Goal: Task Accomplishment & Management: Manage account settings

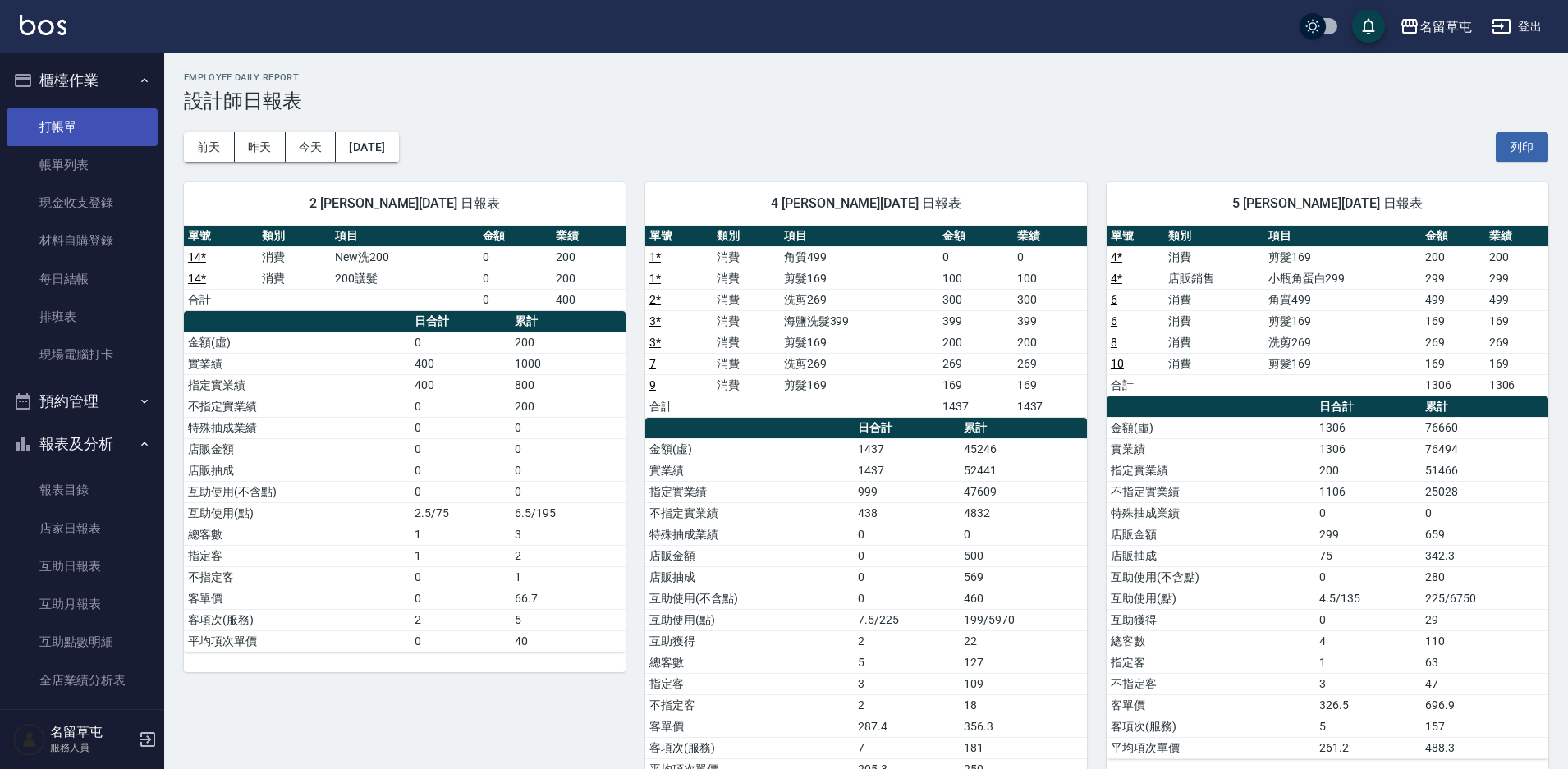
click at [93, 120] on link "打帳單" at bounding box center [82, 127] width 151 height 38
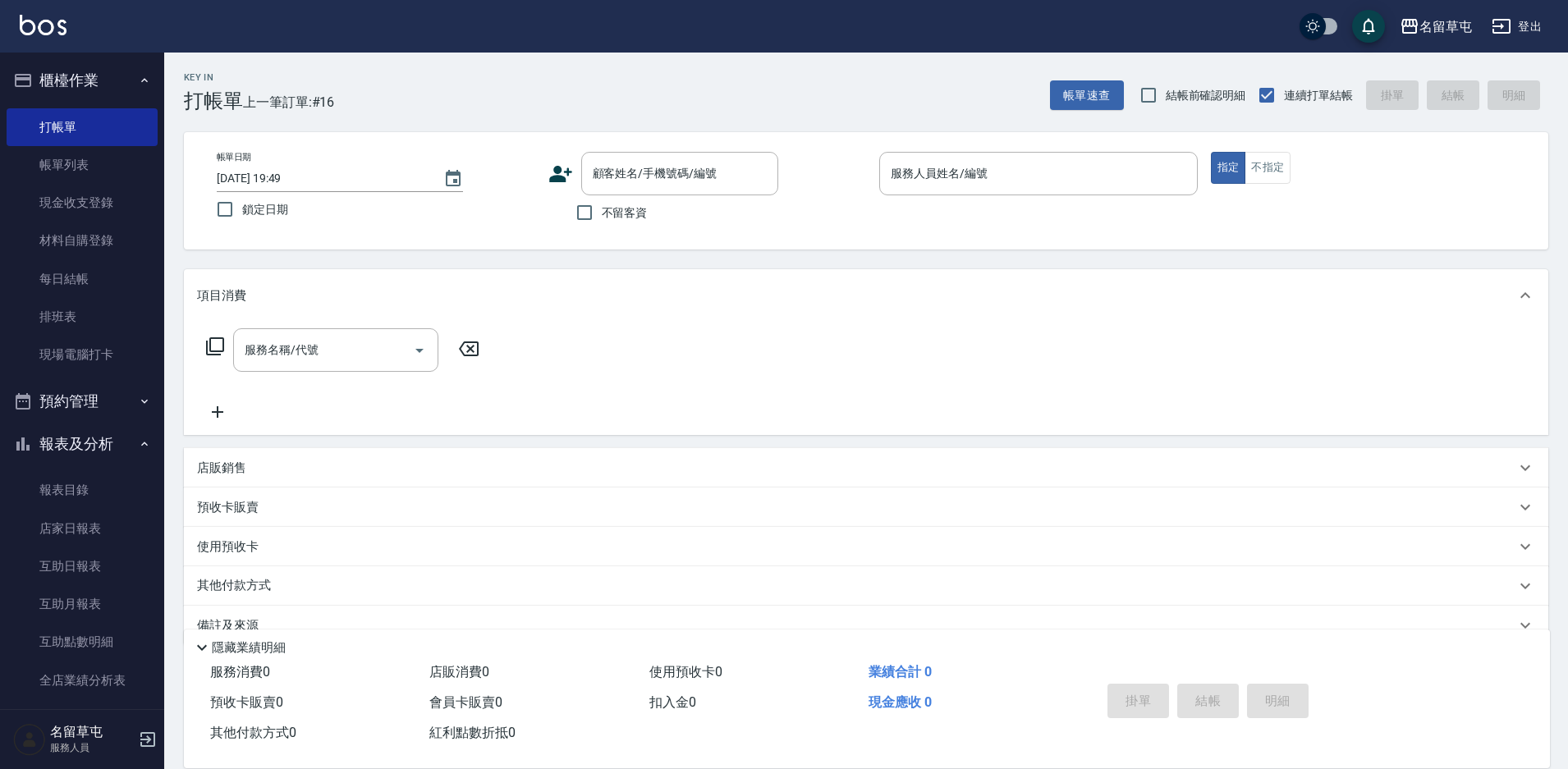
click at [633, 222] on label "不留客資" at bounding box center [607, 213] width 80 height 34
click at [602, 222] on input "不留客資" at bounding box center [585, 213] width 34 height 34
checkbox input "true"
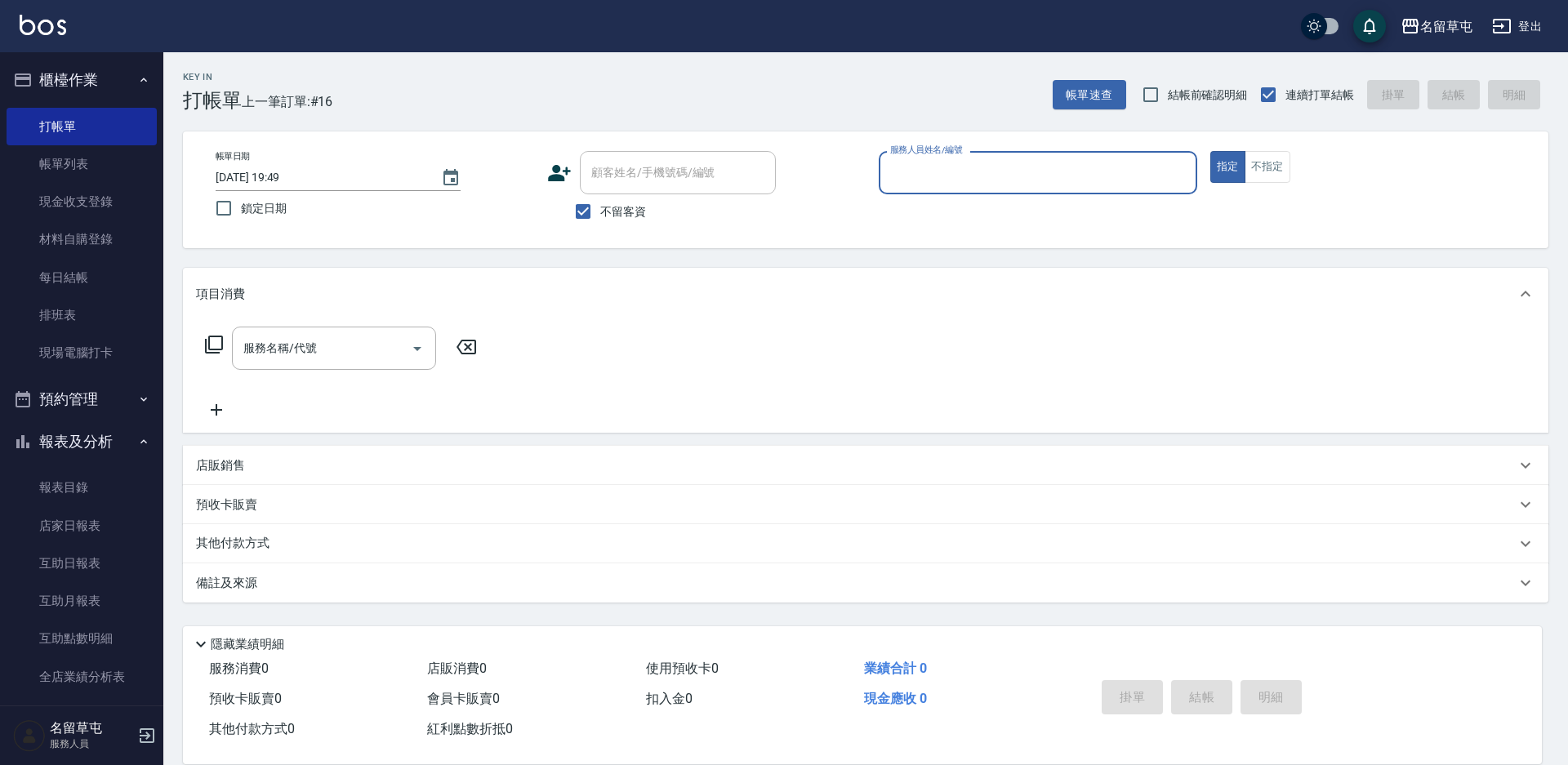
click at [1016, 185] on input "服務人員姓名/編號" at bounding box center [1038, 172] width 304 height 29
type input "李偲勤-4"
type button "true"
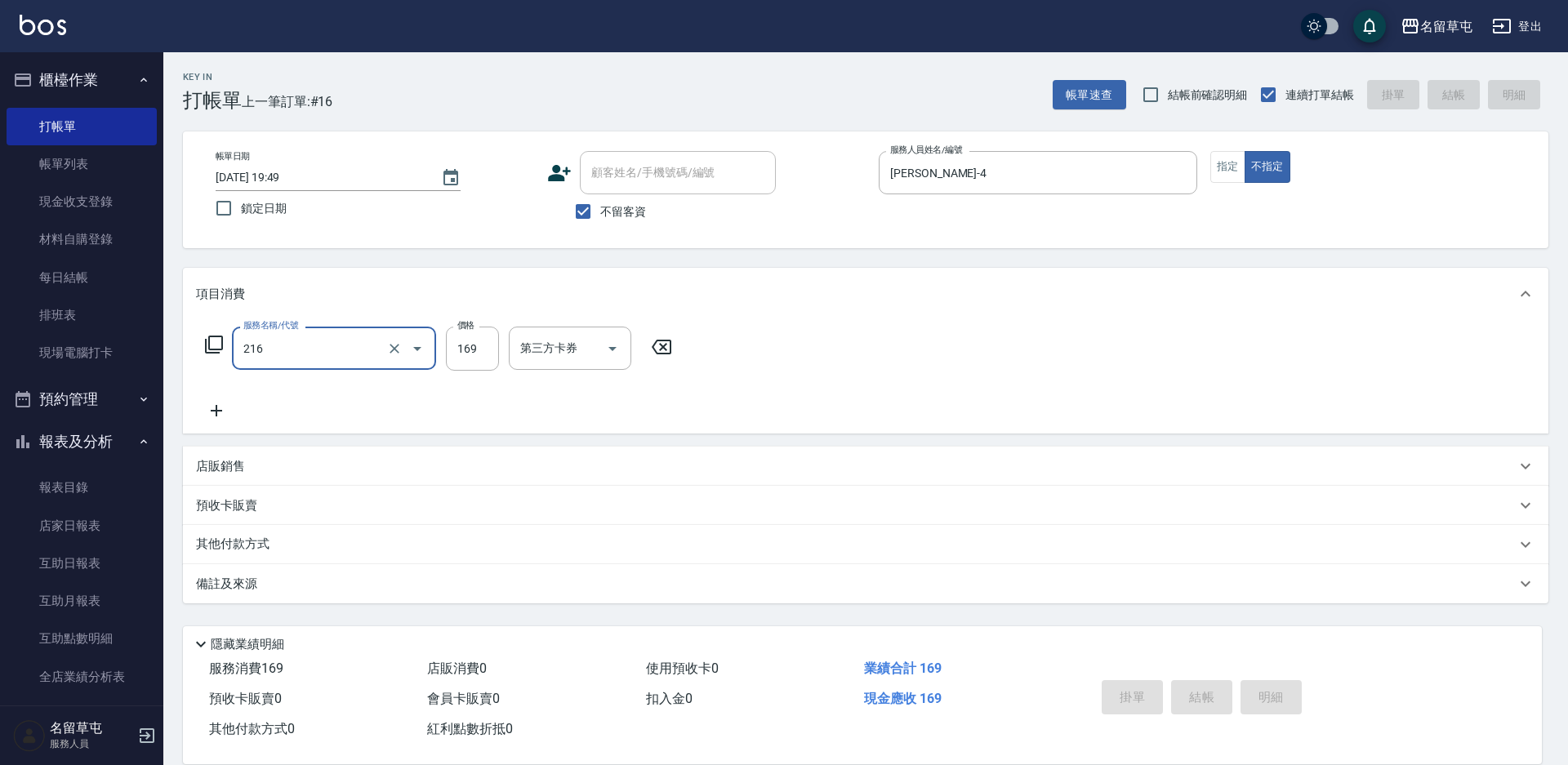
type input "216"
type input "2025/08/19 19:50"
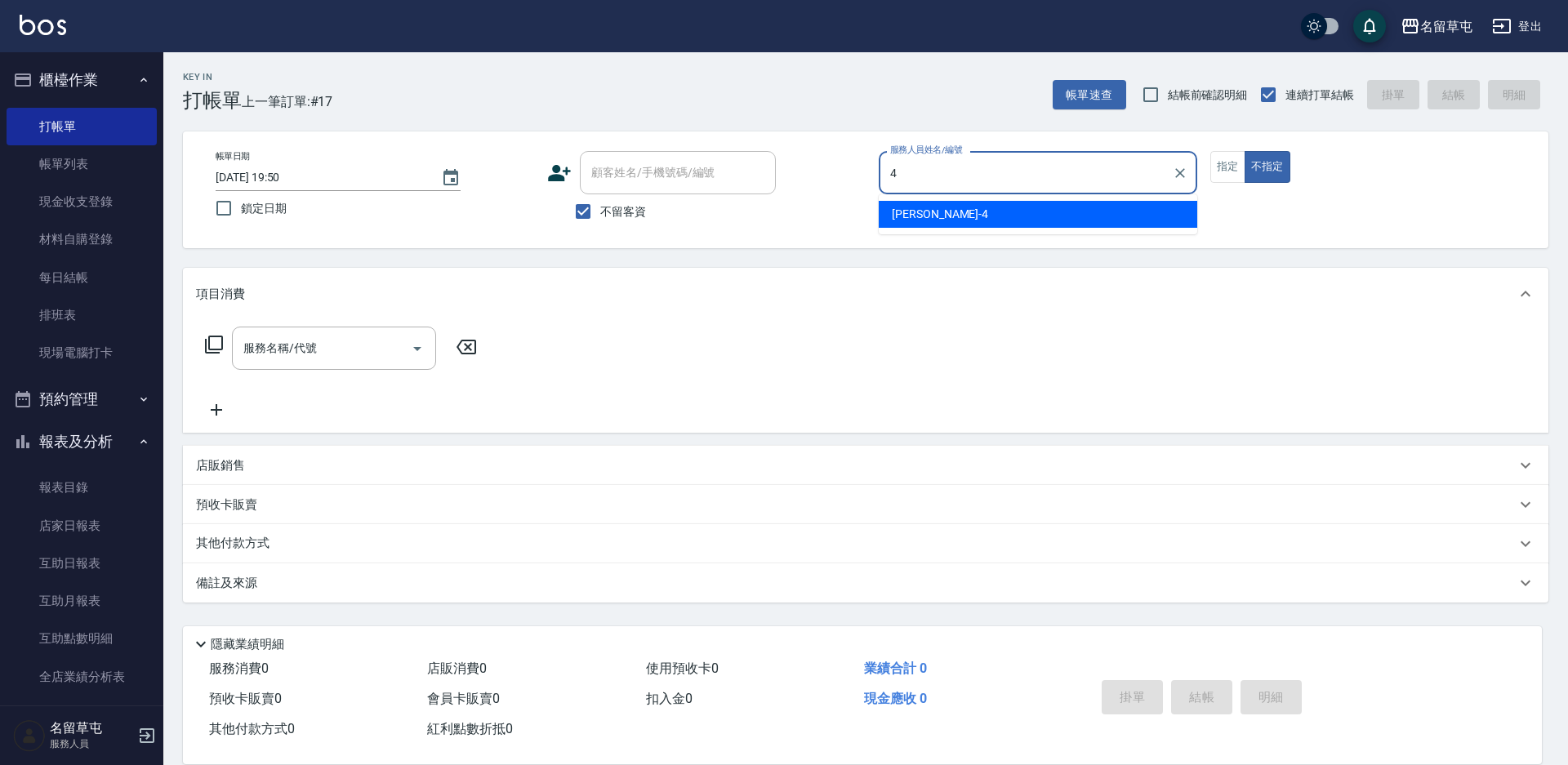
type input "李偲勤-4"
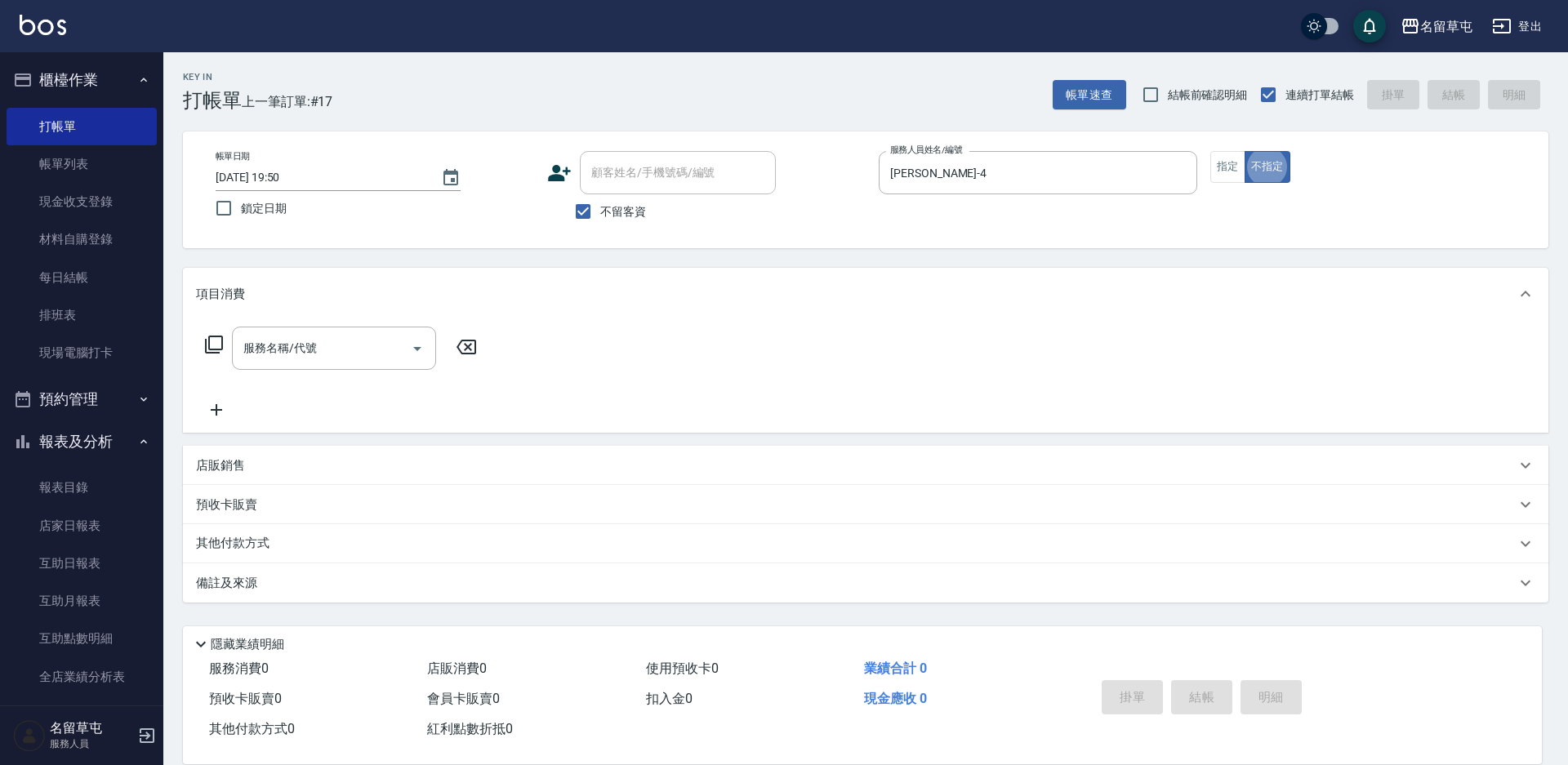
type button "false"
type input "216"
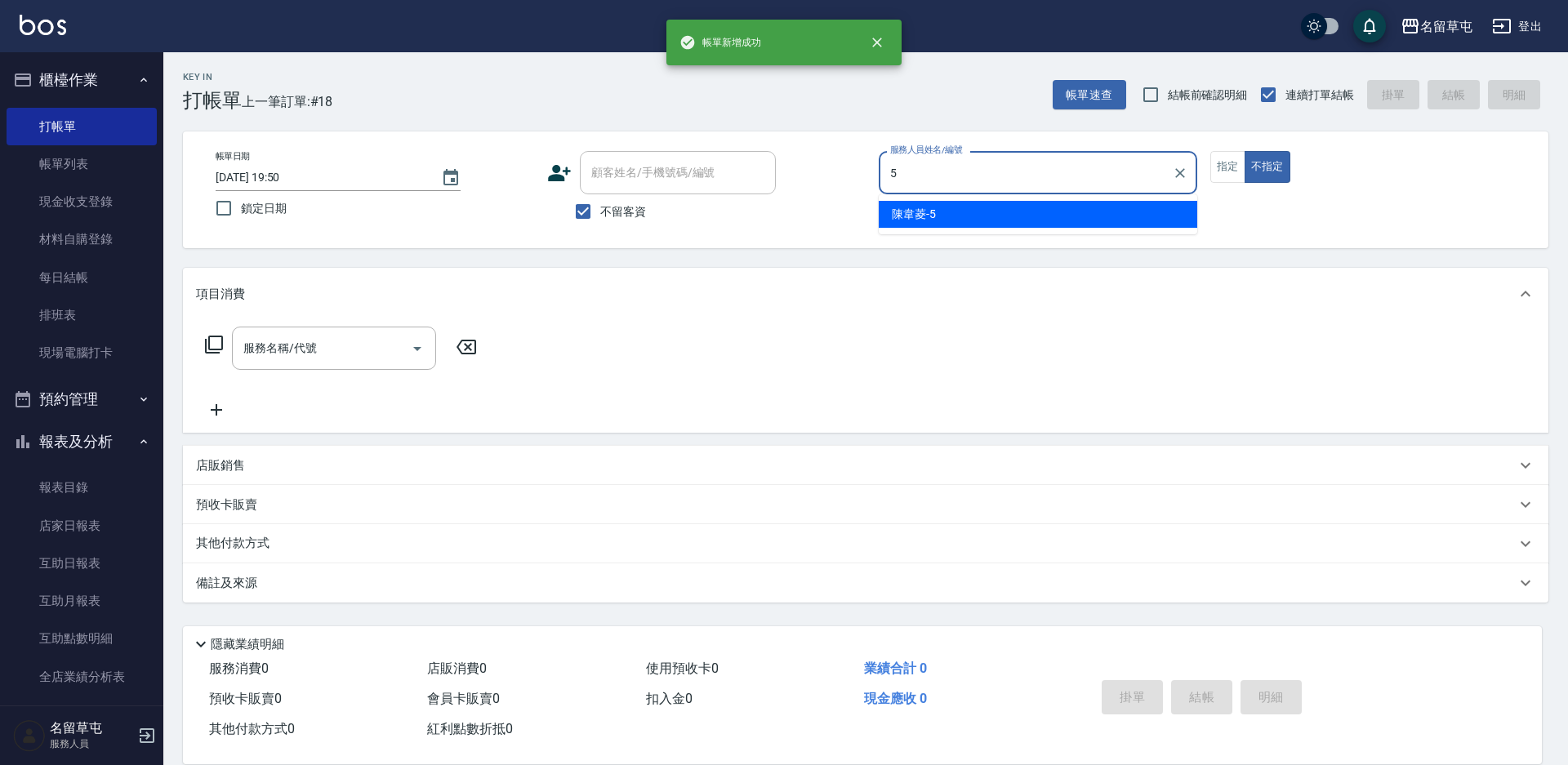
type input "陳韋菱-5"
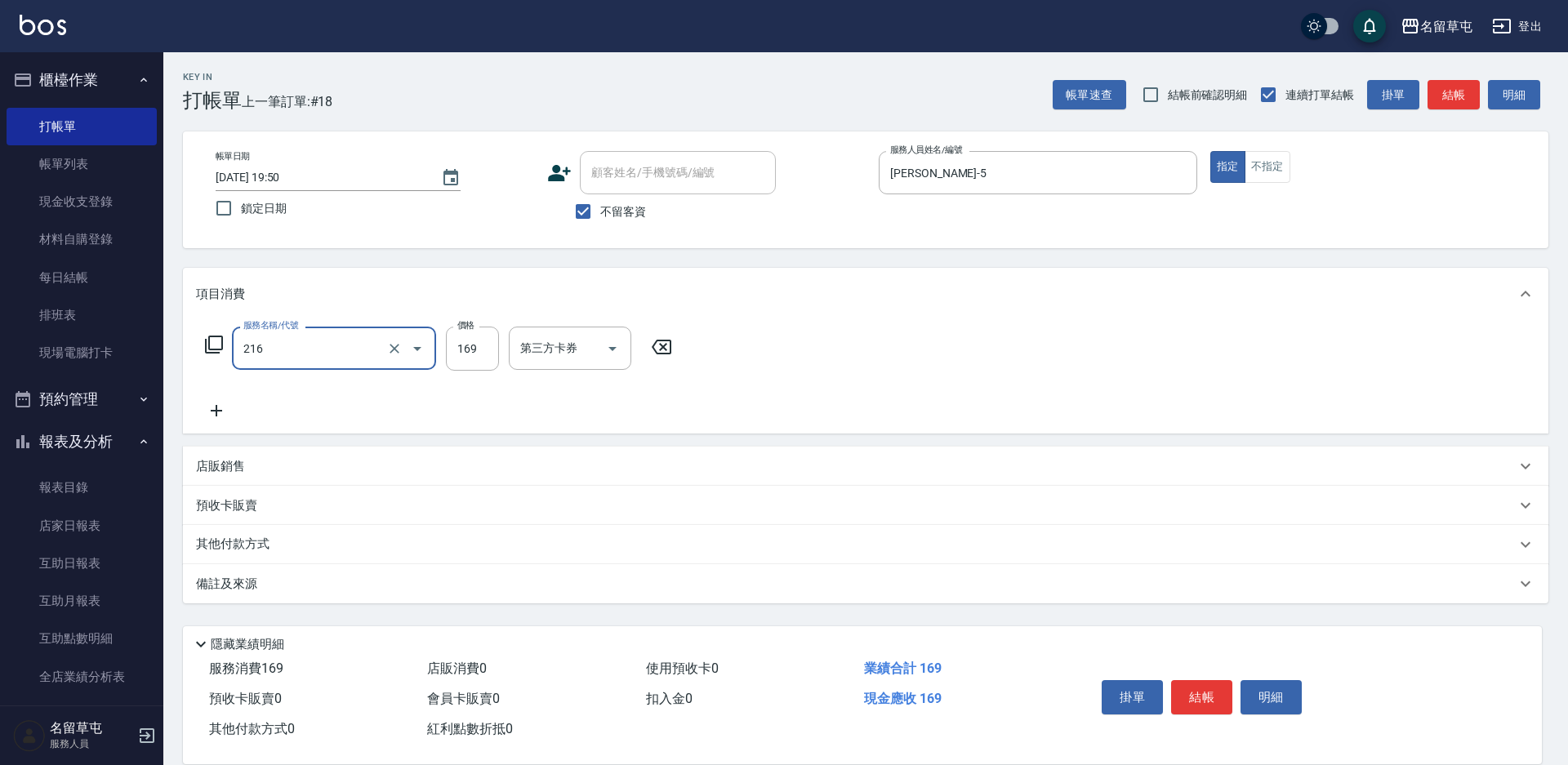
type input "剪髮169(216)"
type input "200"
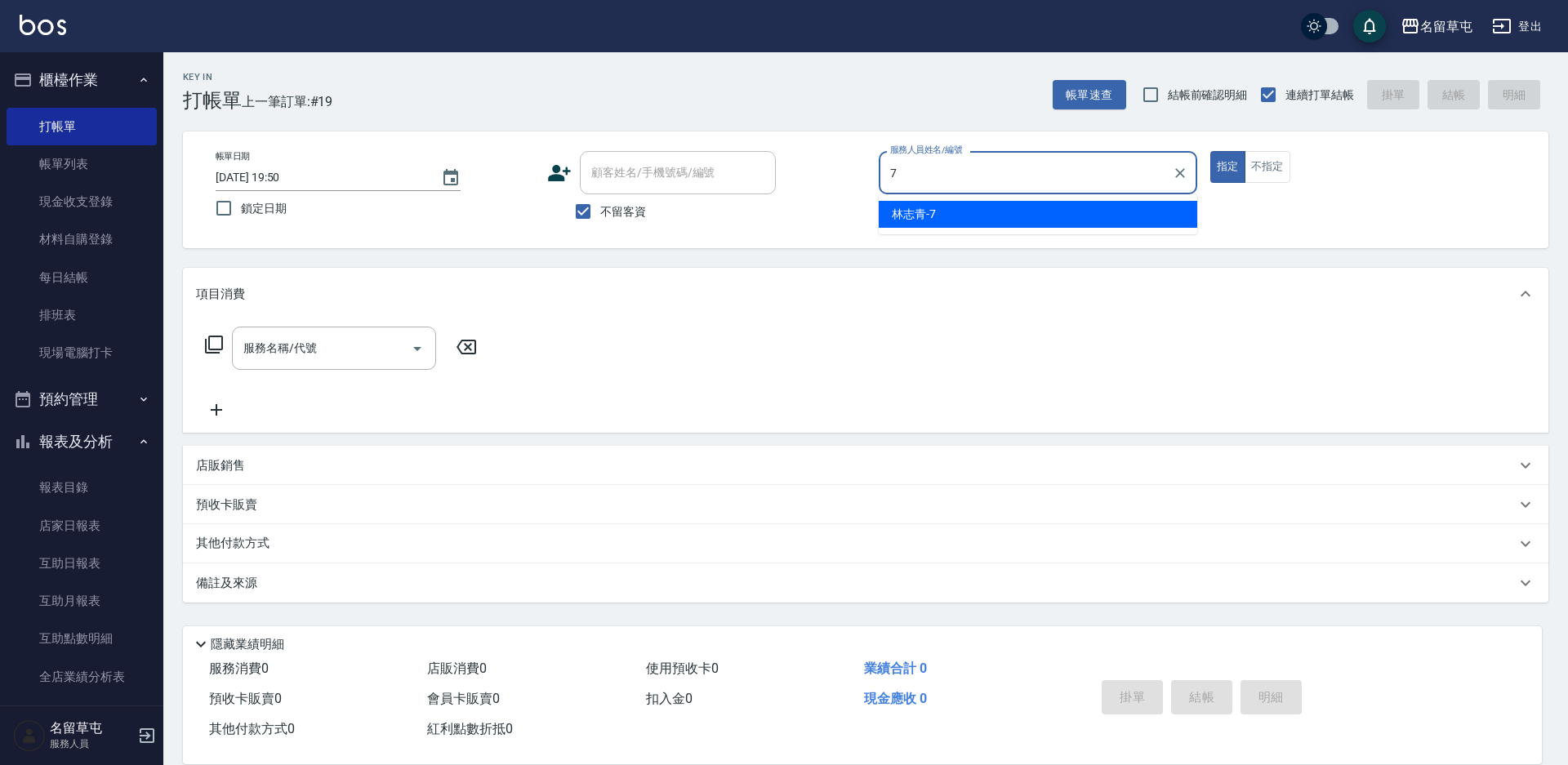
type input "林志青-7"
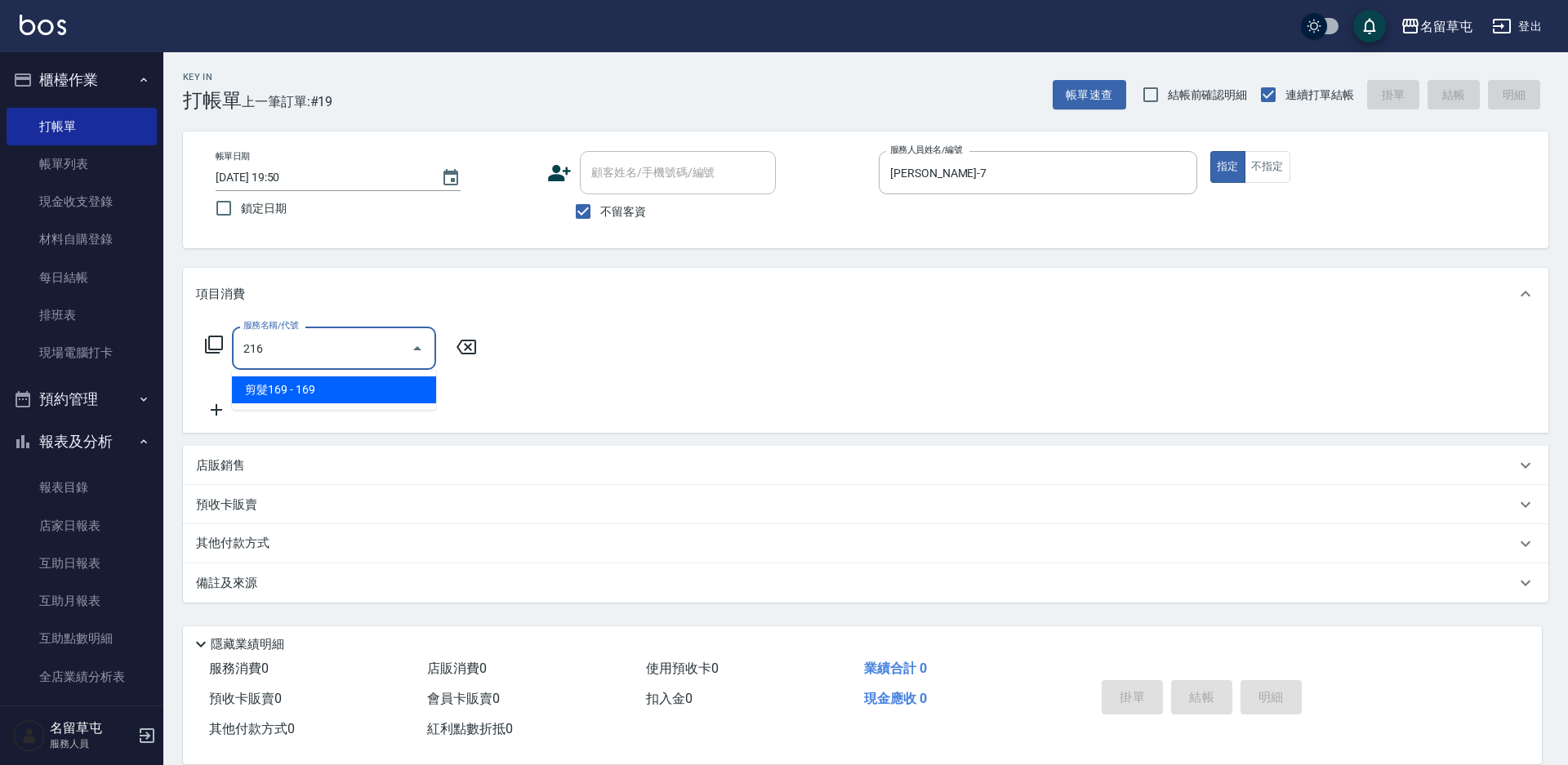
type input "剪髮169(216)"
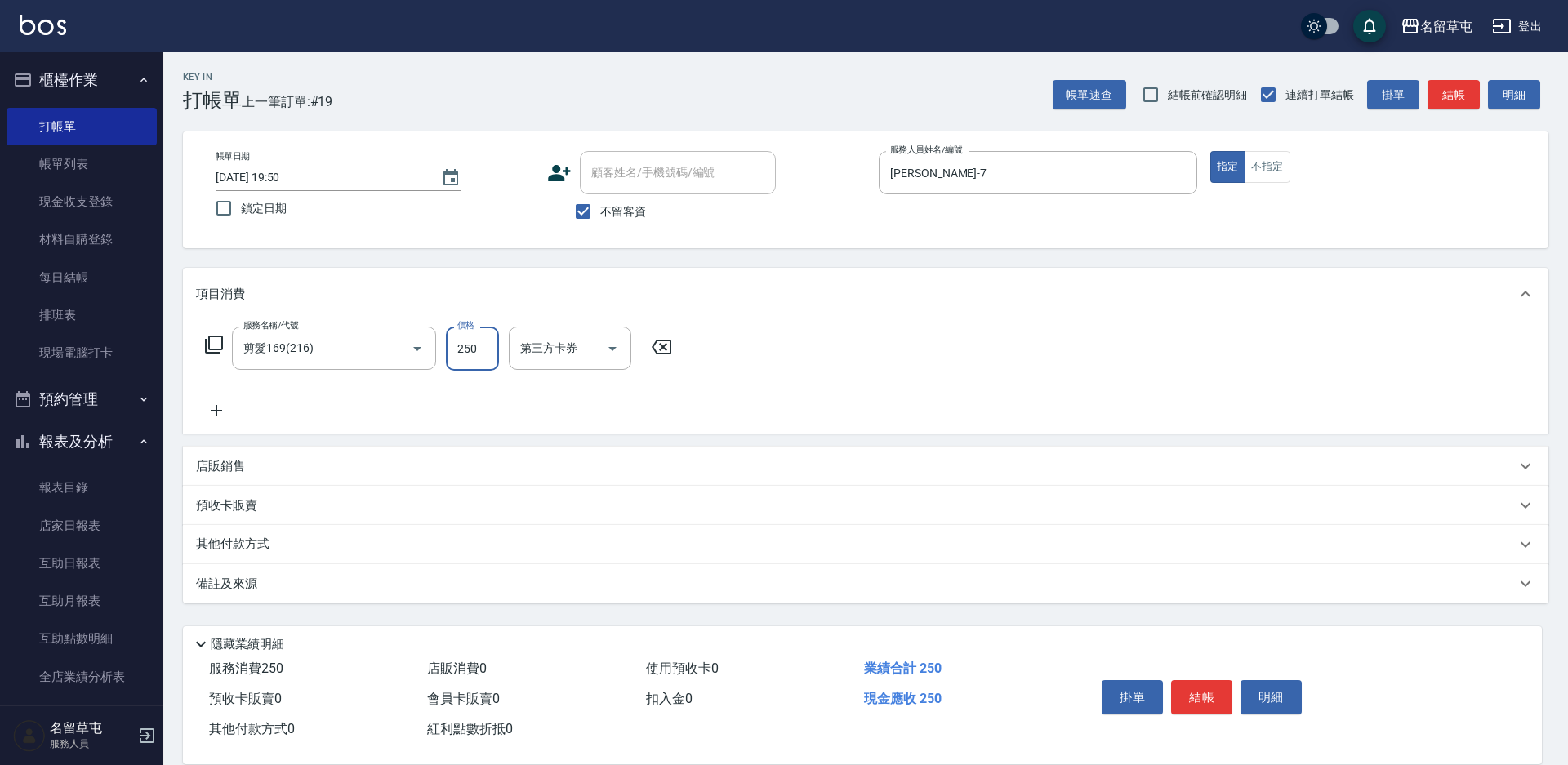
type input "250"
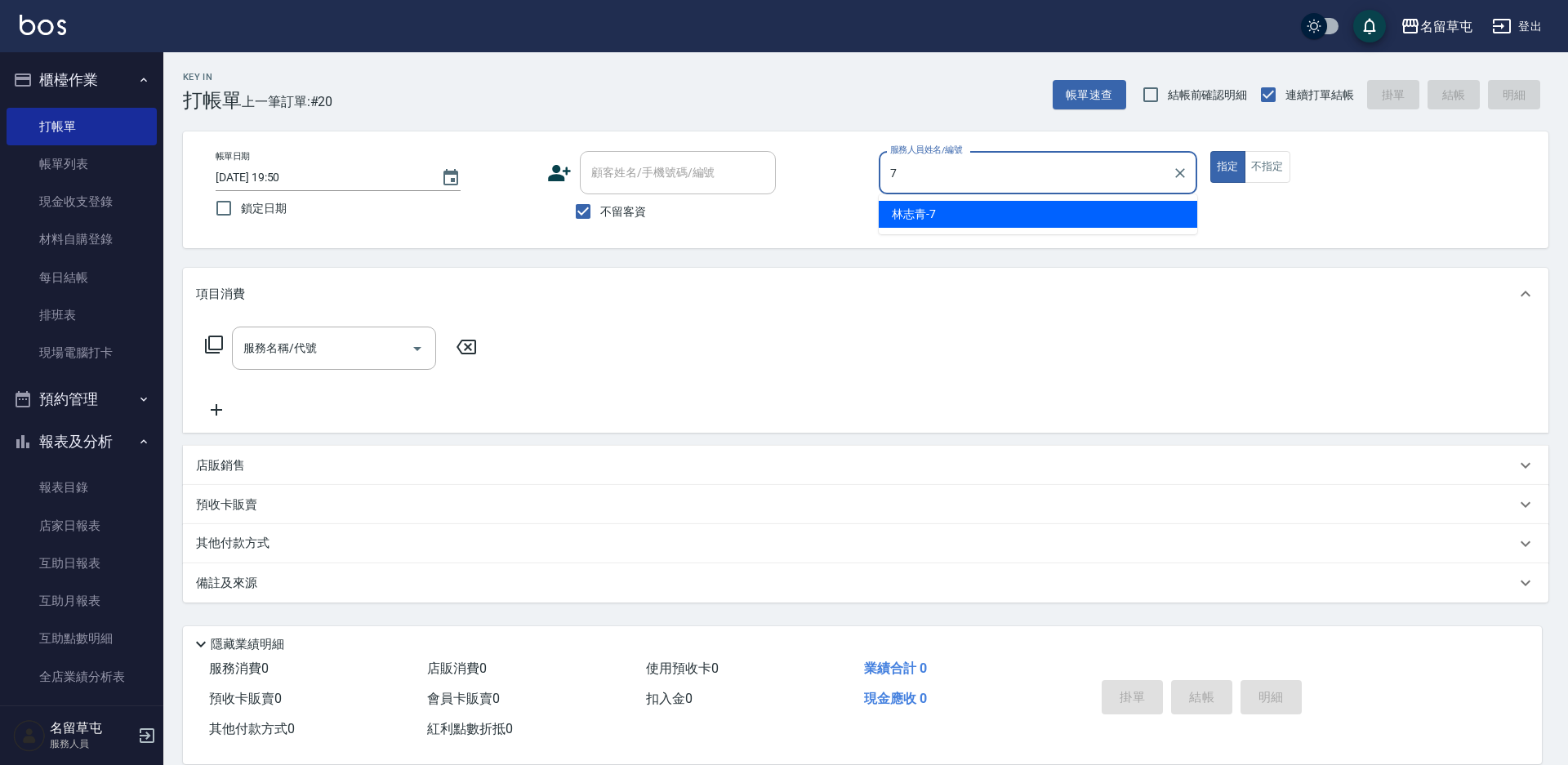
type input "林志青-7"
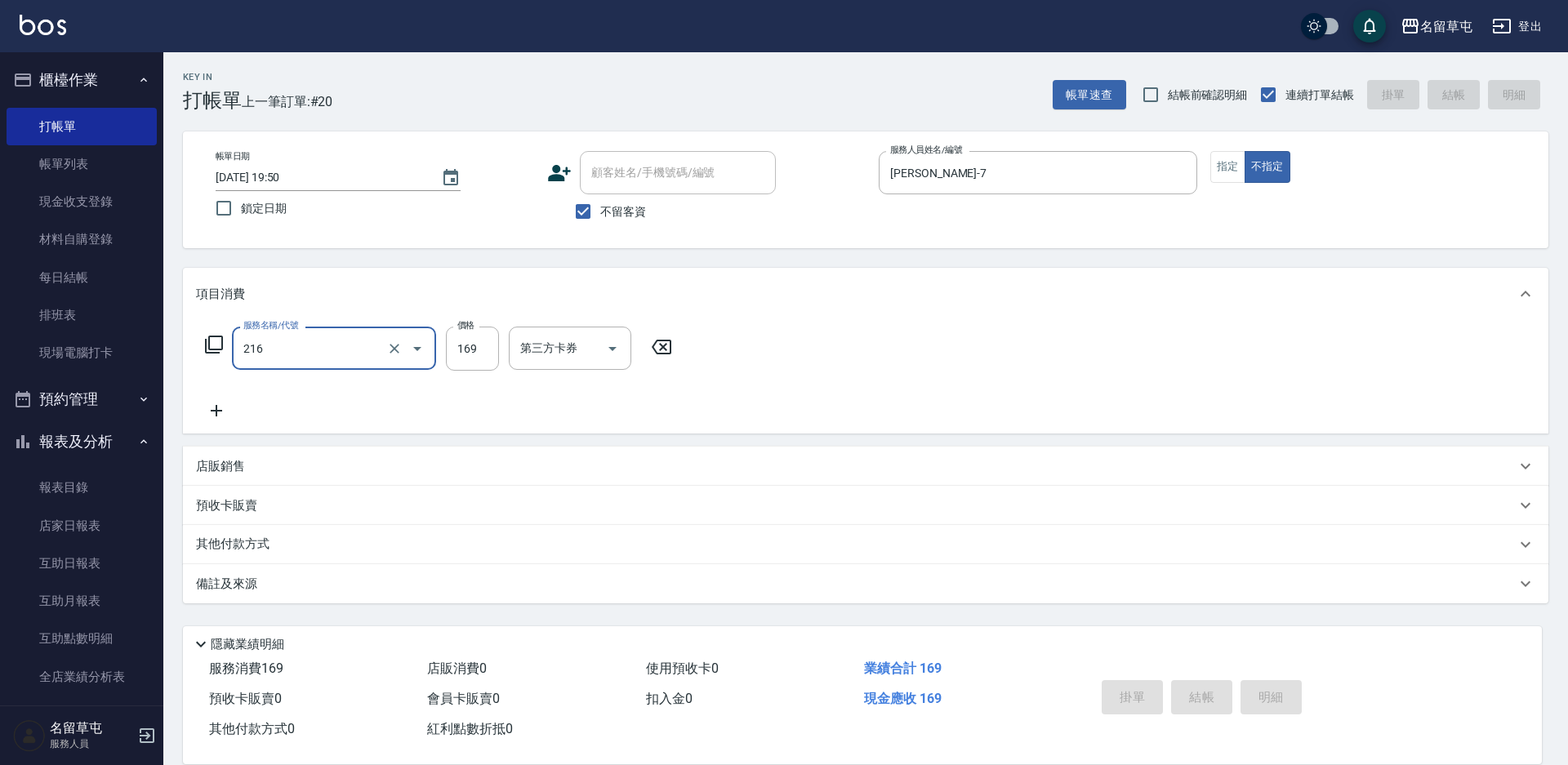
type input "216"
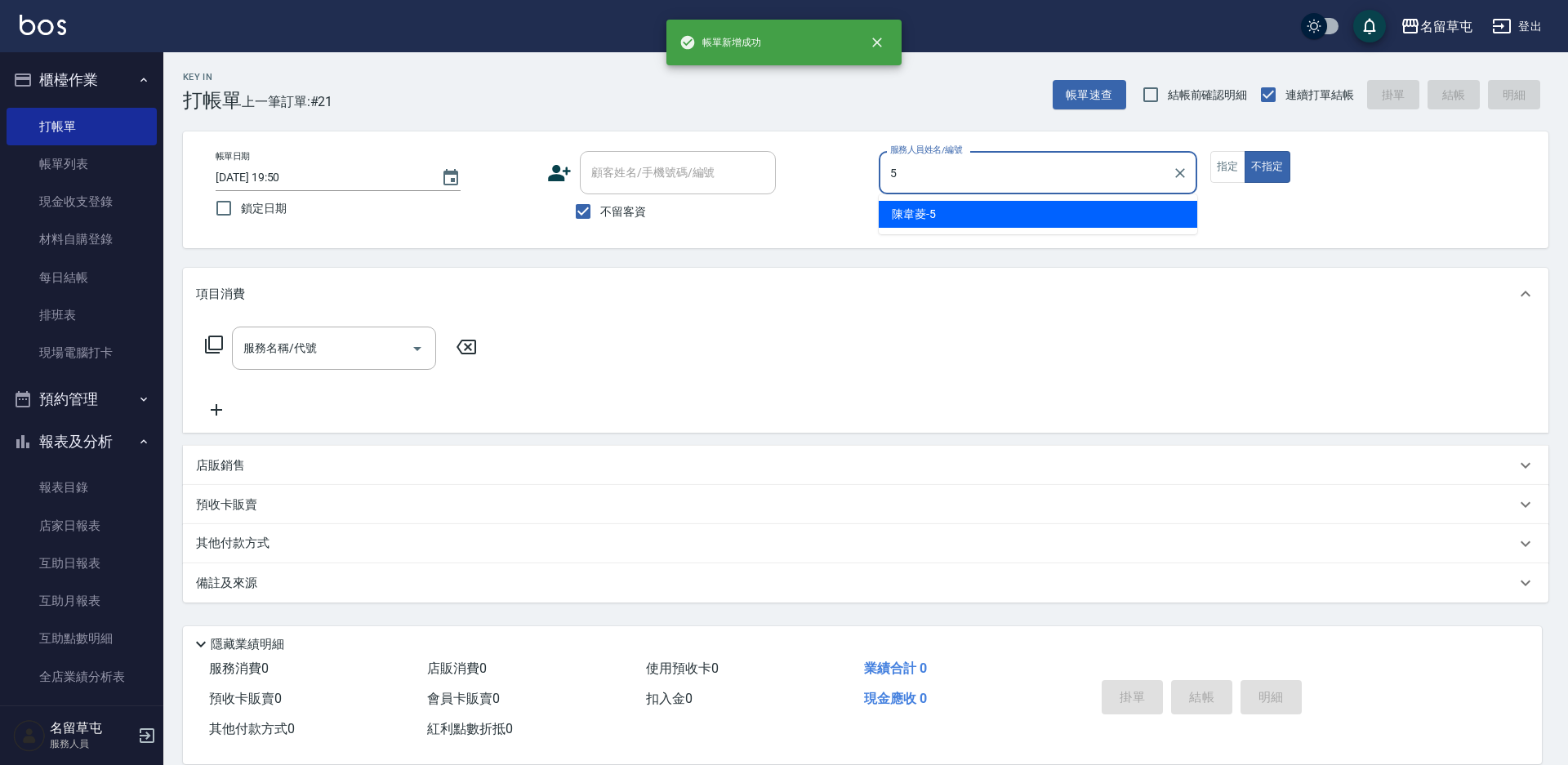
type input "陳韋菱-5"
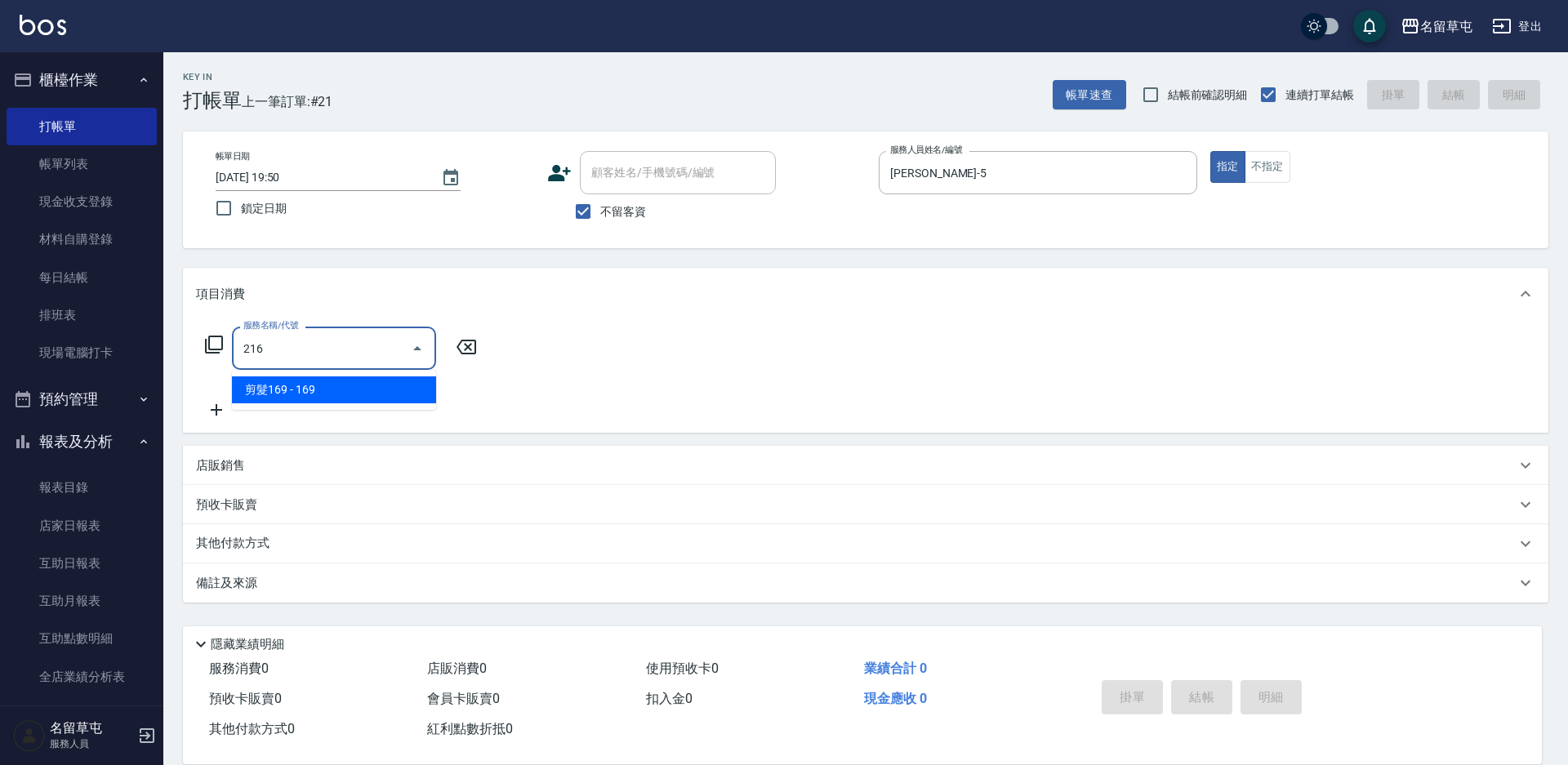
type input "剪髮169(216)"
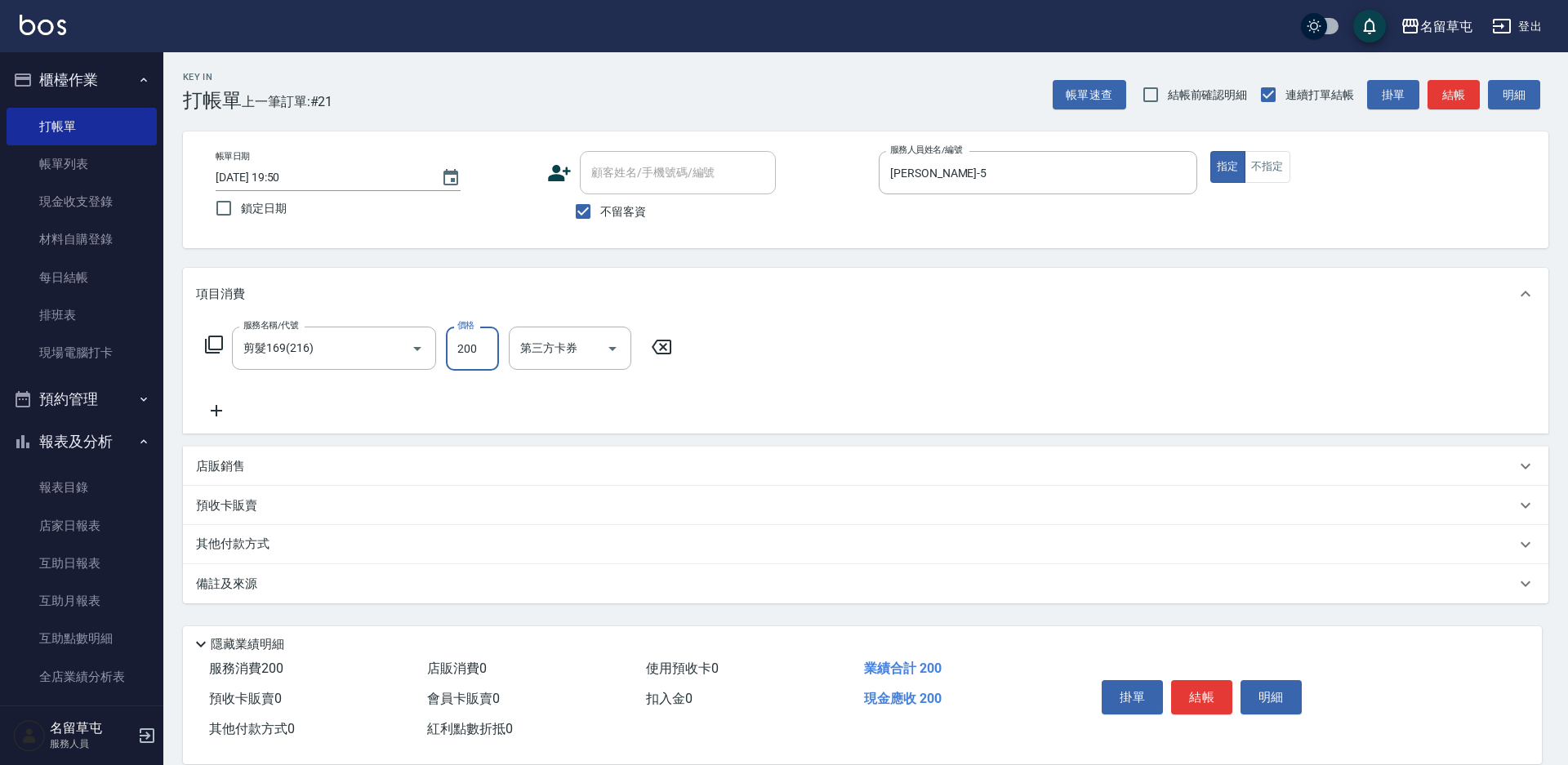
type input "200"
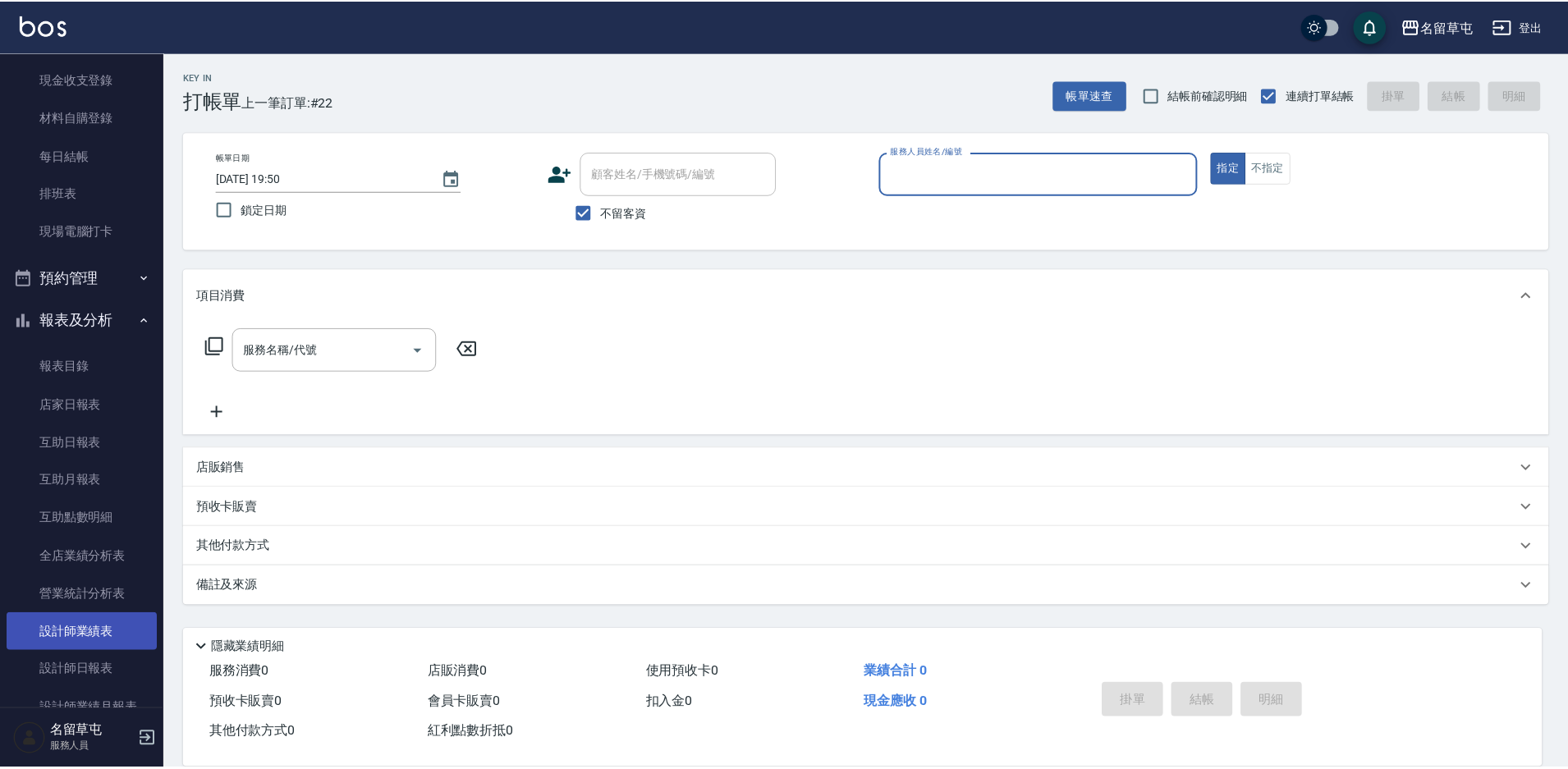
scroll to position [164, 0]
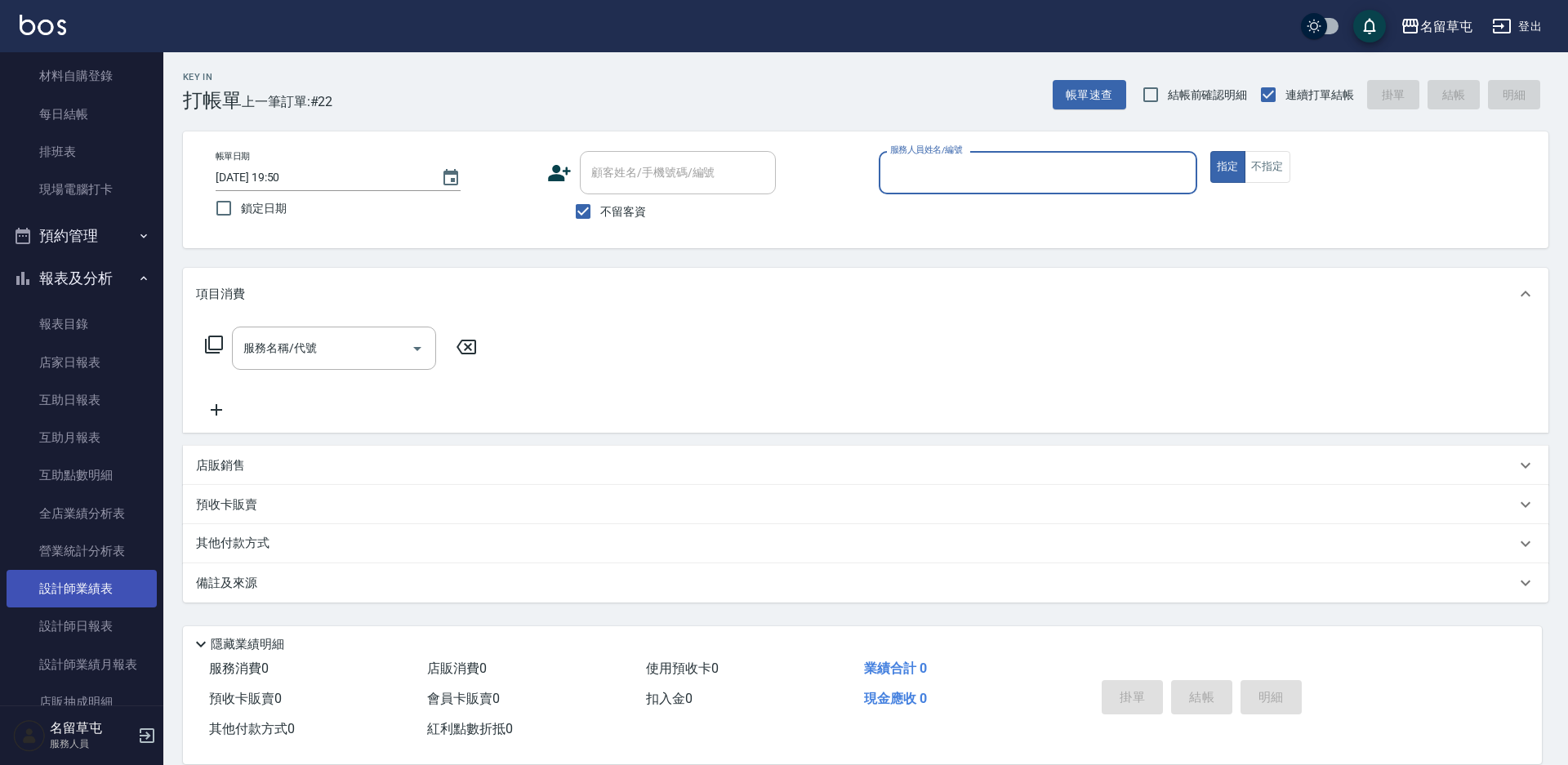
click at [100, 594] on link "設計師業績表" at bounding box center [82, 589] width 150 height 38
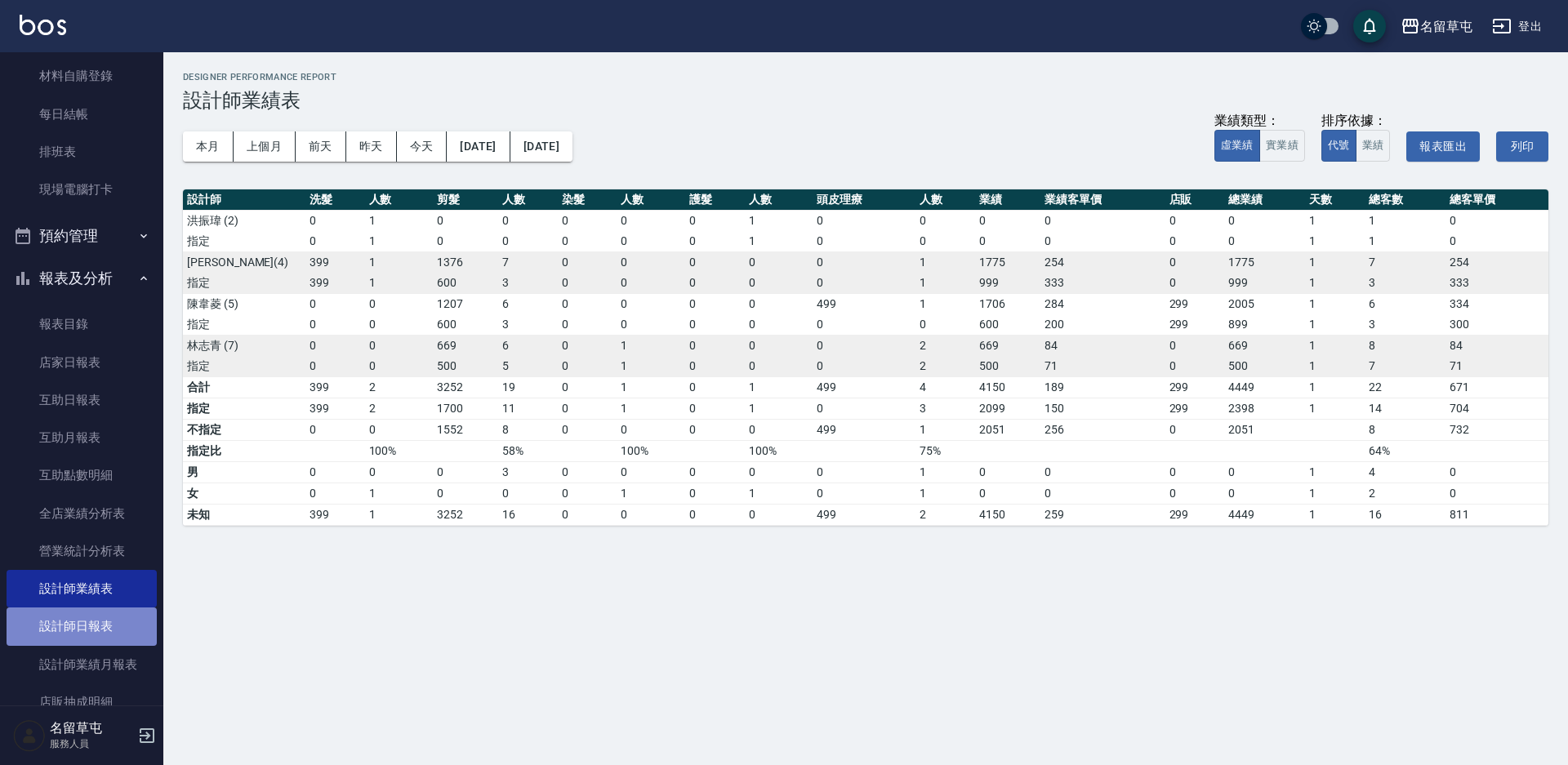
click at [89, 633] on link "設計師日報表" at bounding box center [82, 626] width 150 height 38
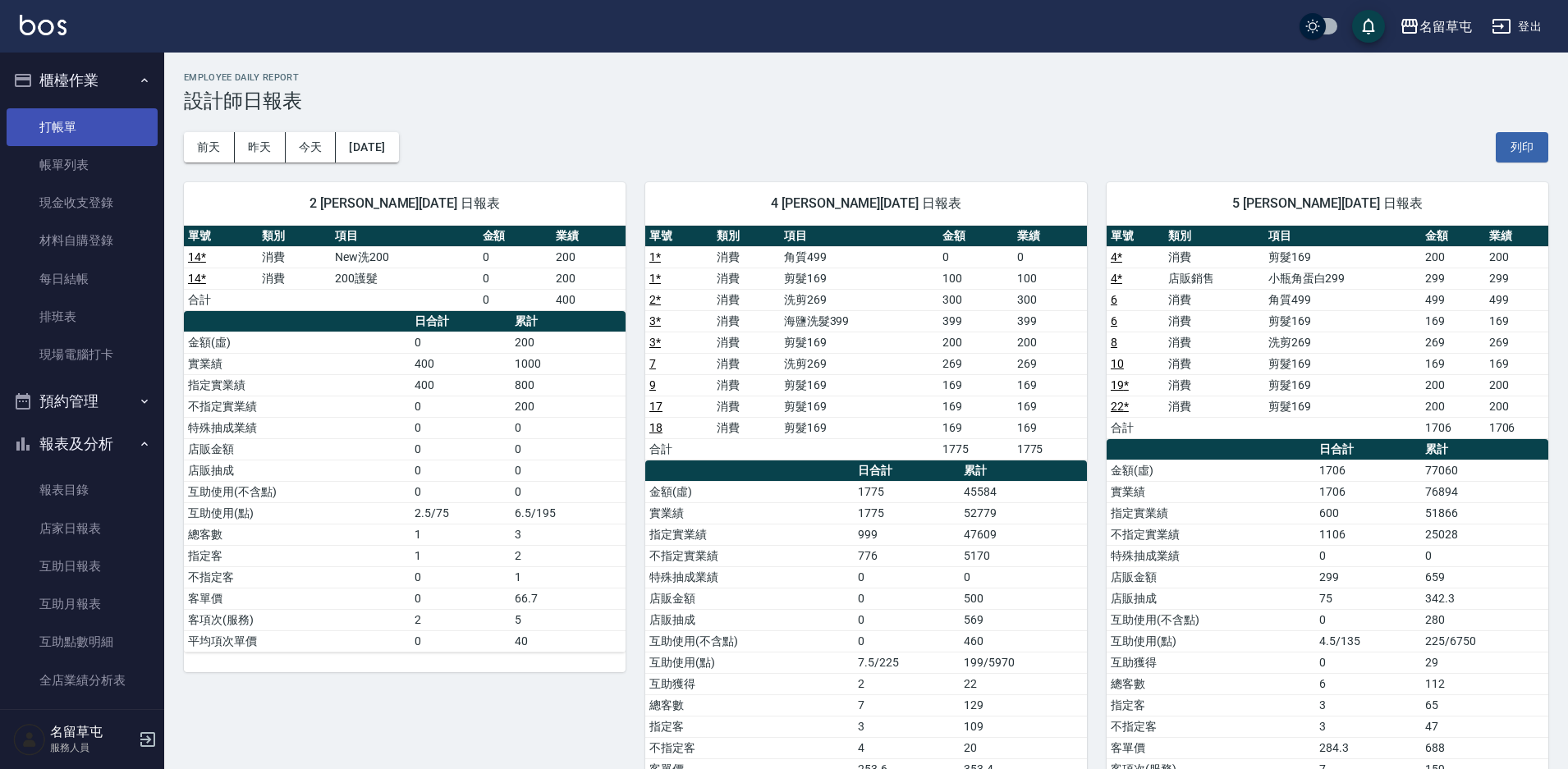
click at [87, 129] on link "打帳單" at bounding box center [82, 127] width 151 height 38
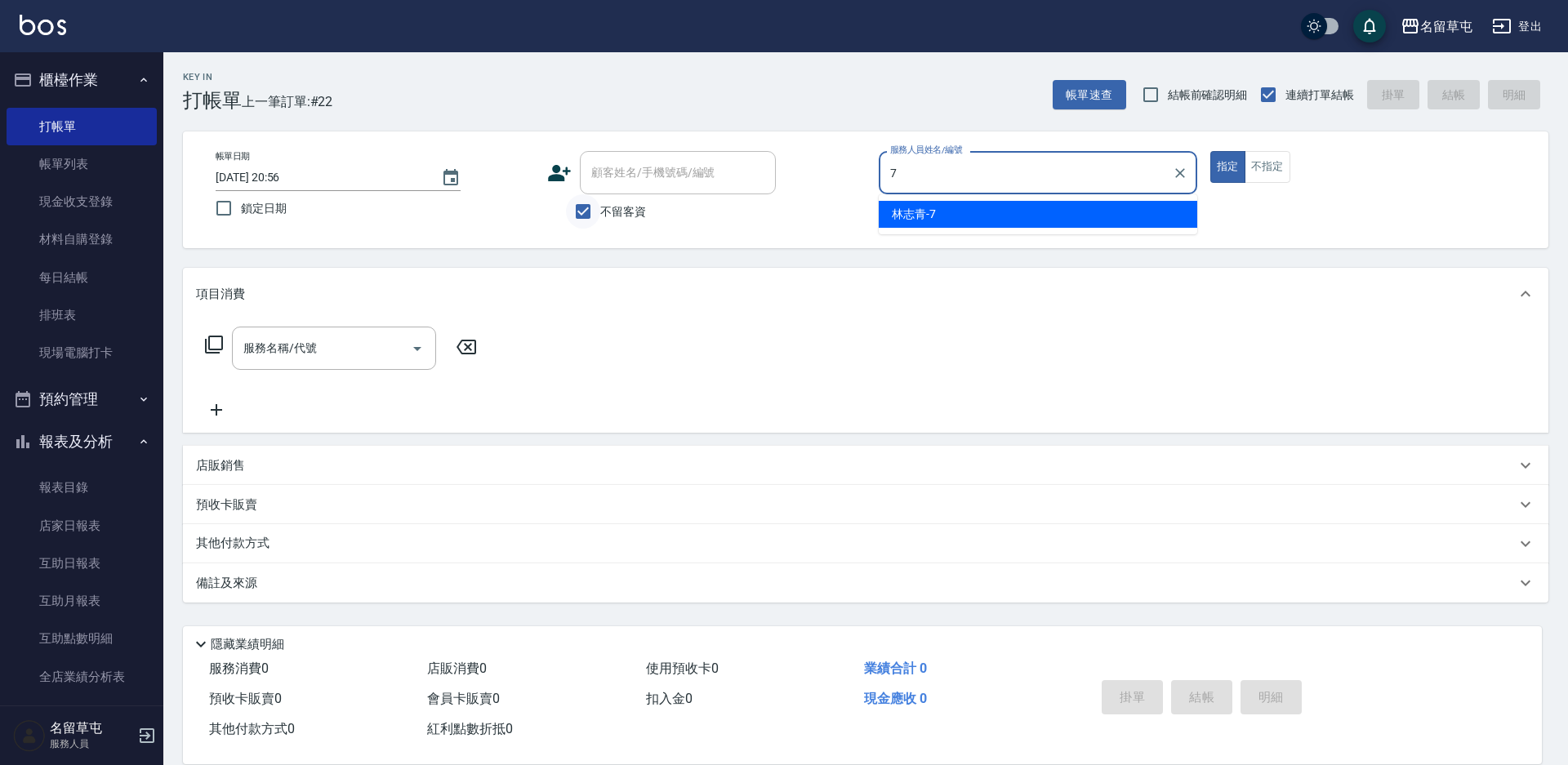
type input "7"
click at [589, 212] on input "不留客資" at bounding box center [583, 211] width 34 height 34
checkbox input "false"
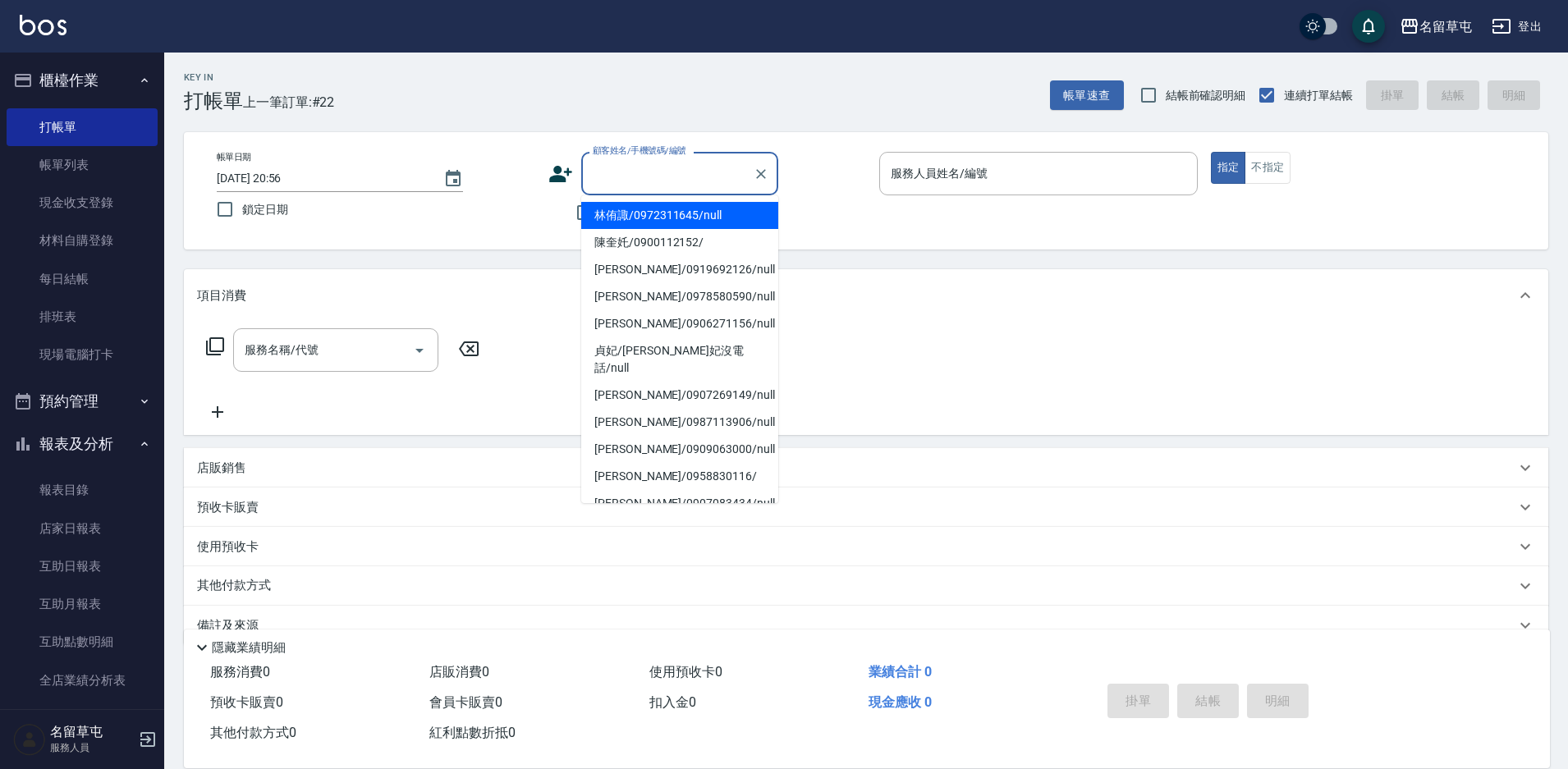
click at [616, 176] on input "顧客姓名/手機號碼/編號" at bounding box center [667, 173] width 158 height 29
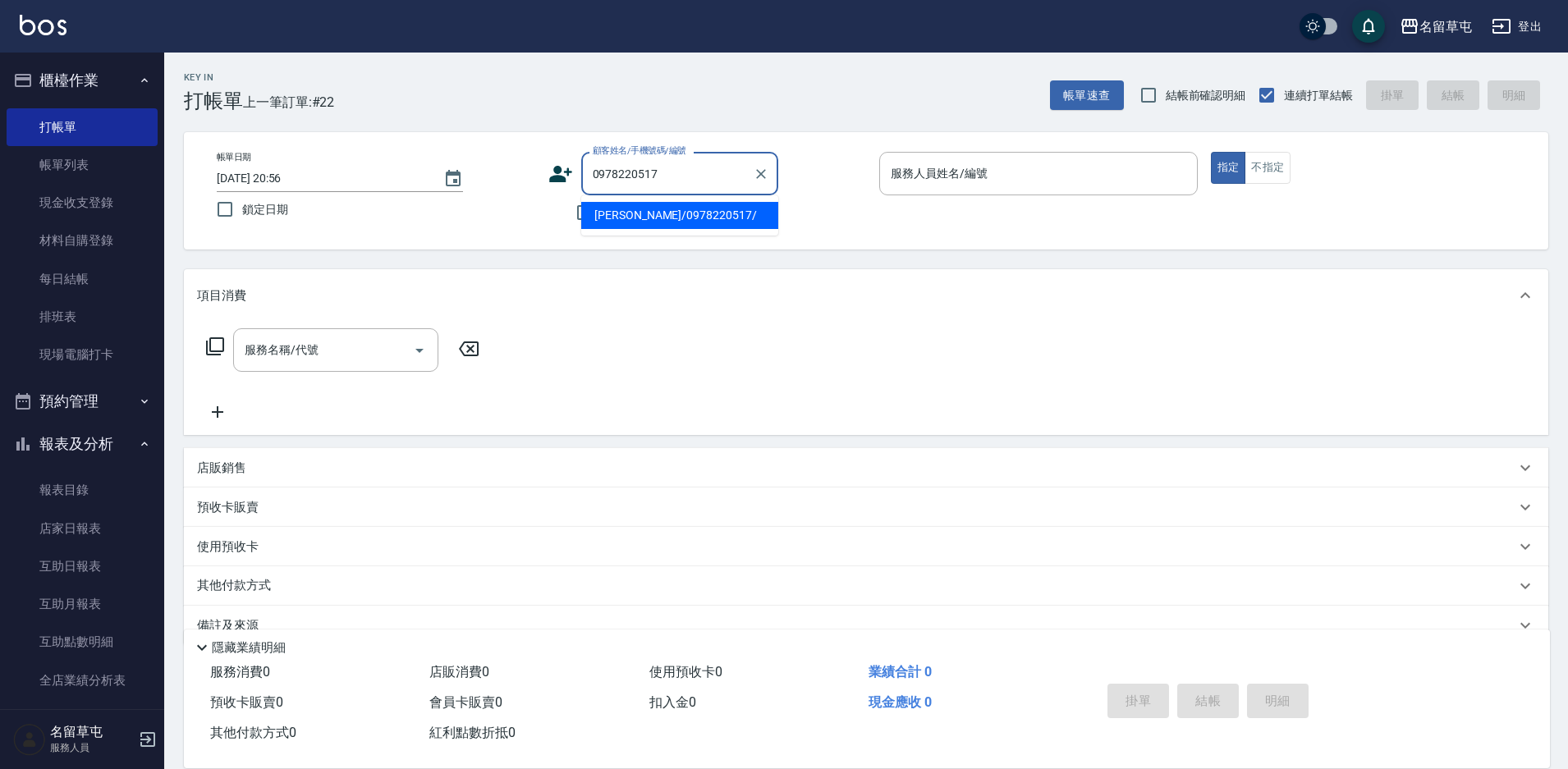
type input "王昶升/0978220517/"
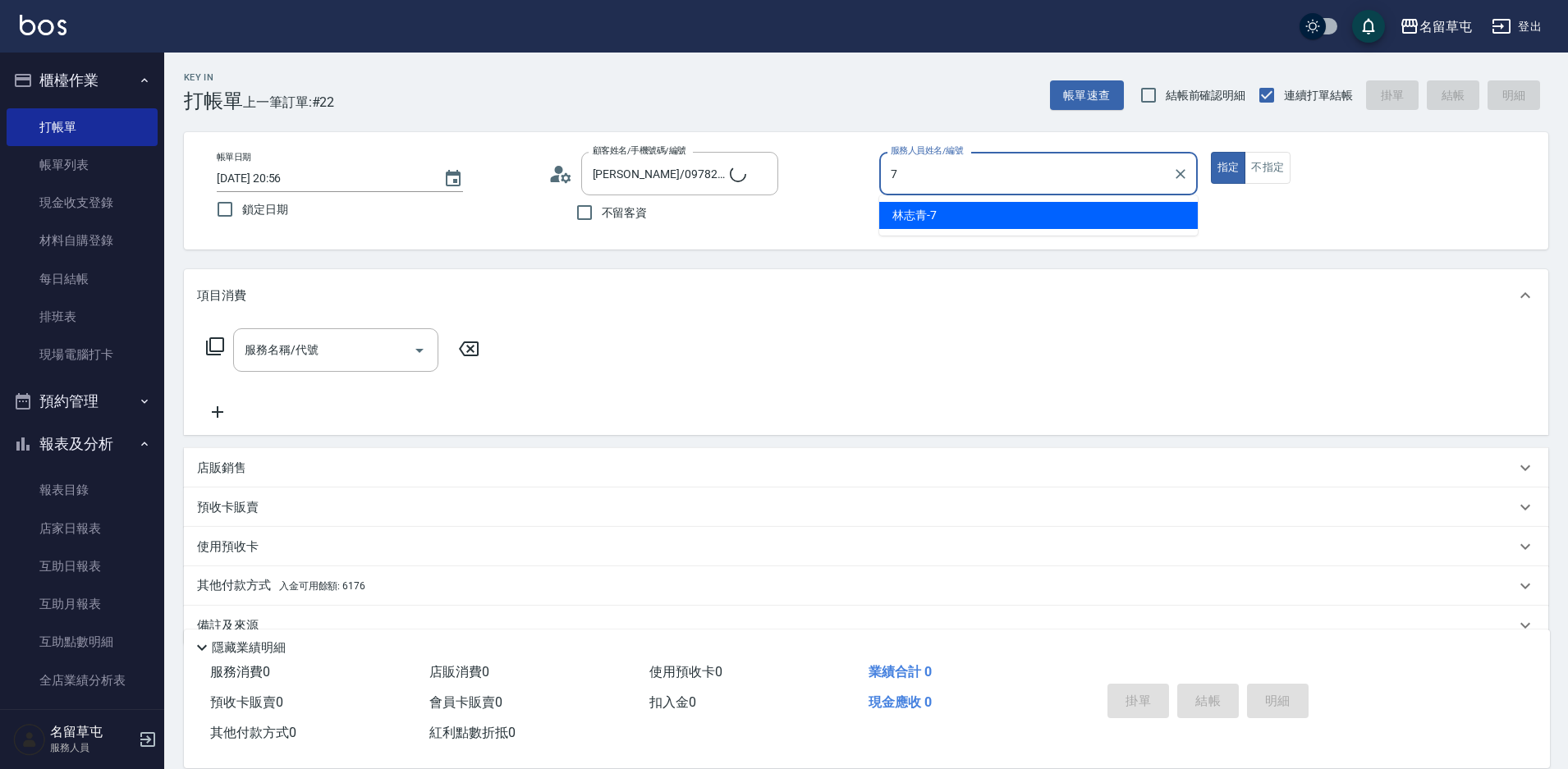
type input "林志青-7"
type button "true"
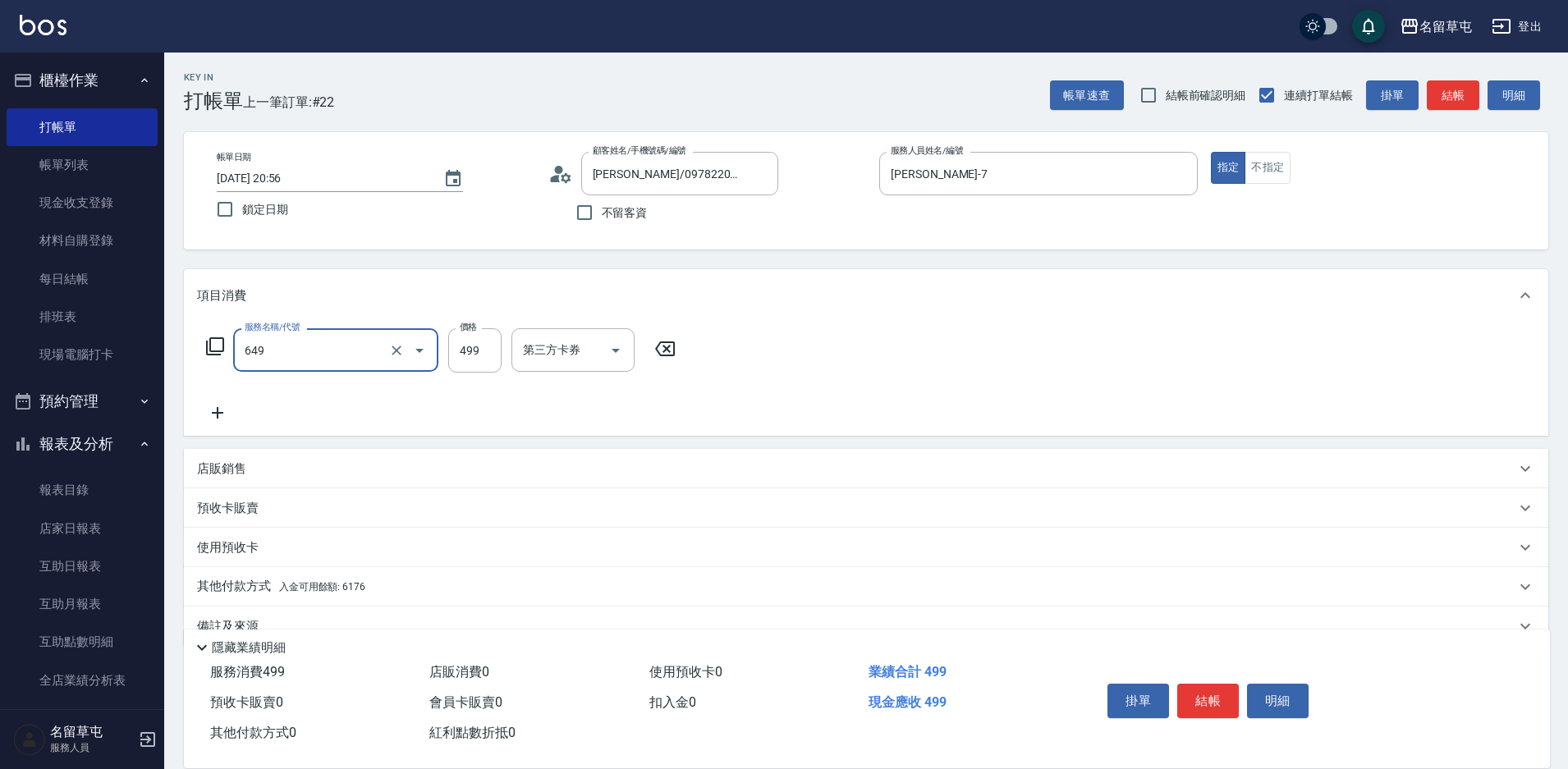
type input "角質499(649)"
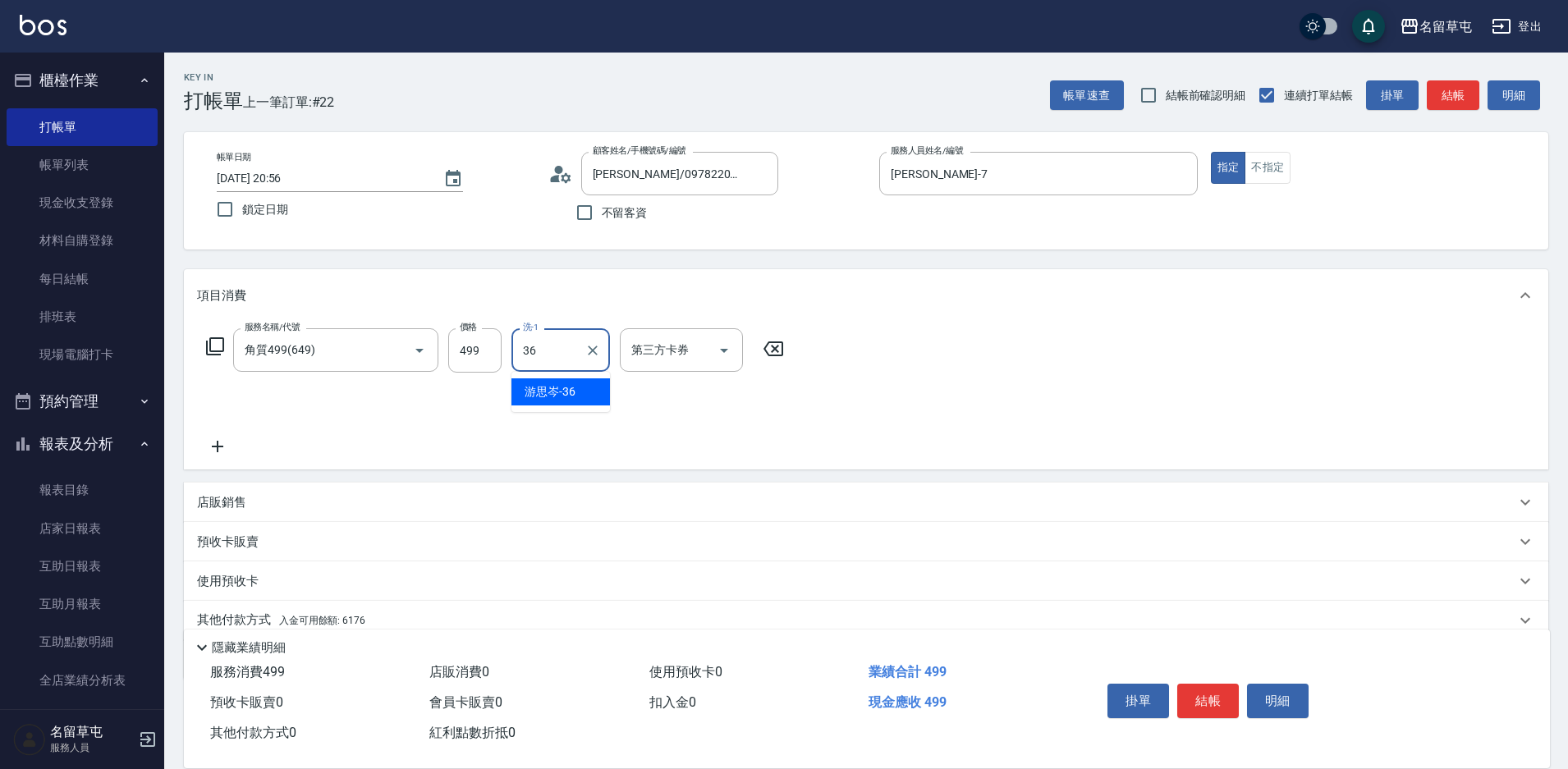
type input "游思岑-36"
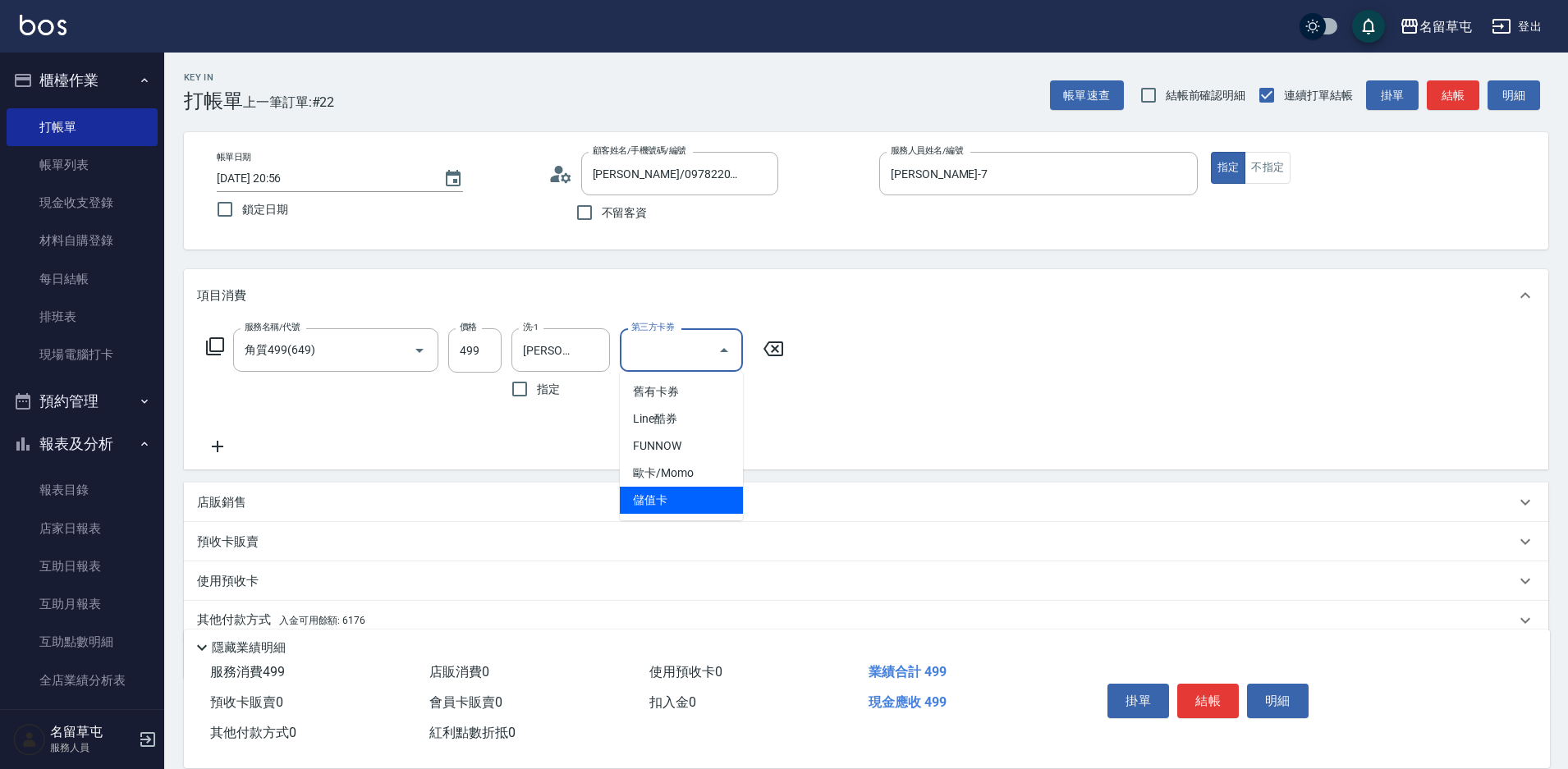
type input "儲值卡"
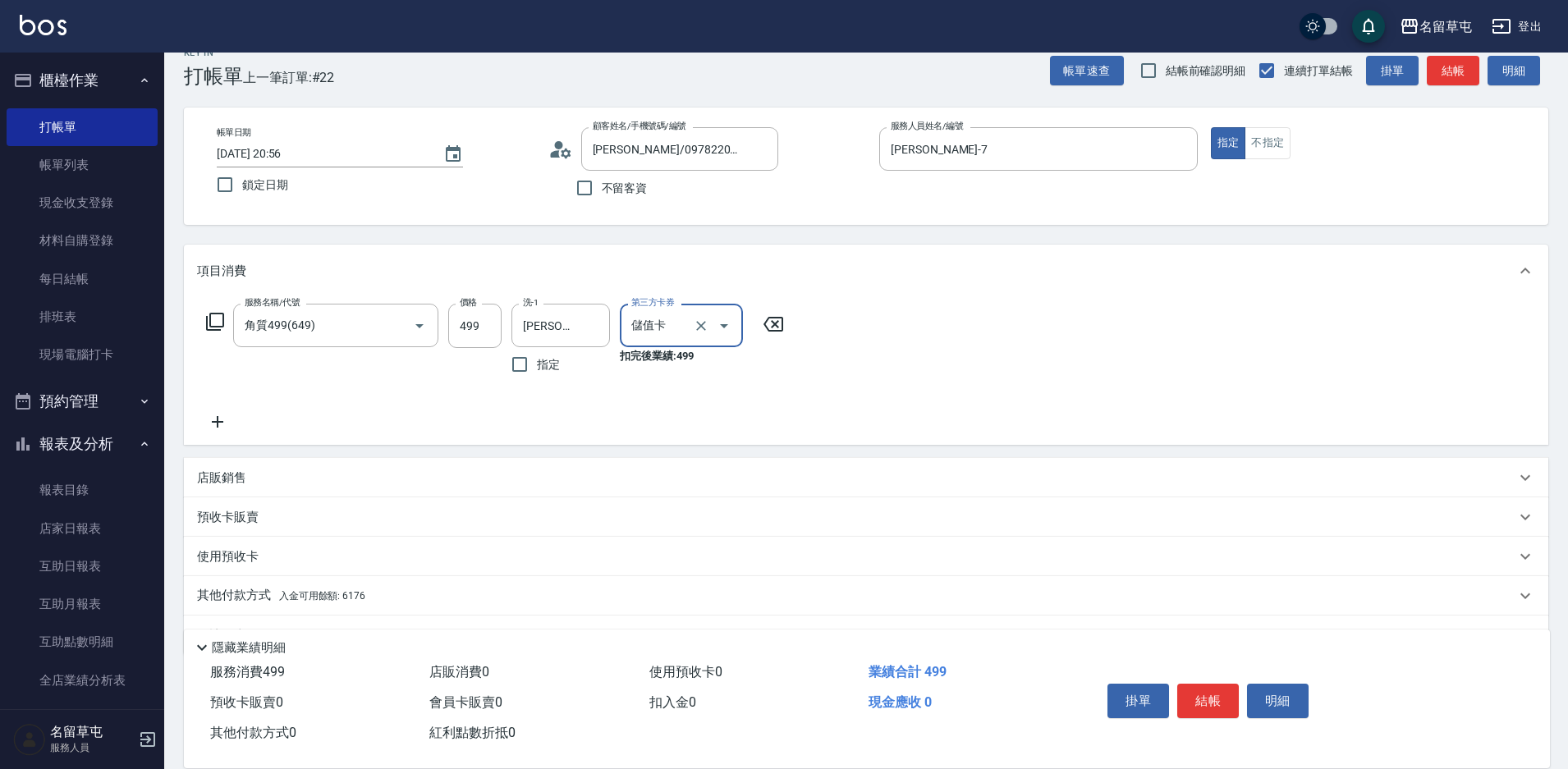
scroll to position [68, 0]
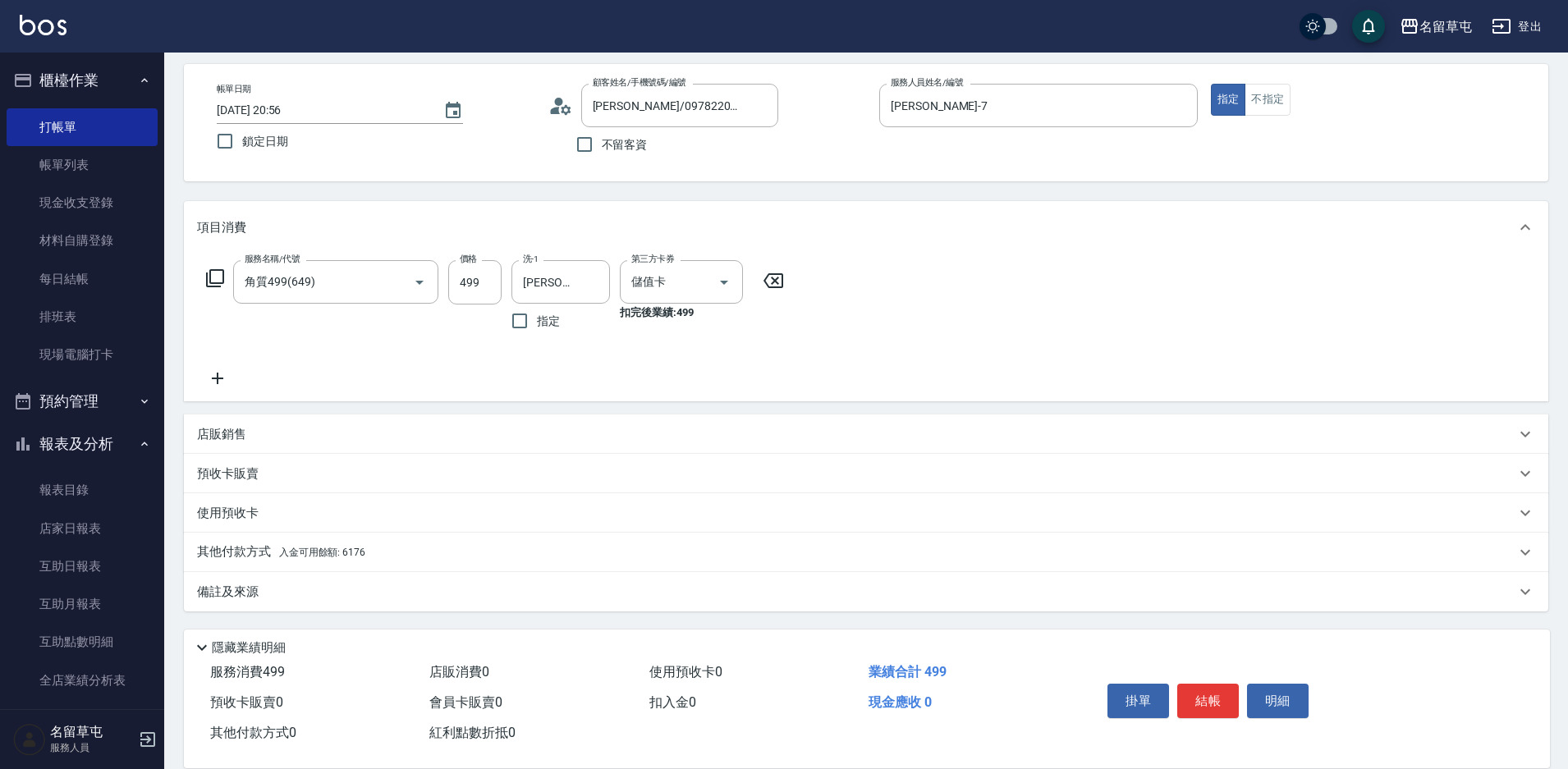
click at [236, 547] on p "其他付款方式 入金可用餘額: 6176" at bounding box center [281, 552] width 168 height 18
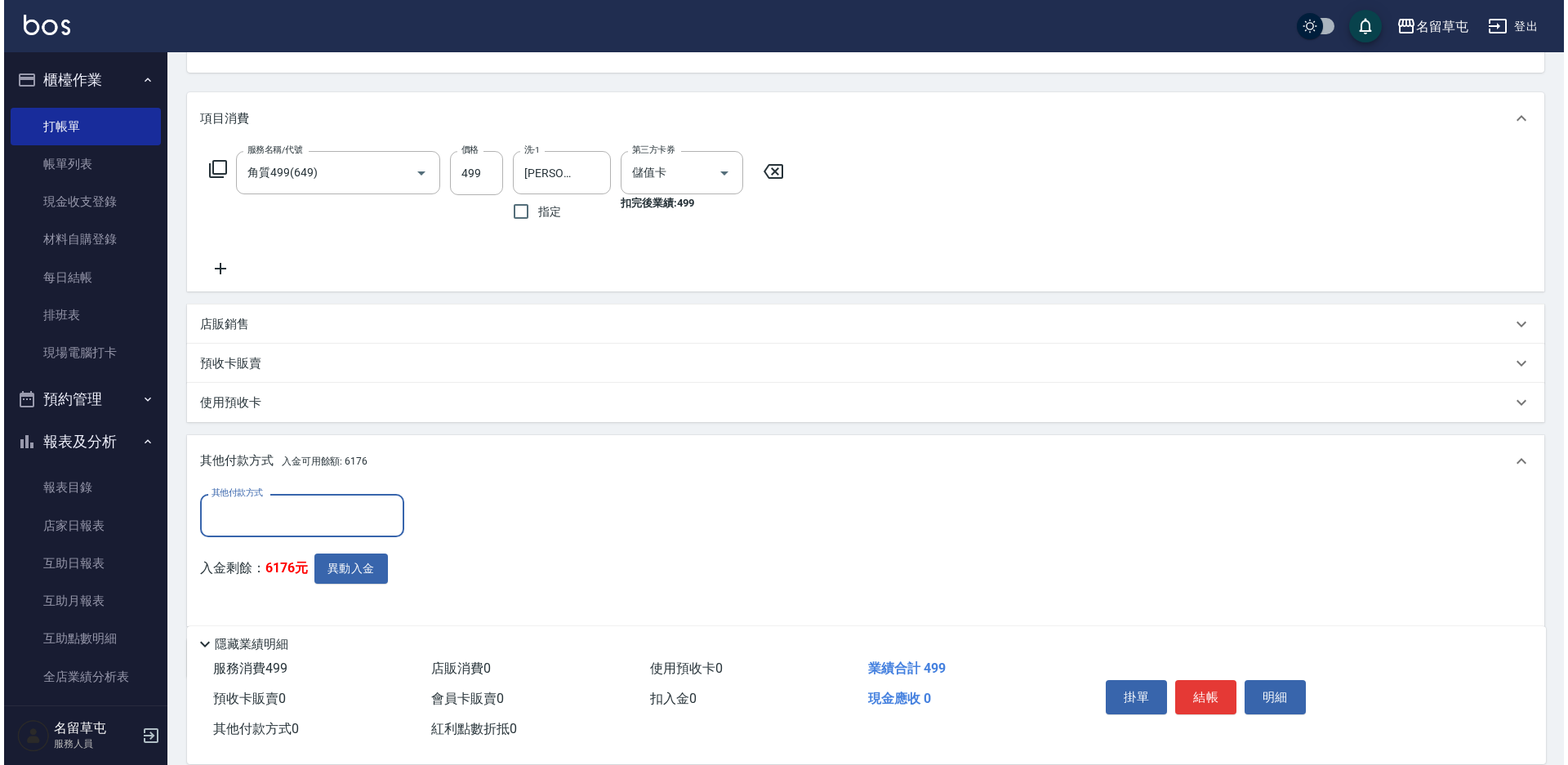
scroll to position [0, 0]
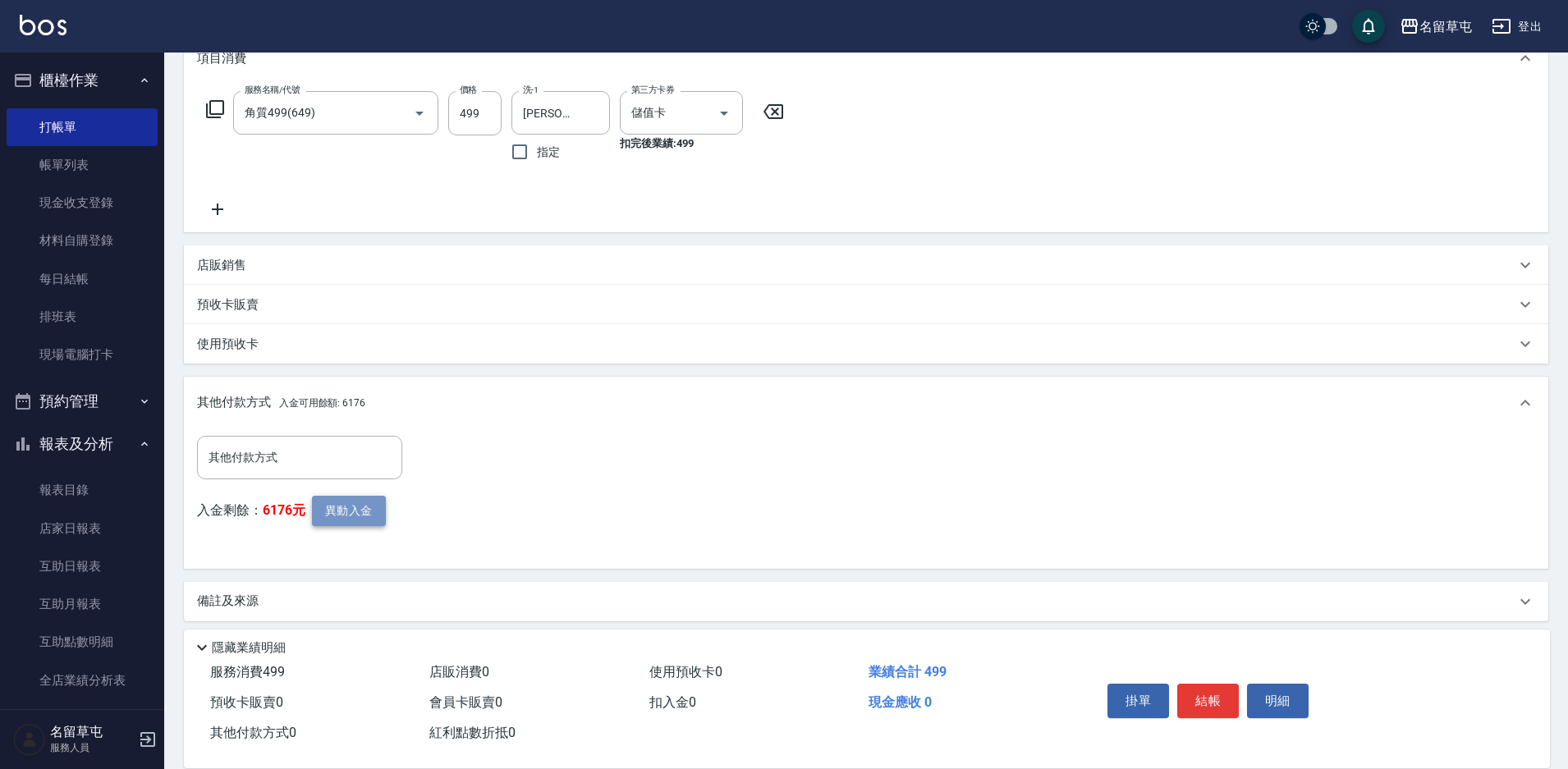
click at [332, 504] on button "異動入金" at bounding box center [349, 510] width 74 height 30
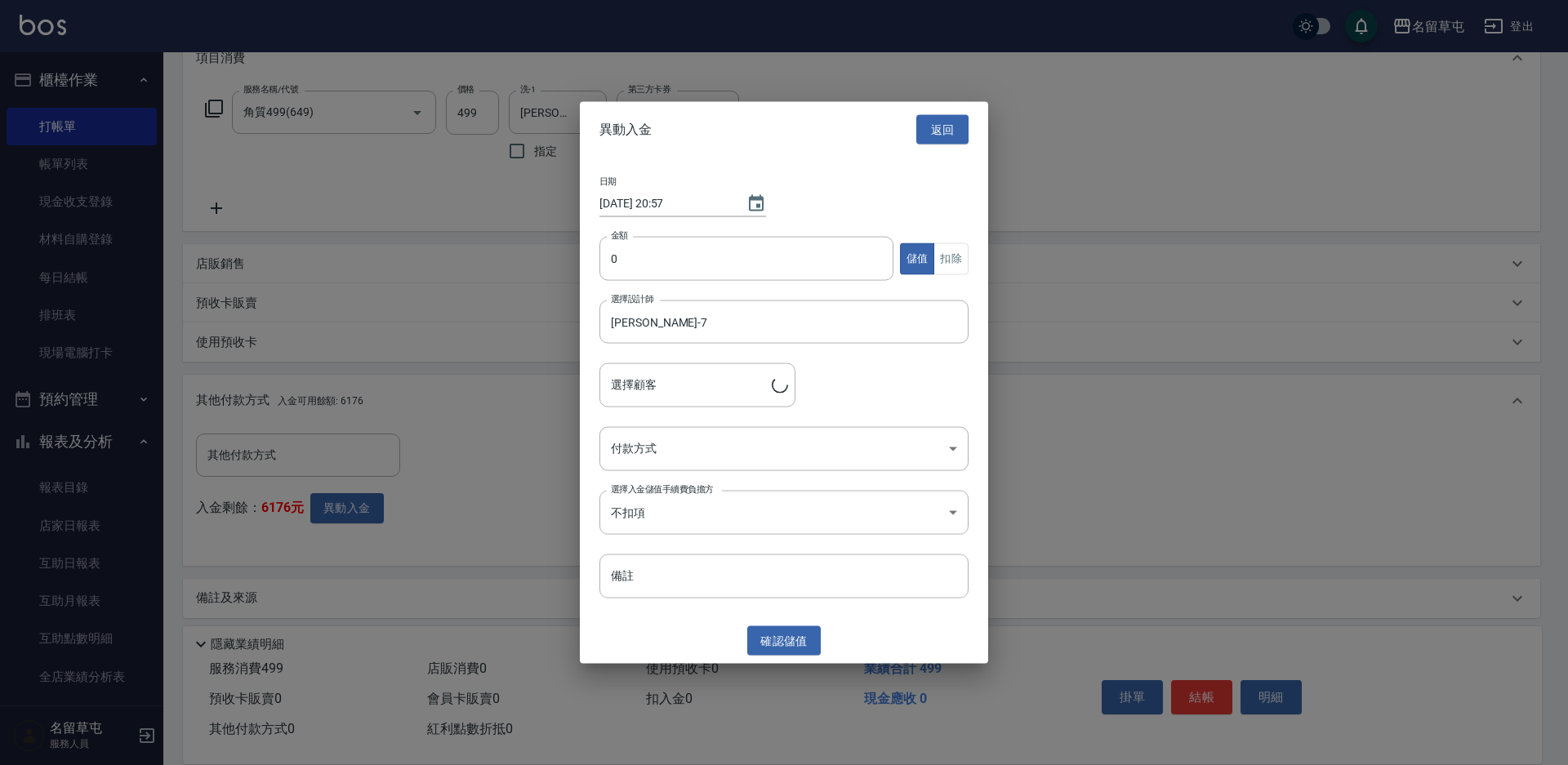
type input "王昶升/0978220517/"
click at [683, 237] on input "0" at bounding box center [746, 259] width 294 height 44
type input "499"
click at [961, 258] on button "扣除" at bounding box center [951, 258] width 35 height 32
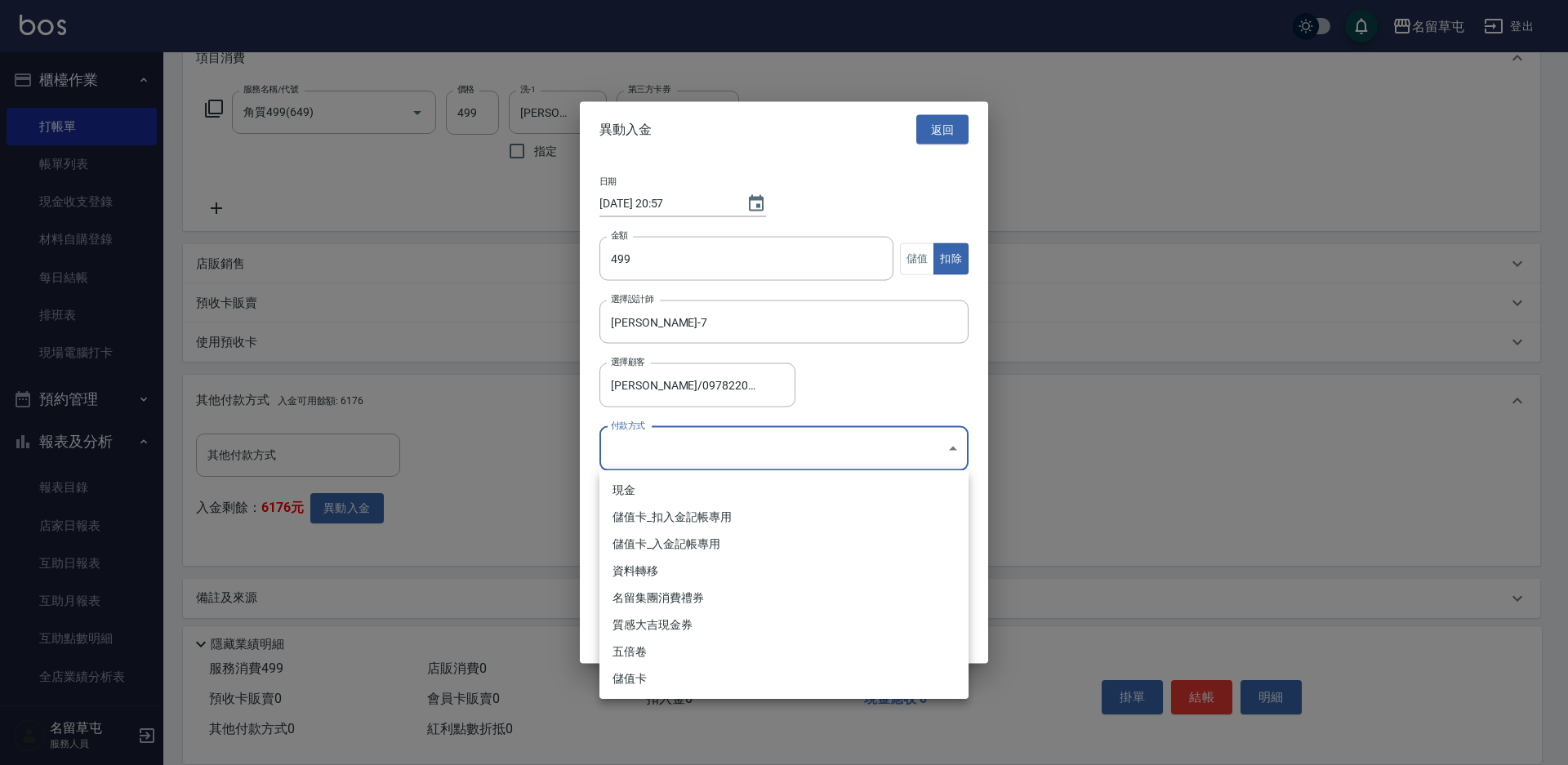
click at [758, 456] on body "名留草屯 登出 櫃檯作業 打帳單 帳單列表 現金收支登錄 材料自購登錄 每日結帳 排班表 現場電腦打卡 預約管理 預約管理 單日預約紀錄 單週預約紀錄 報表及…" at bounding box center [784, 269] width 1568 height 1011
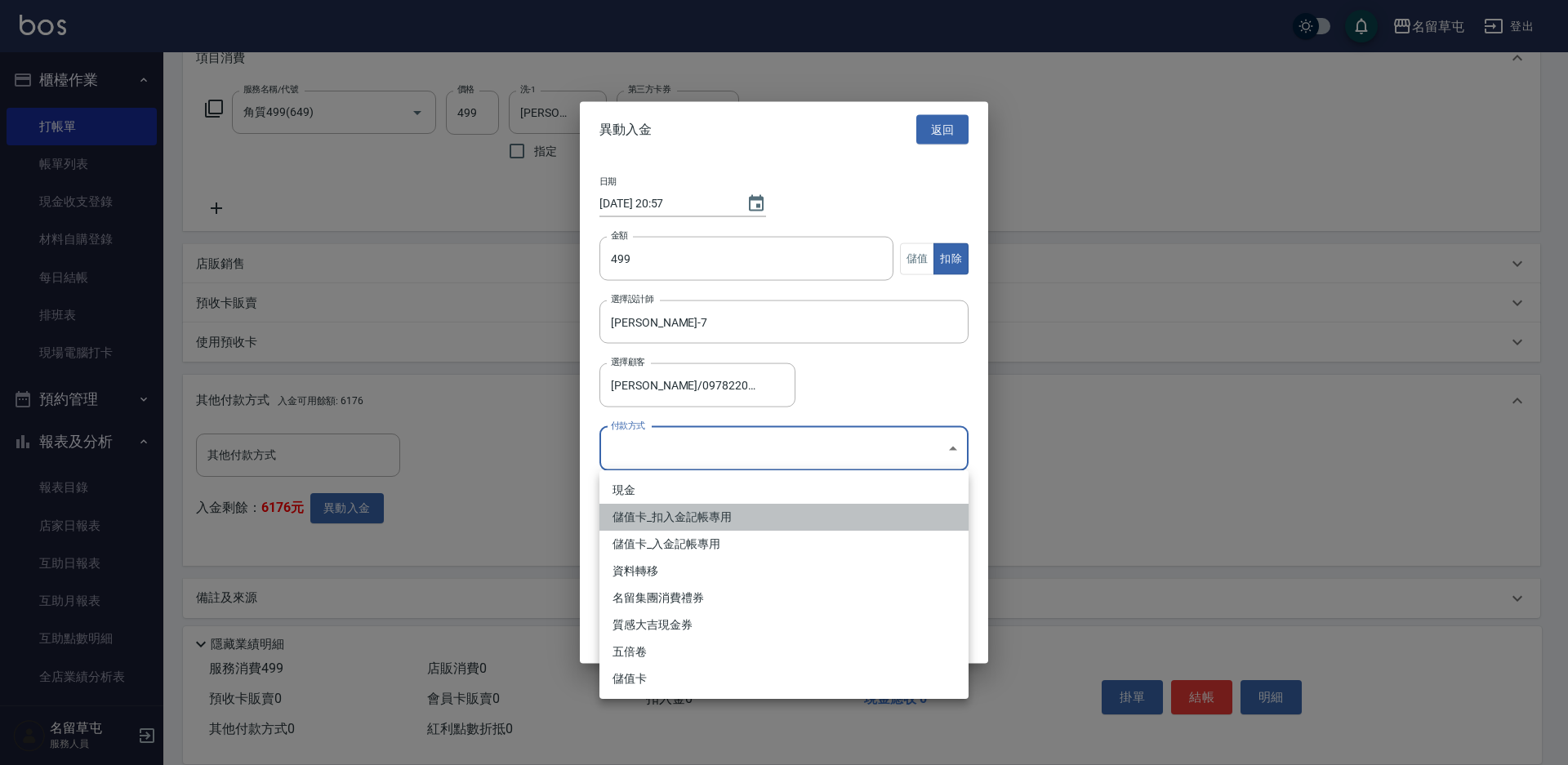
click at [690, 507] on li "儲值卡_扣入金記帳專用" at bounding box center [784, 517] width 369 height 27
type input "儲值卡_扣入金記帳專用"
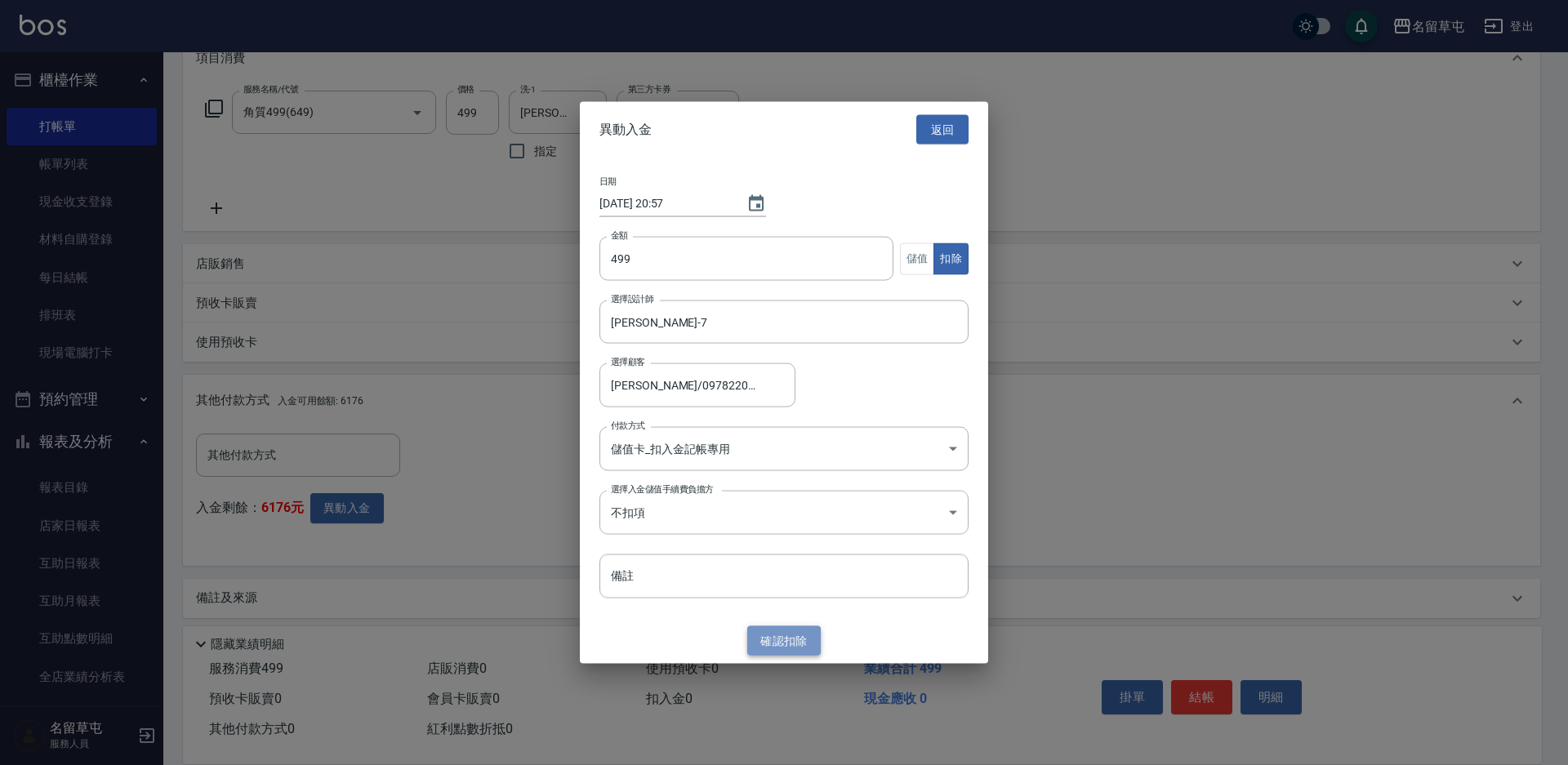
click at [776, 629] on button "確認 扣除" at bounding box center [784, 640] width 74 height 30
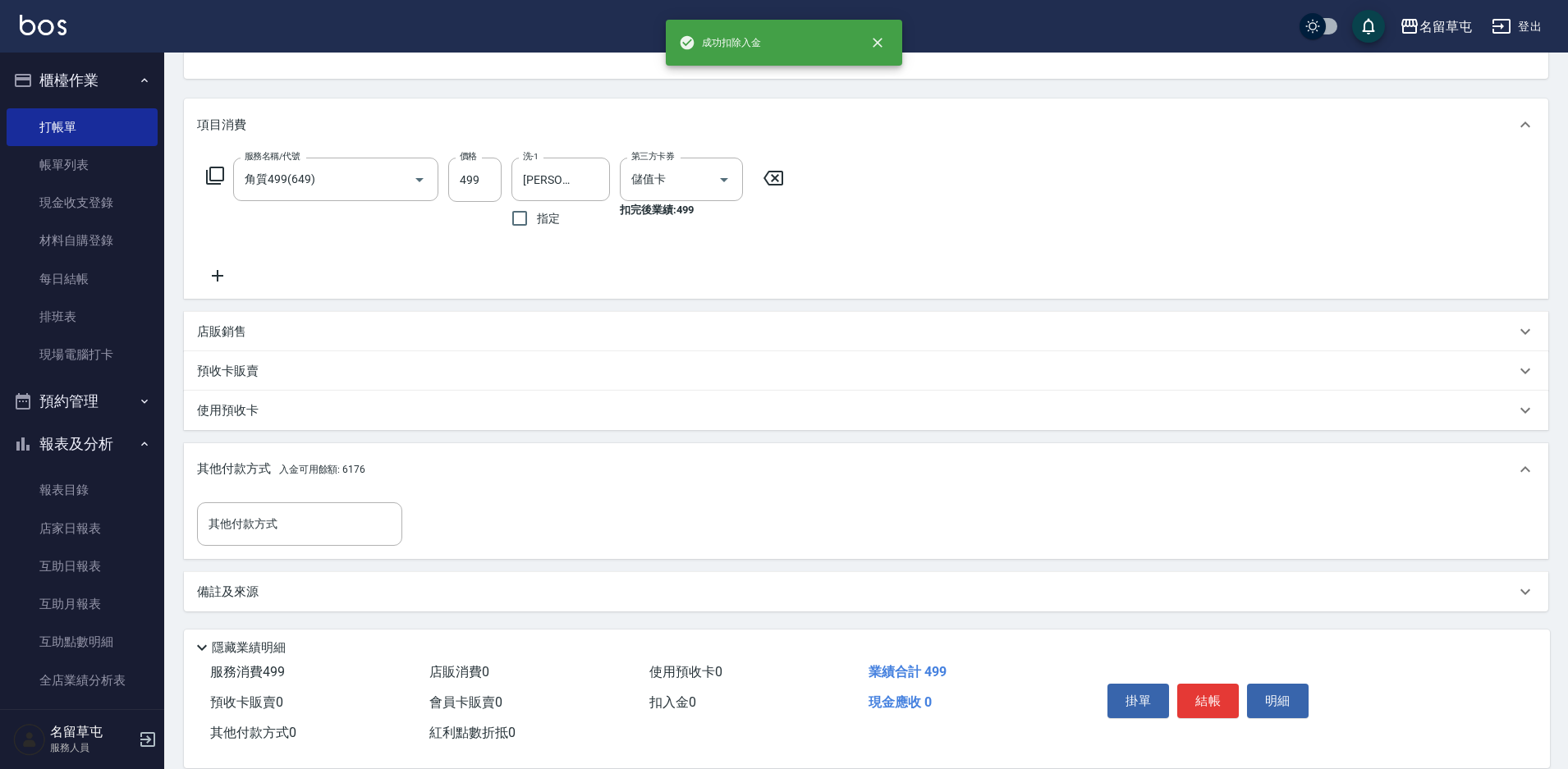
scroll to position [237, 0]
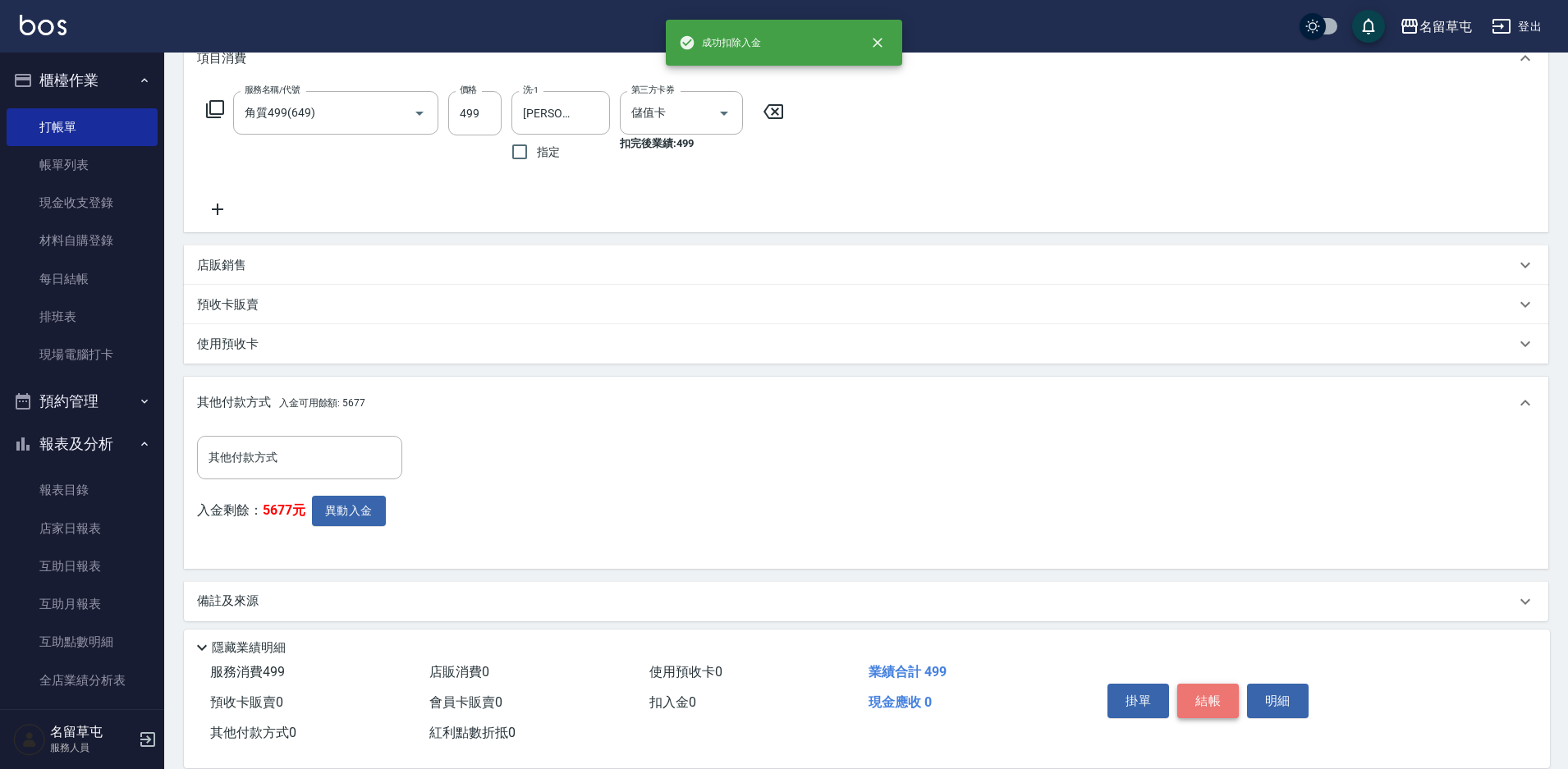
click at [1219, 689] on button "結帳" at bounding box center [1208, 701] width 62 height 34
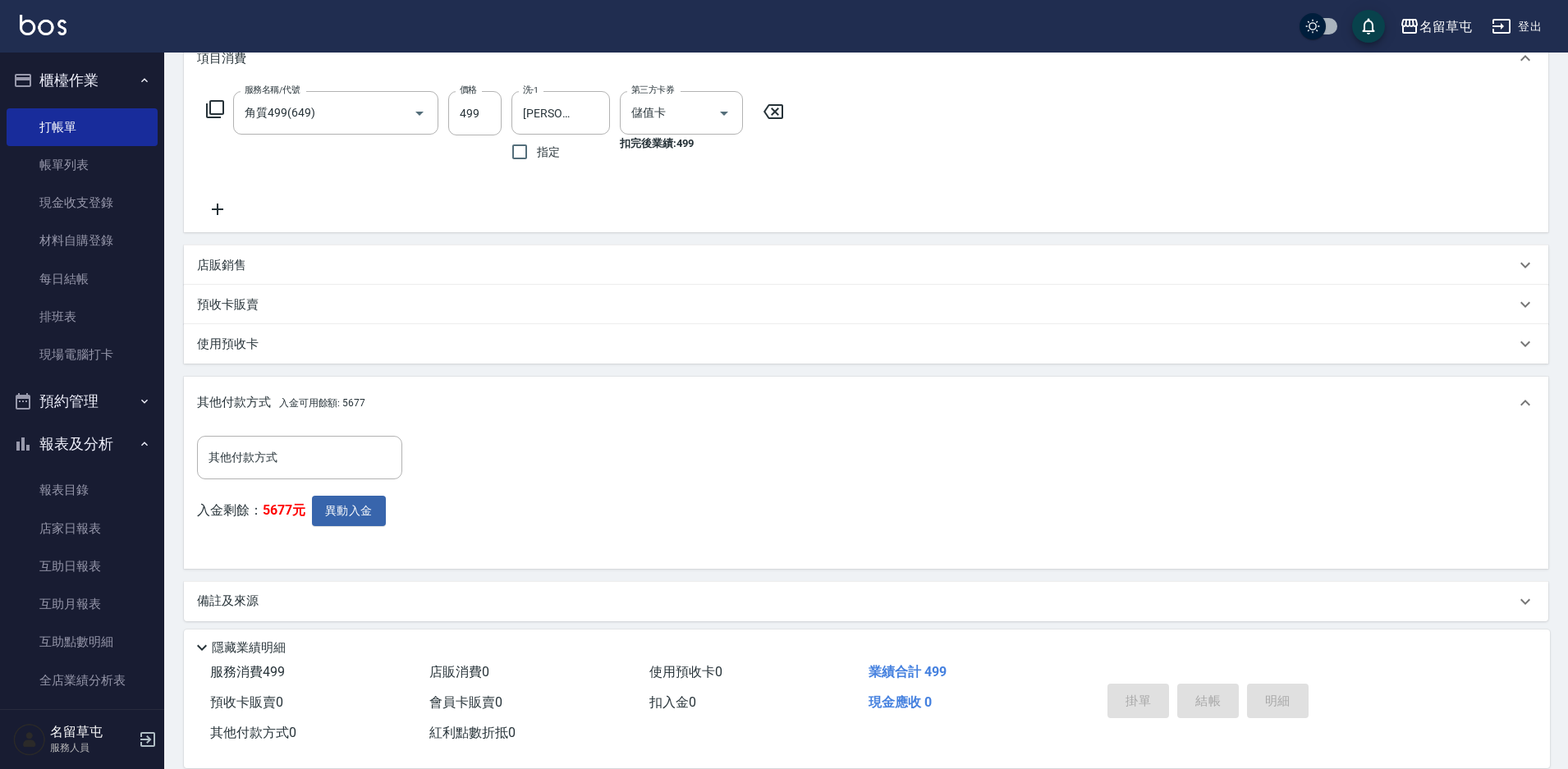
type input "2025/08/19 20:57"
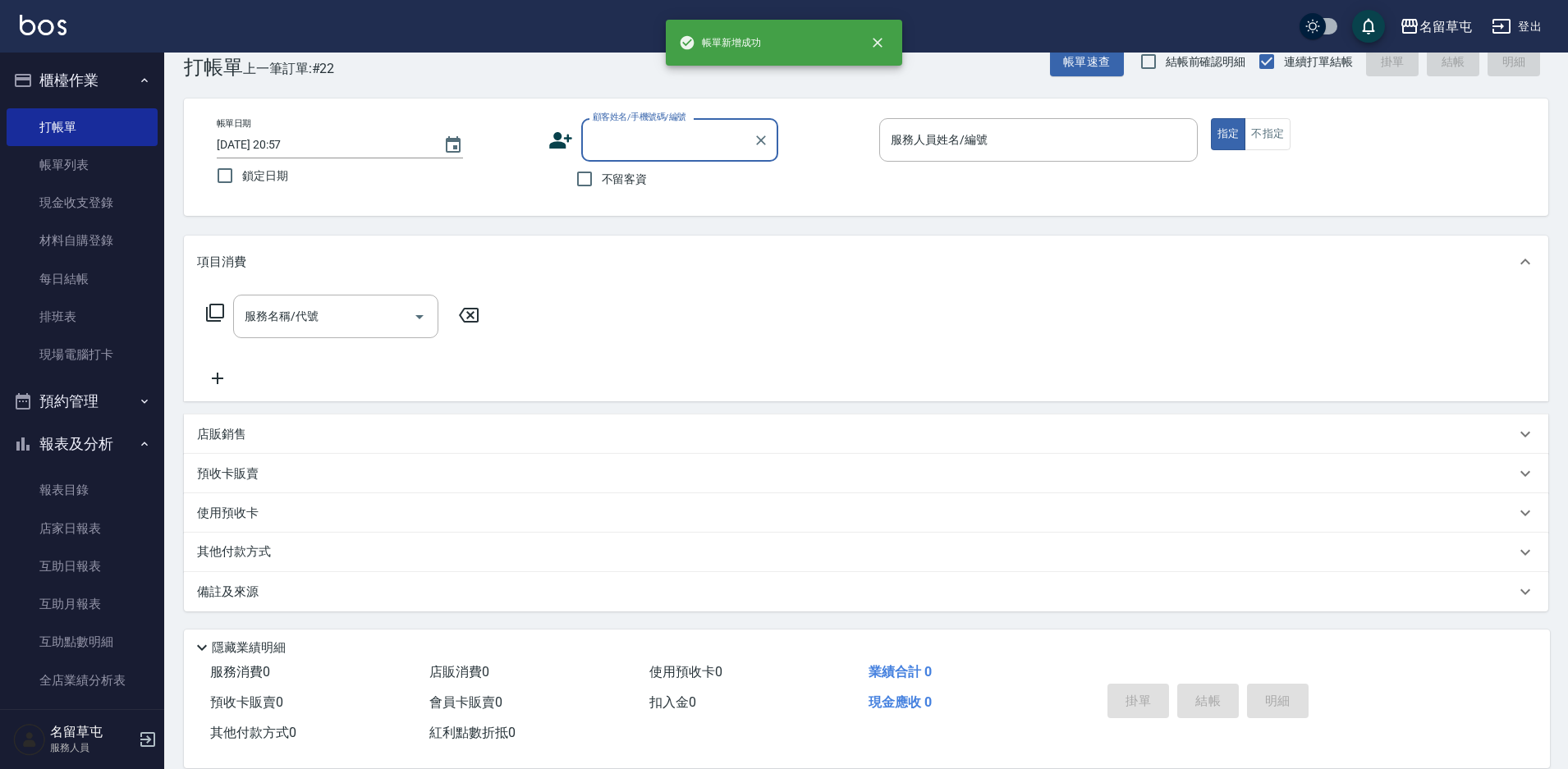
scroll to position [0, 0]
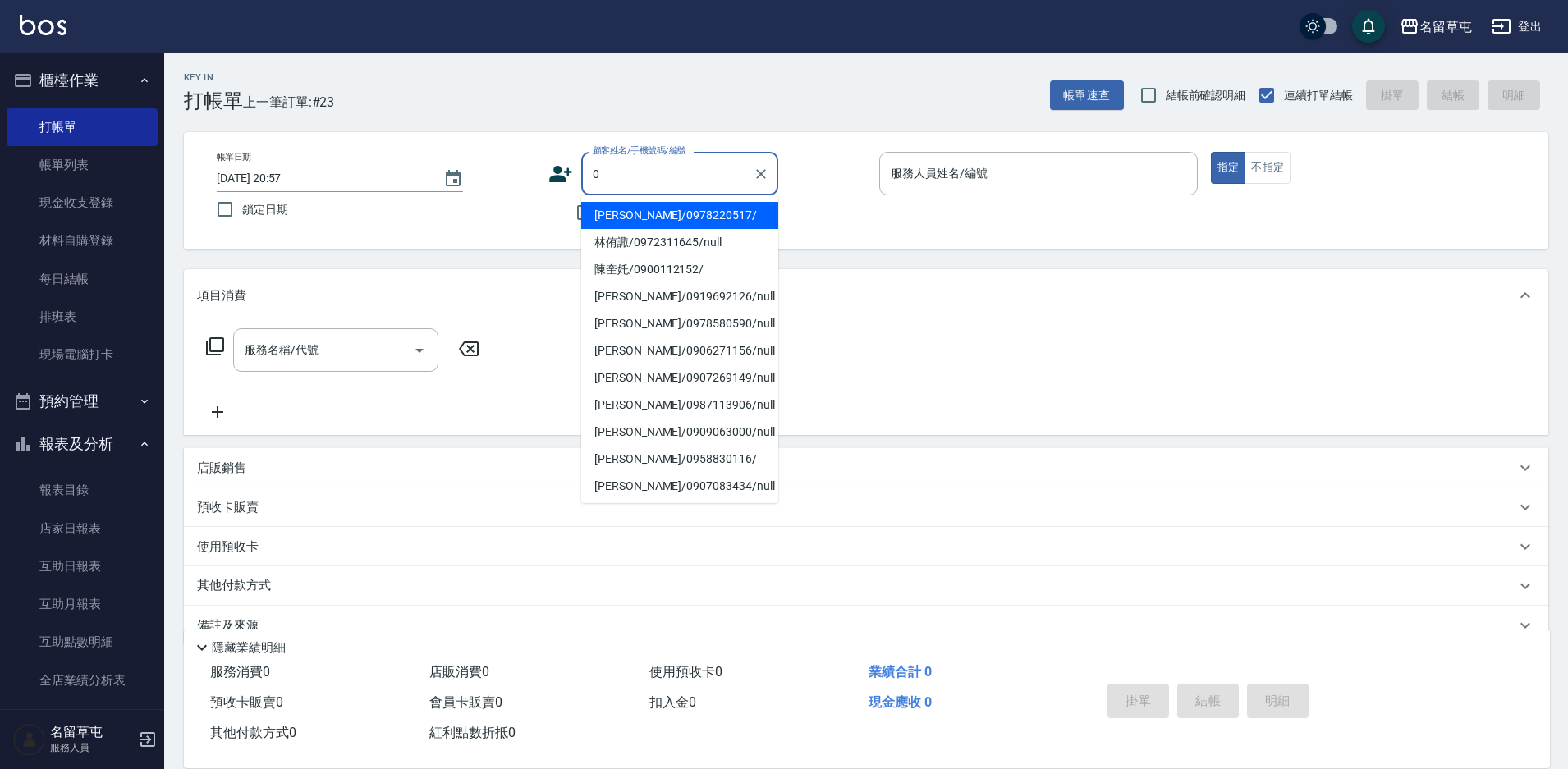
type input "王昶升/0978220517/"
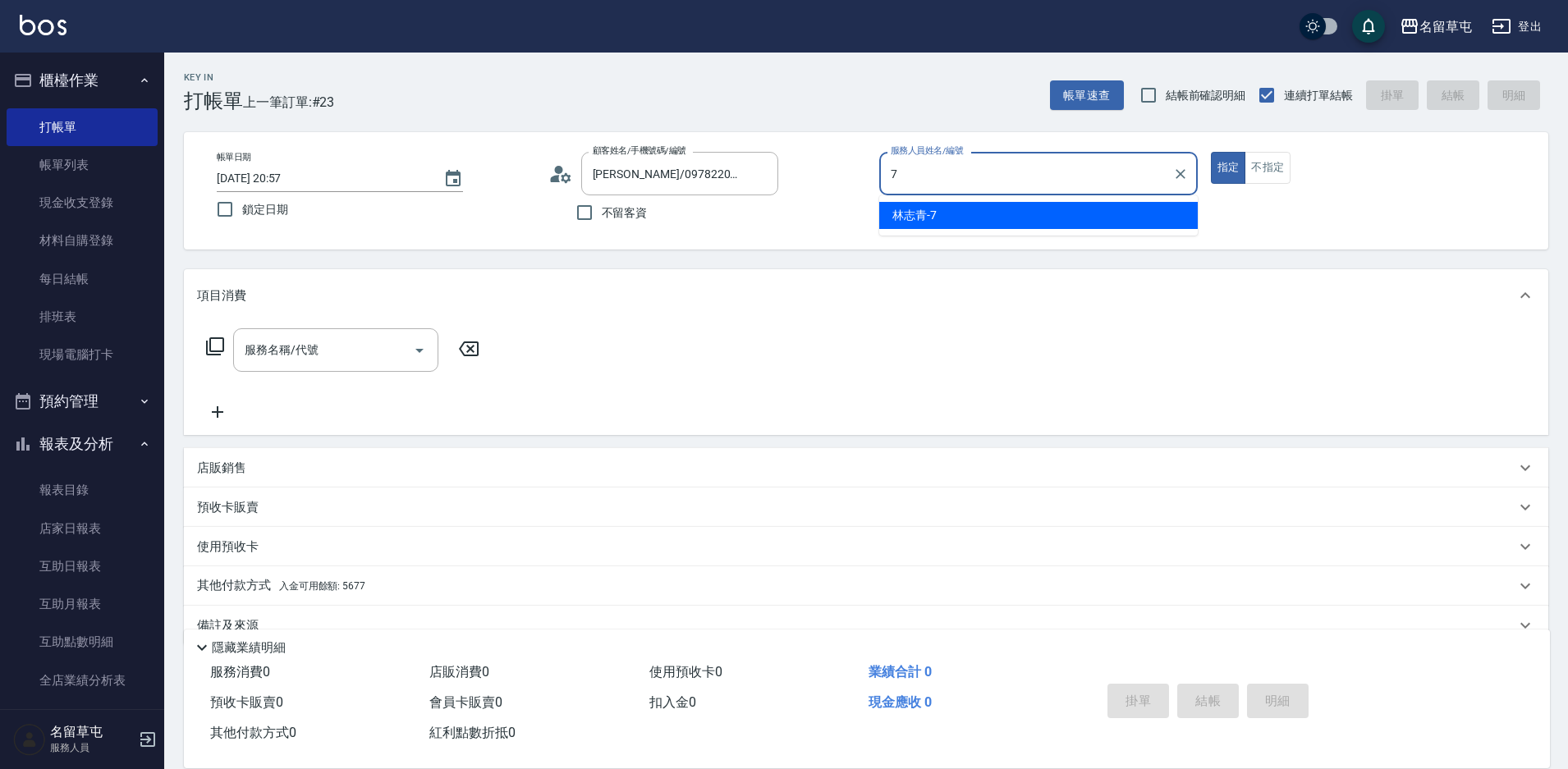
type input "林志青-7"
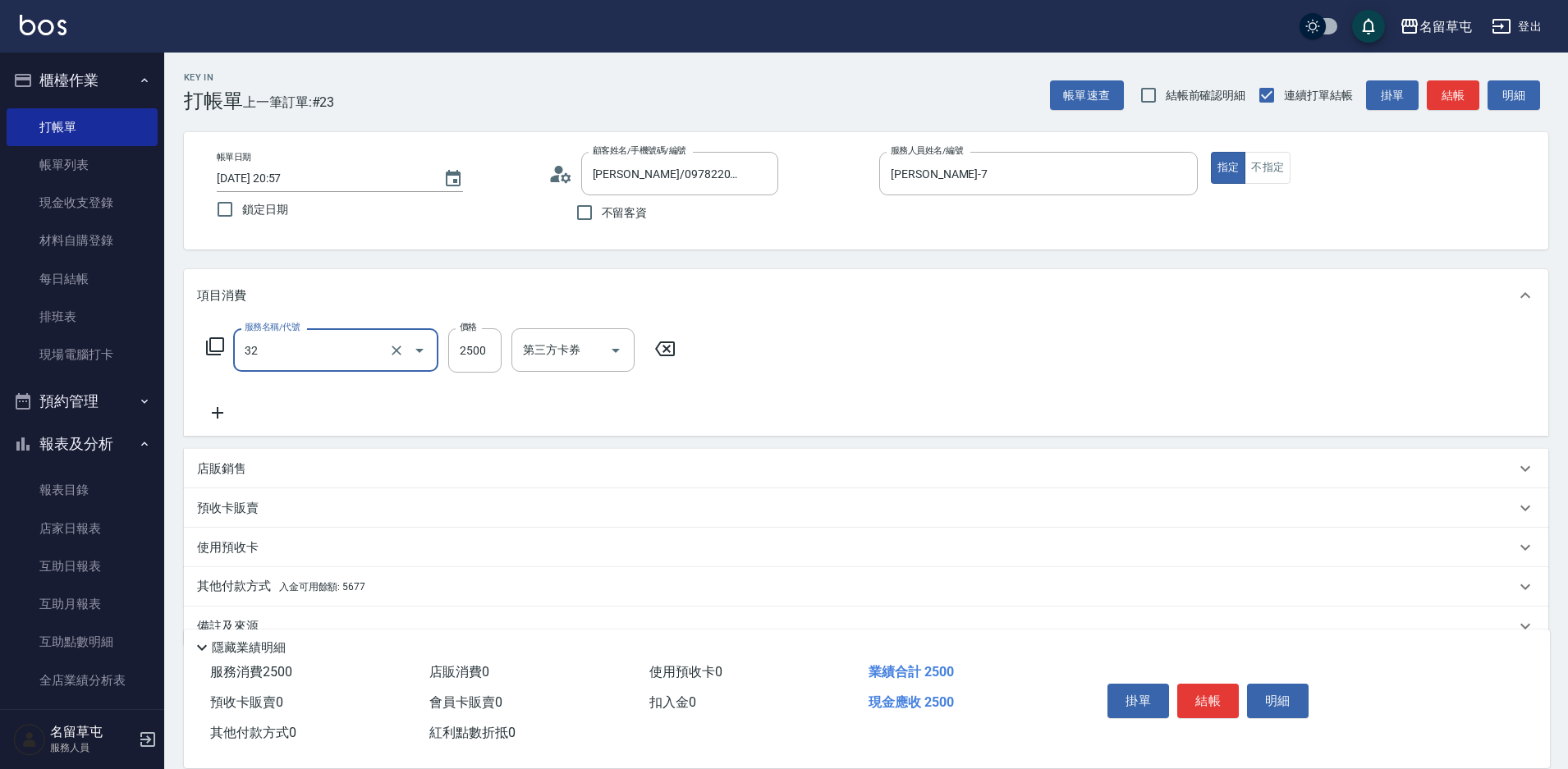
type input "燙B2500(32)"
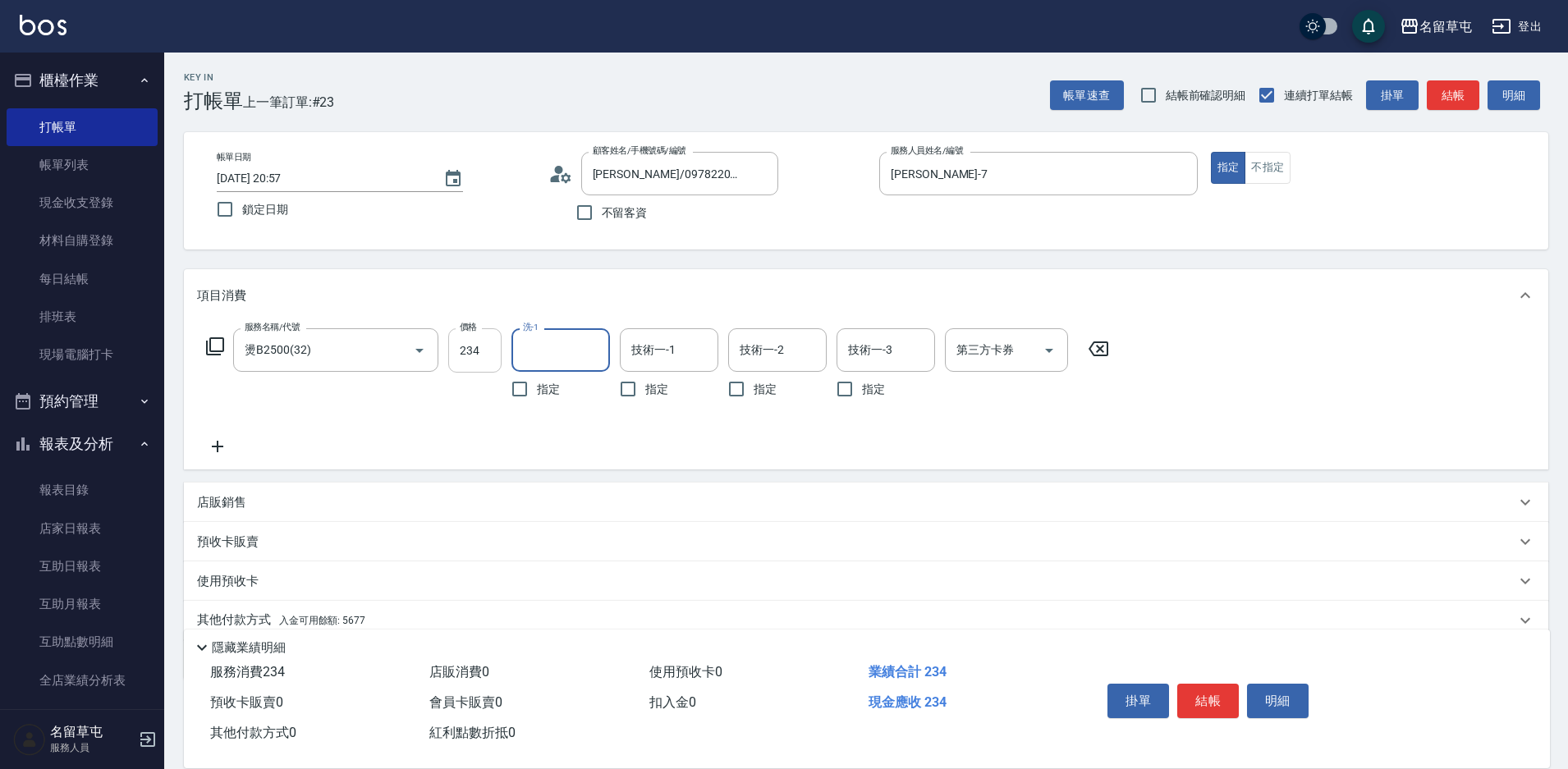
click at [488, 349] on input "234" at bounding box center [475, 350] width 53 height 44
type input "2340"
type input "游思岑-36"
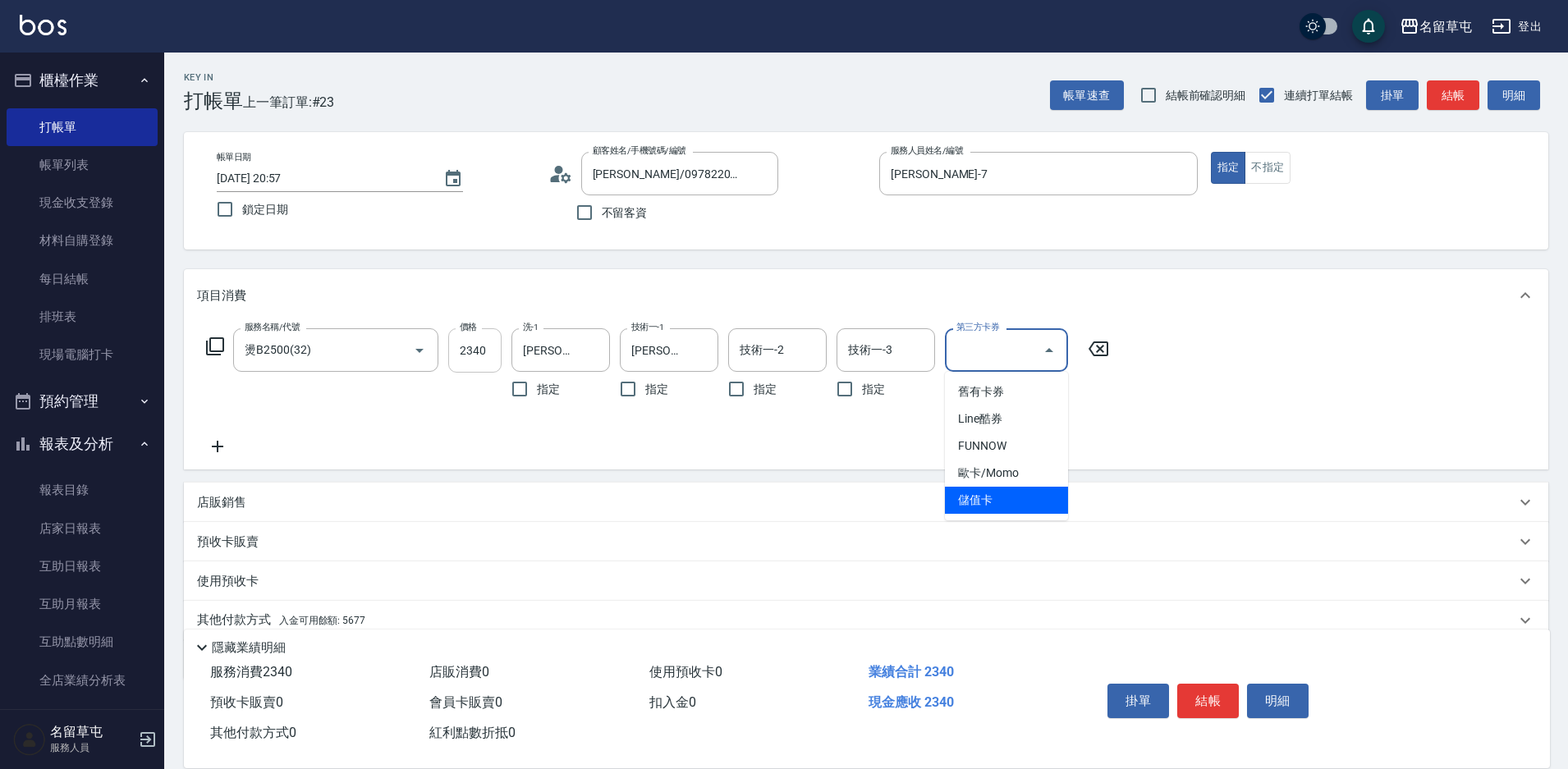
type input "儲值卡"
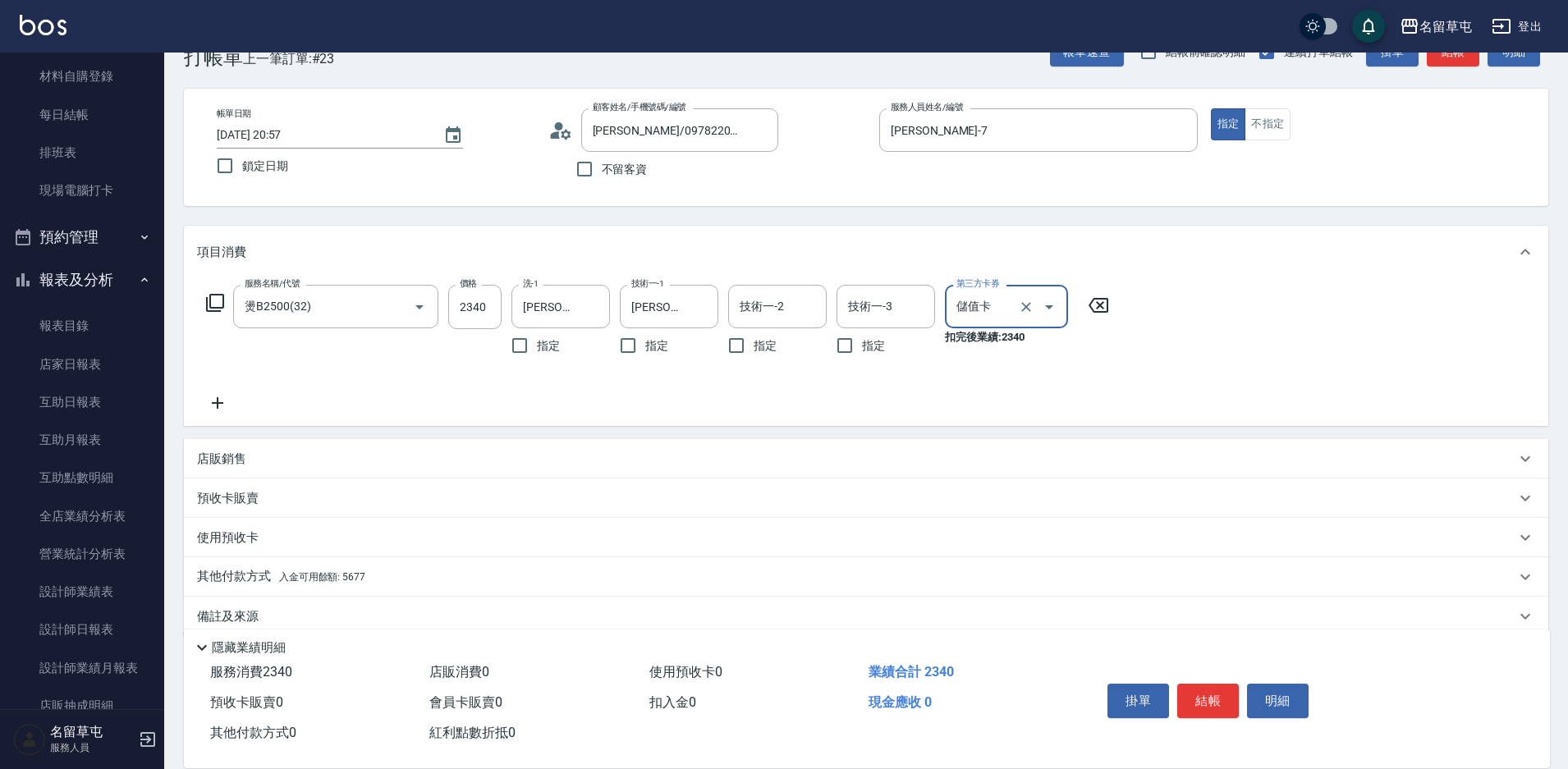
scroll to position [68, 0]
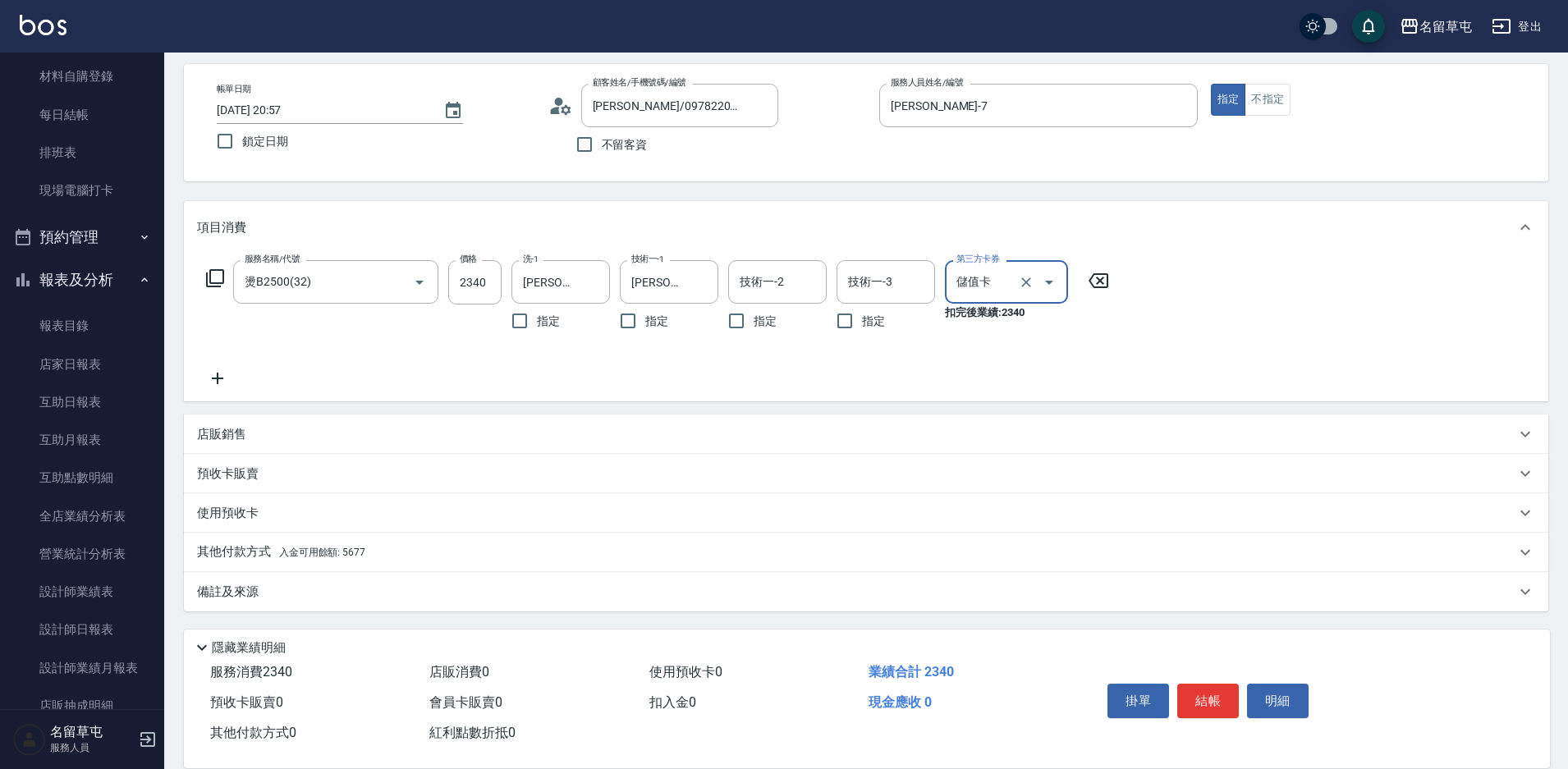
click at [277, 560] on p "其他付款方式 入金可用餘額: 5677" at bounding box center [281, 552] width 168 height 18
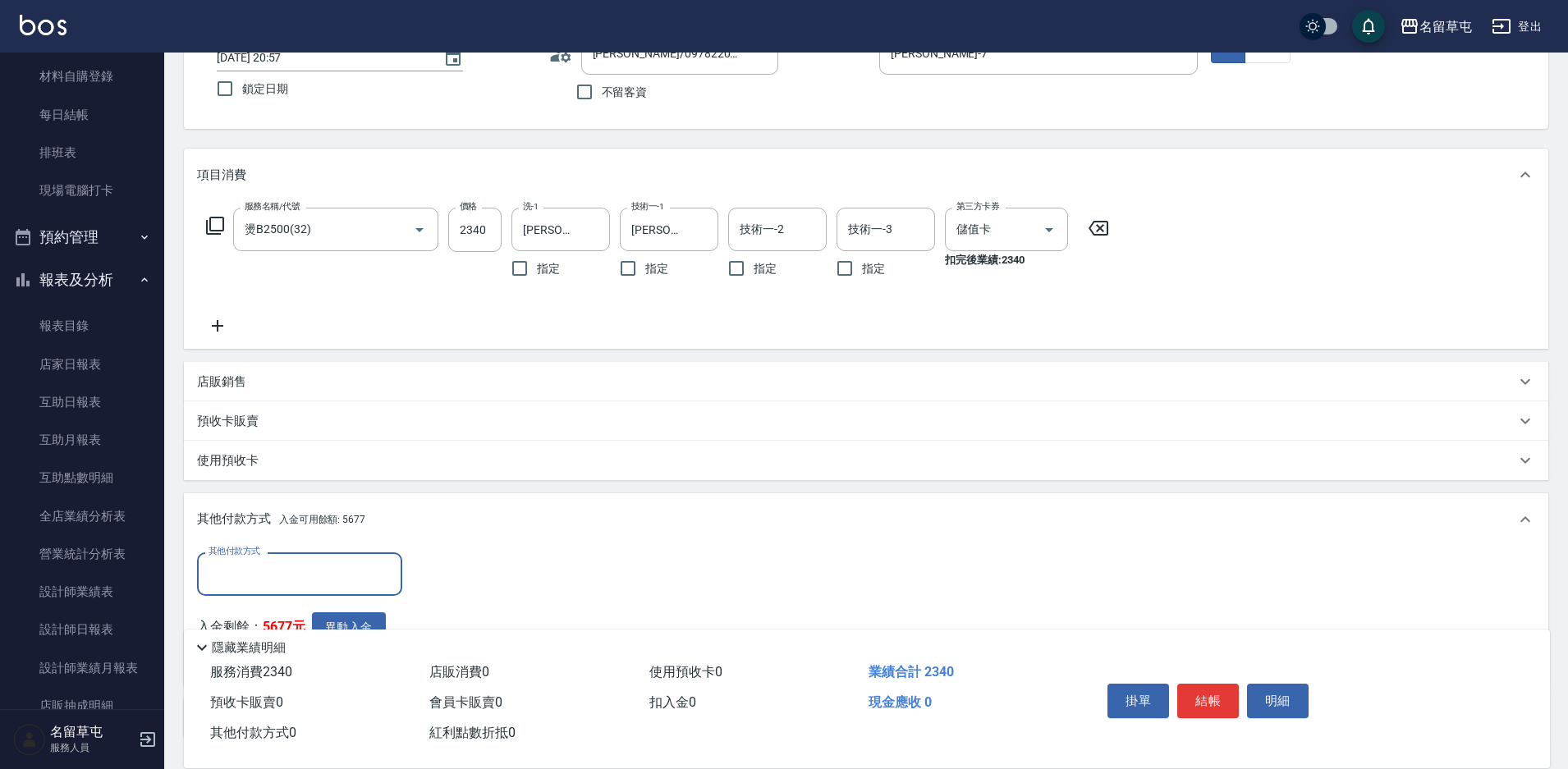
scroll to position [150, 0]
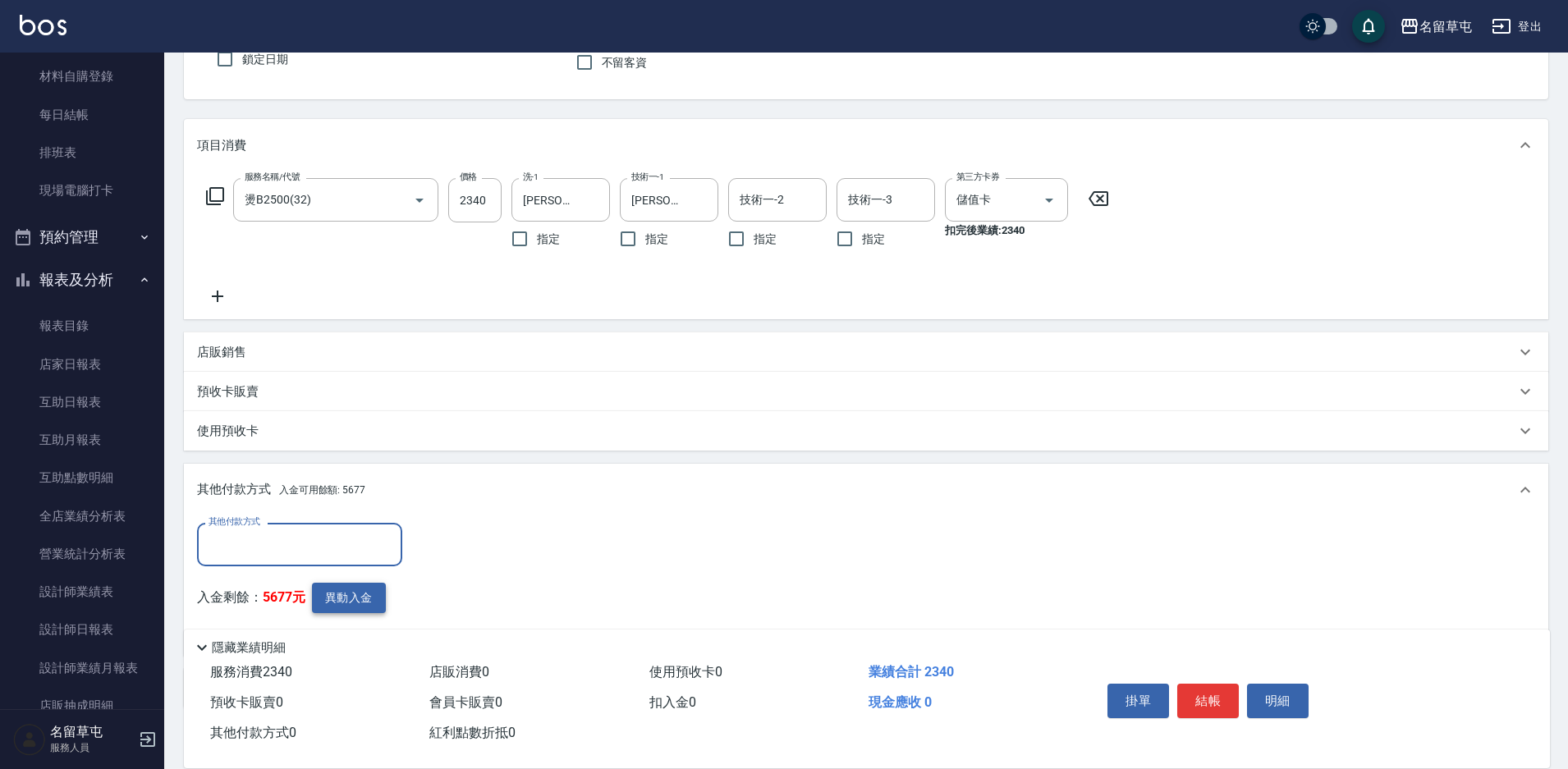
click at [373, 588] on button "異動入金" at bounding box center [349, 597] width 74 height 30
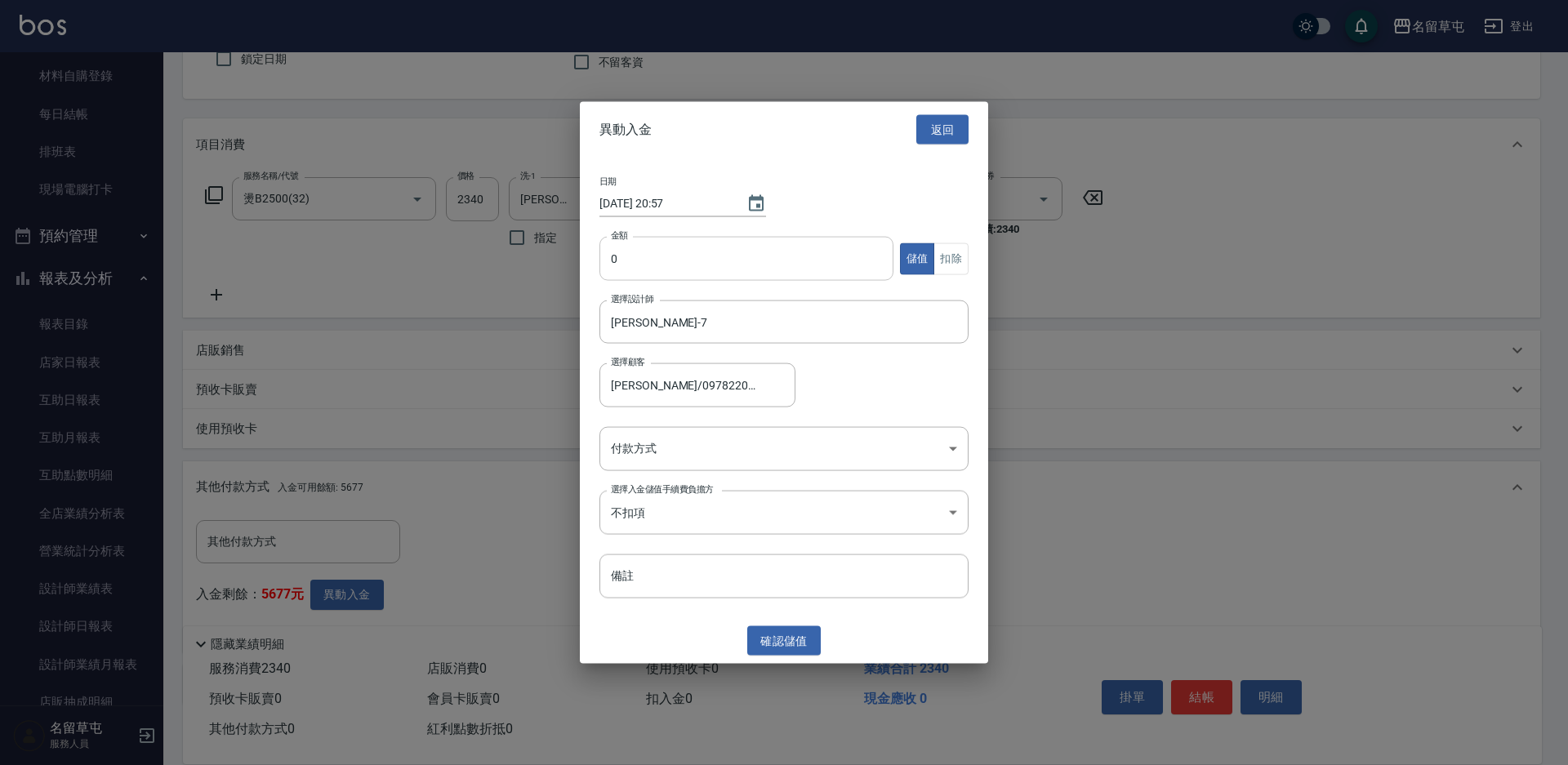
click at [671, 243] on input "0" at bounding box center [746, 259] width 294 height 44
type input "2340"
click at [948, 259] on button "扣除" at bounding box center [951, 258] width 35 height 32
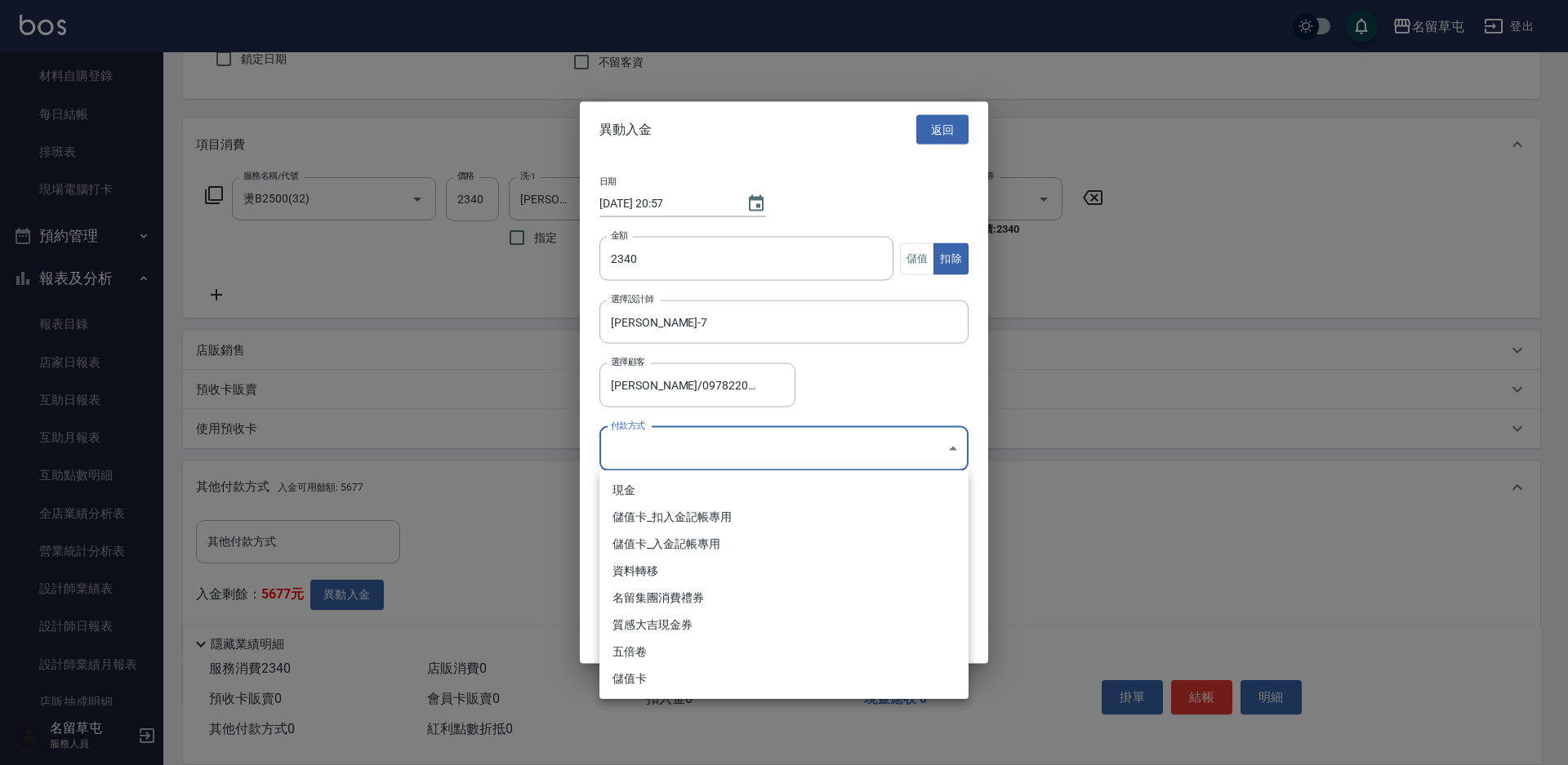
click at [757, 454] on body "名留草屯 登出 櫃檯作業 打帳單 帳單列表 現金收支登錄 材料自購登錄 每日結帳 排班表 現場電腦打卡 預約管理 預約管理 單日預約紀錄 單週預約紀錄 報表及…" at bounding box center [784, 356] width 1568 height 1011
click at [690, 509] on li "儲值卡_扣入金記帳專用" at bounding box center [784, 517] width 369 height 27
type input "儲值卡_扣入金記帳專用"
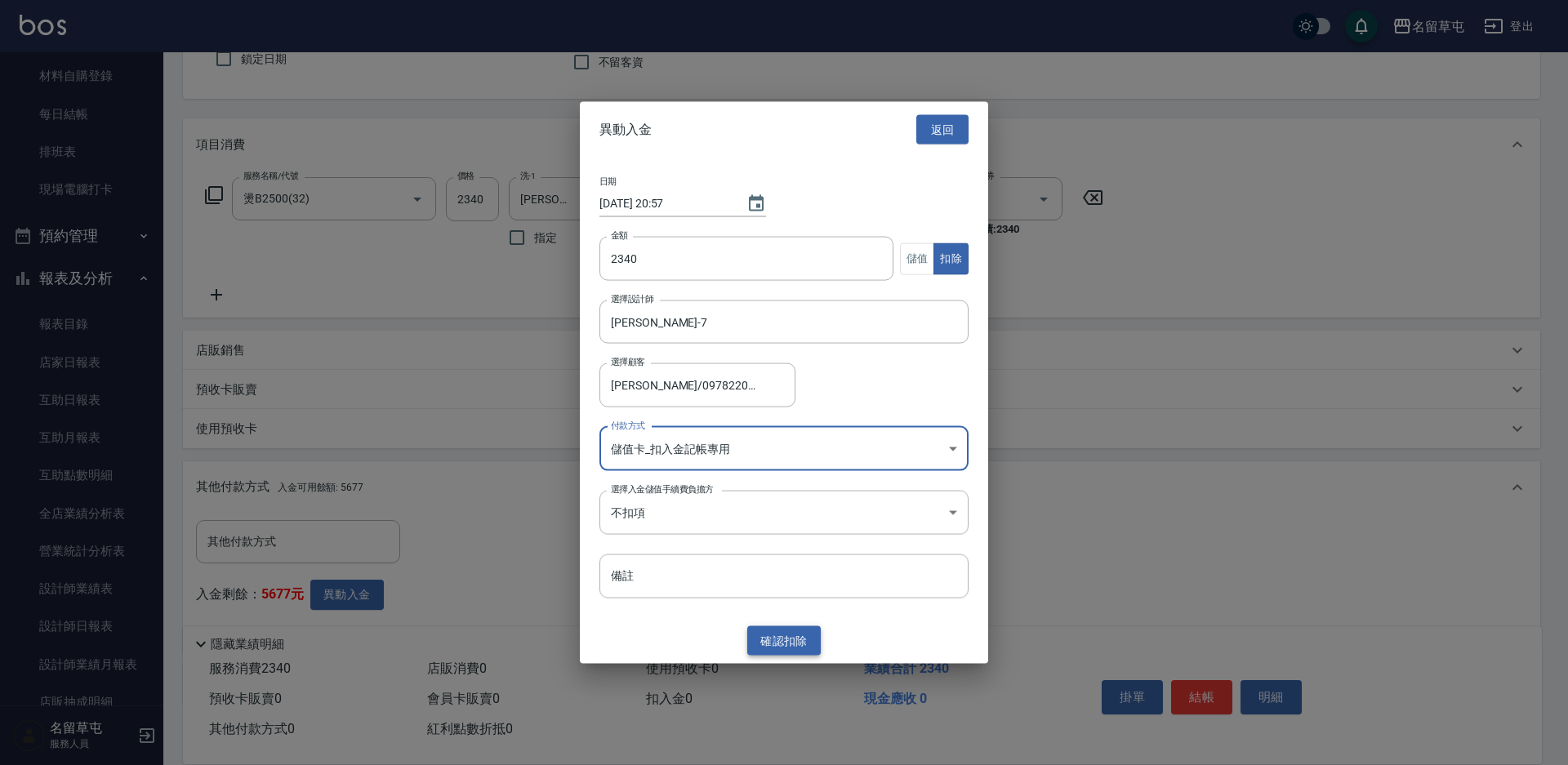
click at [795, 640] on button "確認 扣除" at bounding box center [784, 640] width 74 height 30
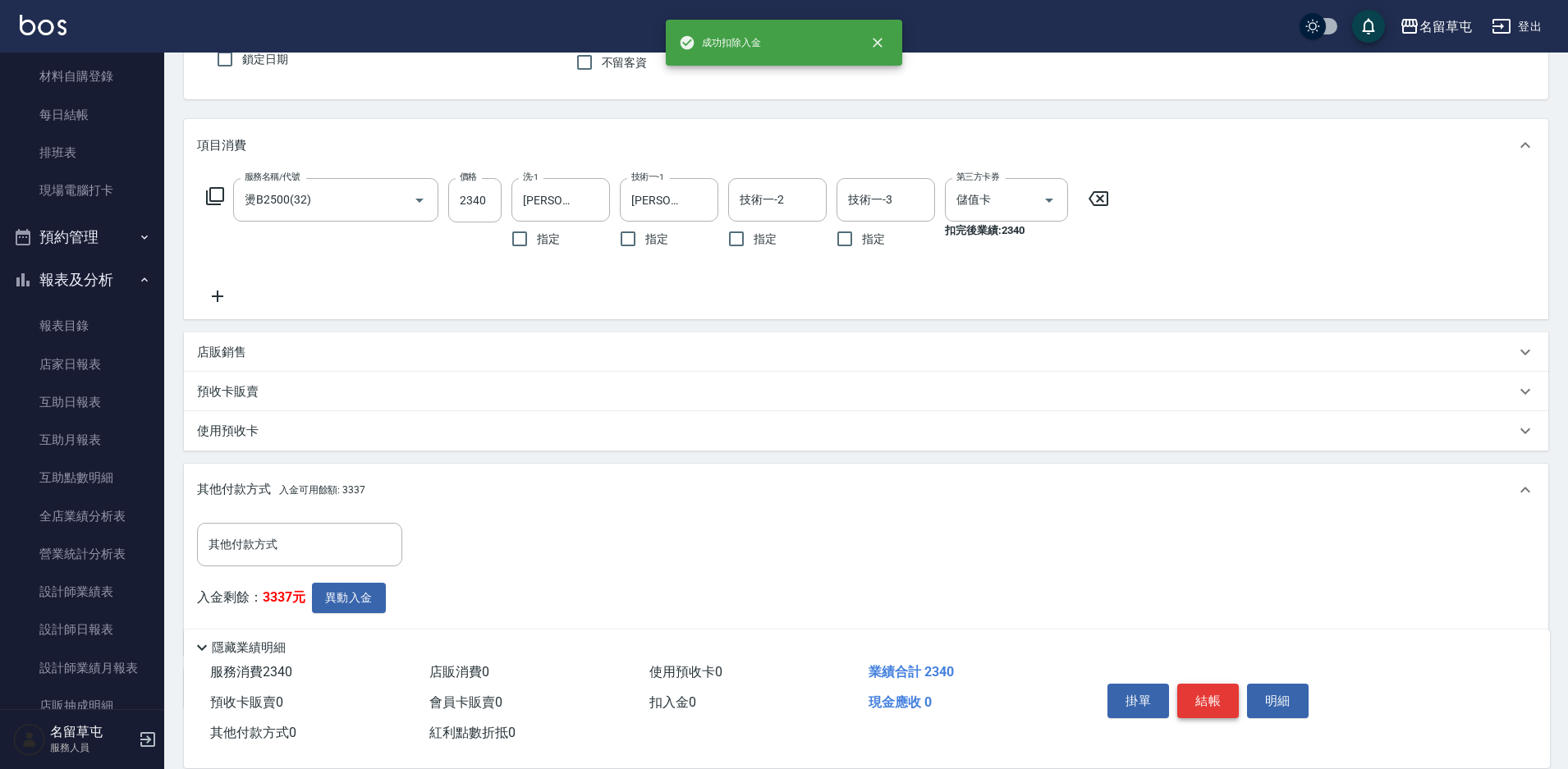
click at [1212, 685] on button "結帳" at bounding box center [1208, 701] width 62 height 34
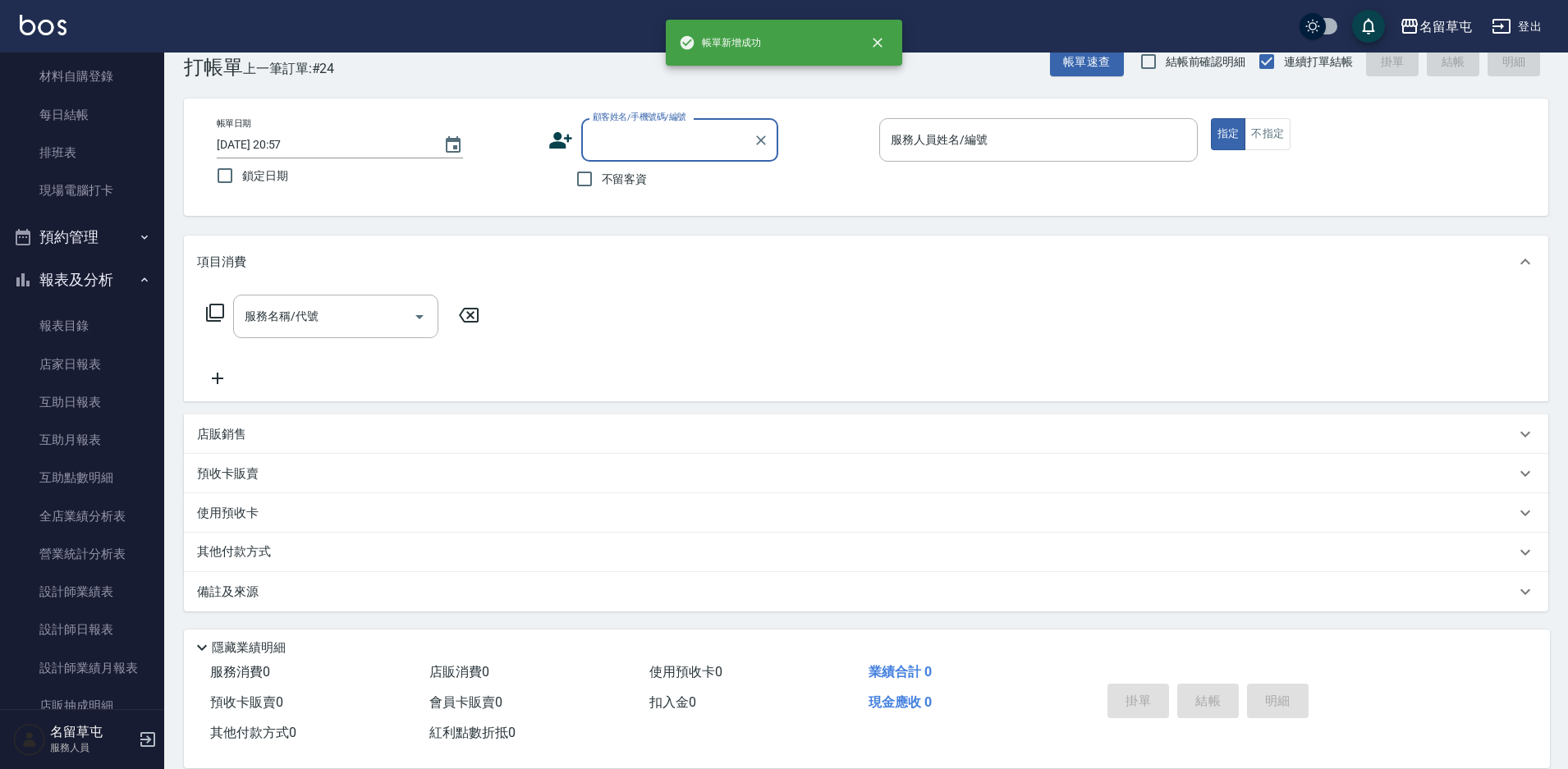
scroll to position [34, 0]
click at [606, 183] on span "不留客資" at bounding box center [625, 179] width 46 height 17
click at [602, 183] on input "不留客資" at bounding box center [585, 179] width 34 height 34
checkbox input "true"
type input "鄭淙友/0900556679/"
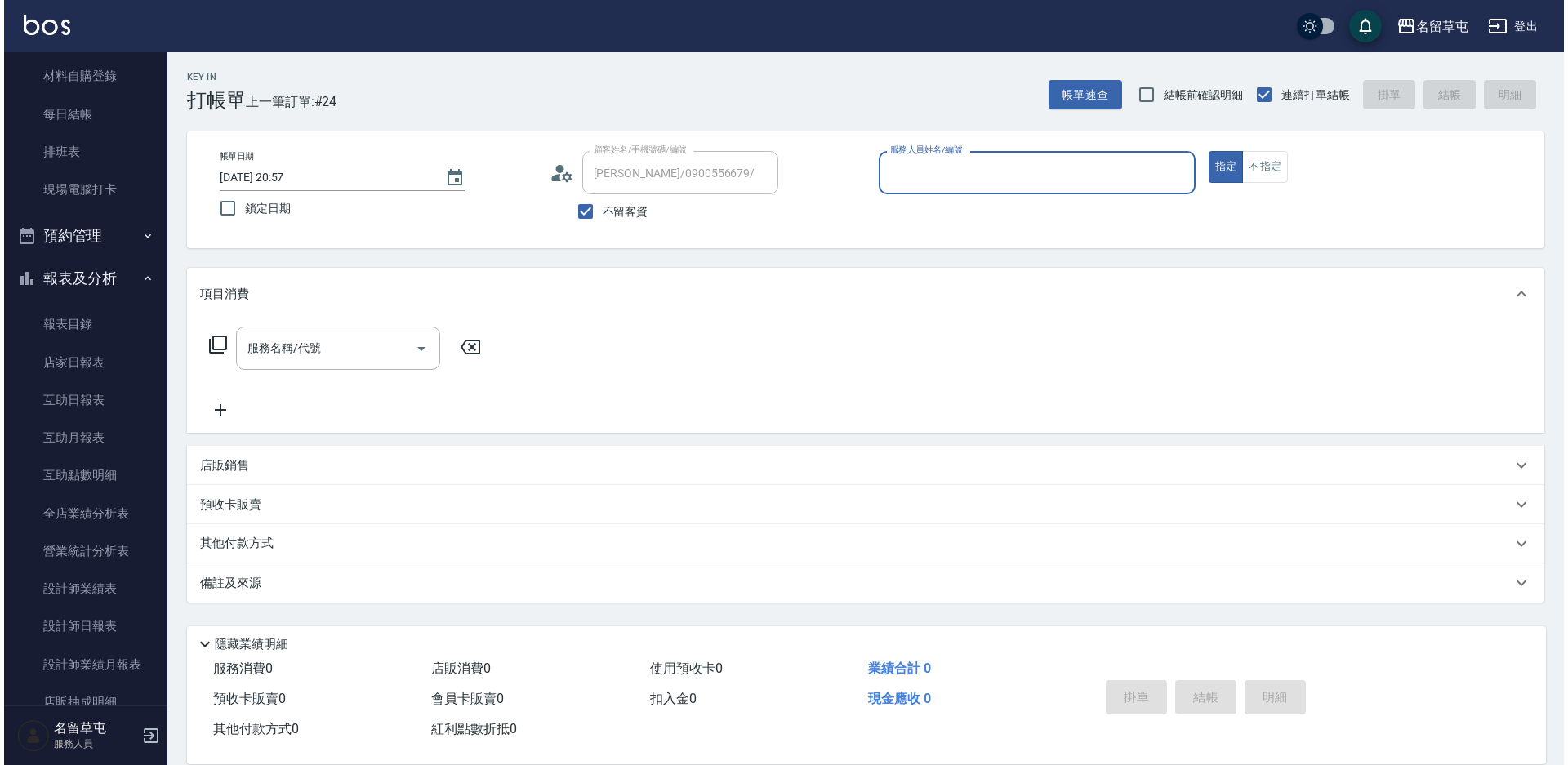
scroll to position [0, 0]
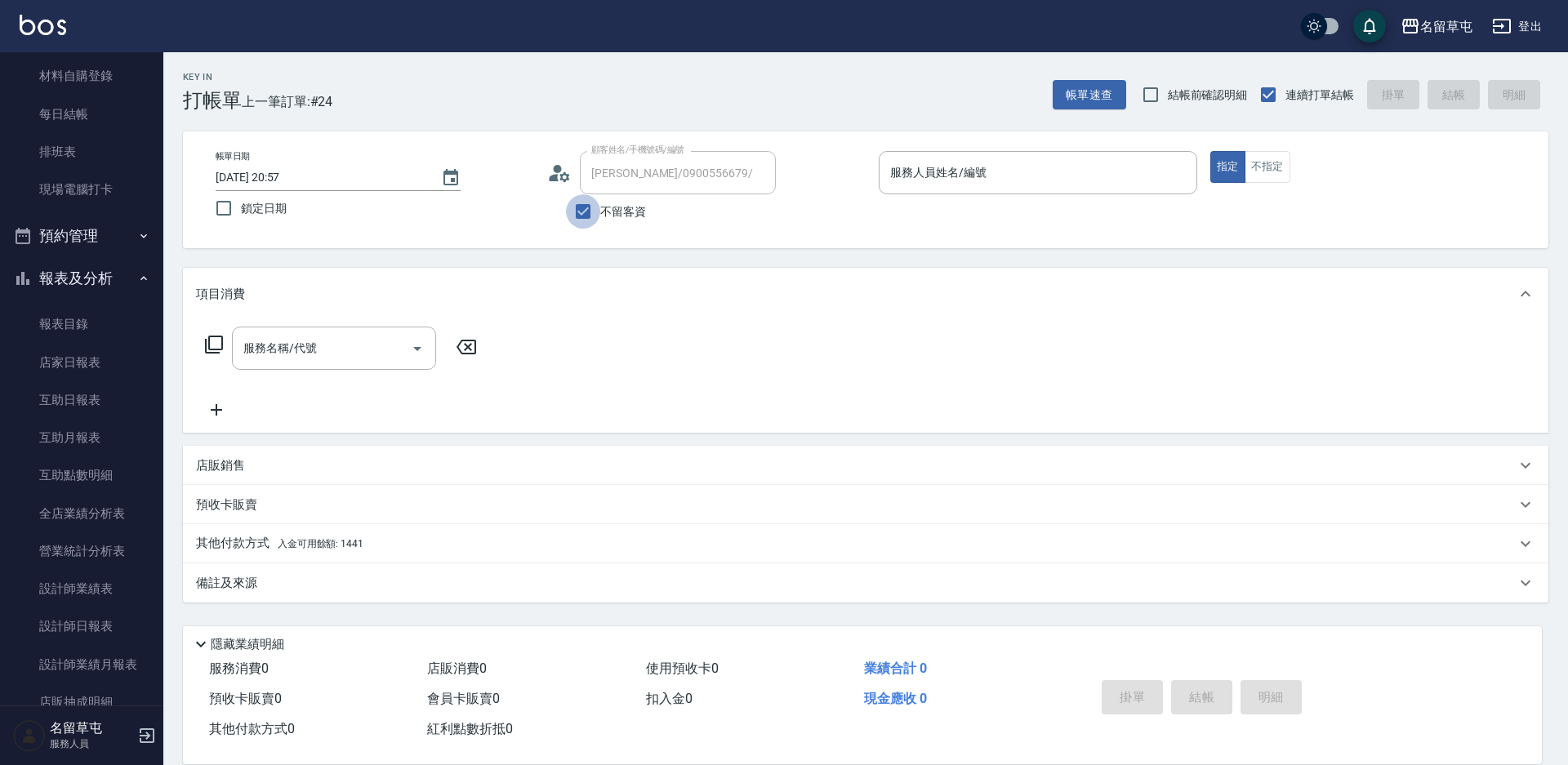
click at [587, 210] on input "不留客資" at bounding box center [583, 211] width 34 height 34
checkbox input "false"
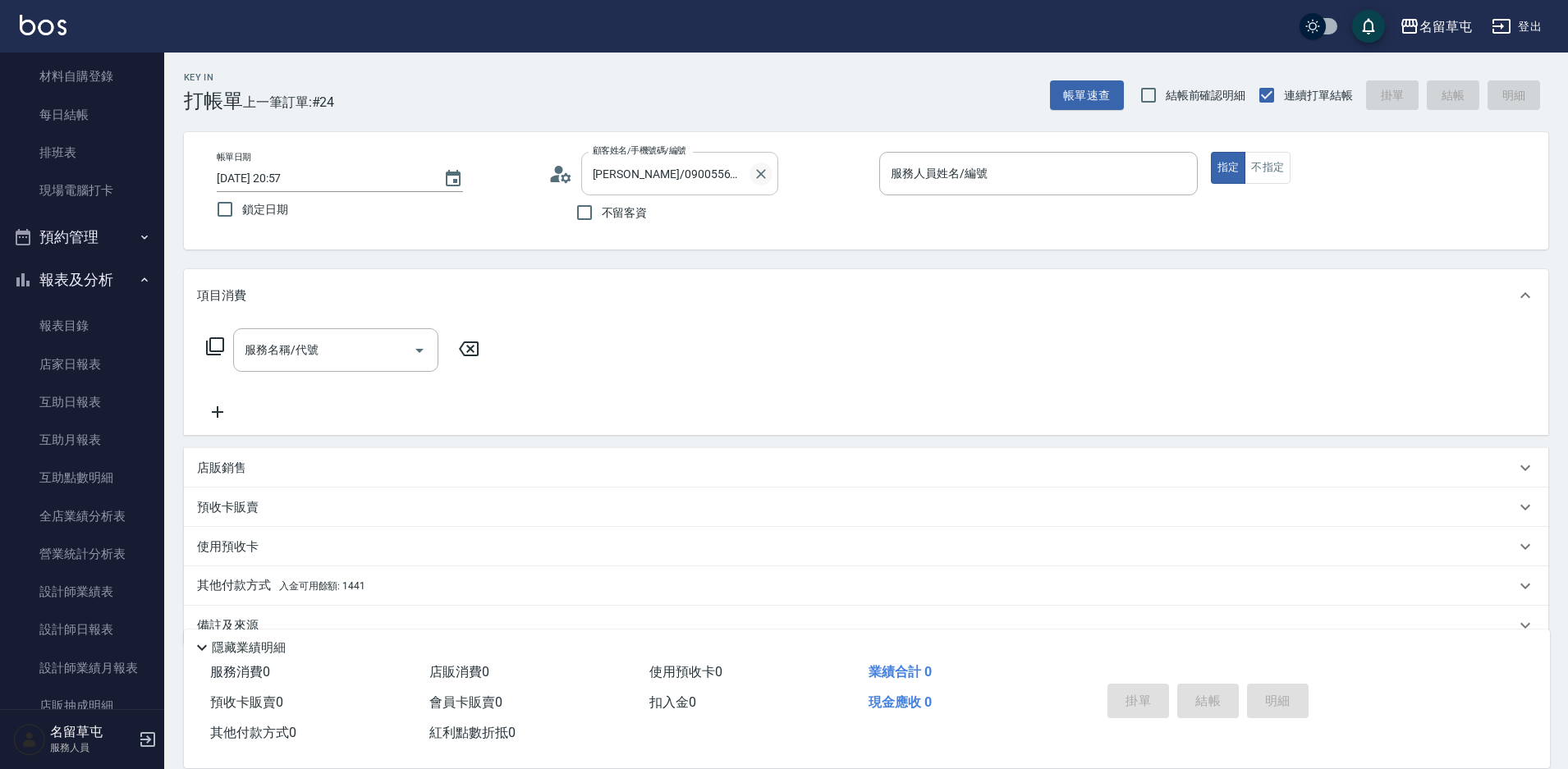
click at [759, 176] on icon "Clear" at bounding box center [761, 174] width 10 height 10
click at [605, 208] on span "不留客資" at bounding box center [625, 213] width 46 height 17
click at [602, 208] on input "不留客資" at bounding box center [585, 213] width 34 height 34
checkbox input "true"
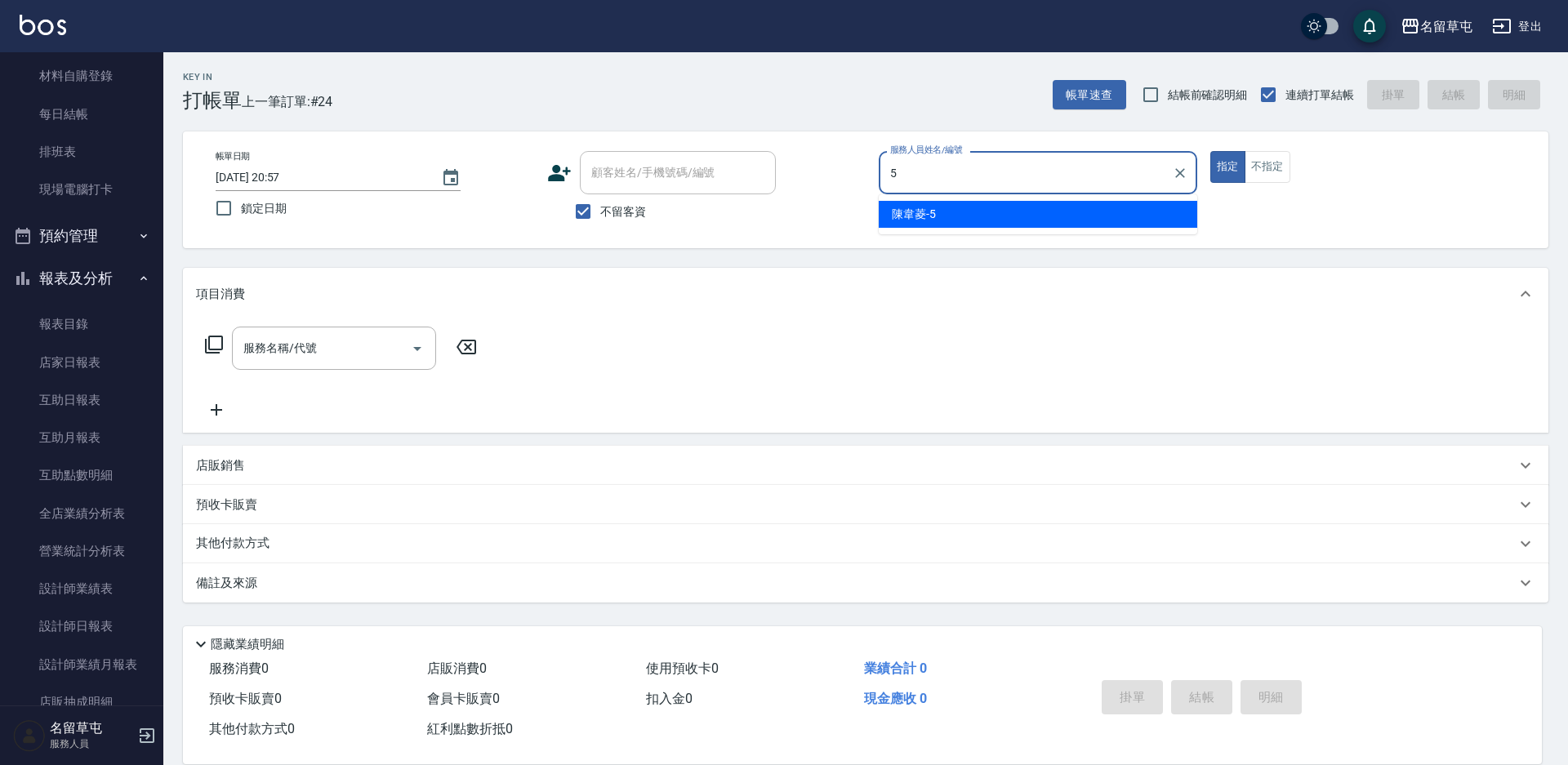
type input "陳韋菱-5"
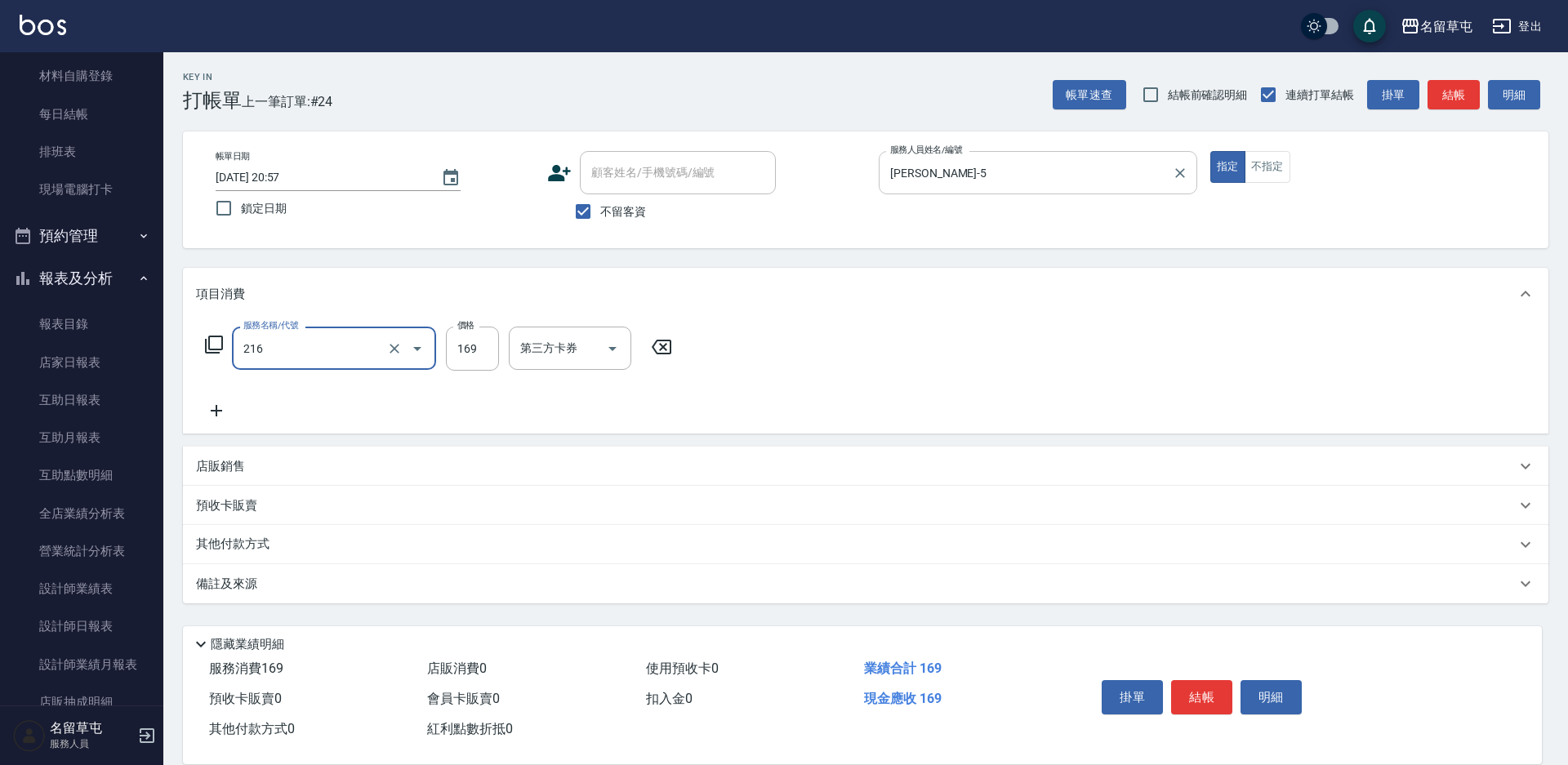
type input "剪髮169(216)"
type input "200"
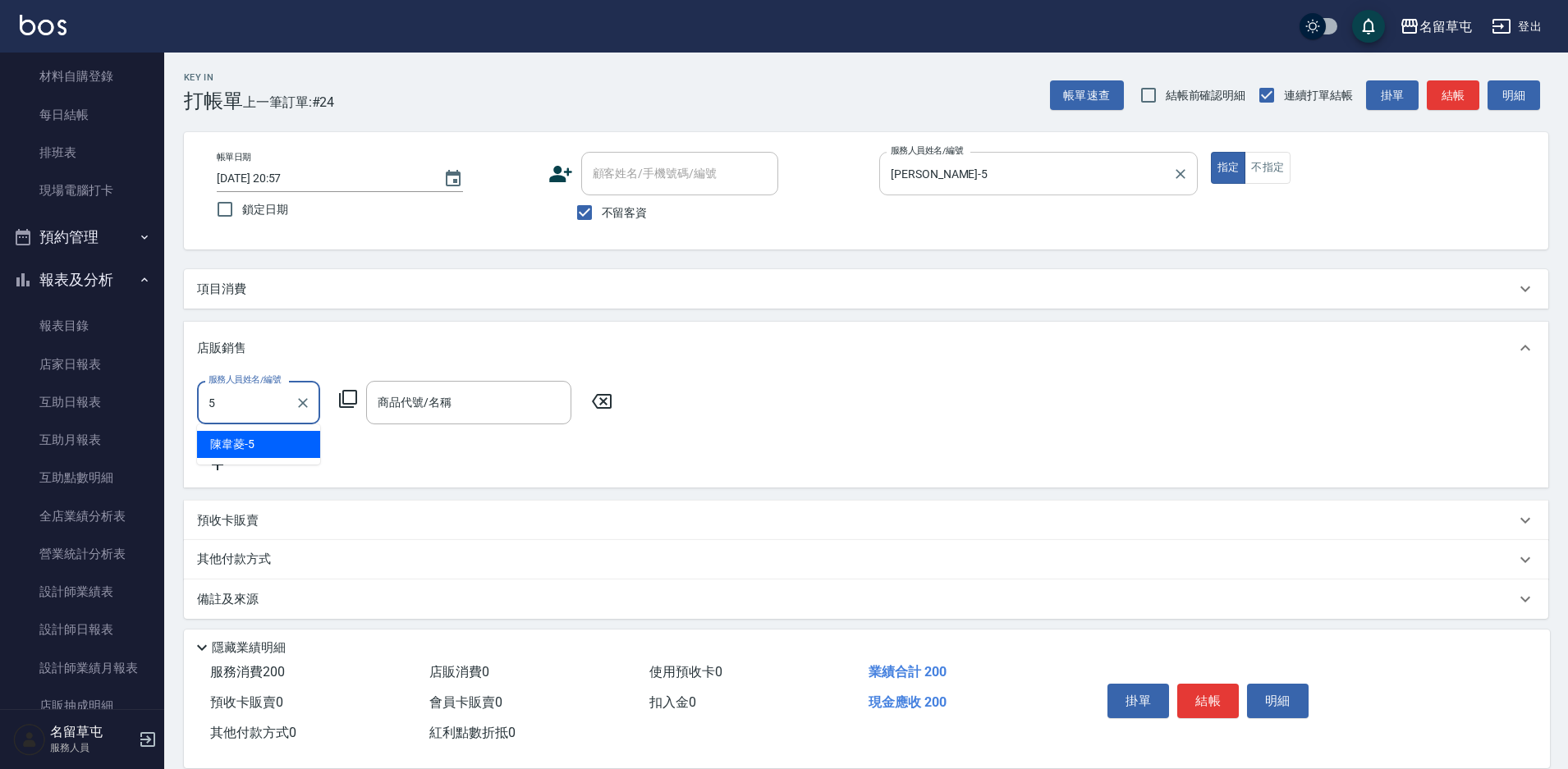
type input "陳韋菱-5"
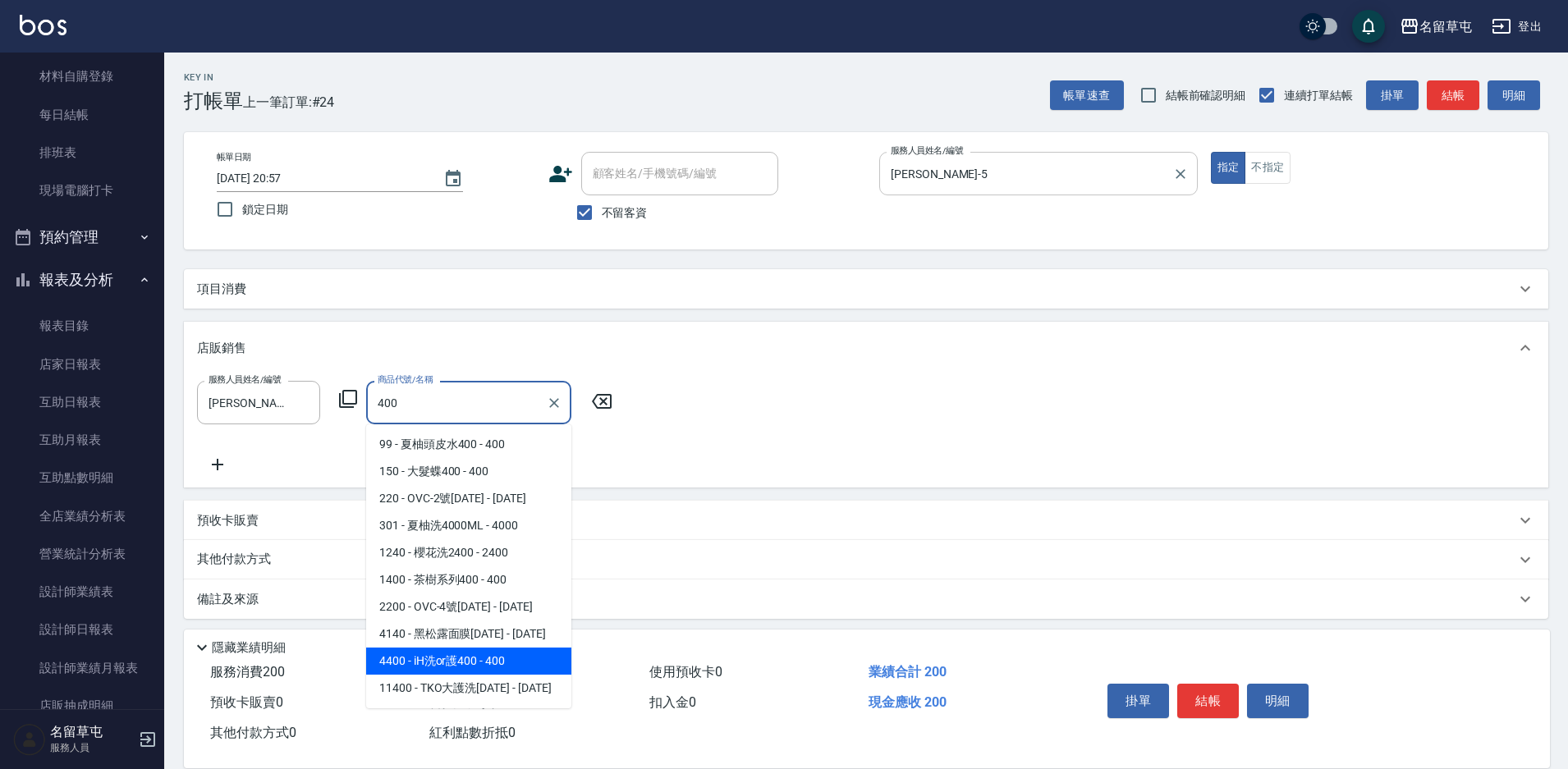
type input "iH洗or護400"
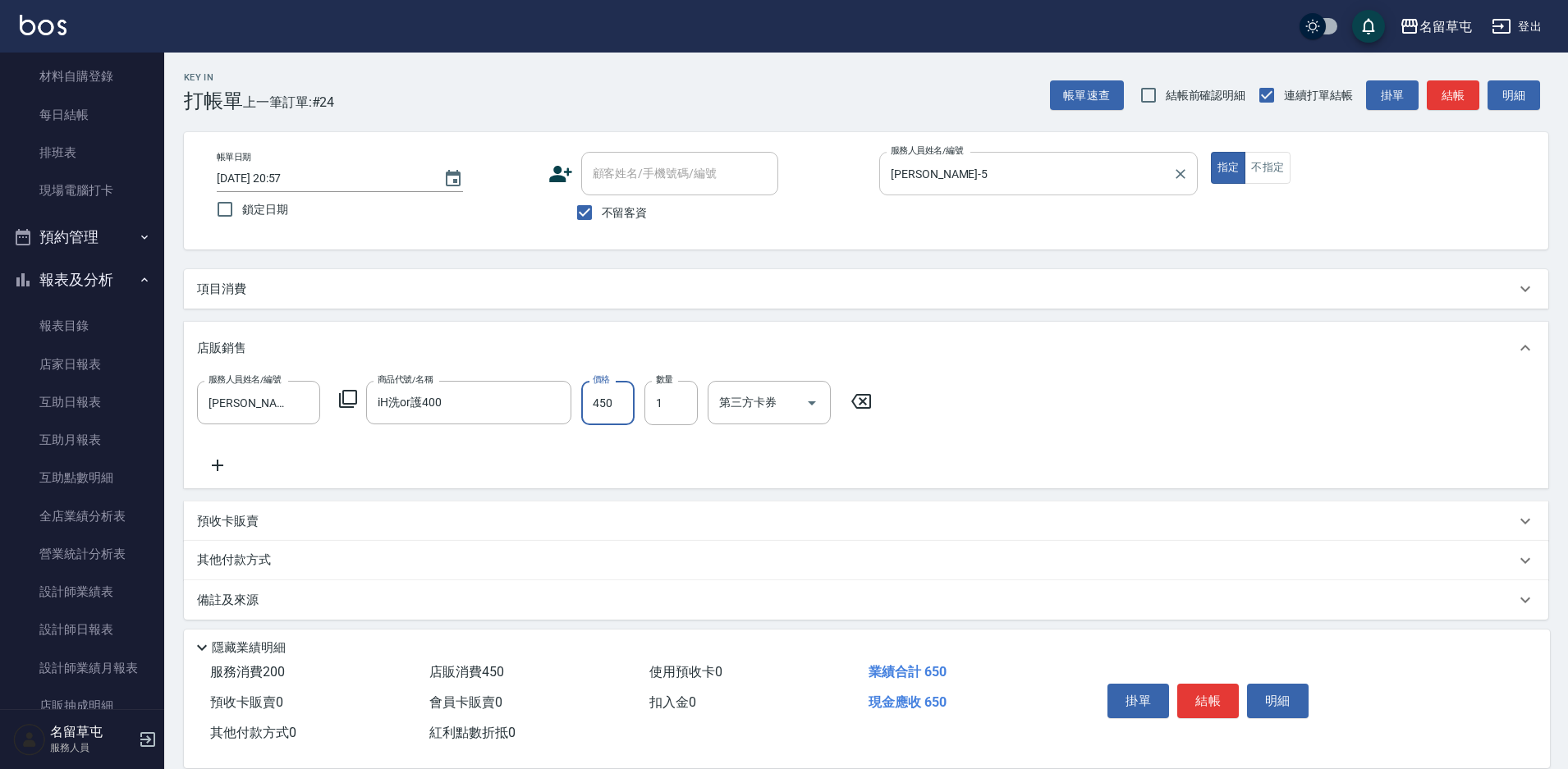
type input "450"
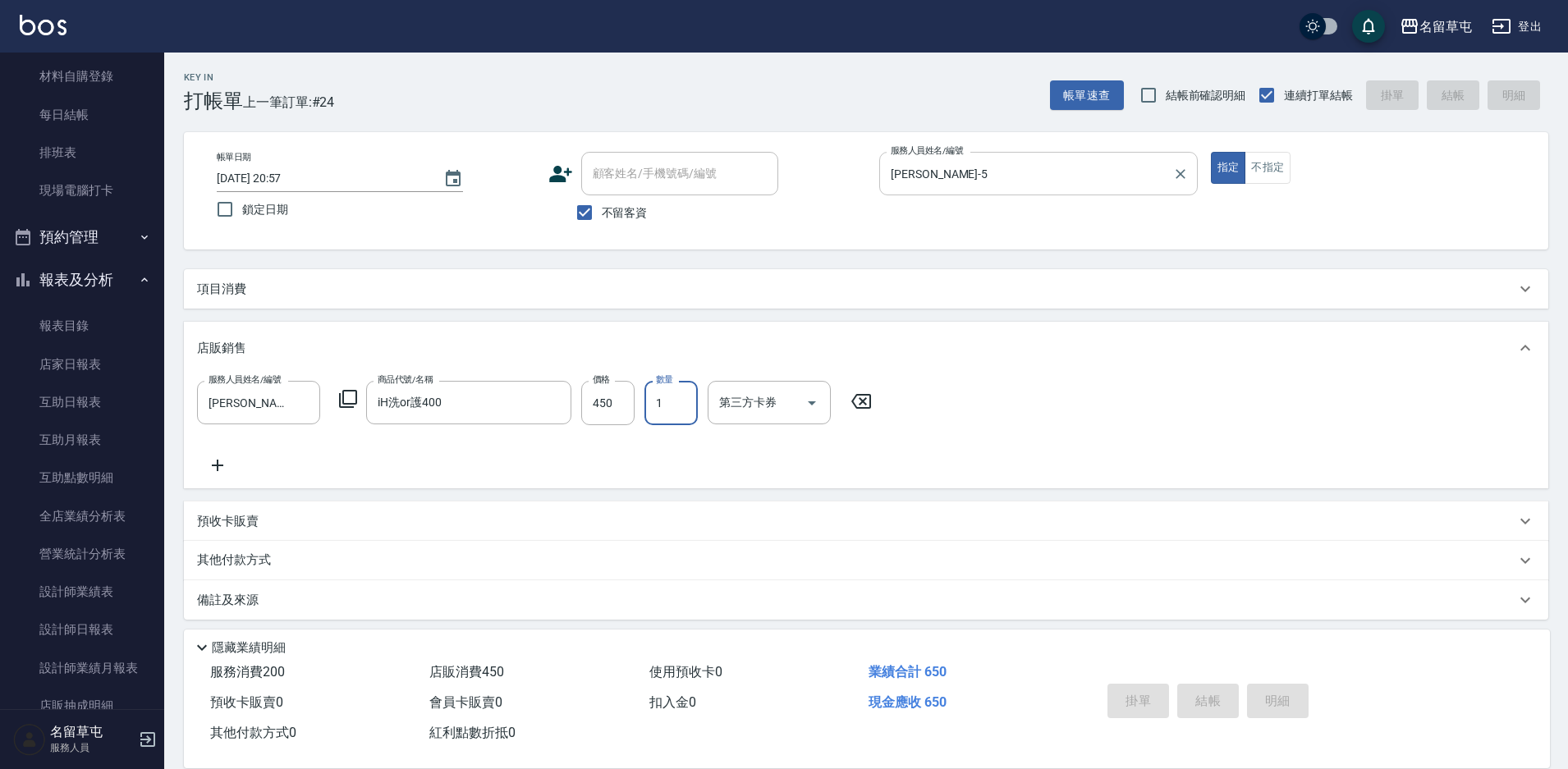
type input "2025/08/19 20:58"
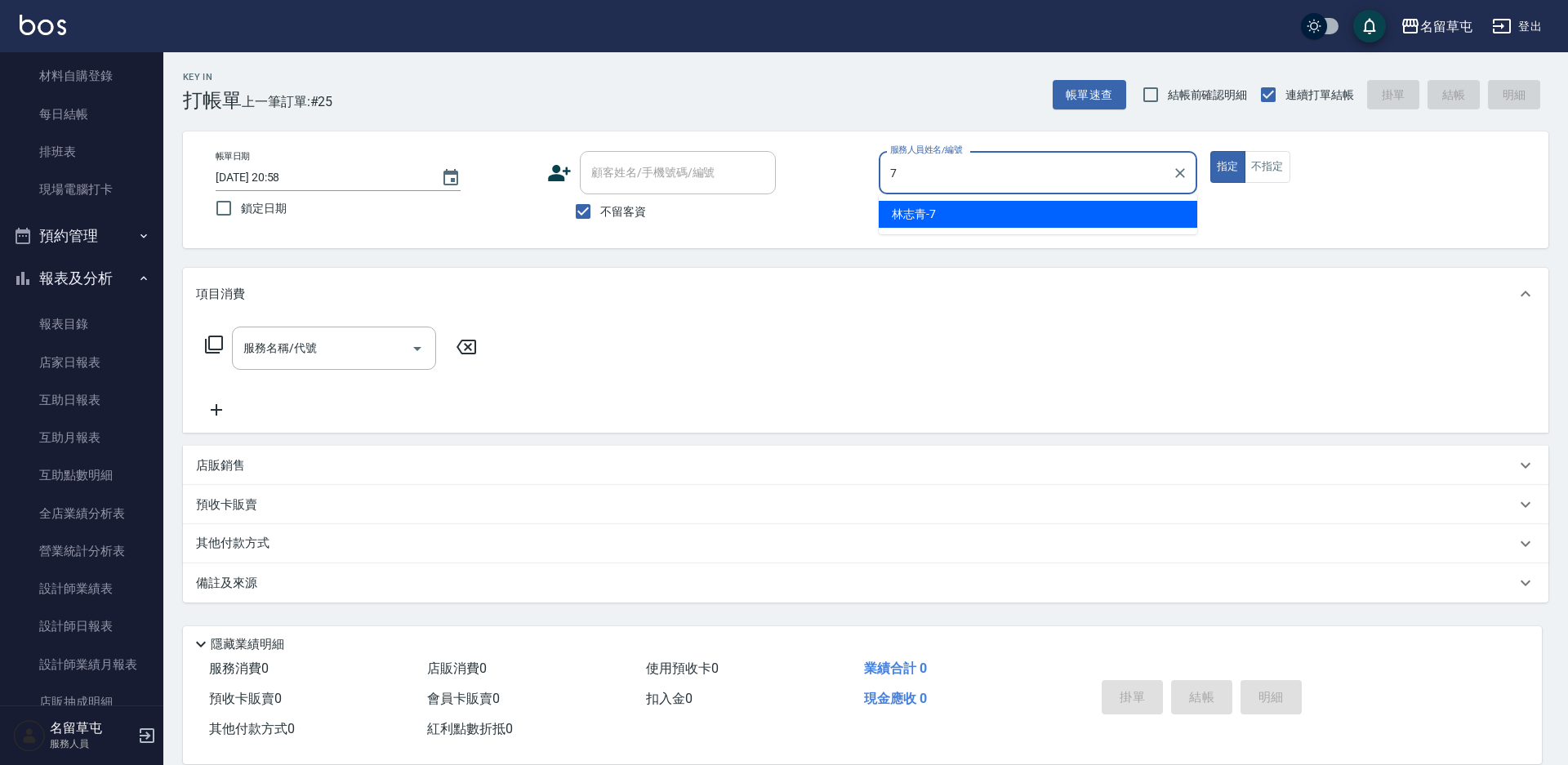
type input "林志青-7"
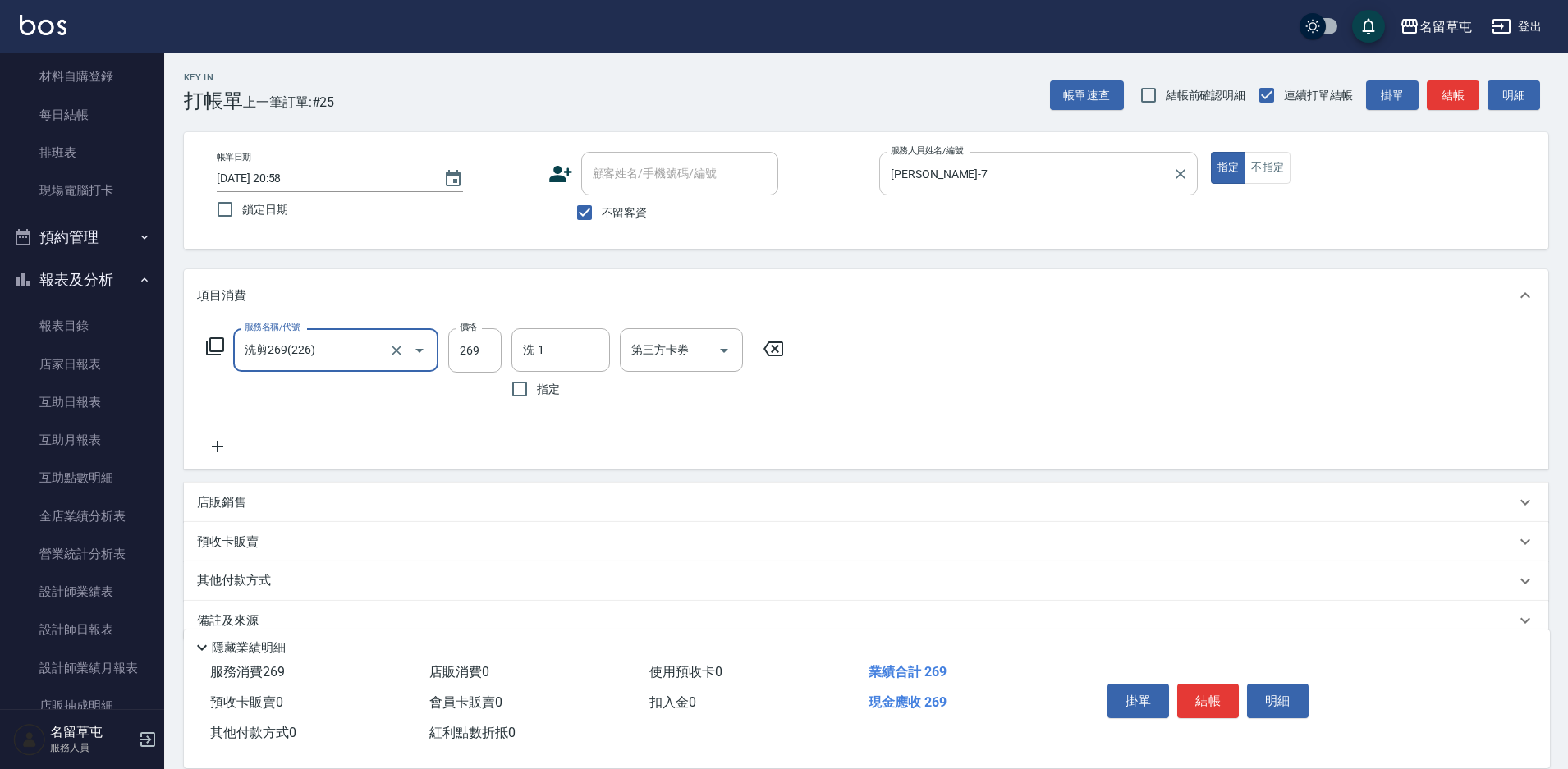
type input "洗剪269(226)"
type input "350"
type input "游思岑-36"
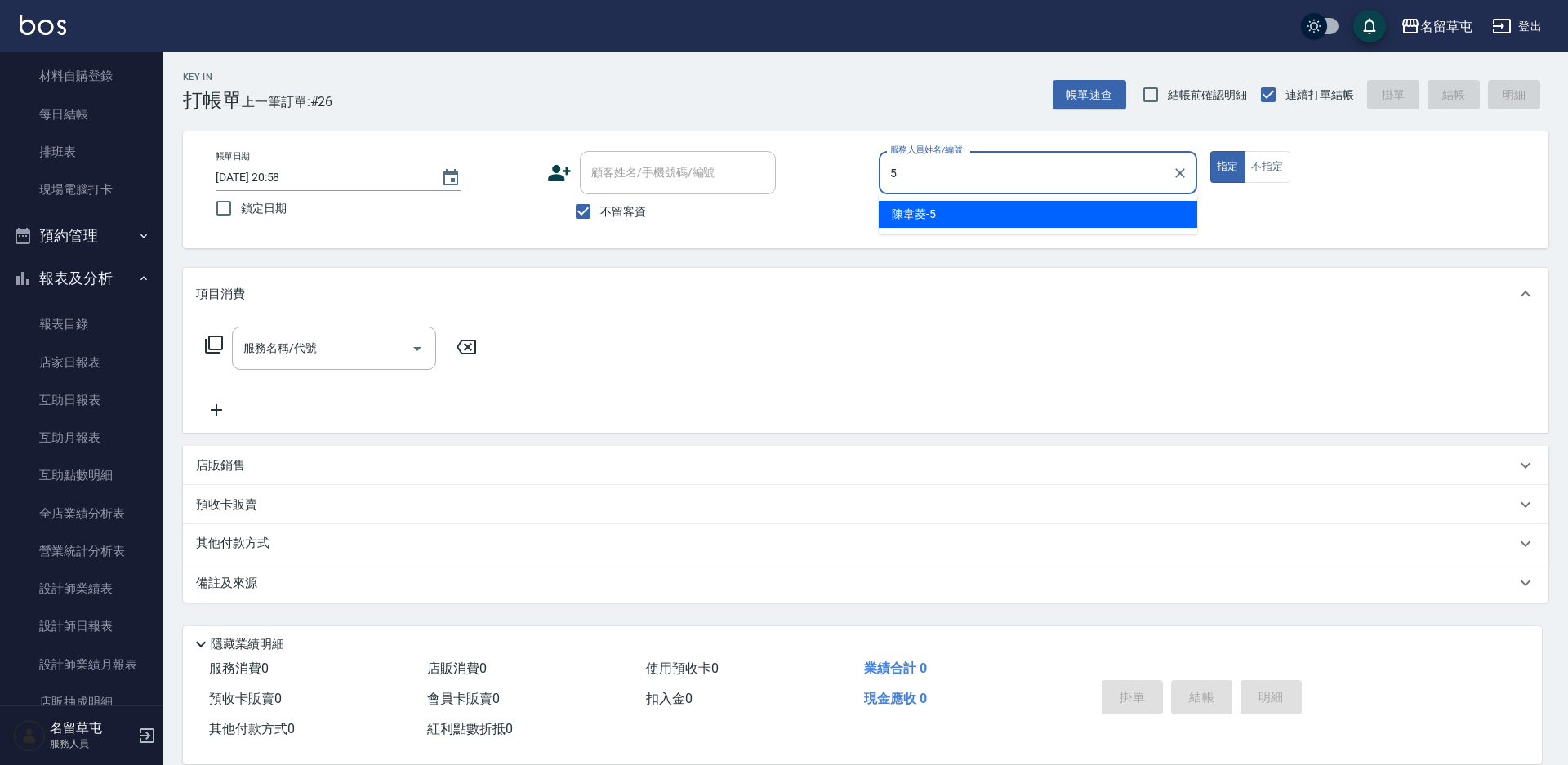
type input "陳韋菱-5"
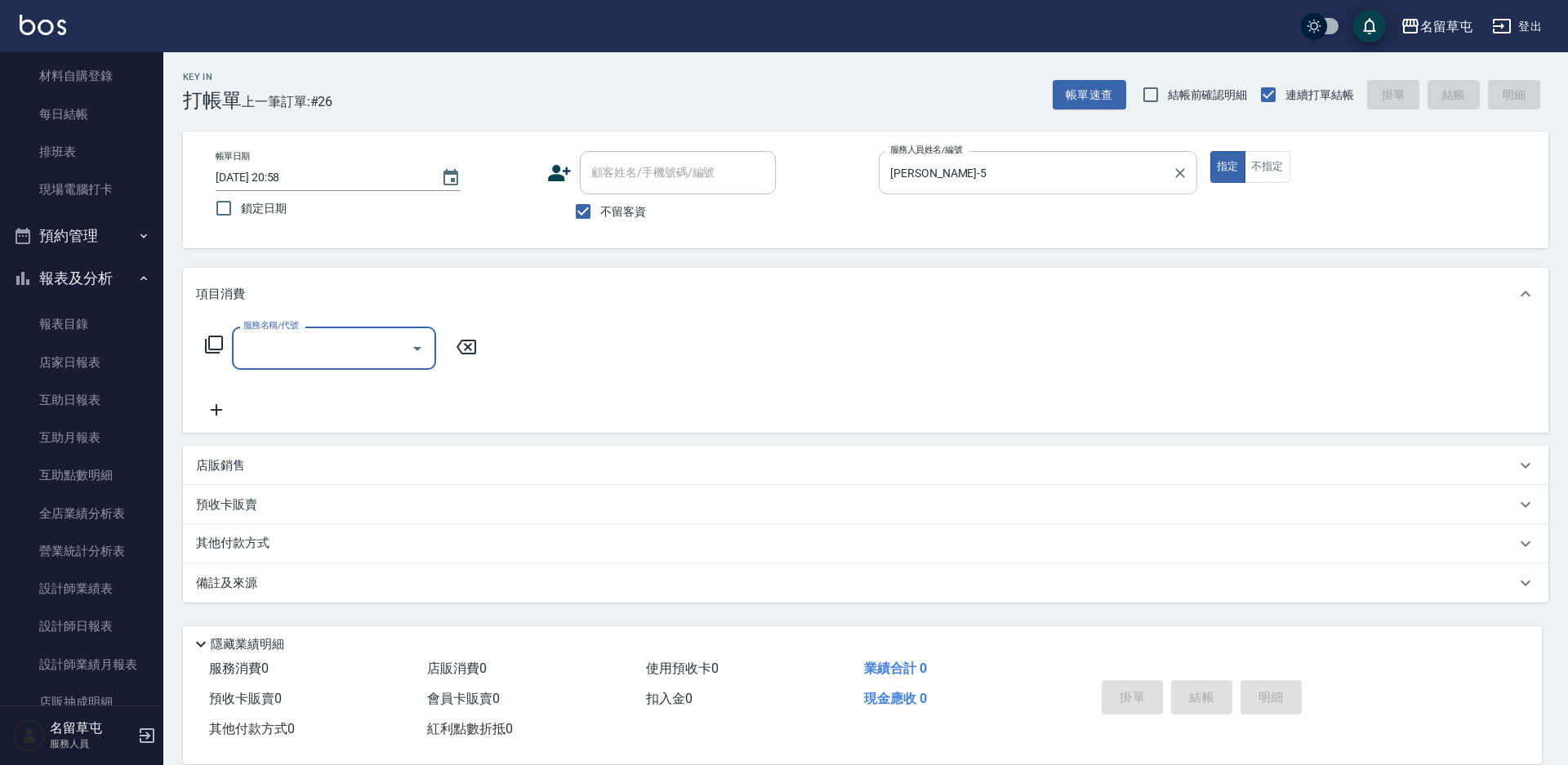
type input "8"
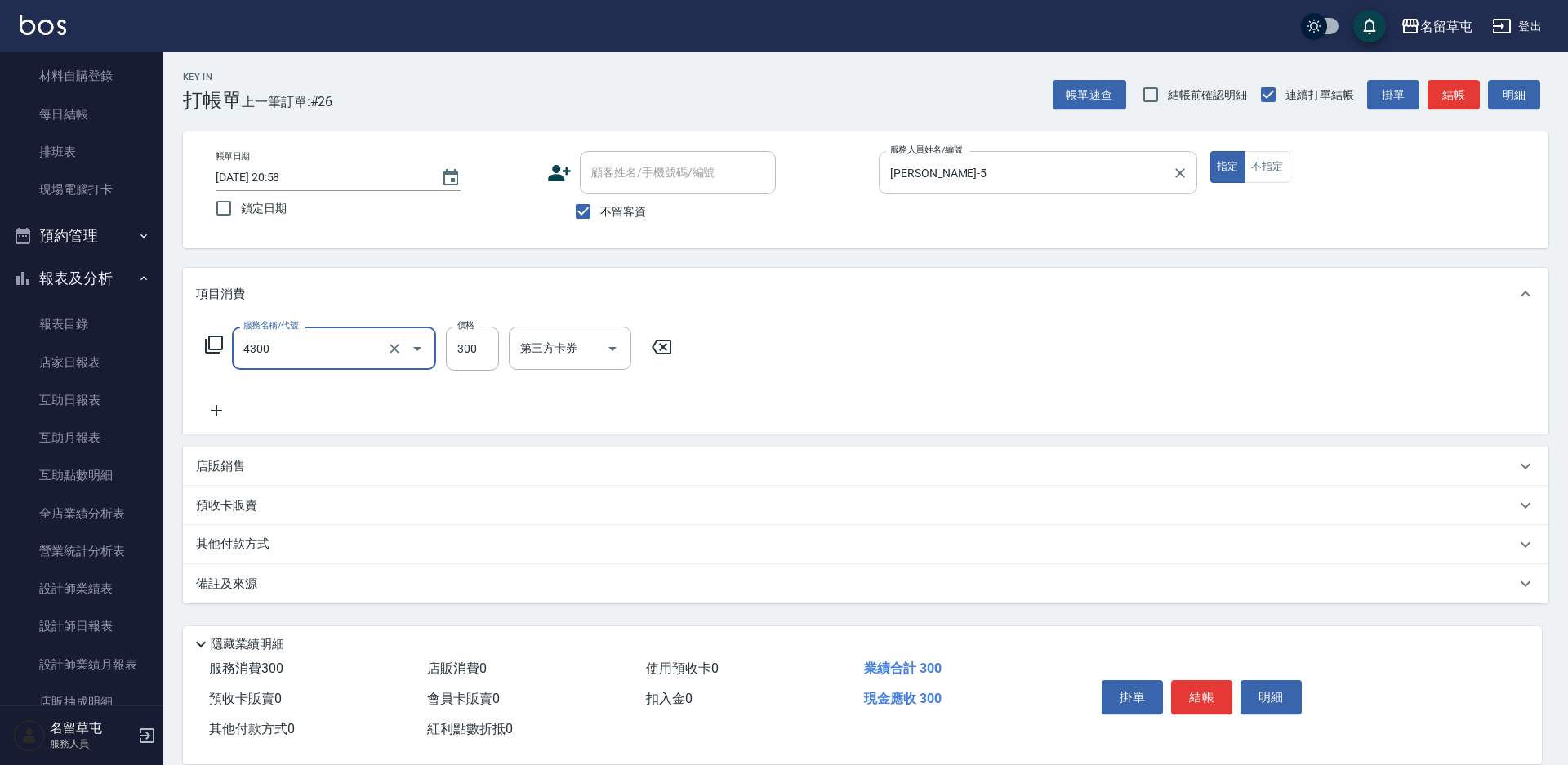
type input "頭隔300(4300)"
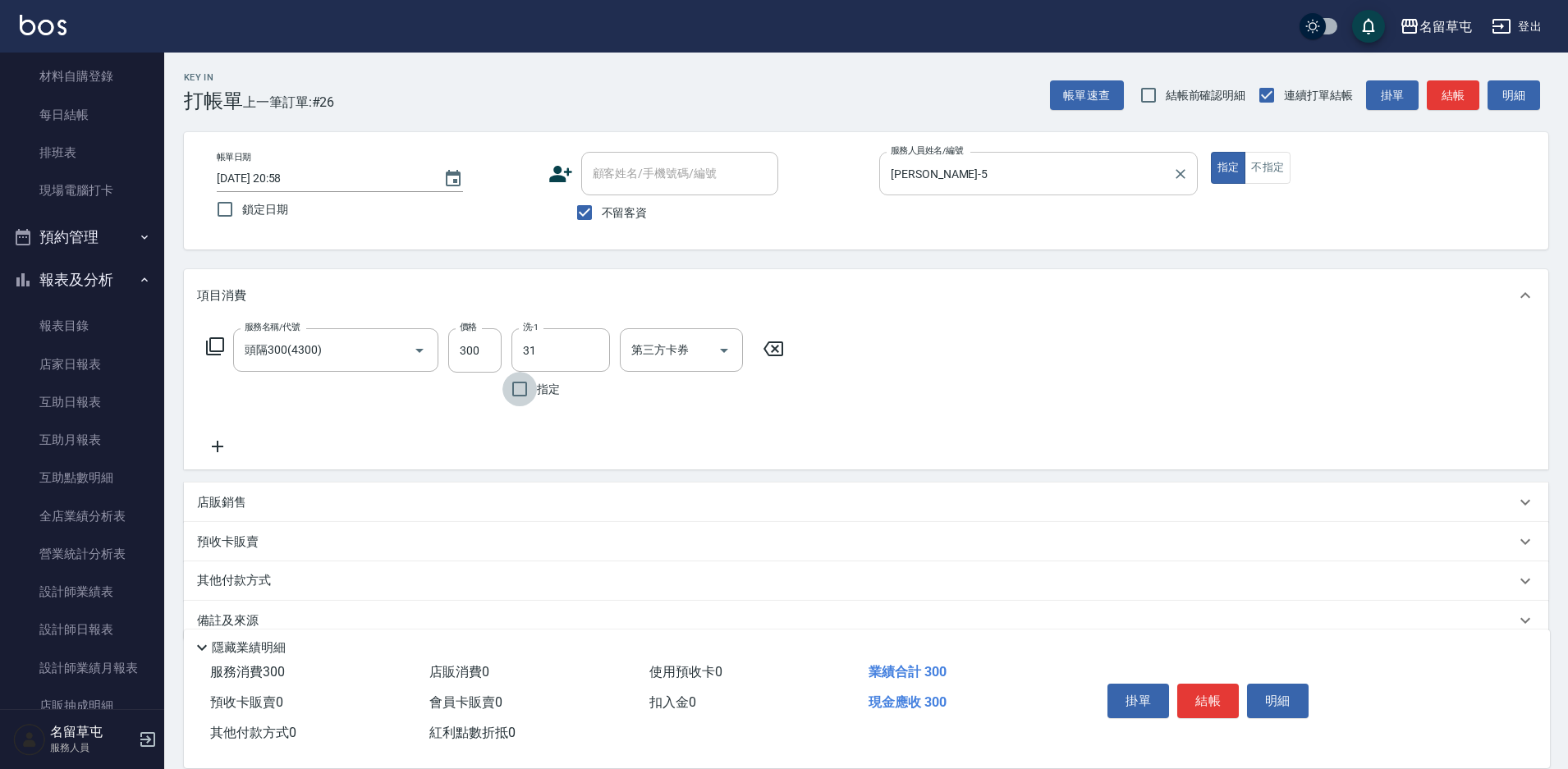
type input "洪振瑋-31"
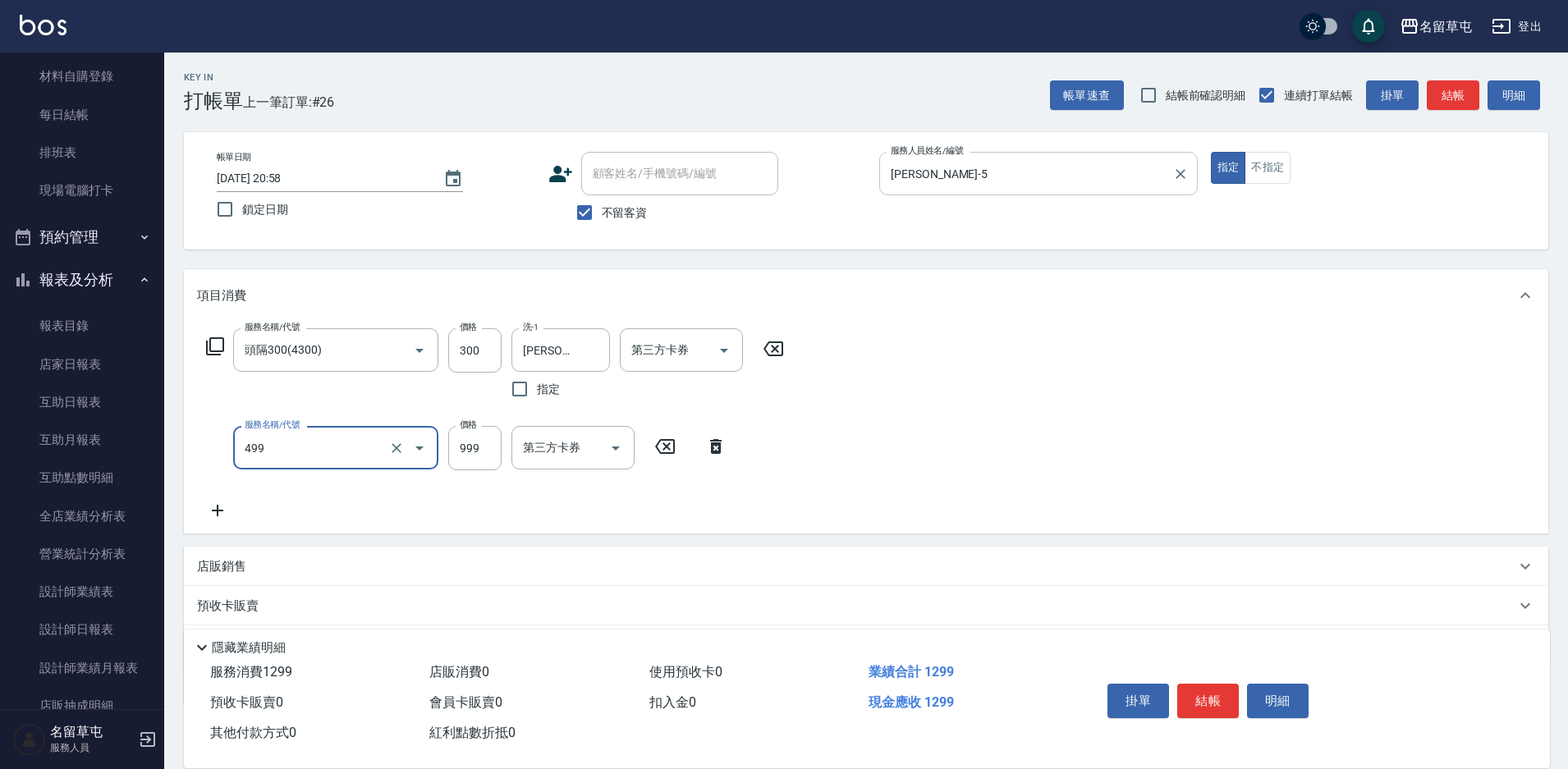
type input "染髮999(499)"
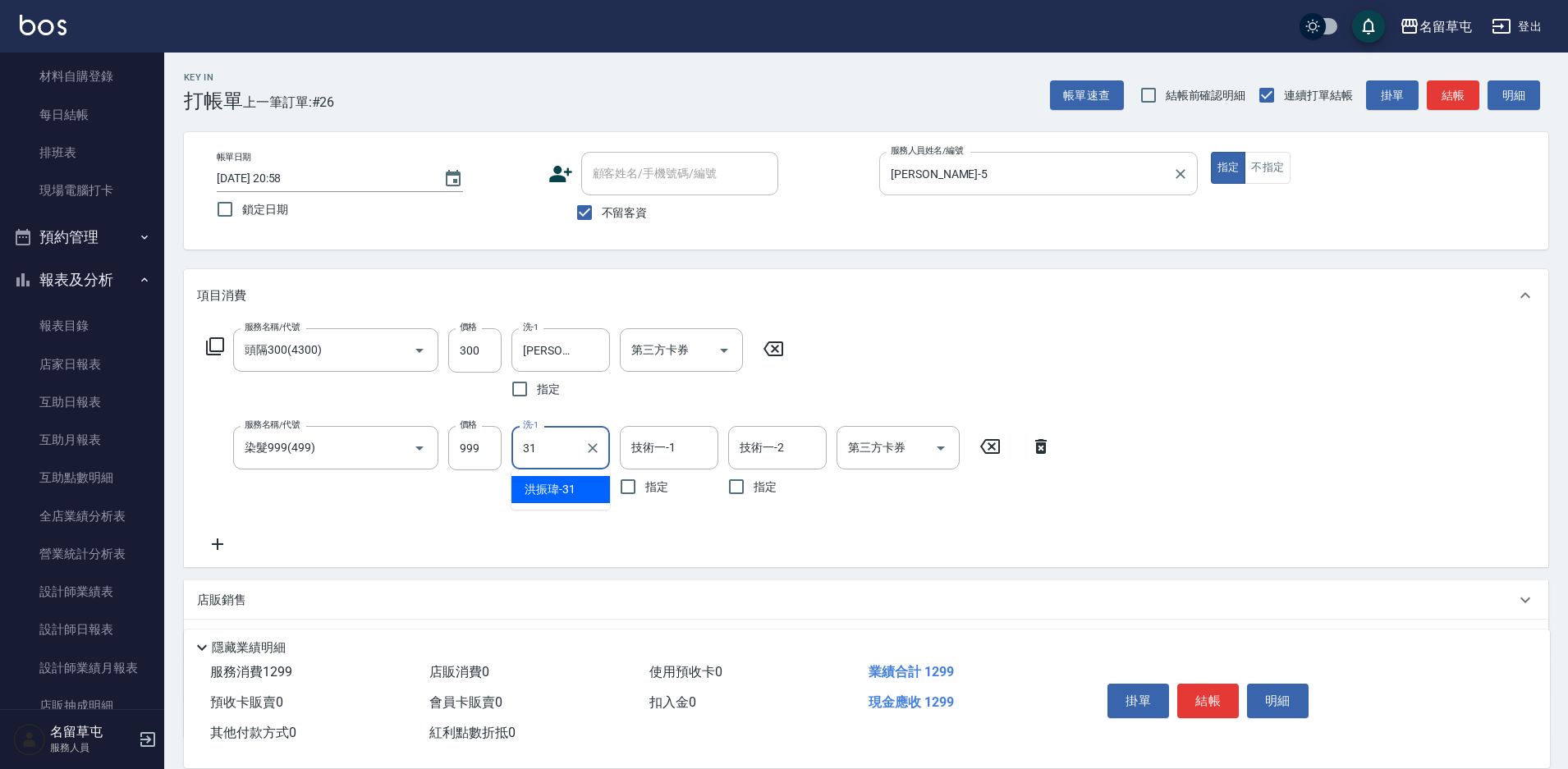
type input "洪振瑋-31"
type input "舊有卡券"
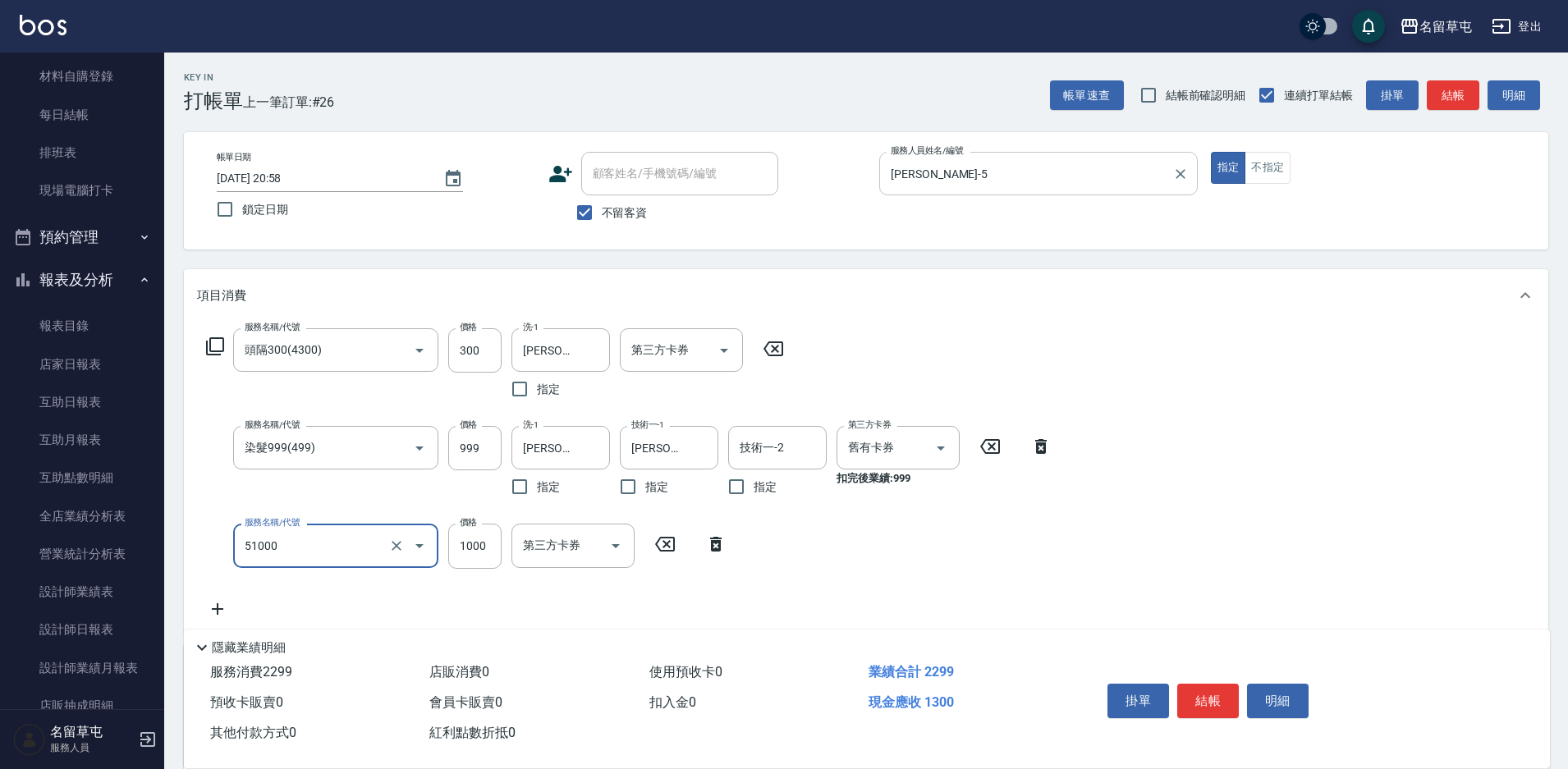
type input "酵素護1000(51000)"
click at [546, 554] on input "技術一-1" at bounding box center [561, 545] width 84 height 29
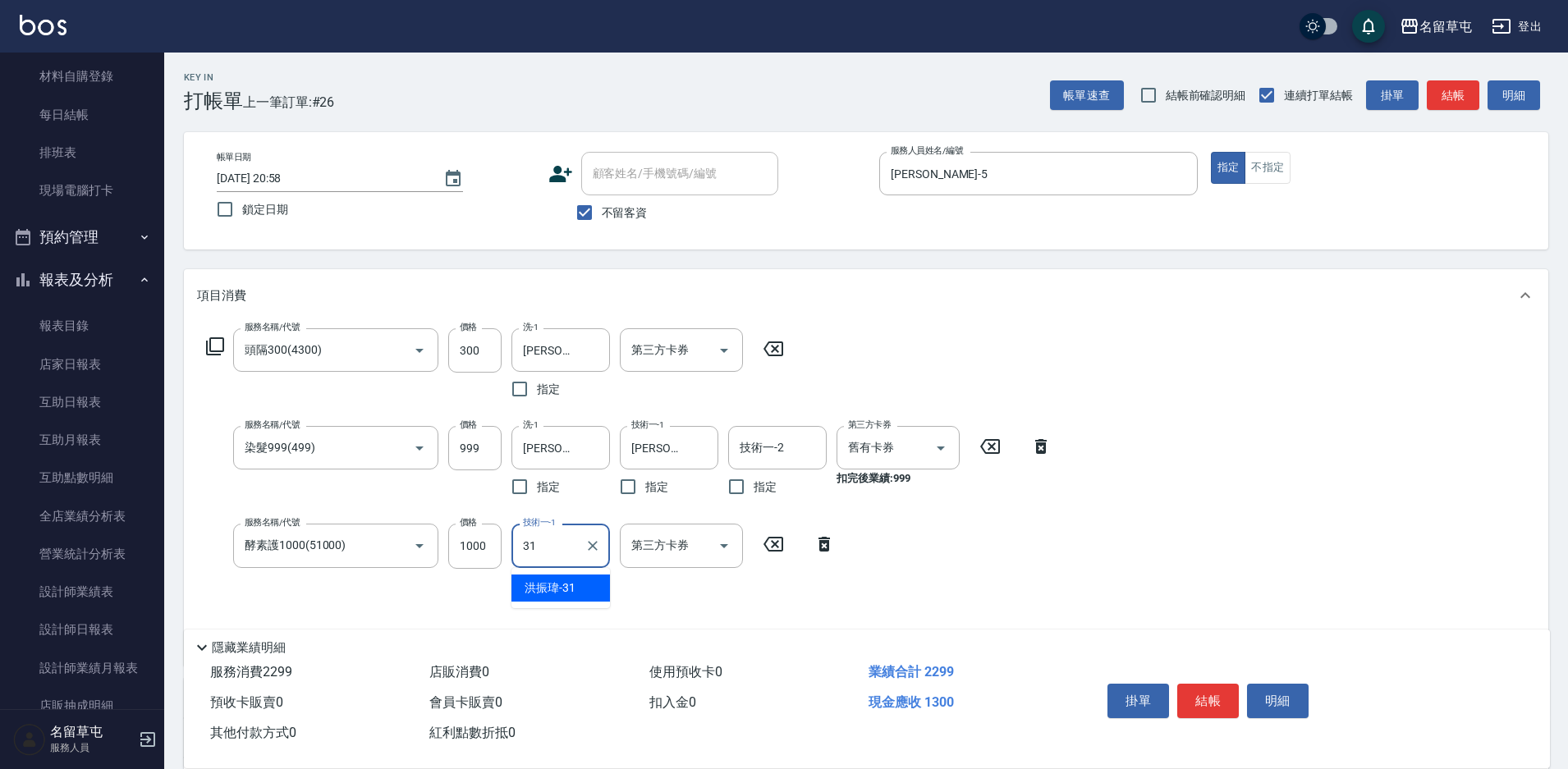
type input "洪振瑋-31"
click at [909, 445] on button "Clear" at bounding box center [918, 448] width 23 height 23
click at [1212, 684] on button "結帳" at bounding box center [1208, 701] width 62 height 34
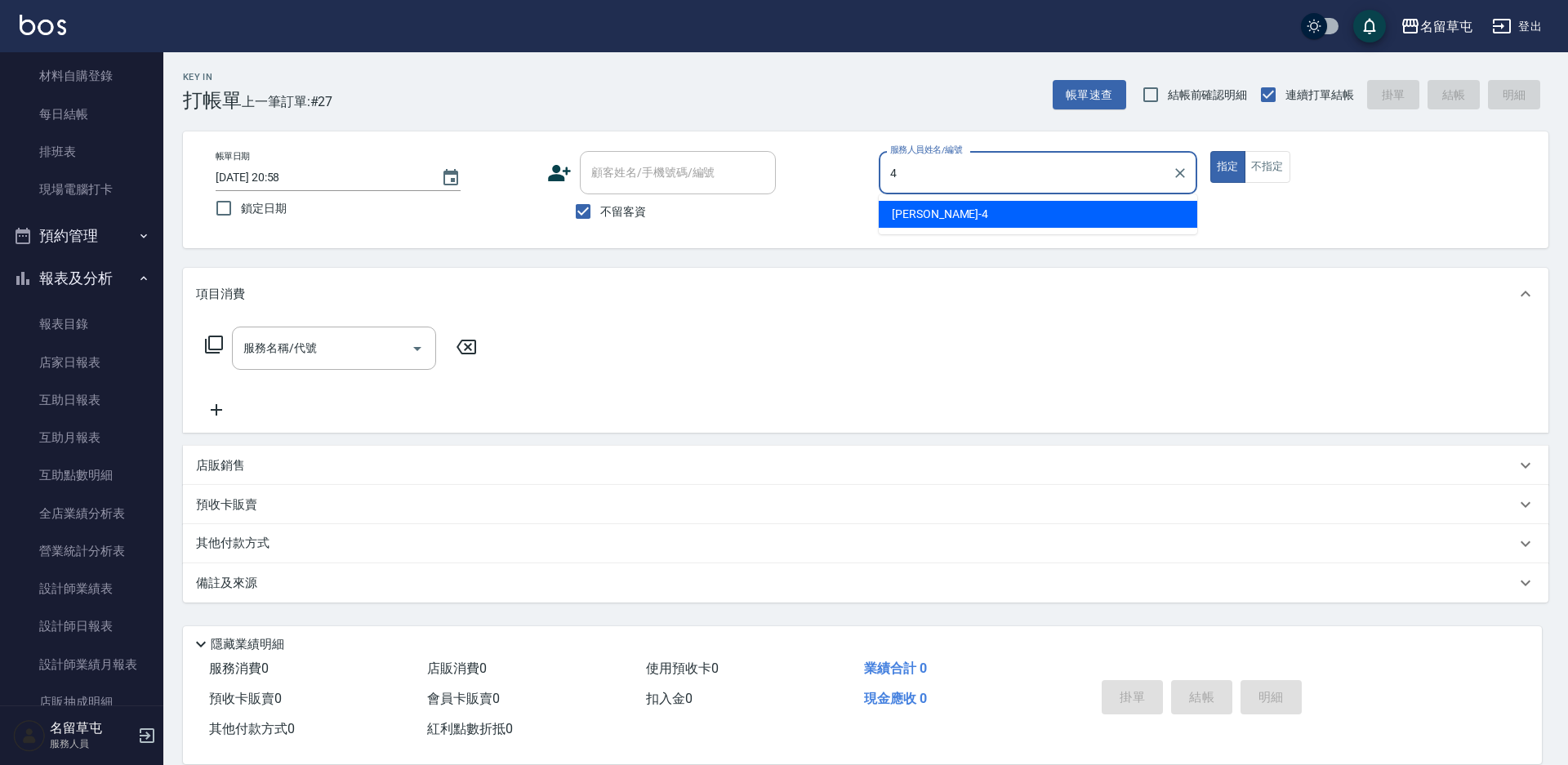
type input "李偲勤-4"
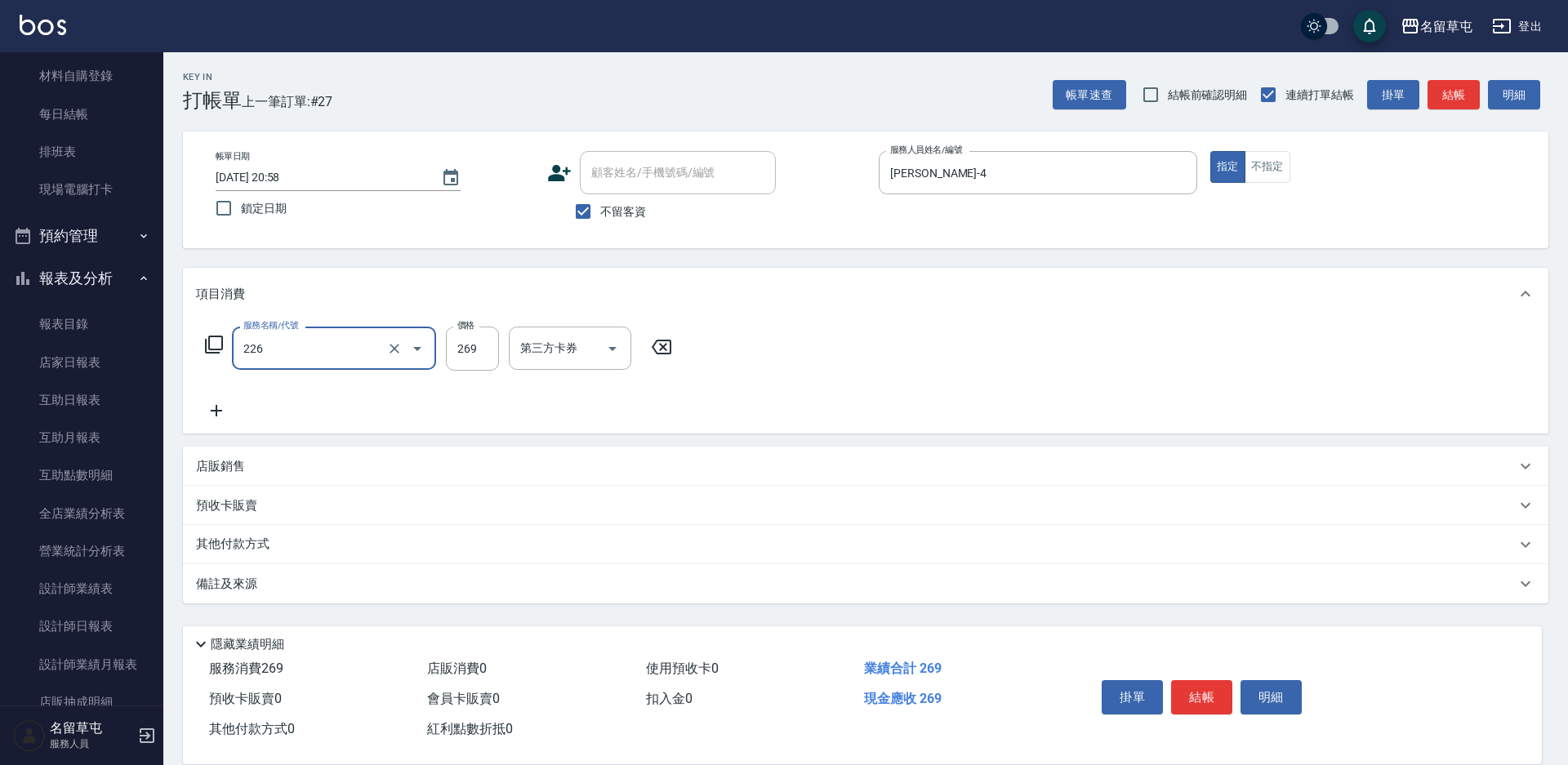
type input "洗剪269(226)"
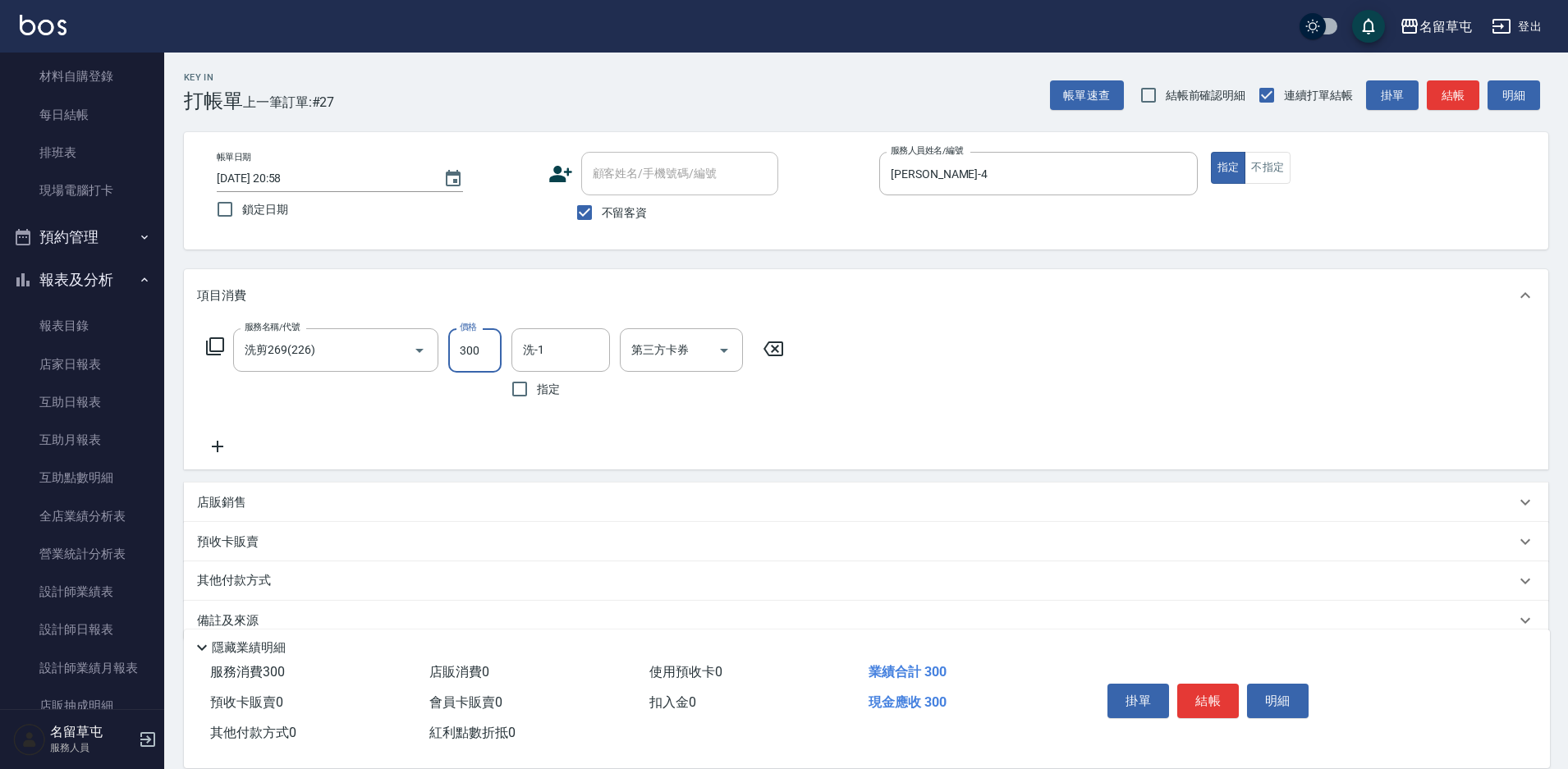
type input "300"
type input "洪振瑋-31"
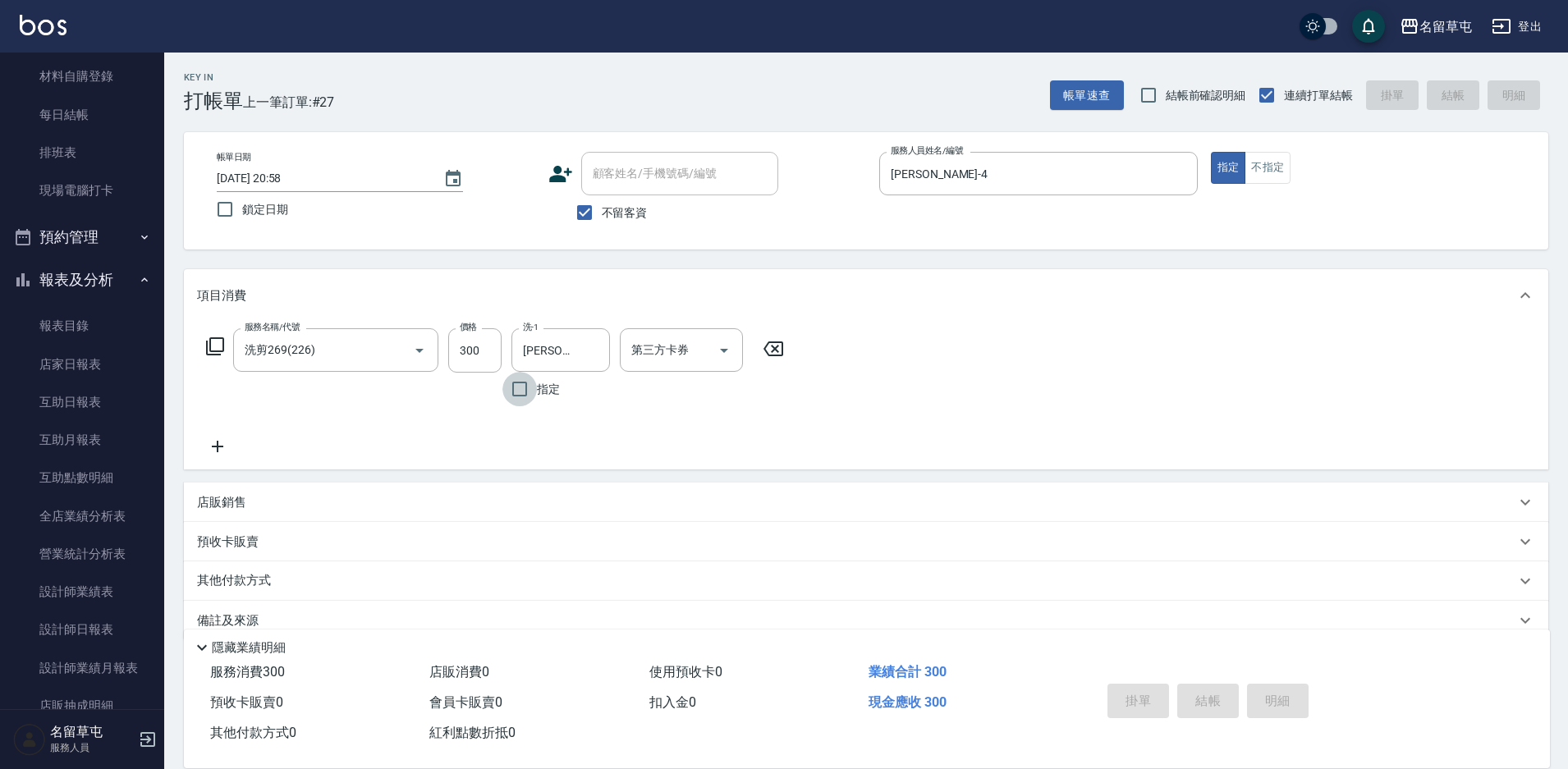
type input "2025/08/19 20:59"
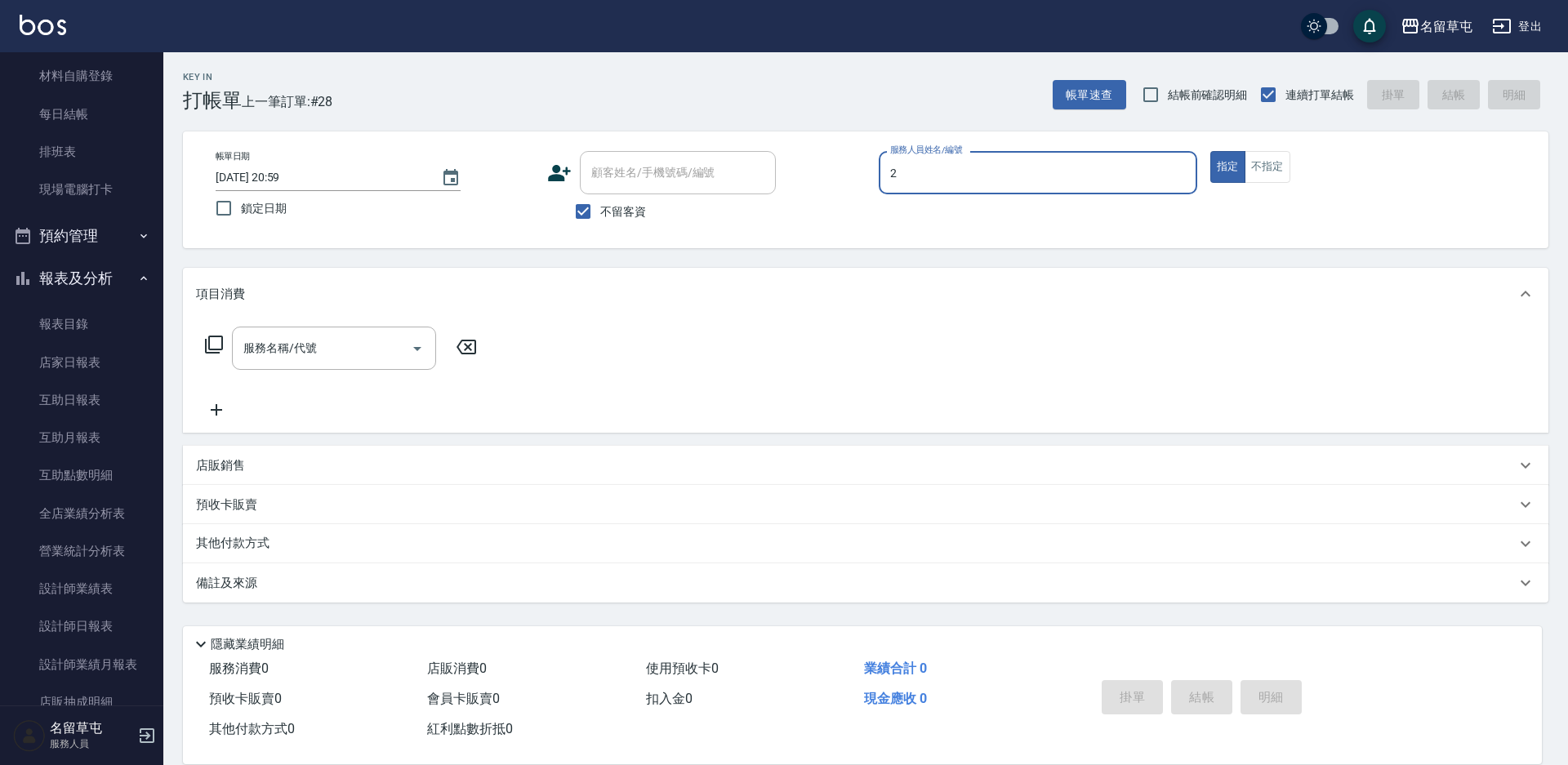
type input "洪振瑋-2"
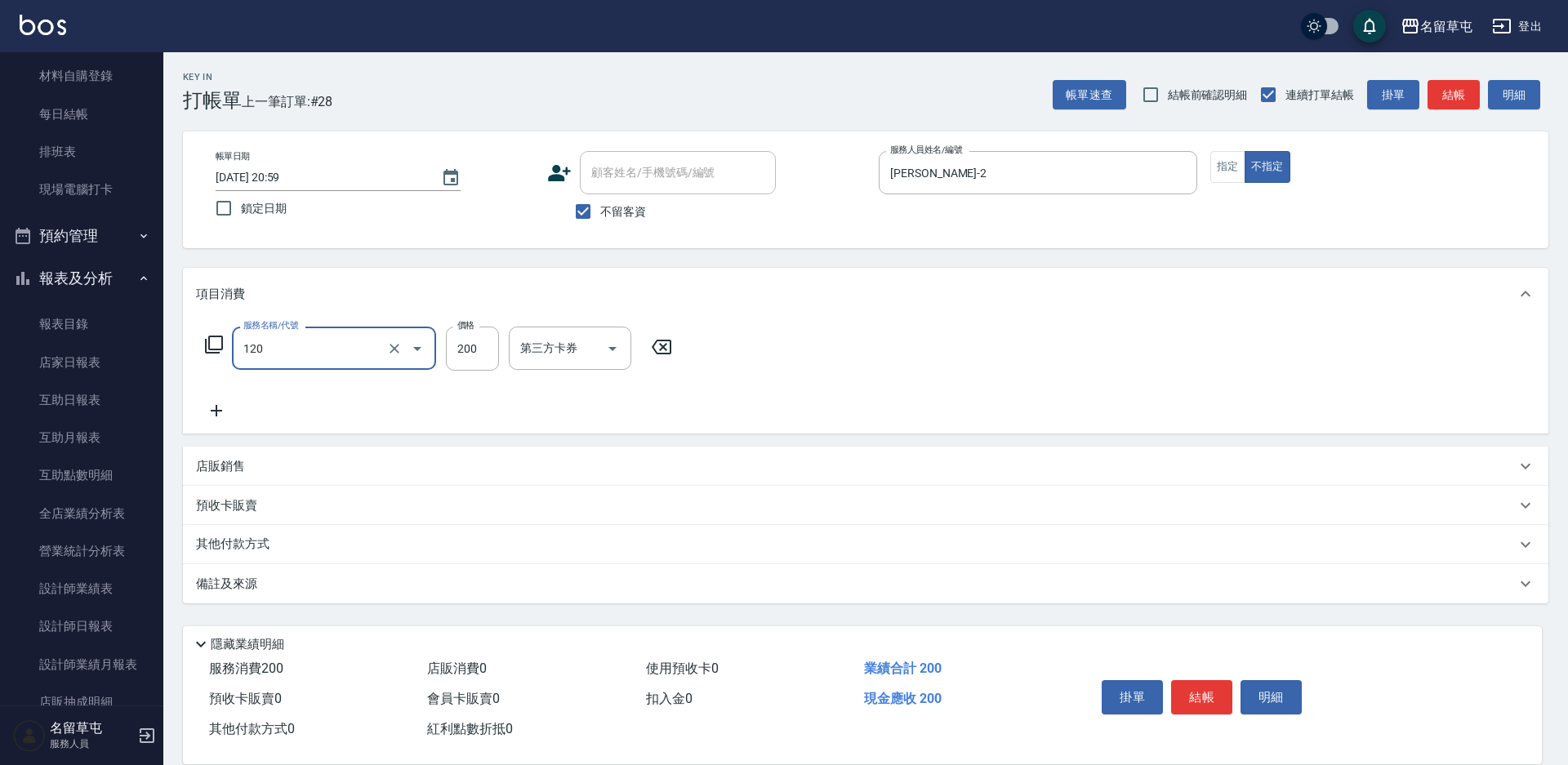
type input "New洗200(120)"
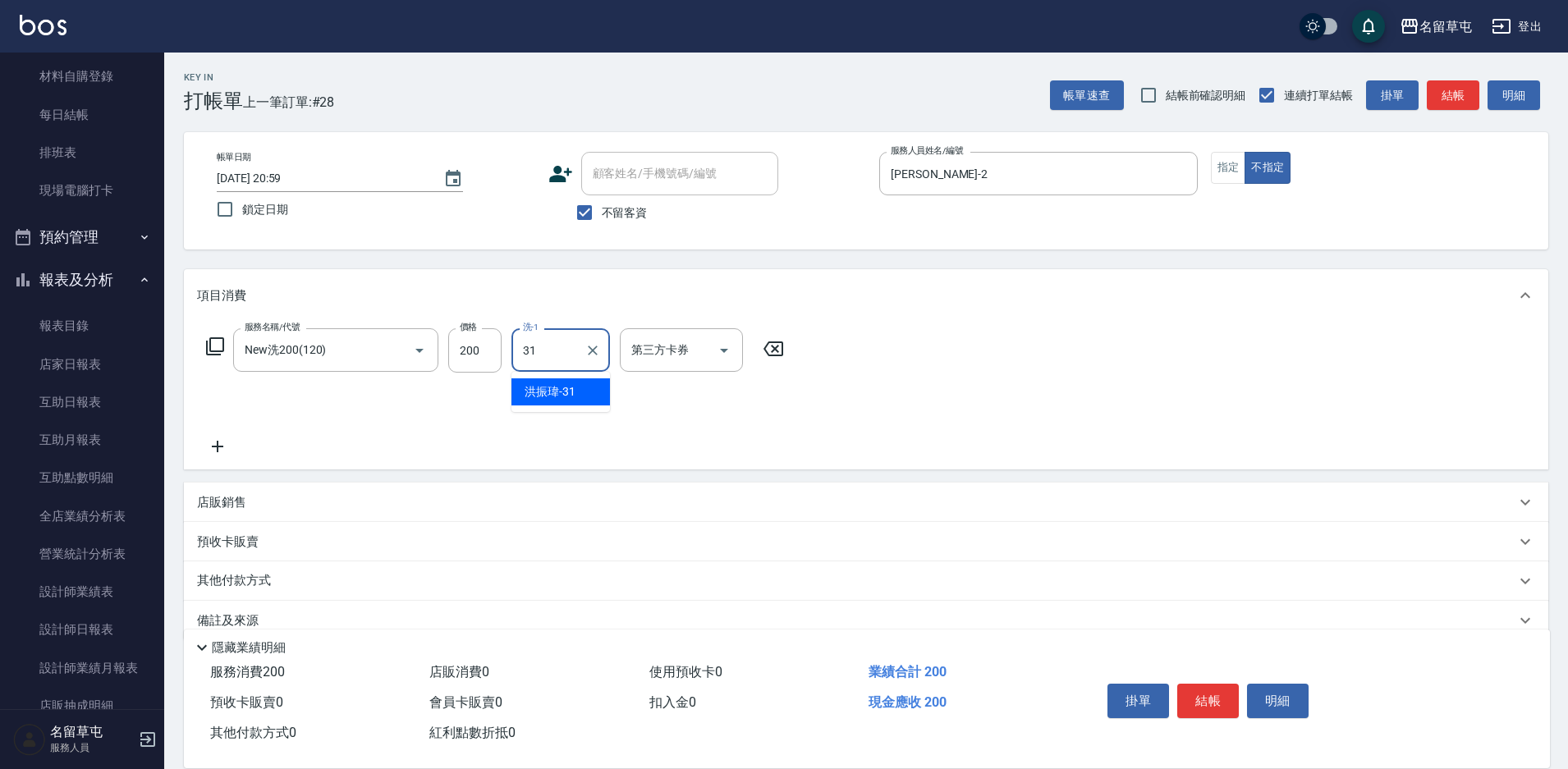
type input "洪振瑋-31"
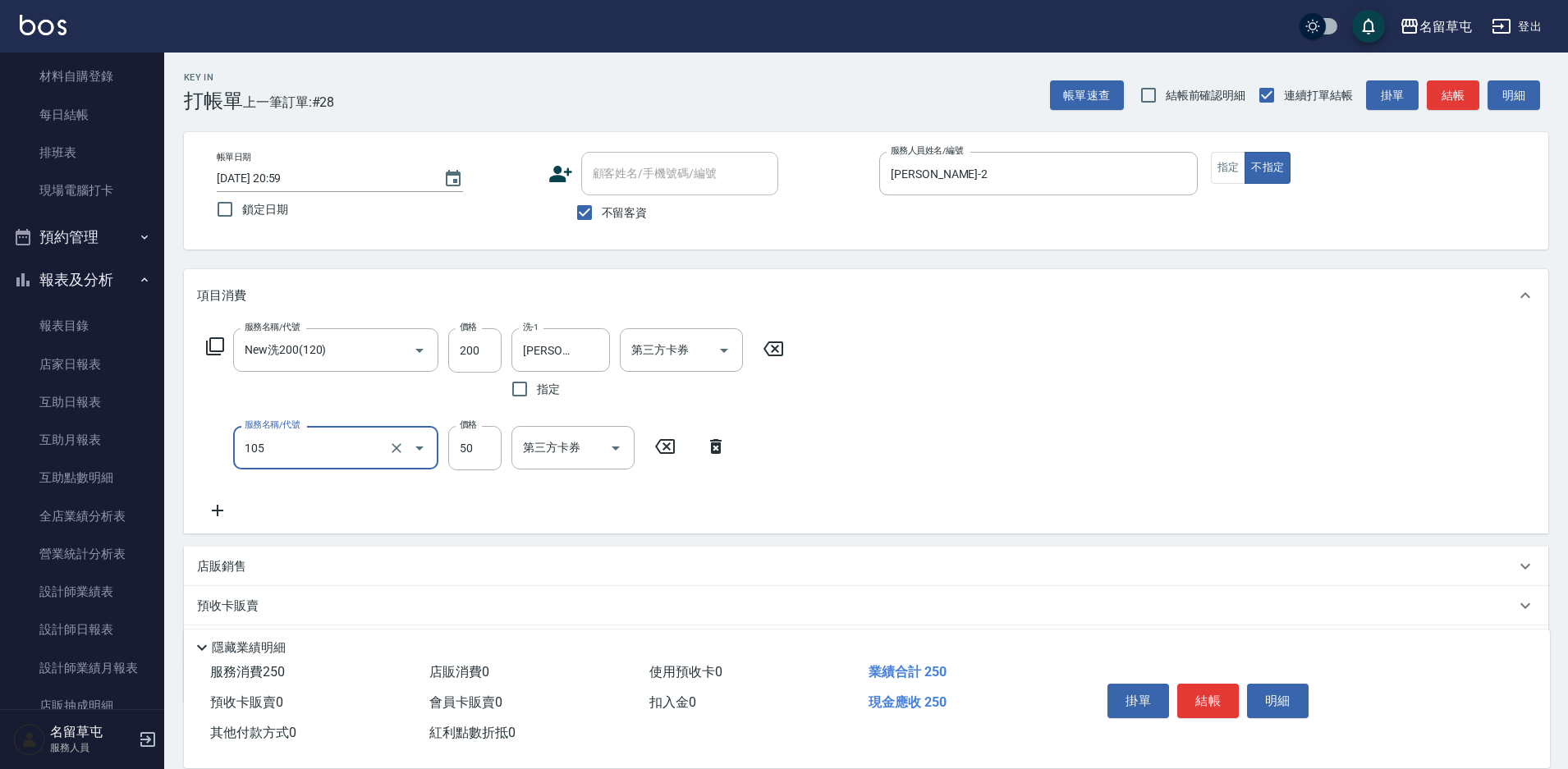
type input "精油50(105)"
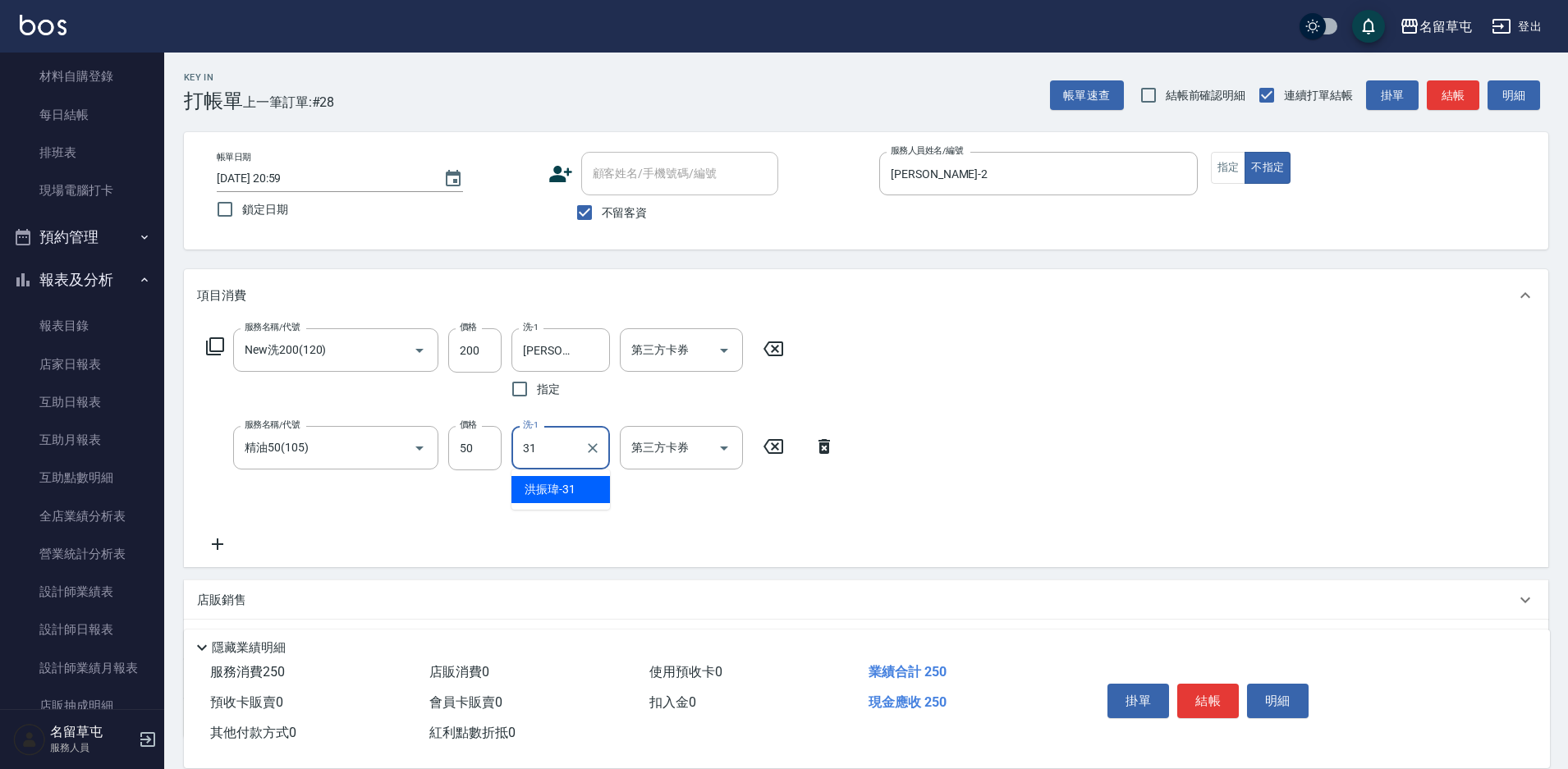
type input "洪振瑋-31"
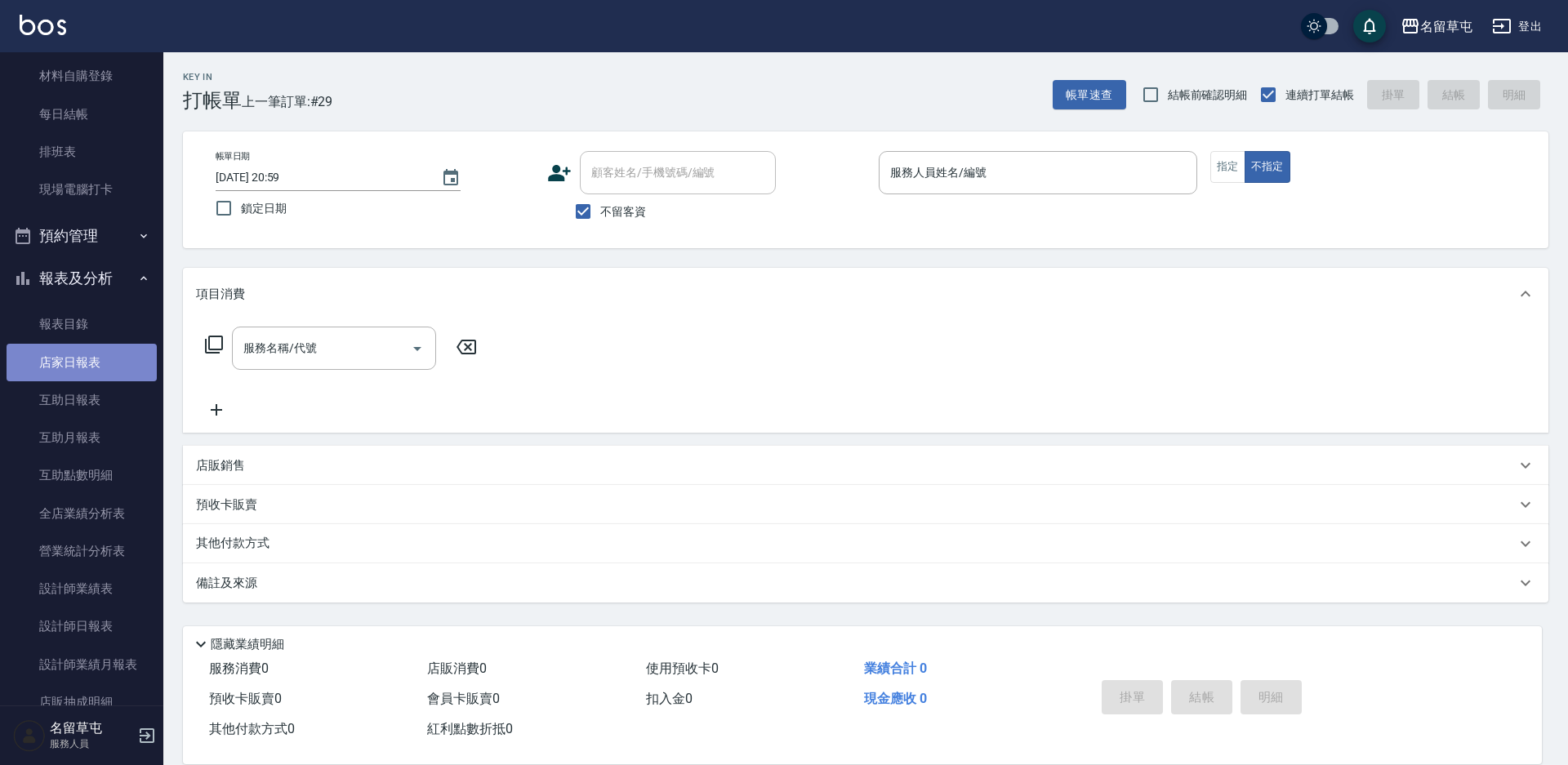
click at [87, 359] on link "店家日報表" at bounding box center [82, 362] width 150 height 38
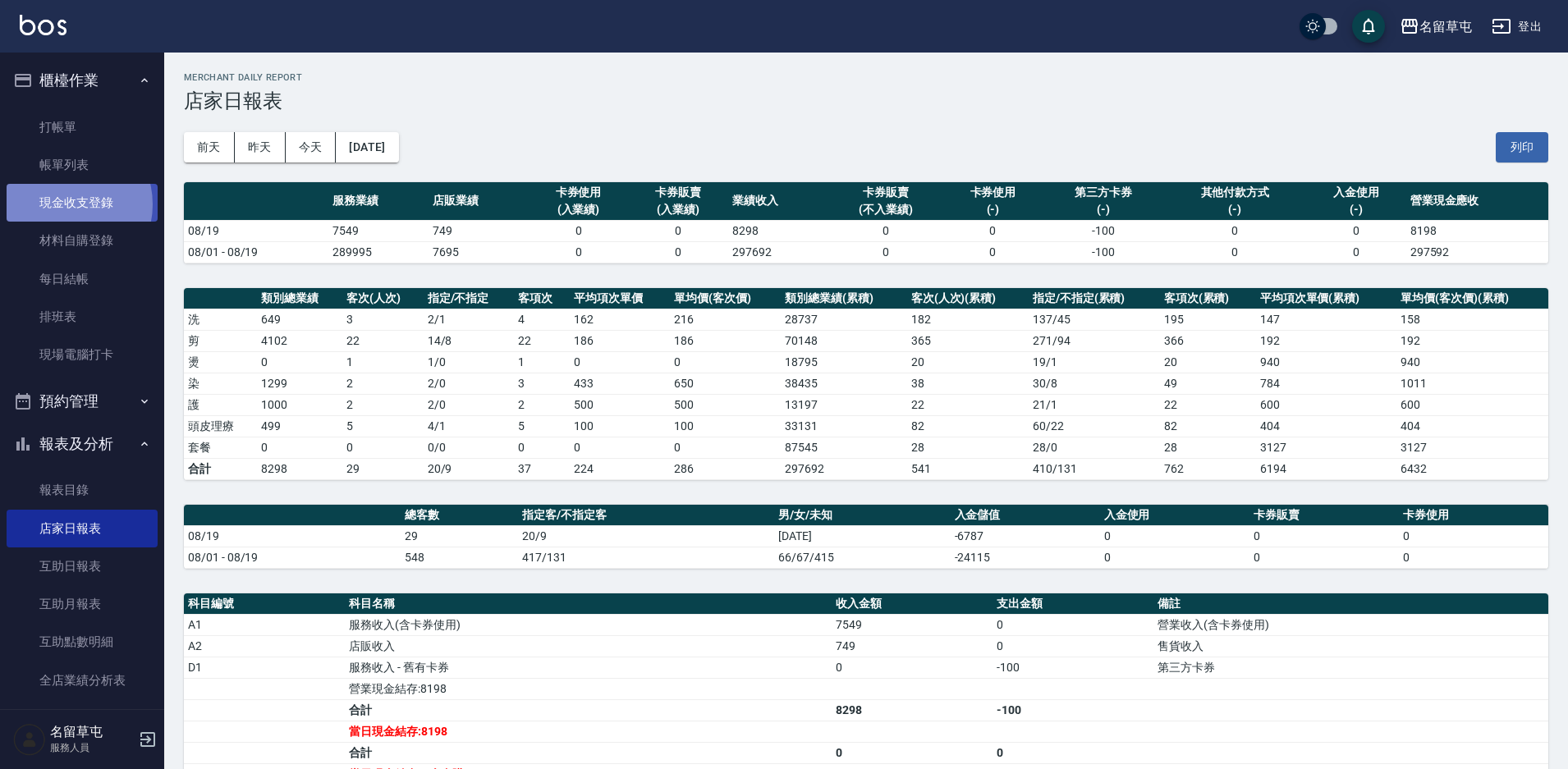
click at [62, 204] on link "現金收支登錄" at bounding box center [82, 203] width 151 height 38
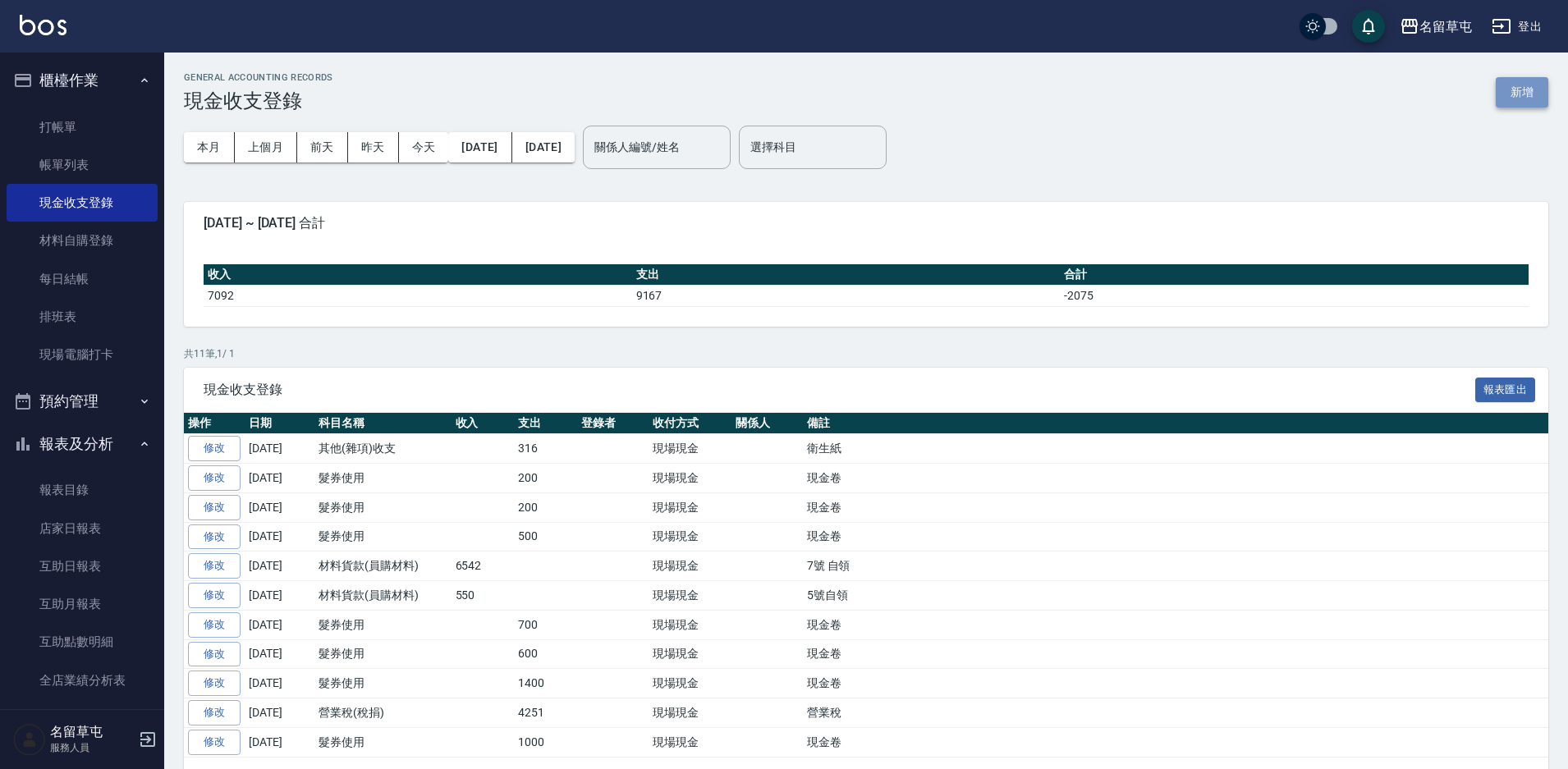
click at [1532, 92] on button "新增" at bounding box center [1522, 92] width 53 height 30
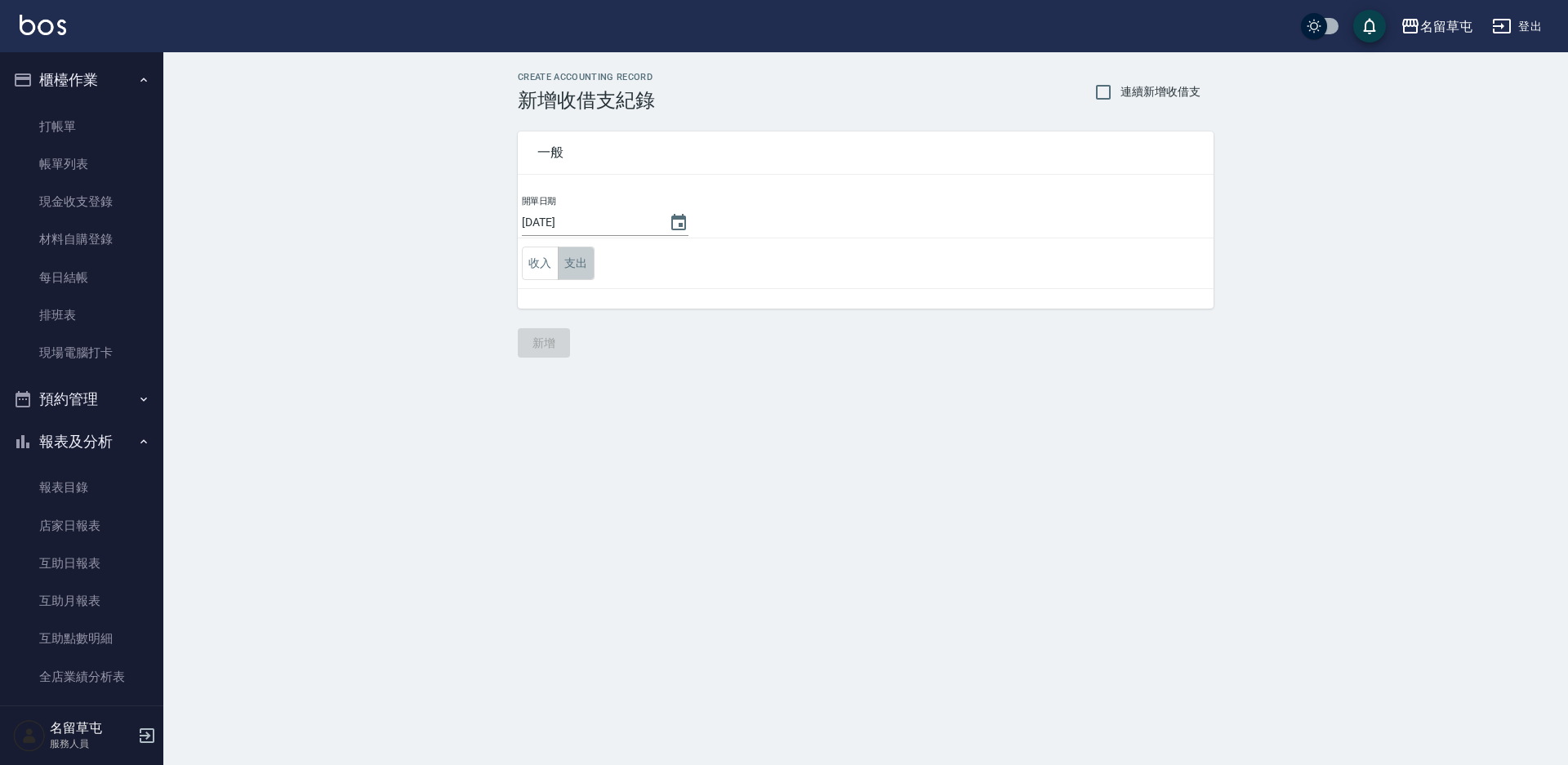
click at [583, 256] on button "支出" at bounding box center [576, 263] width 37 height 33
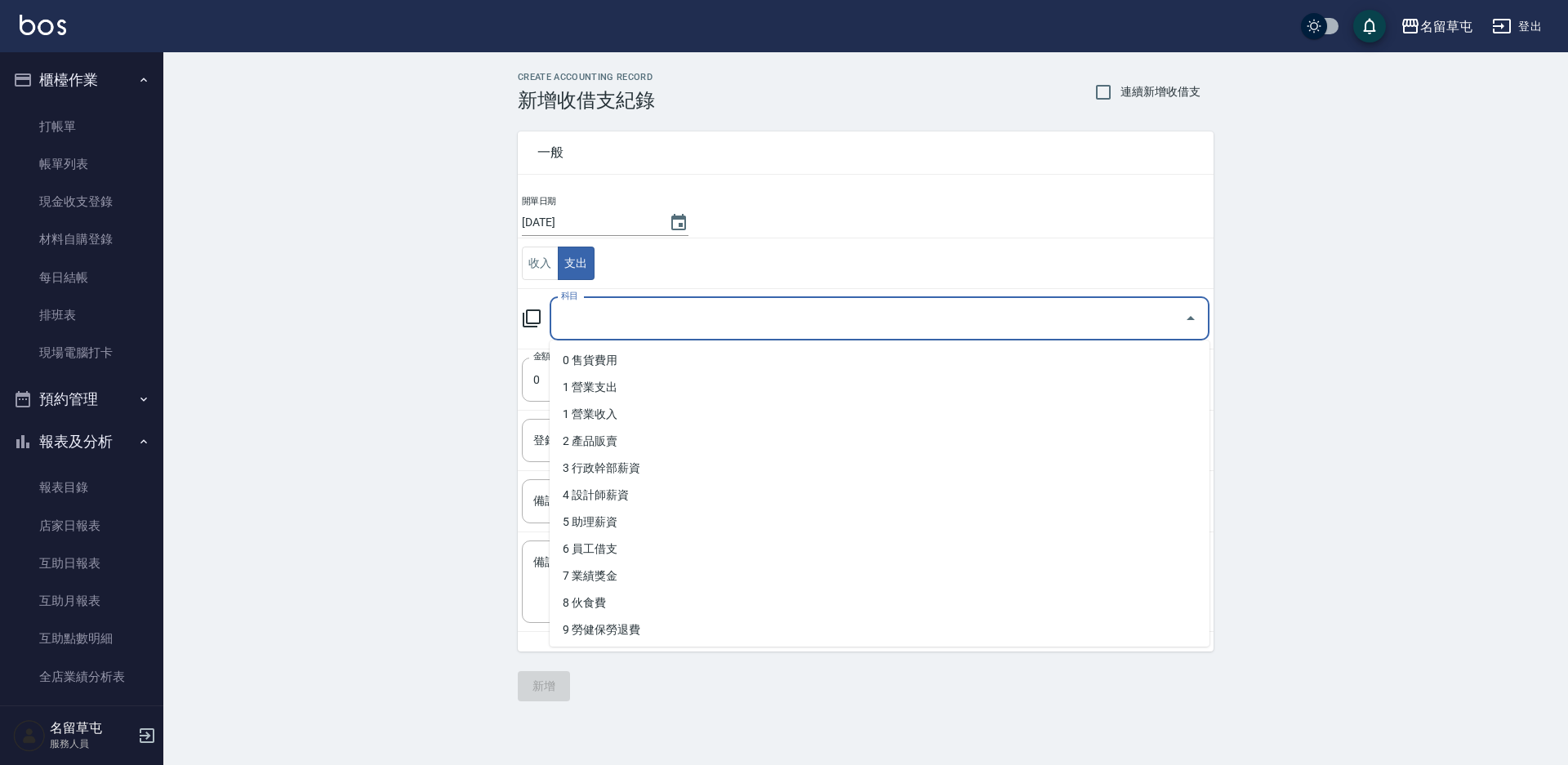
click at [632, 328] on input "科目" at bounding box center [867, 318] width 621 height 29
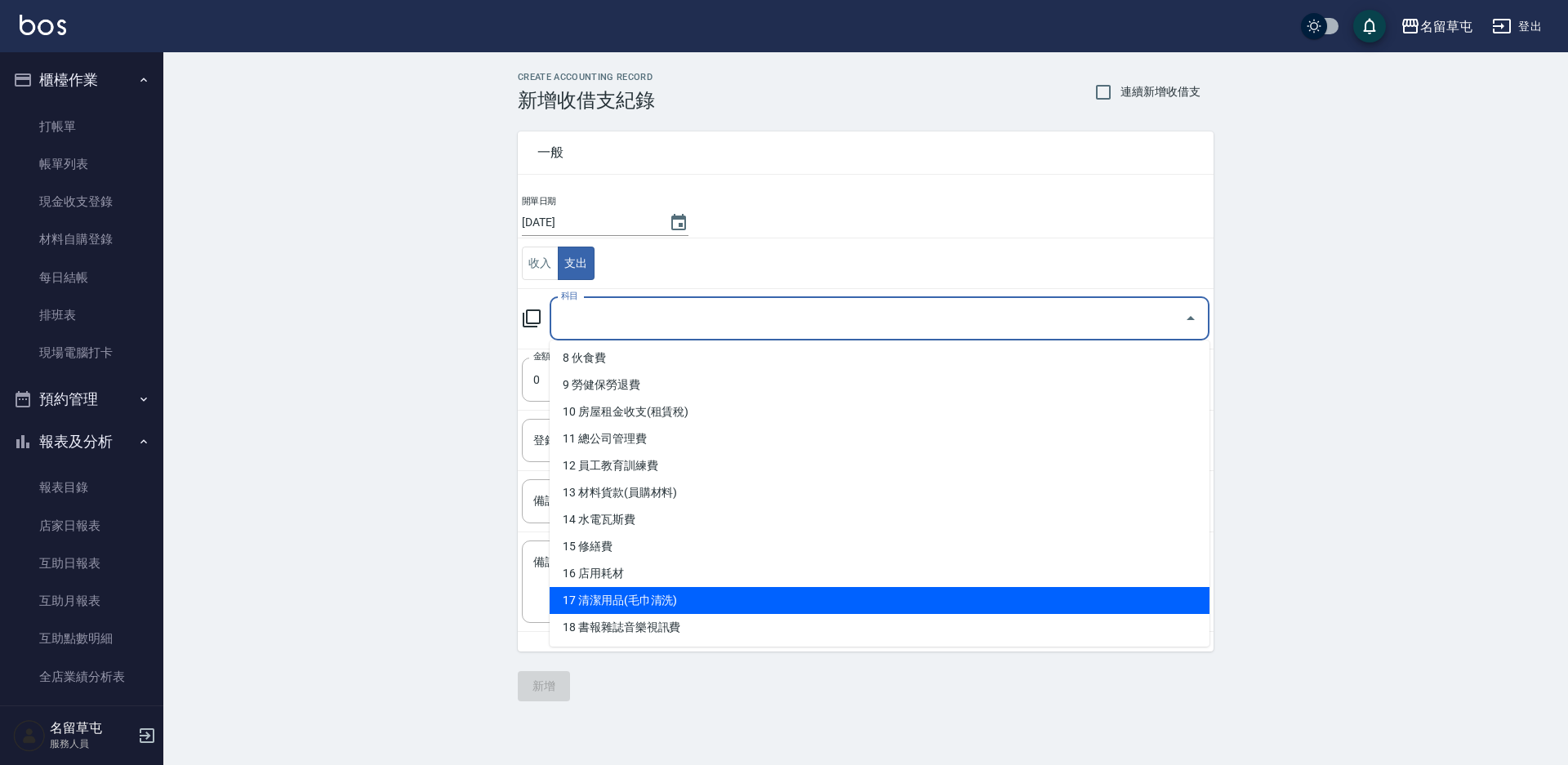
scroll to position [327, 0]
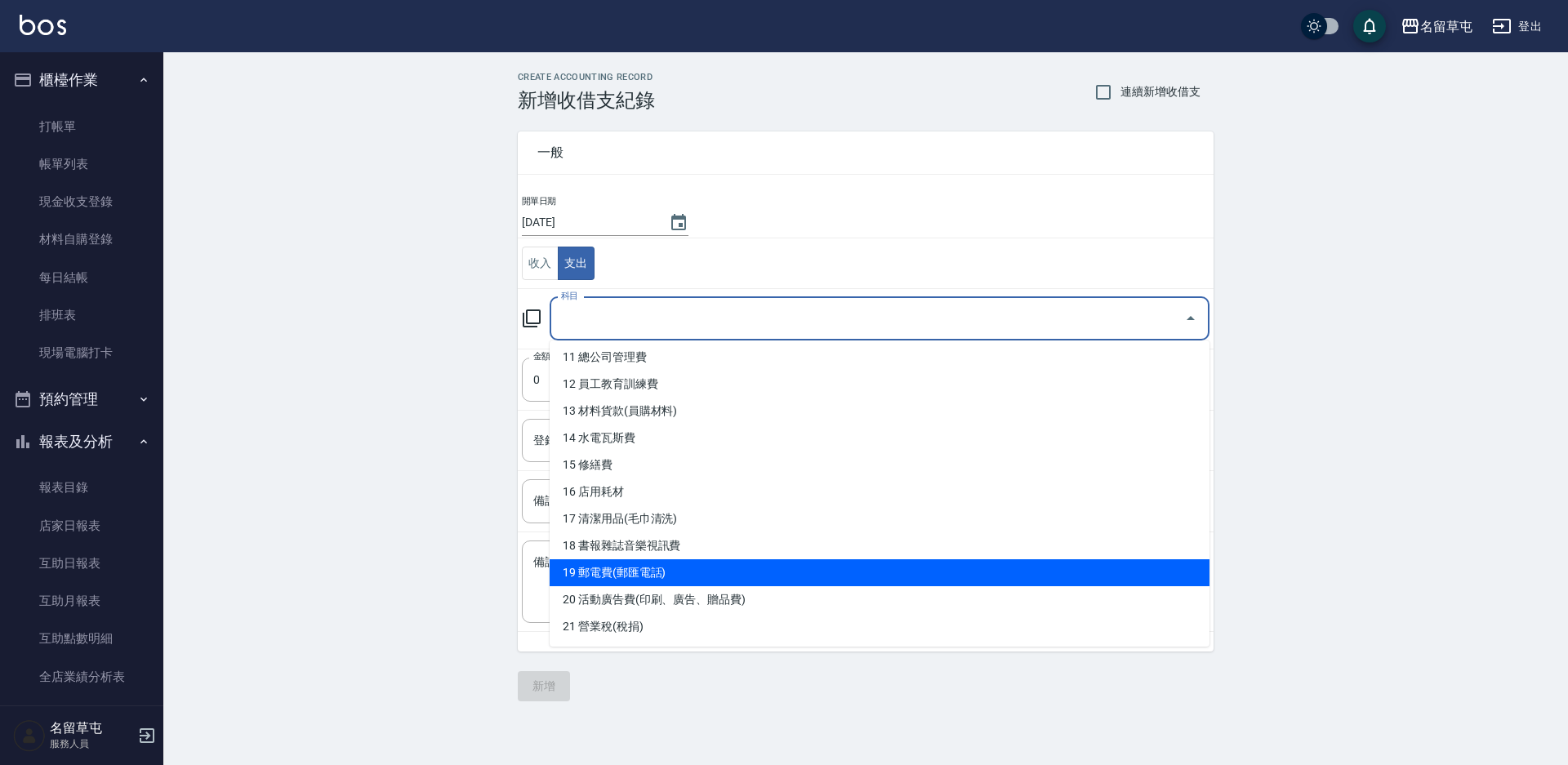
click at [617, 578] on li "19 郵電費(郵匯電話)" at bounding box center [880, 572] width 660 height 27
type input "19 郵電費(郵匯電話)"
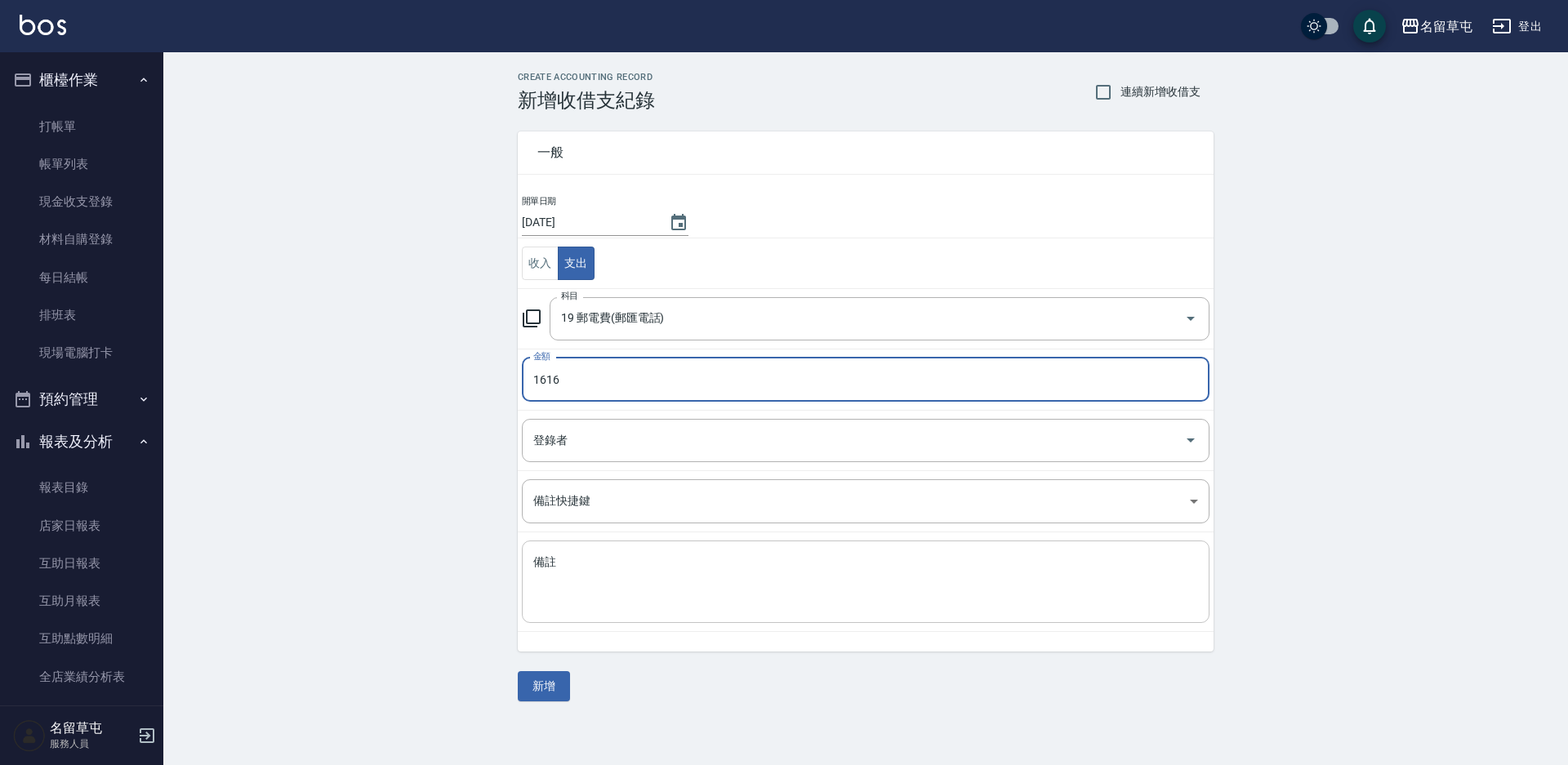
type input "1616"
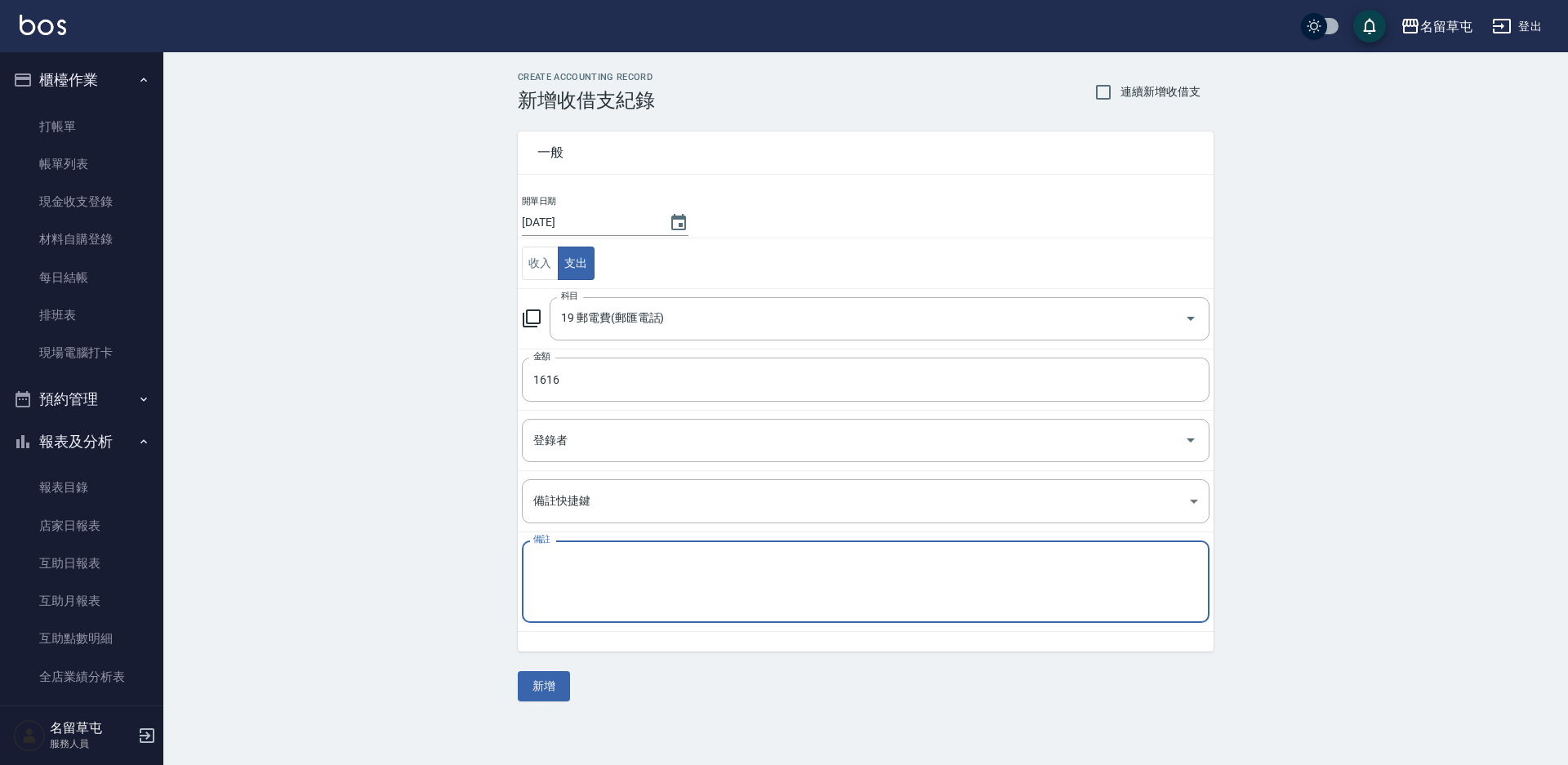
click at [621, 577] on textarea "備註" at bounding box center [866, 582] width 665 height 56
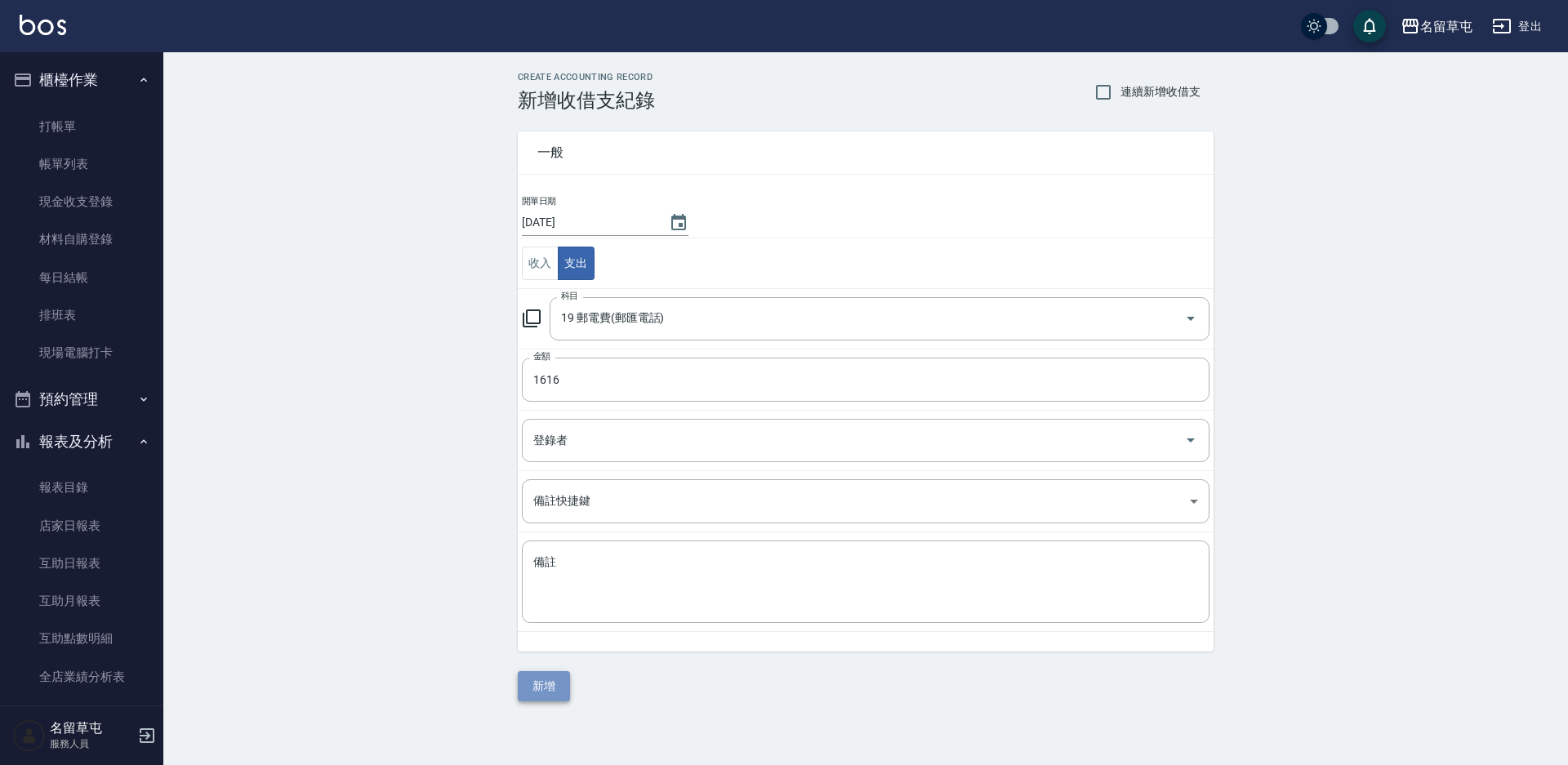
click at [538, 684] on button "新增" at bounding box center [544, 686] width 52 height 30
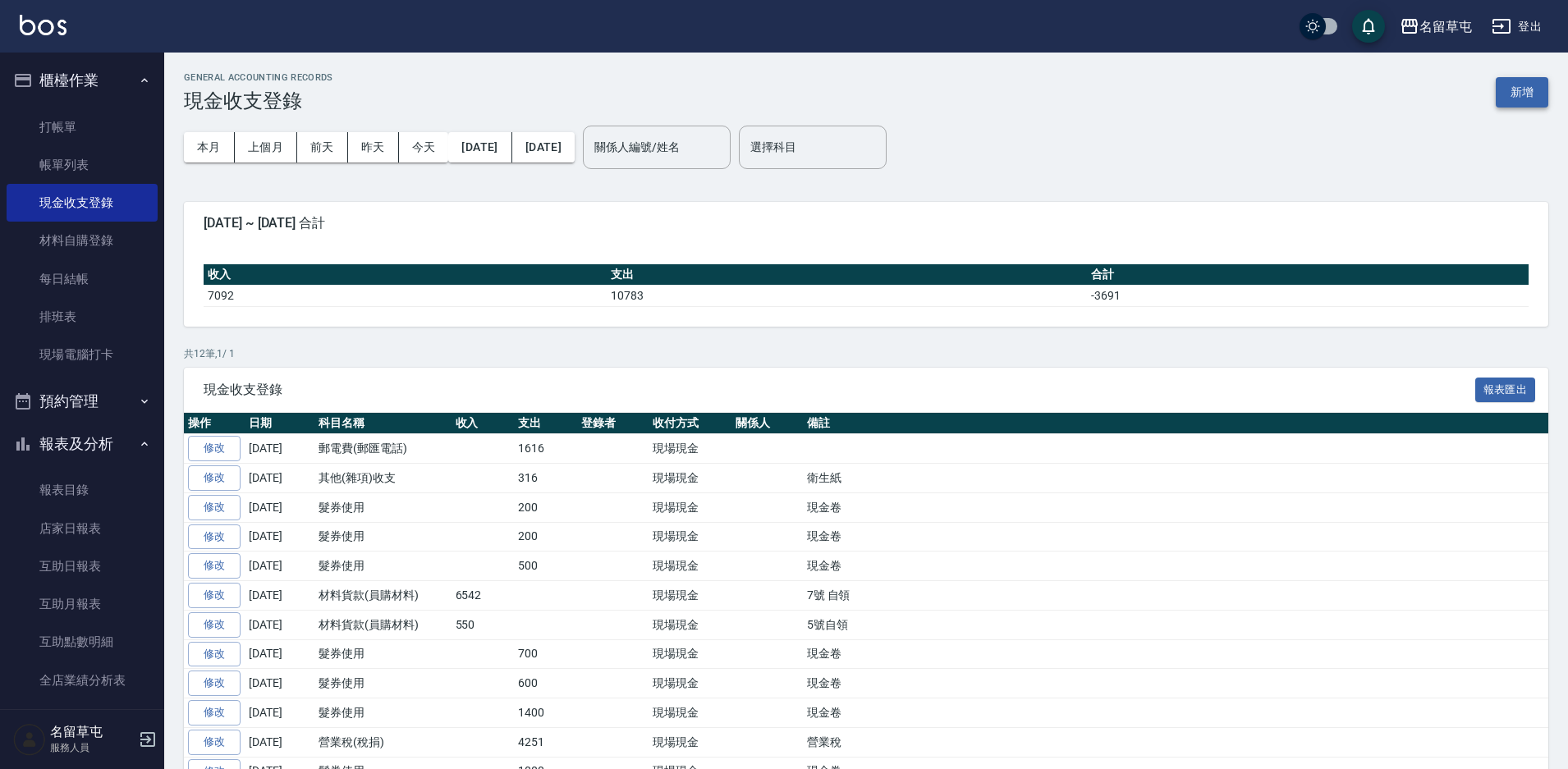
click at [1525, 93] on button "新增" at bounding box center [1522, 92] width 53 height 30
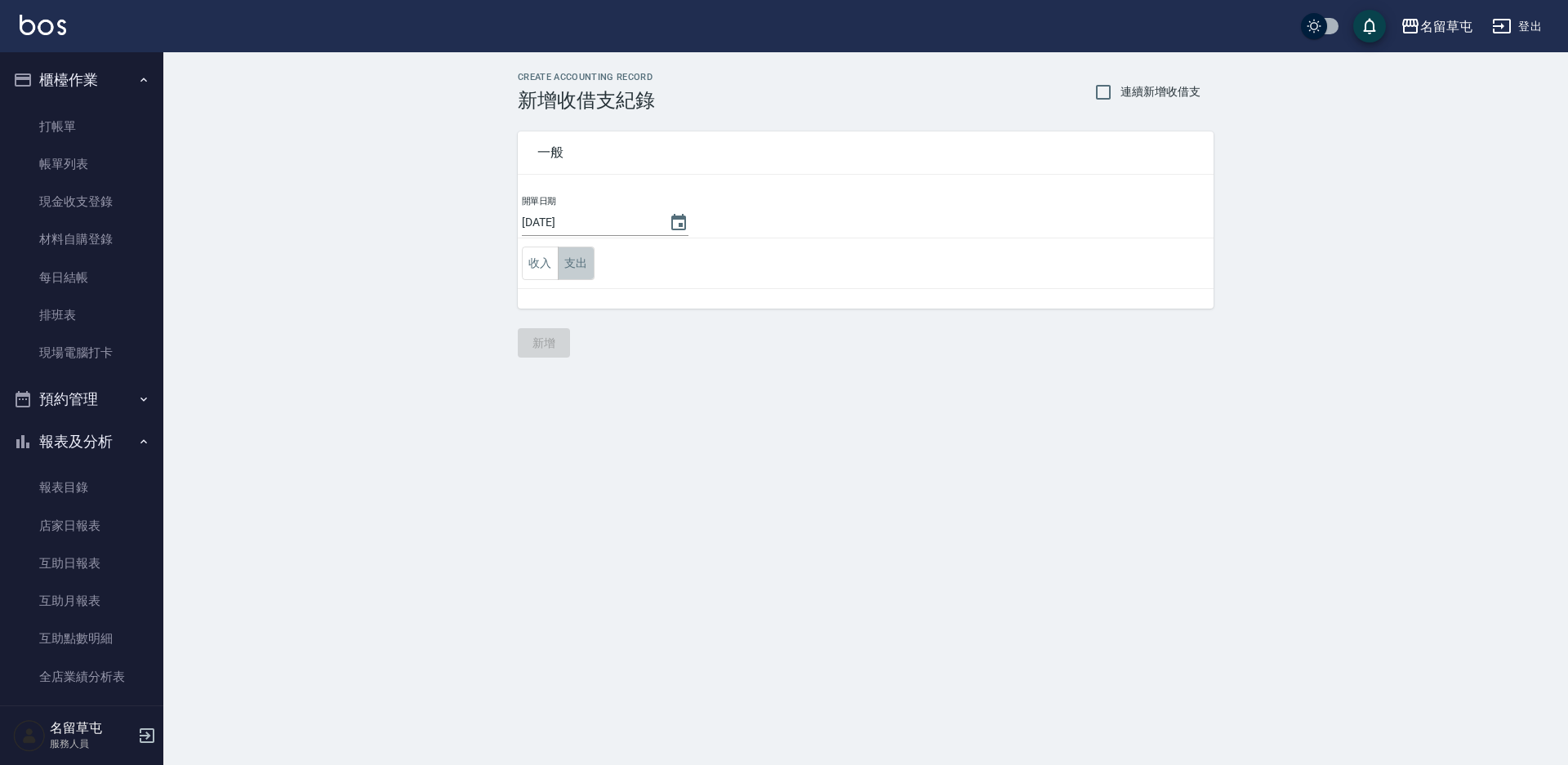
click at [577, 275] on button "支出" at bounding box center [576, 263] width 37 height 33
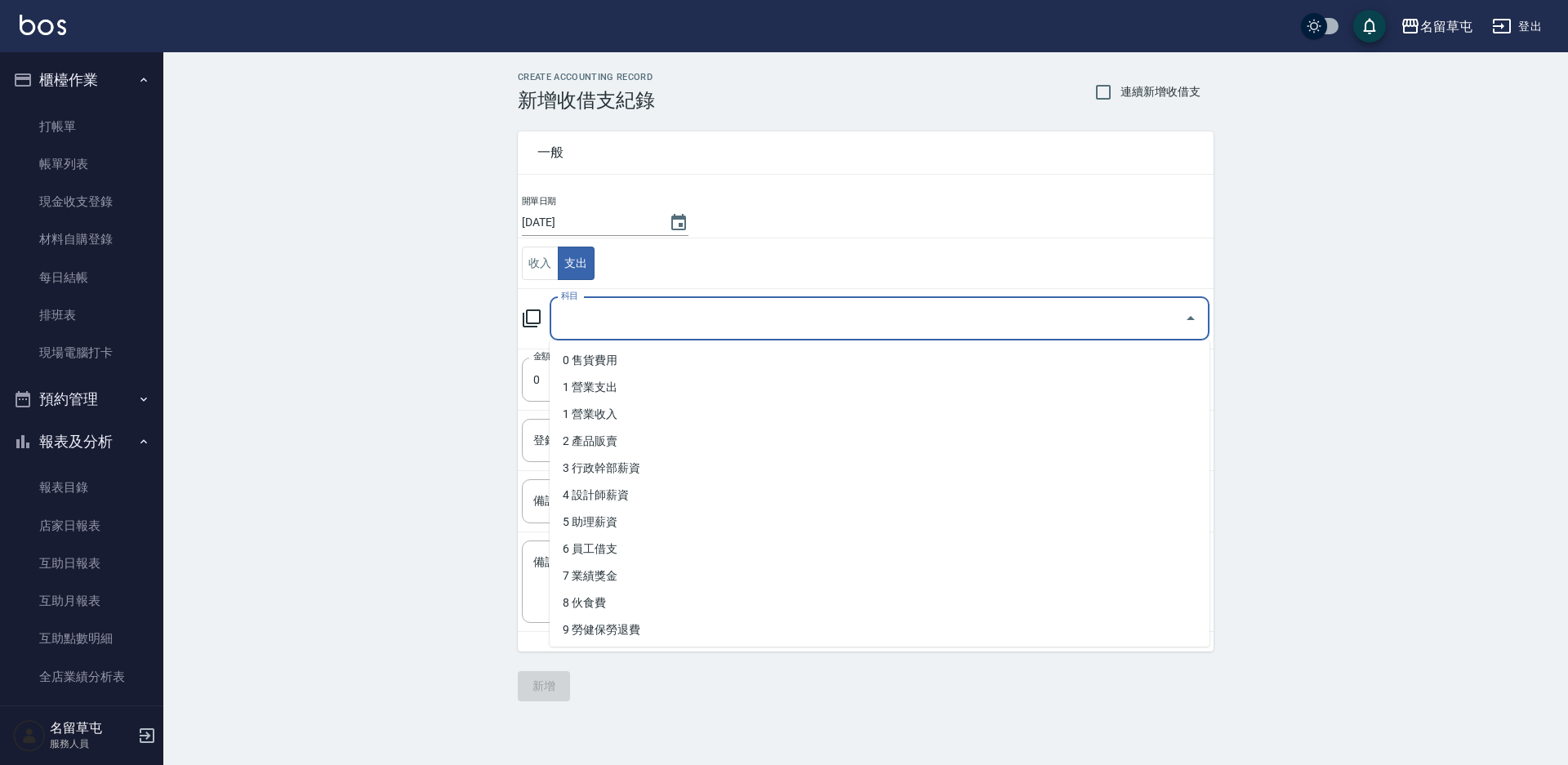
drag, startPoint x: 603, startPoint y: 309, endPoint x: 630, endPoint y: 406, distance: 100.7
click at [604, 312] on input "科目" at bounding box center [867, 318] width 621 height 29
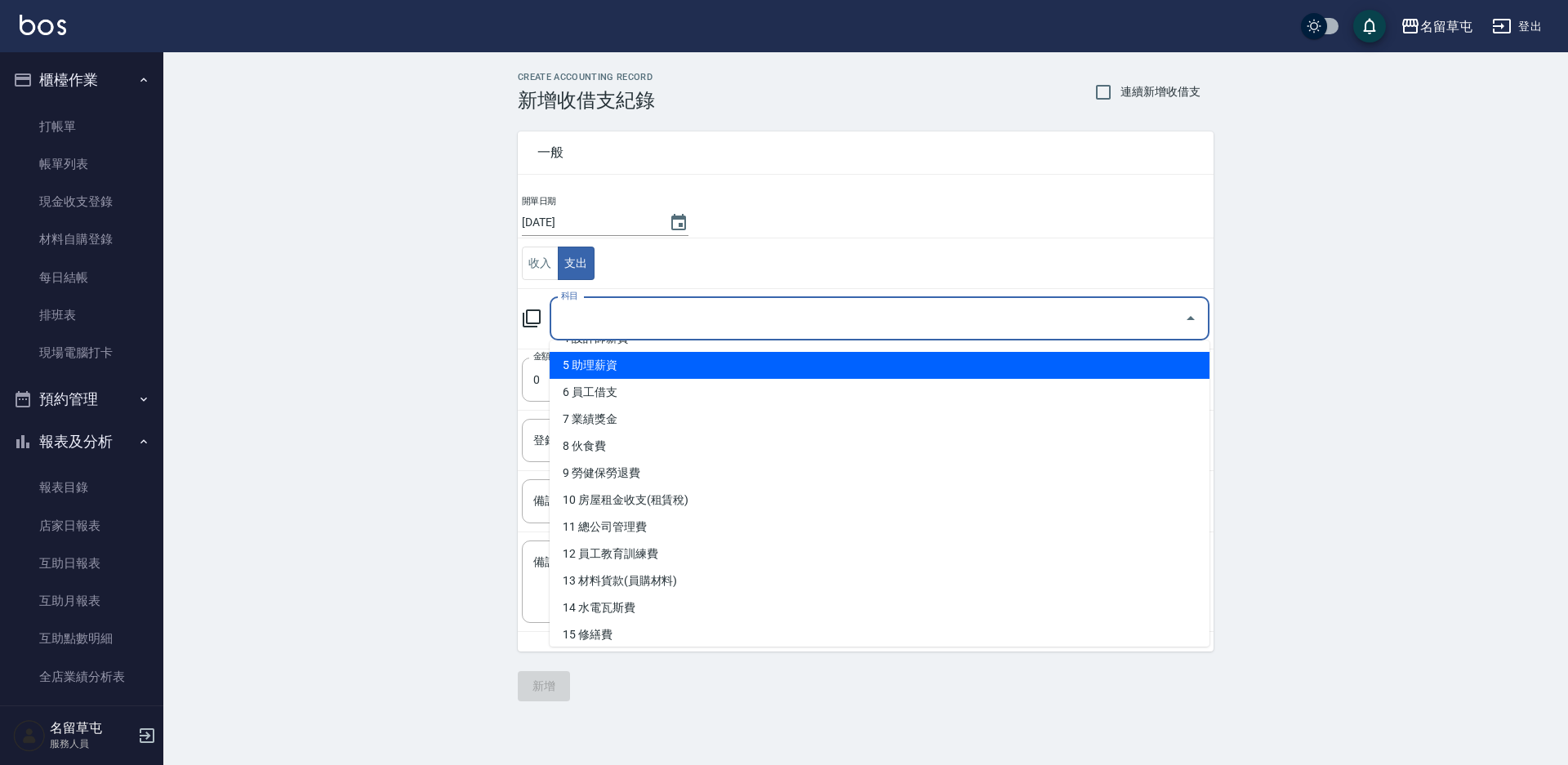
scroll to position [163, 0]
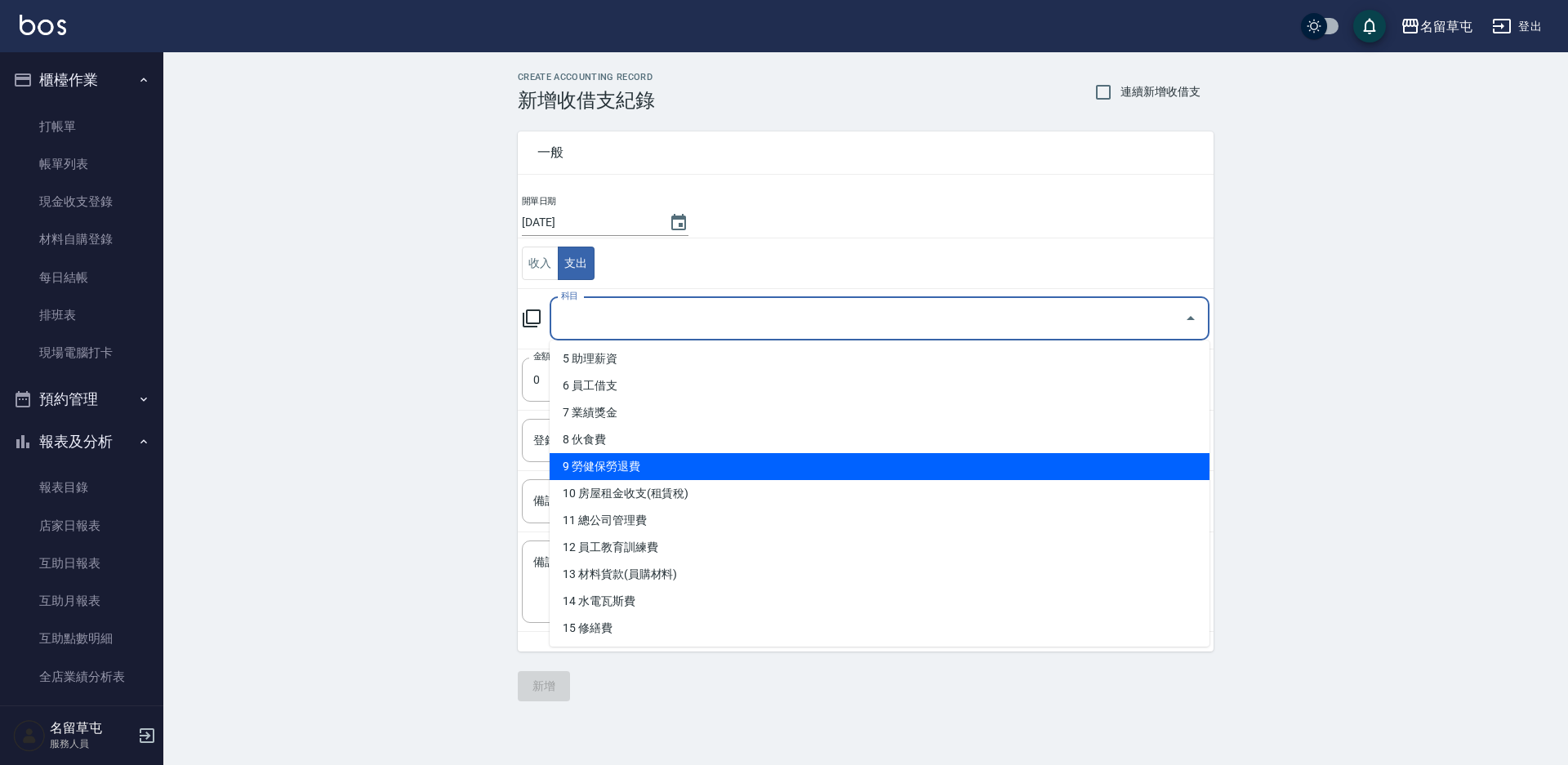
click at [607, 461] on li "9 勞健保勞退費" at bounding box center [880, 466] width 660 height 27
type input "9 勞健保勞退費"
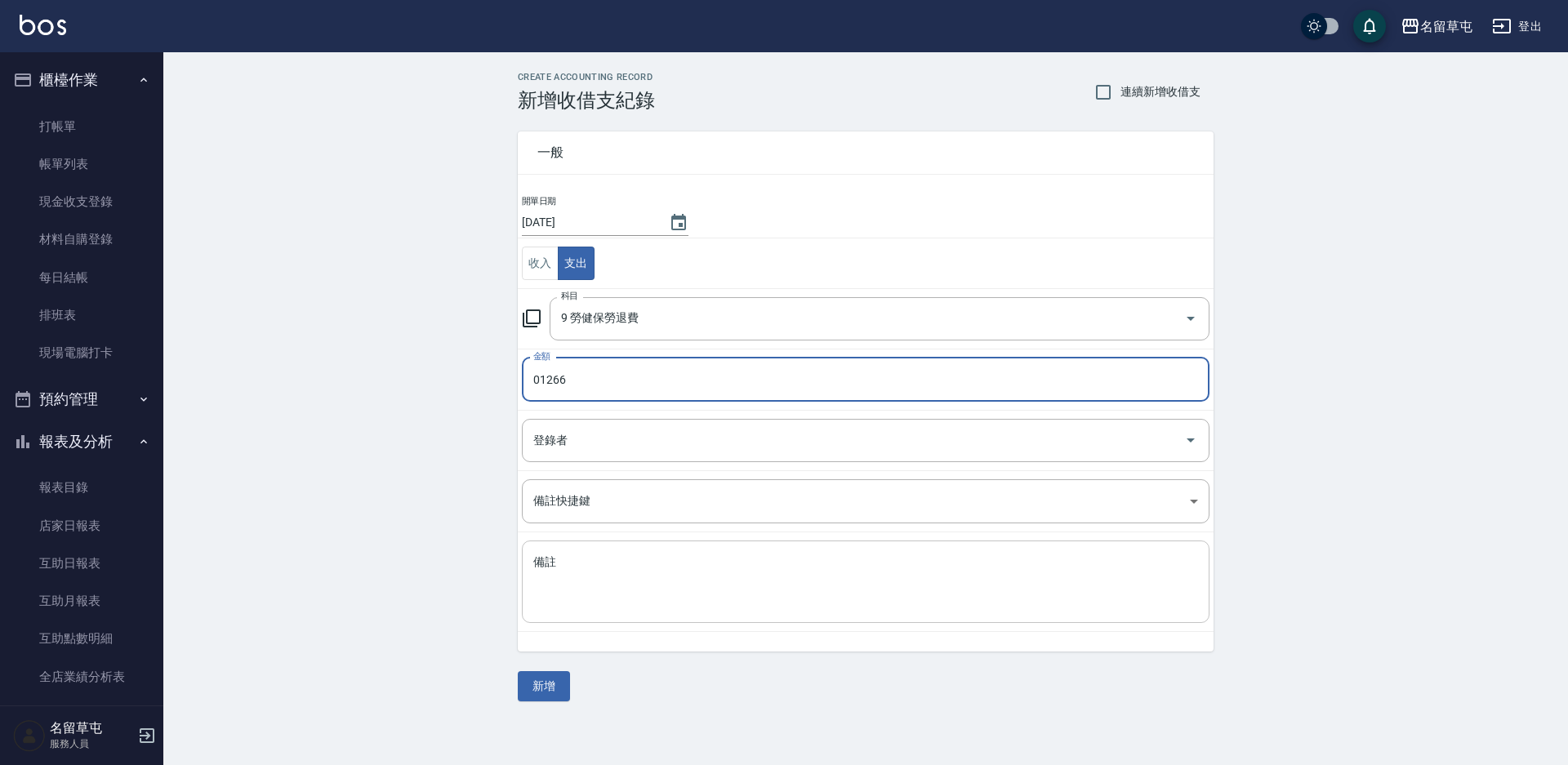
type input "01266"
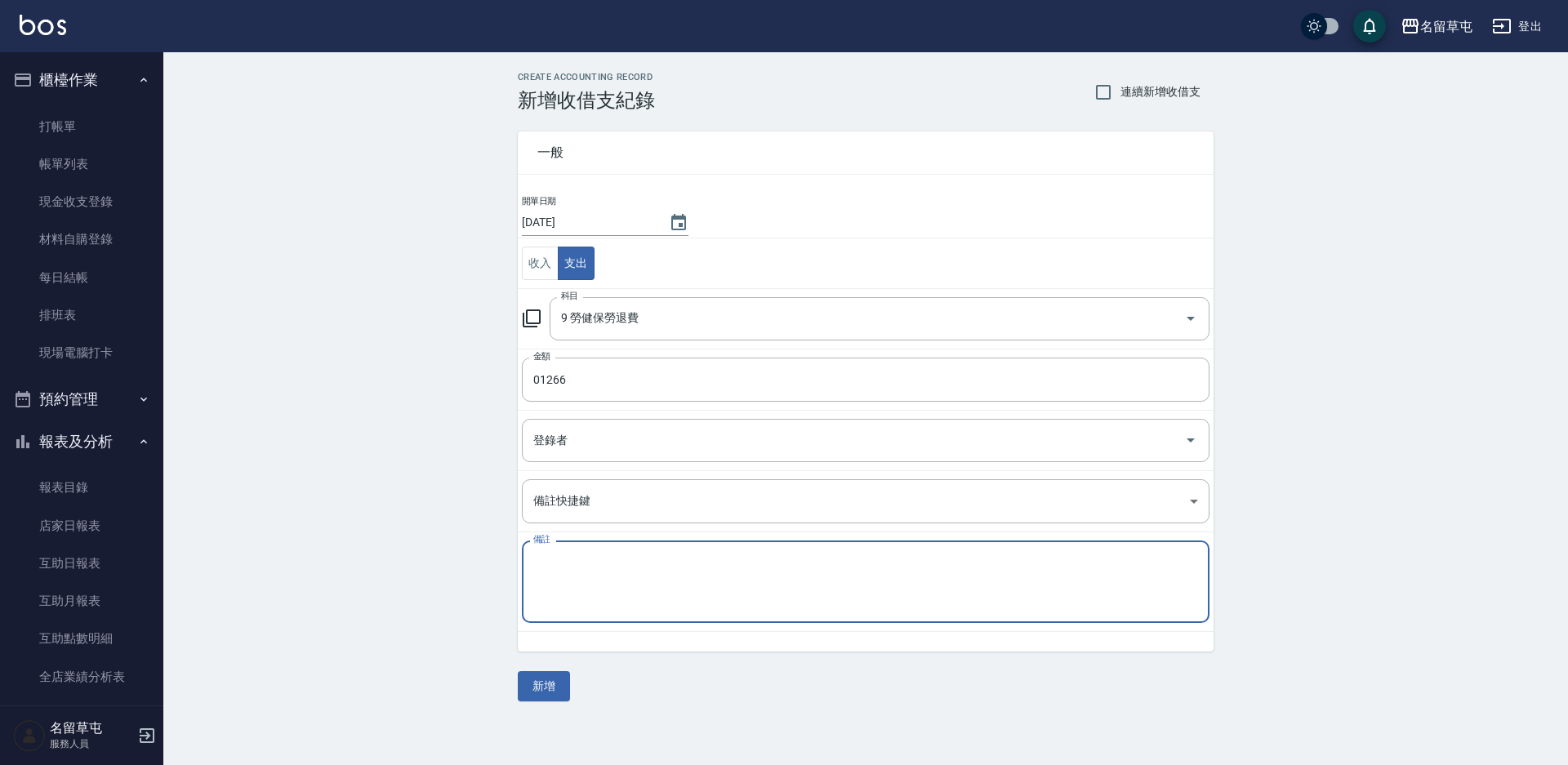
click at [675, 597] on textarea "備註" at bounding box center [866, 582] width 665 height 56
type textarea "二代健保"
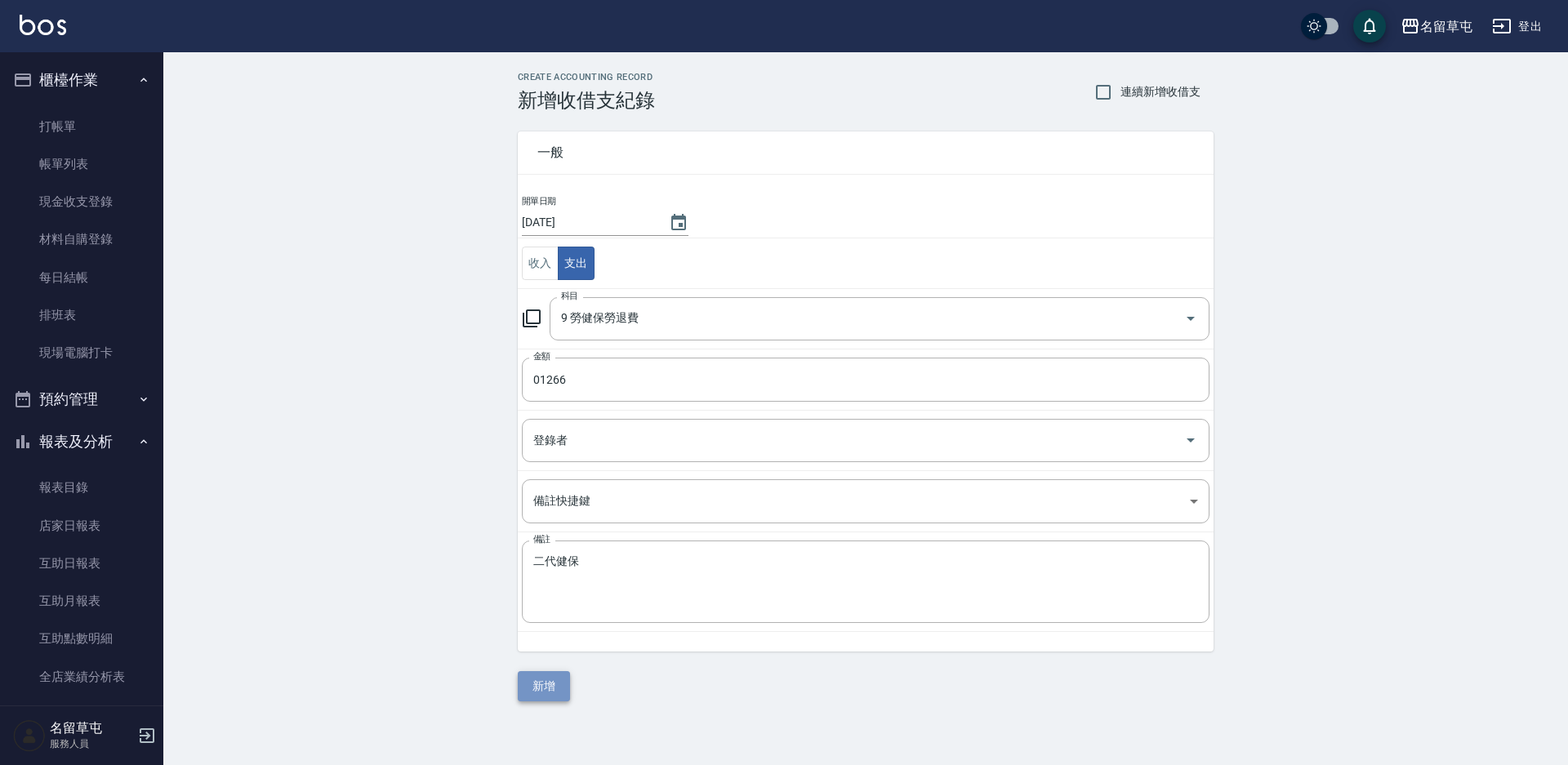
click at [547, 683] on button "新增" at bounding box center [544, 686] width 52 height 30
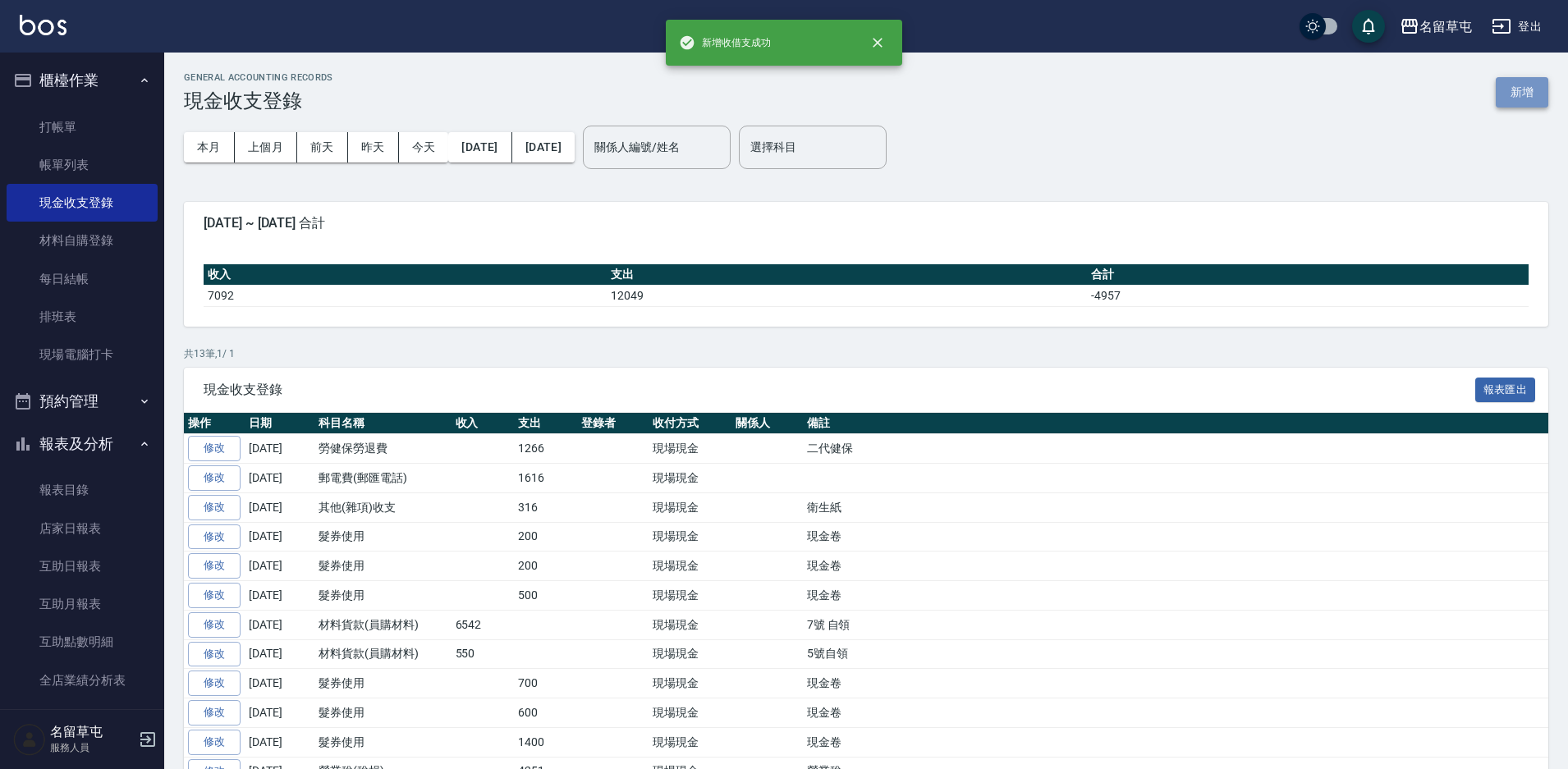
click at [1521, 89] on button "新增" at bounding box center [1522, 92] width 53 height 30
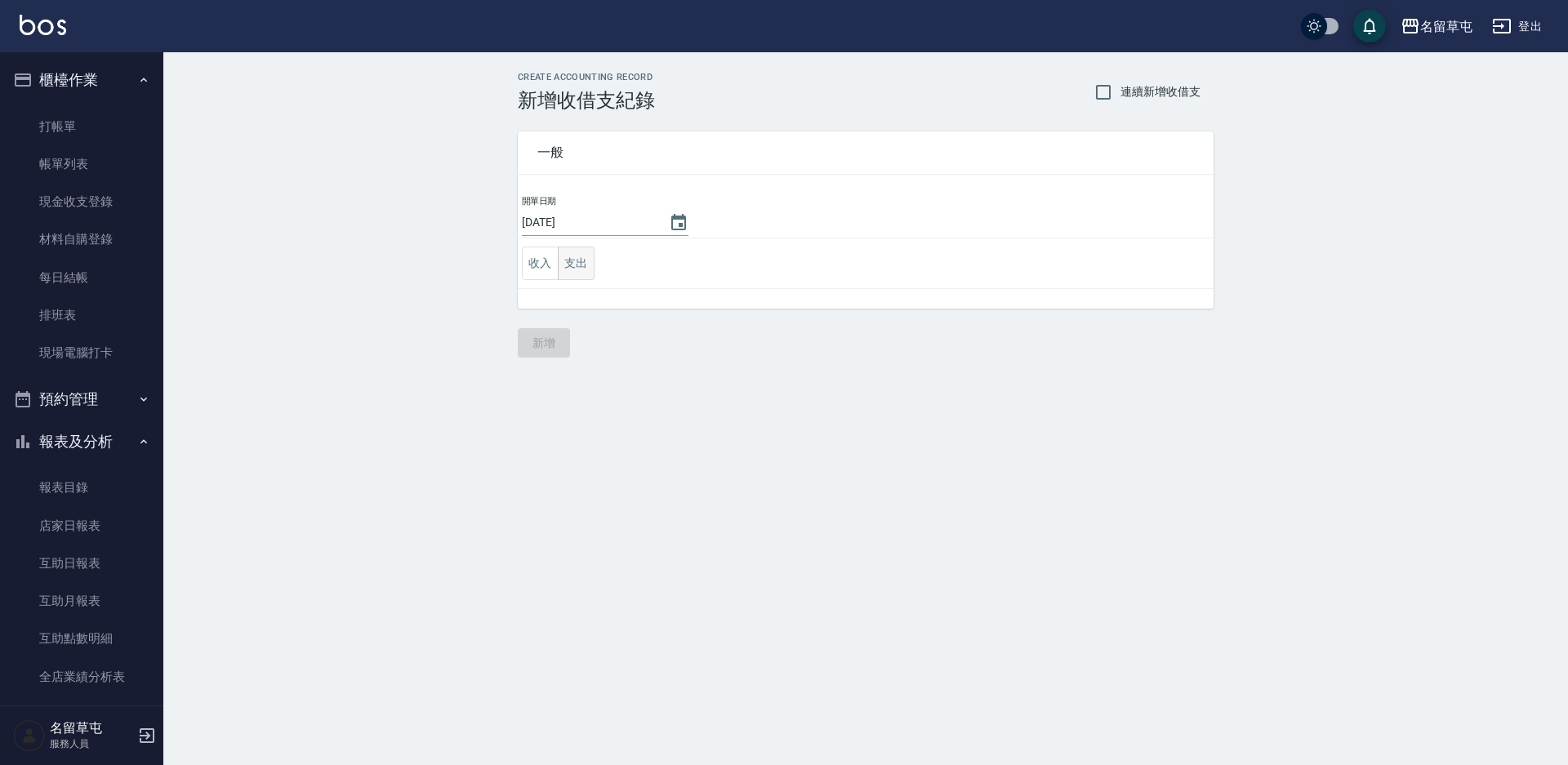
click at [593, 263] on button "支出" at bounding box center [576, 263] width 37 height 33
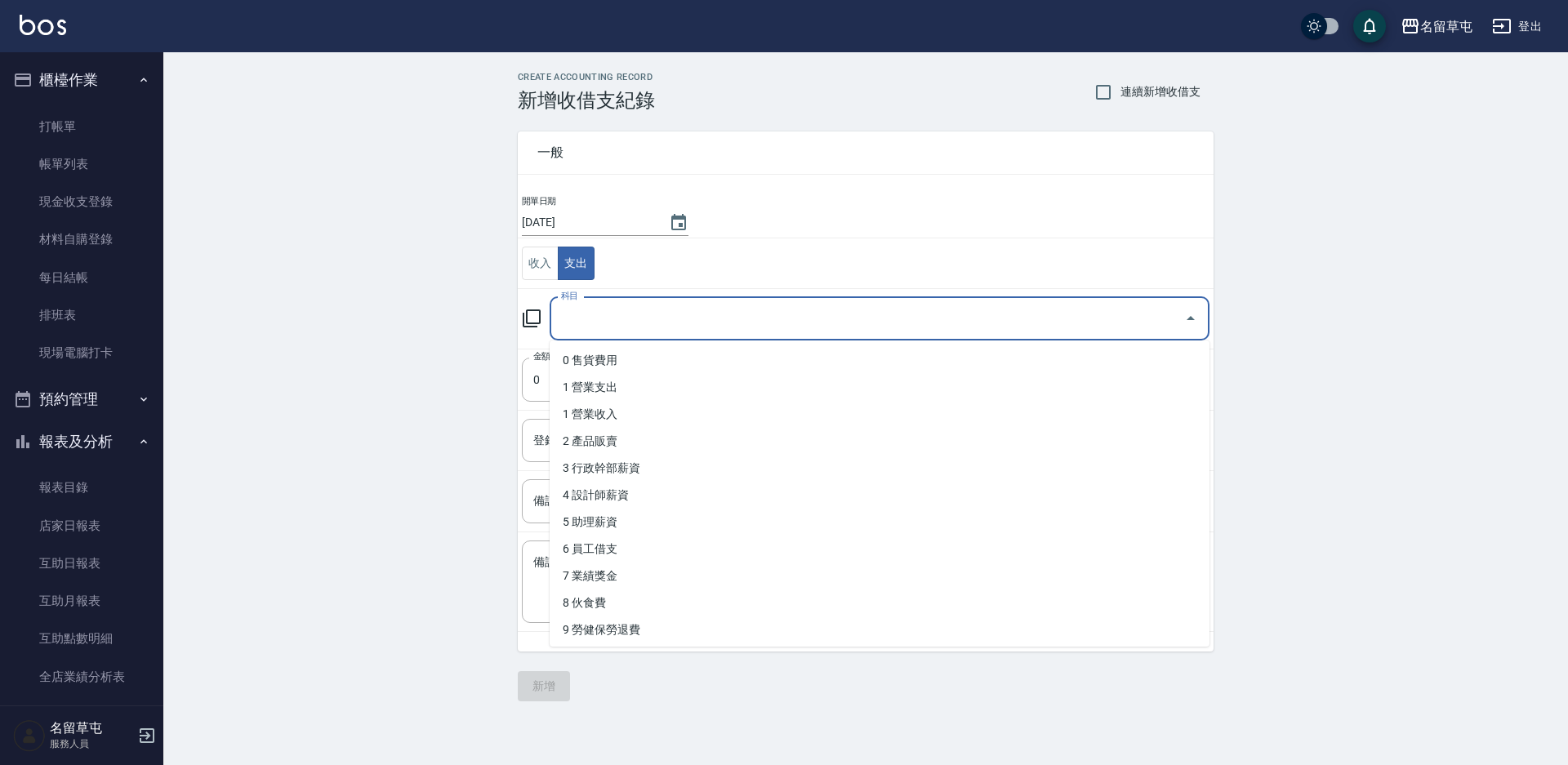
click at [626, 315] on input "科目" at bounding box center [867, 318] width 621 height 29
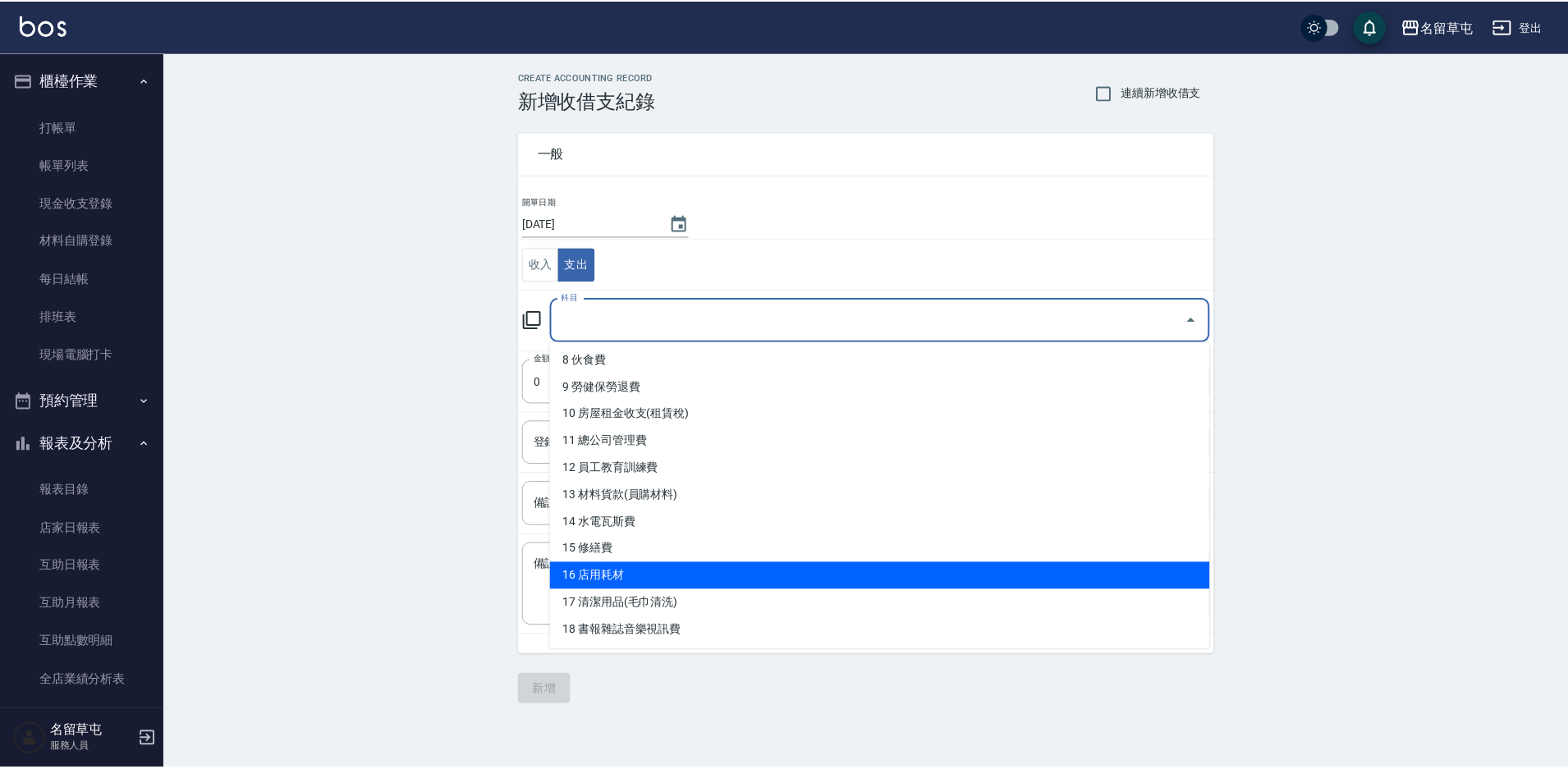
scroll to position [328, 0]
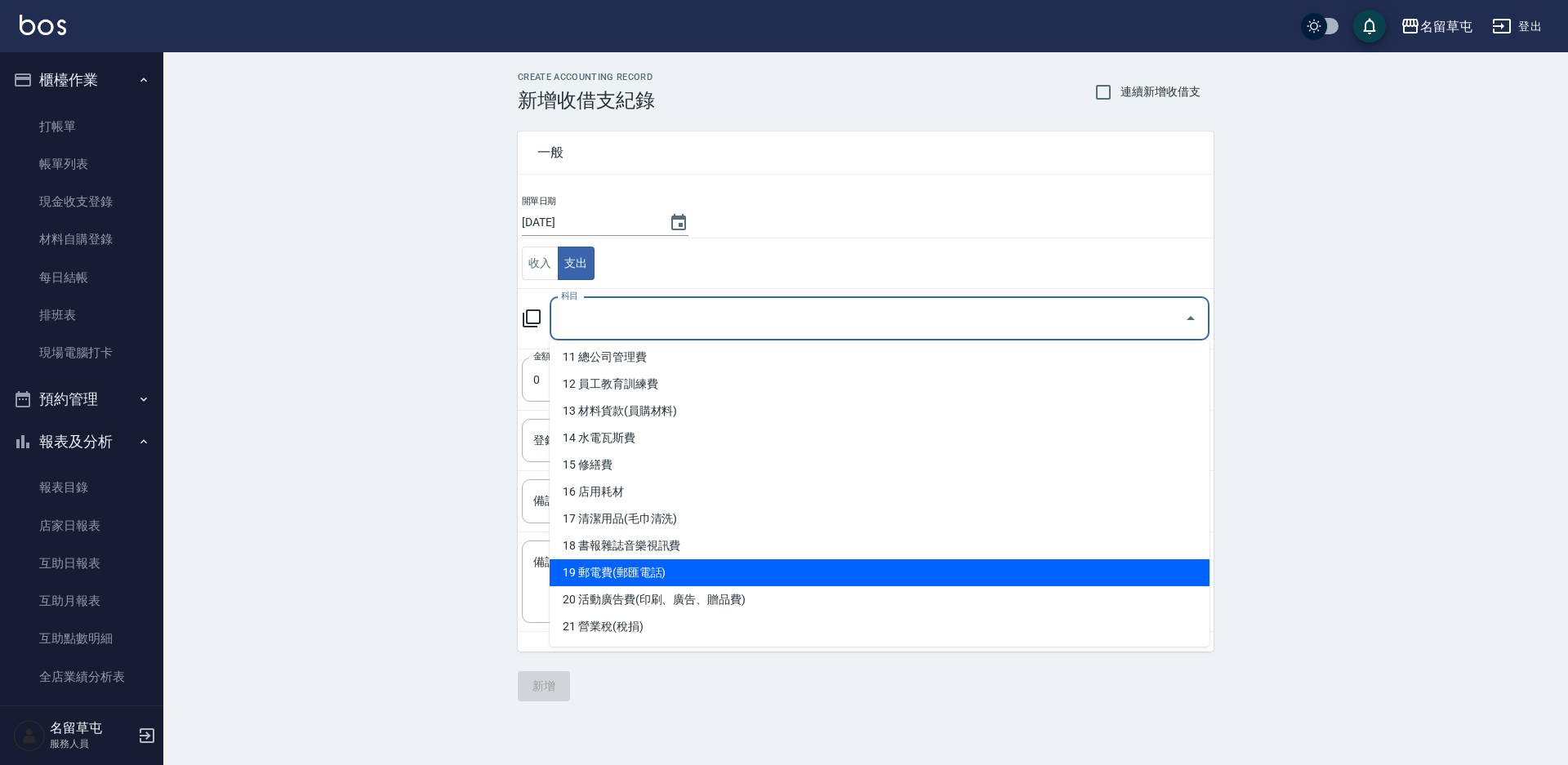
click at [653, 578] on li "19 郵電費(郵匯電話)" at bounding box center [880, 572] width 660 height 27
type input "19 郵電費(郵匯電話)"
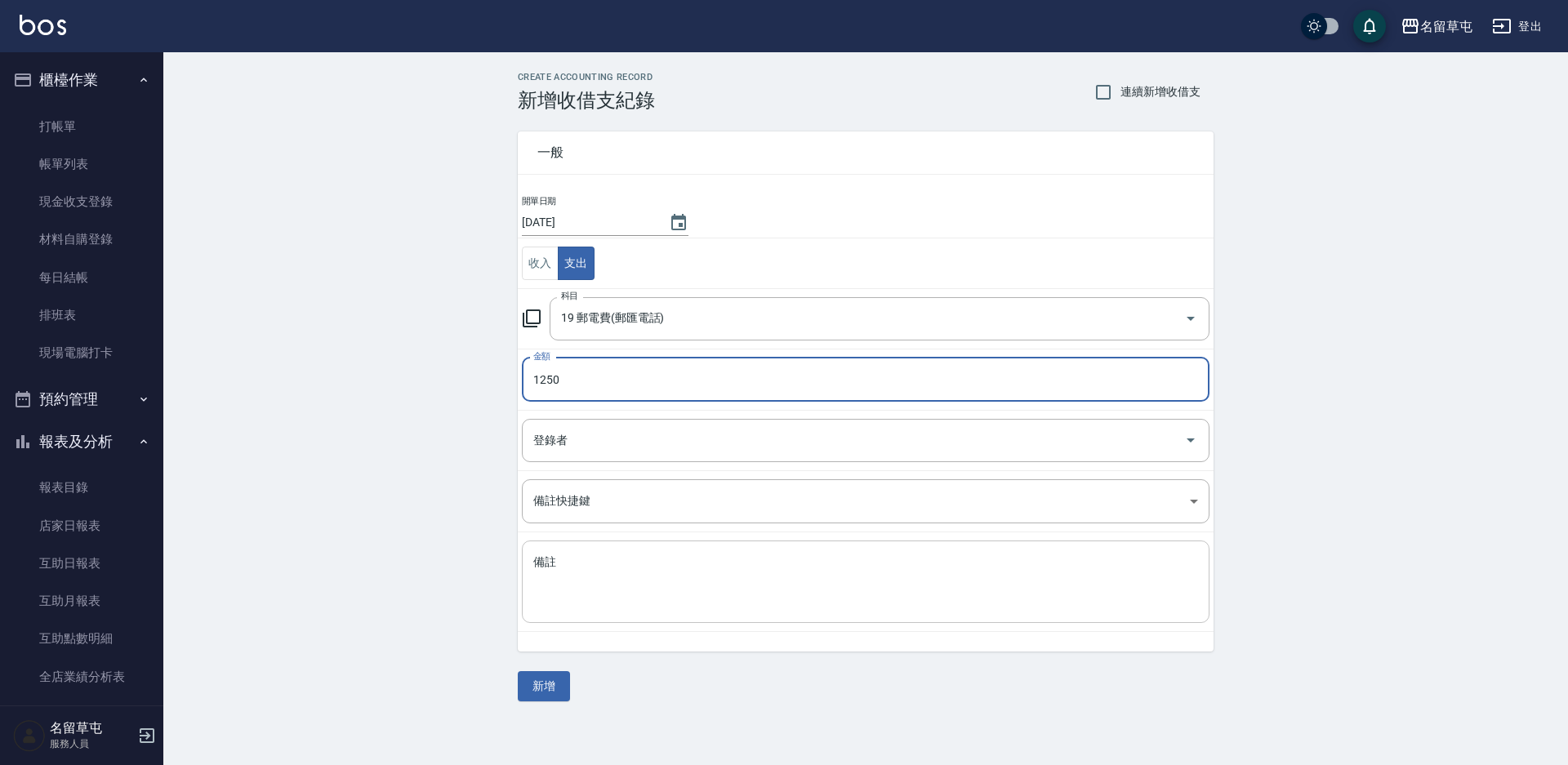
type input "1250"
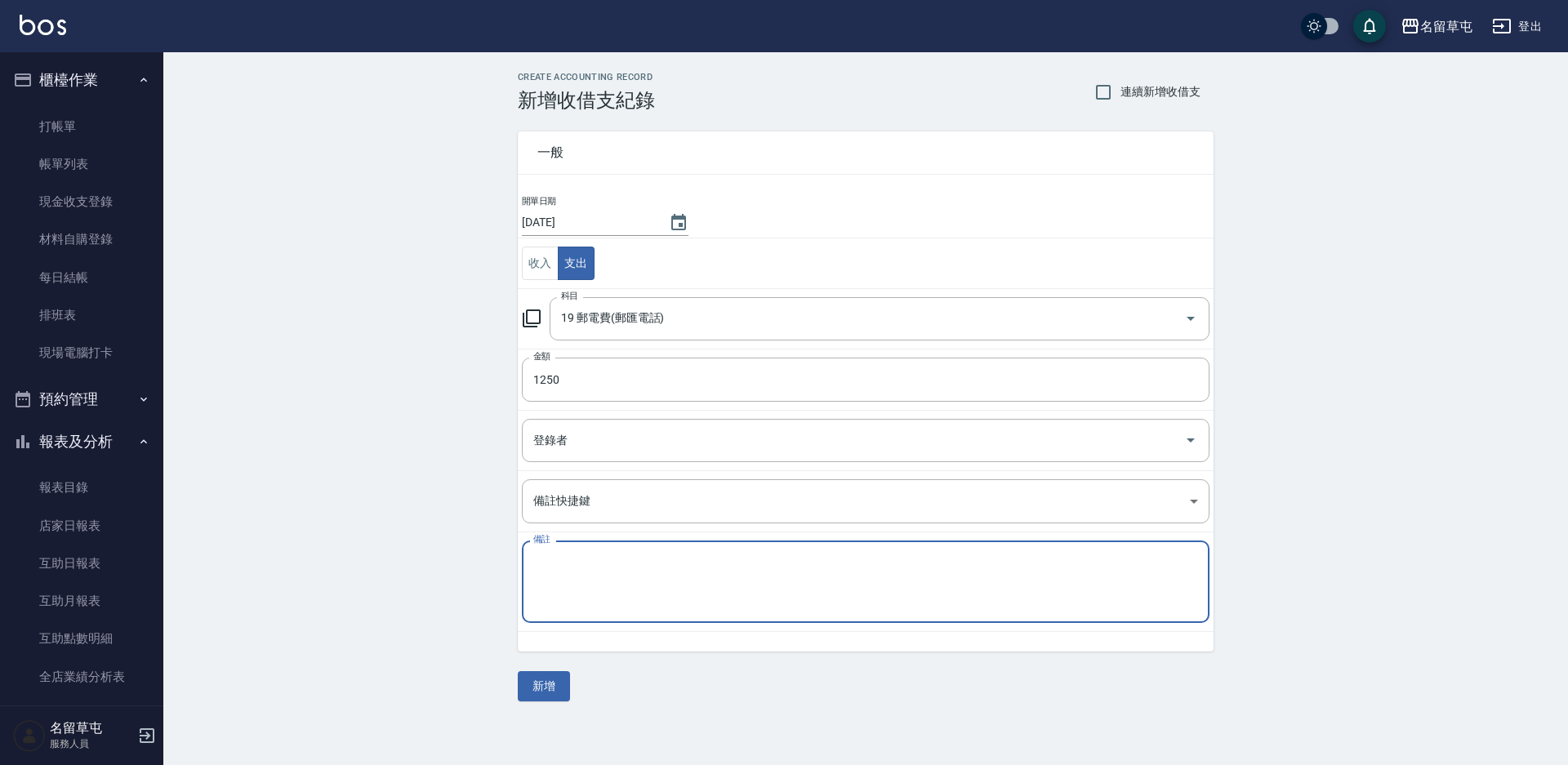
click at [614, 563] on textarea "備註" at bounding box center [866, 582] width 665 height 56
type textarea "＿"
type textarea "mis費用"
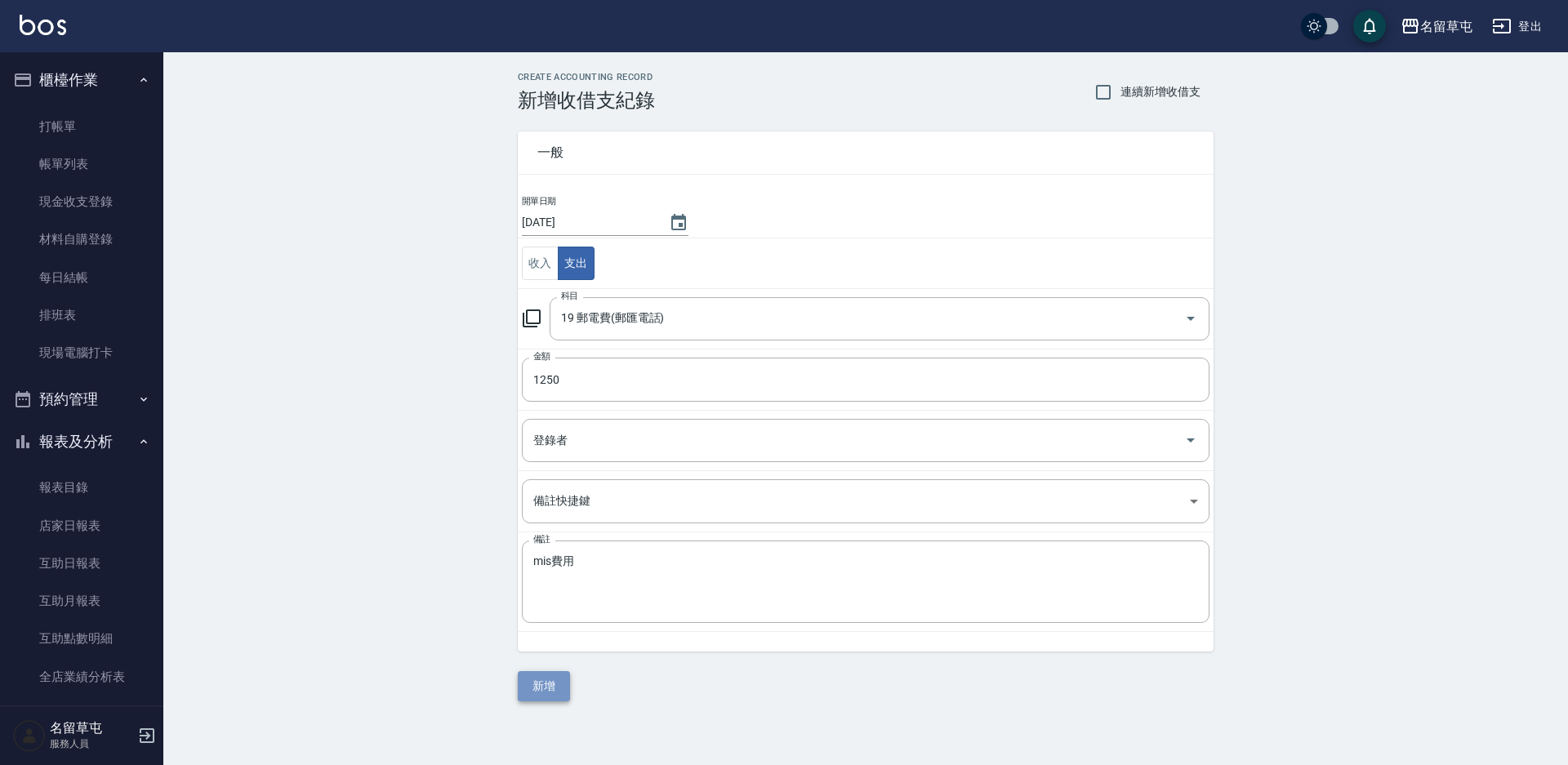
click at [529, 682] on button "新增" at bounding box center [544, 686] width 52 height 30
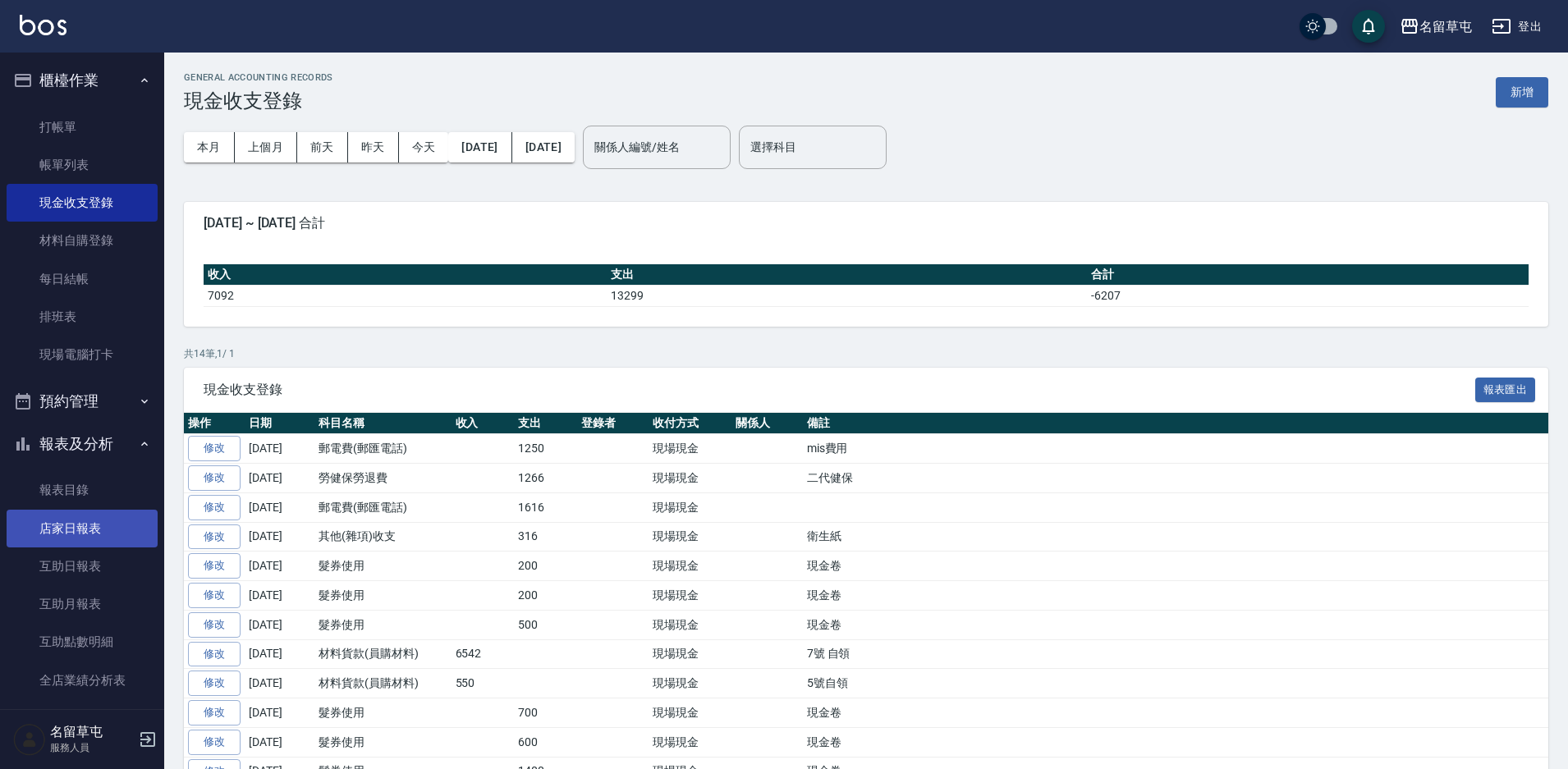
click at [112, 510] on link "店家日報表" at bounding box center [82, 529] width 151 height 38
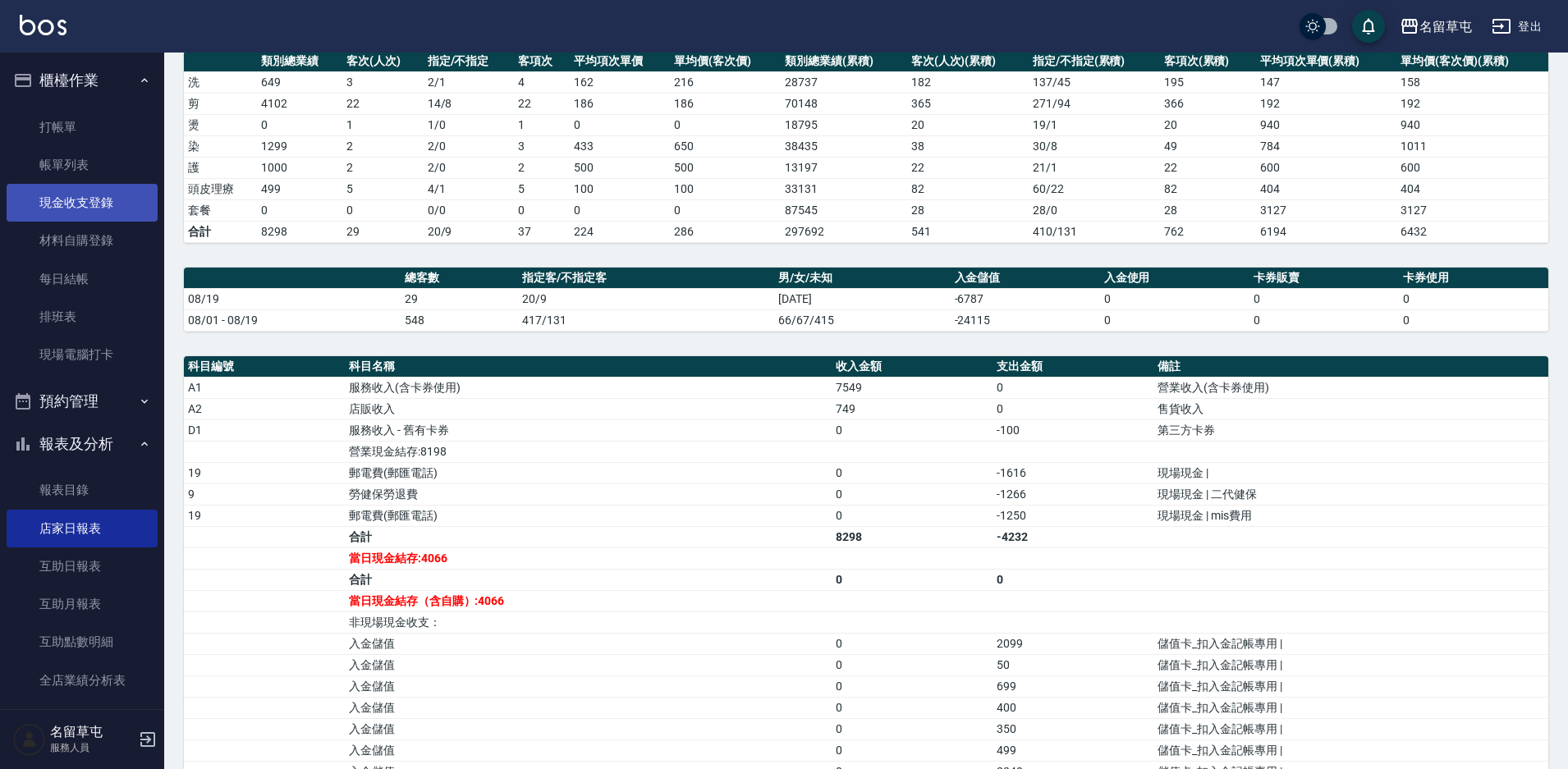
scroll to position [164, 0]
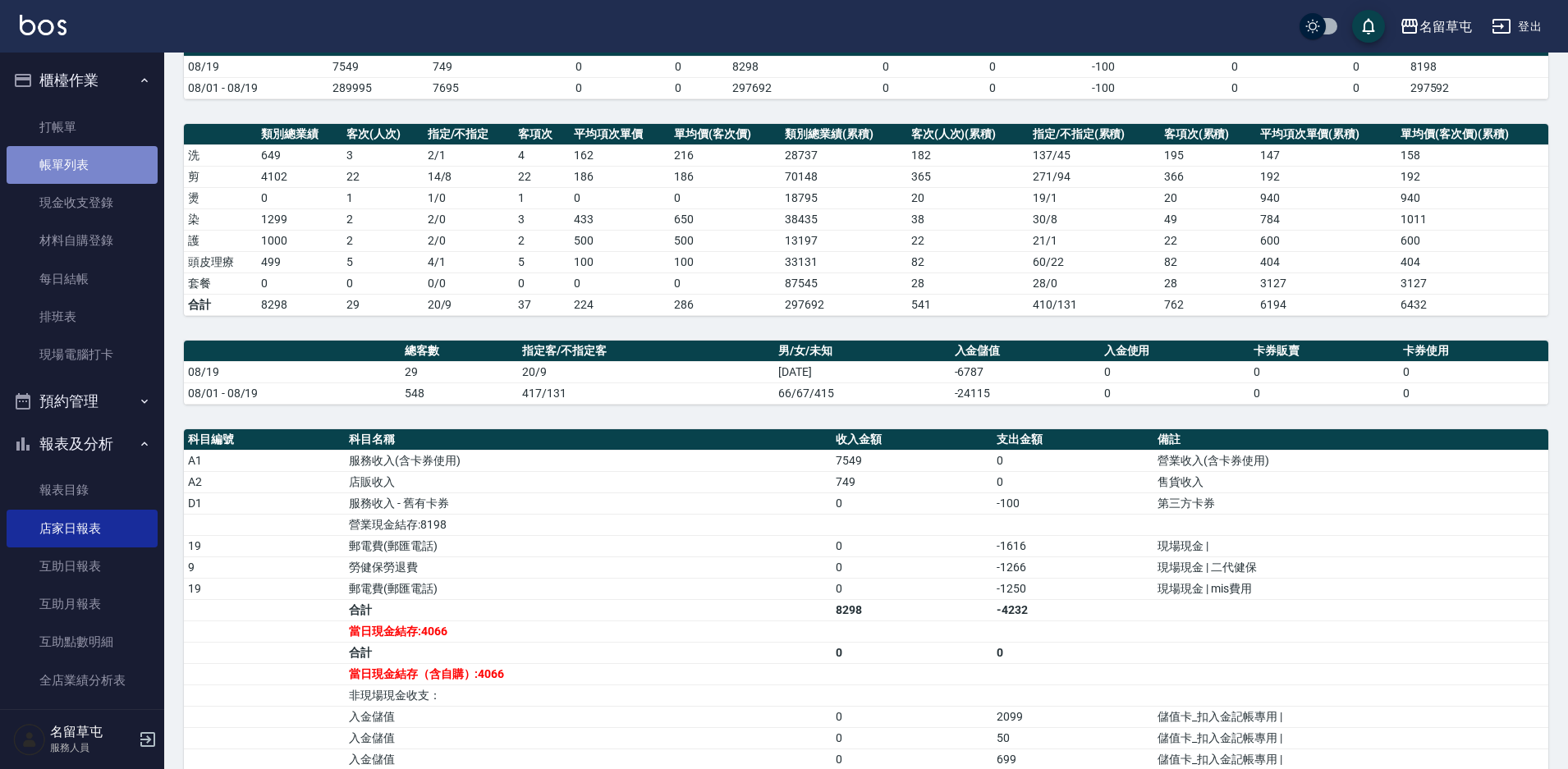
click at [103, 181] on link "帳單列表" at bounding box center [82, 165] width 151 height 38
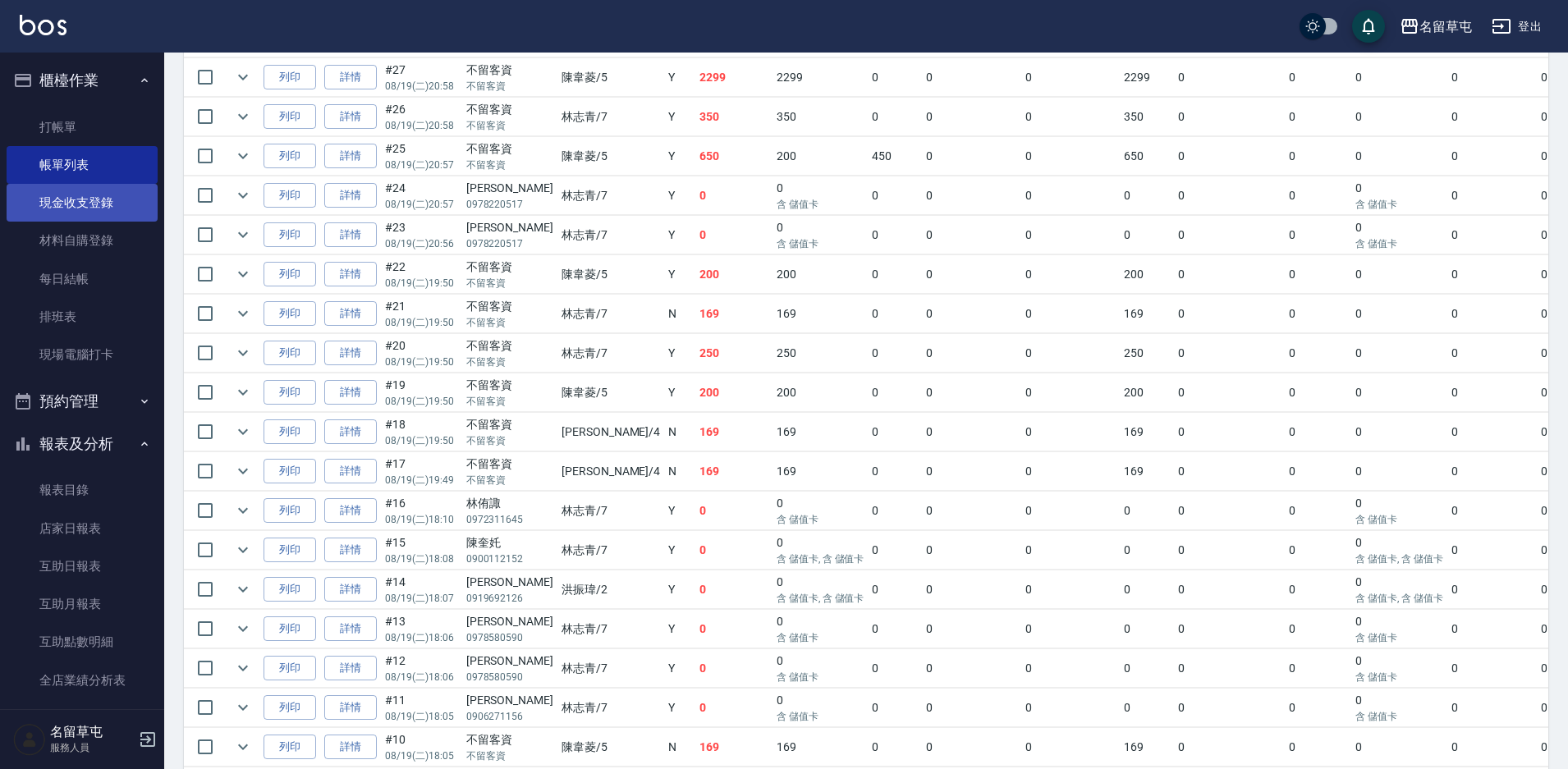
scroll to position [492, 0]
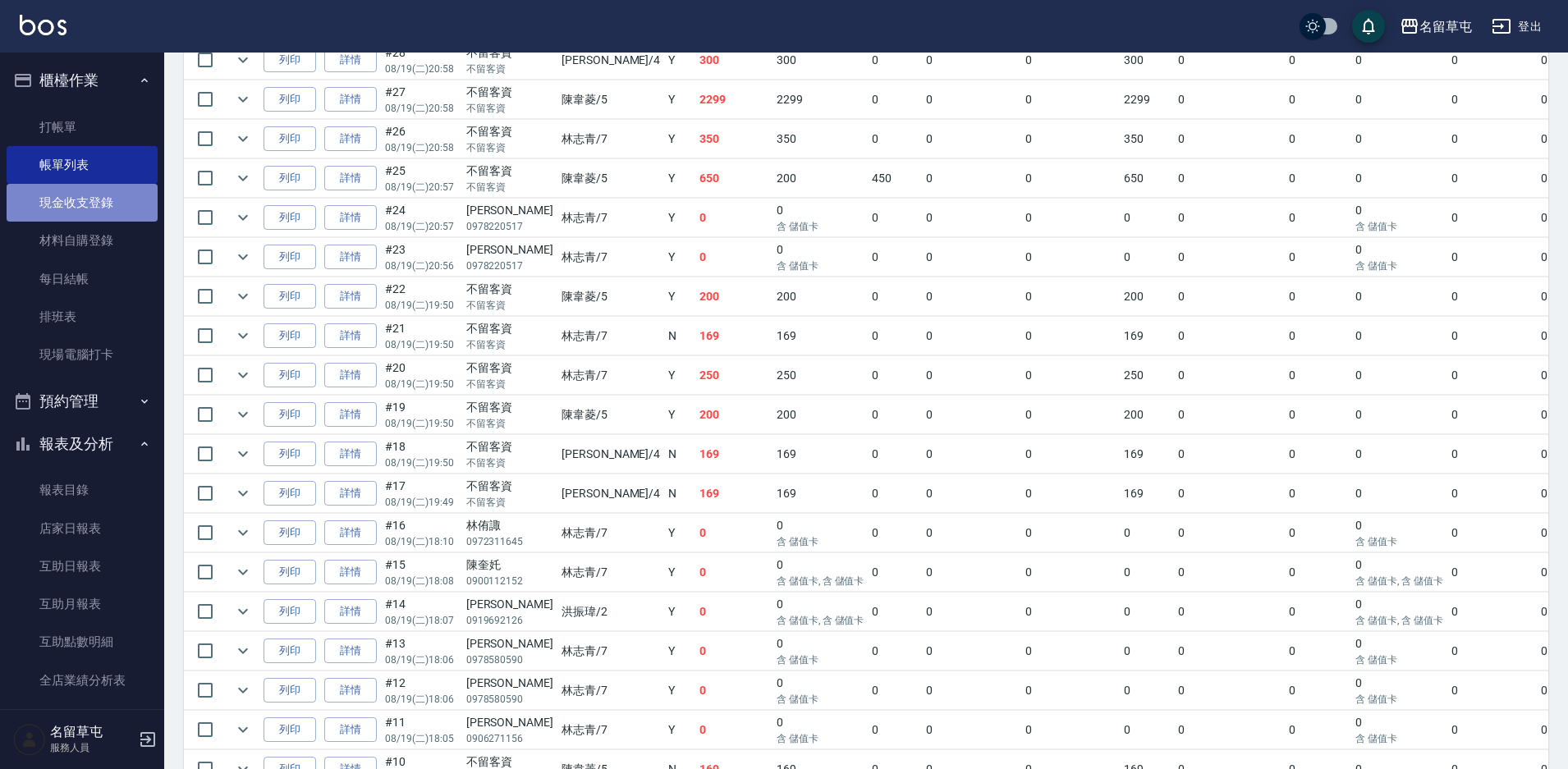
click at [112, 213] on link "現金收支登錄" at bounding box center [82, 203] width 151 height 38
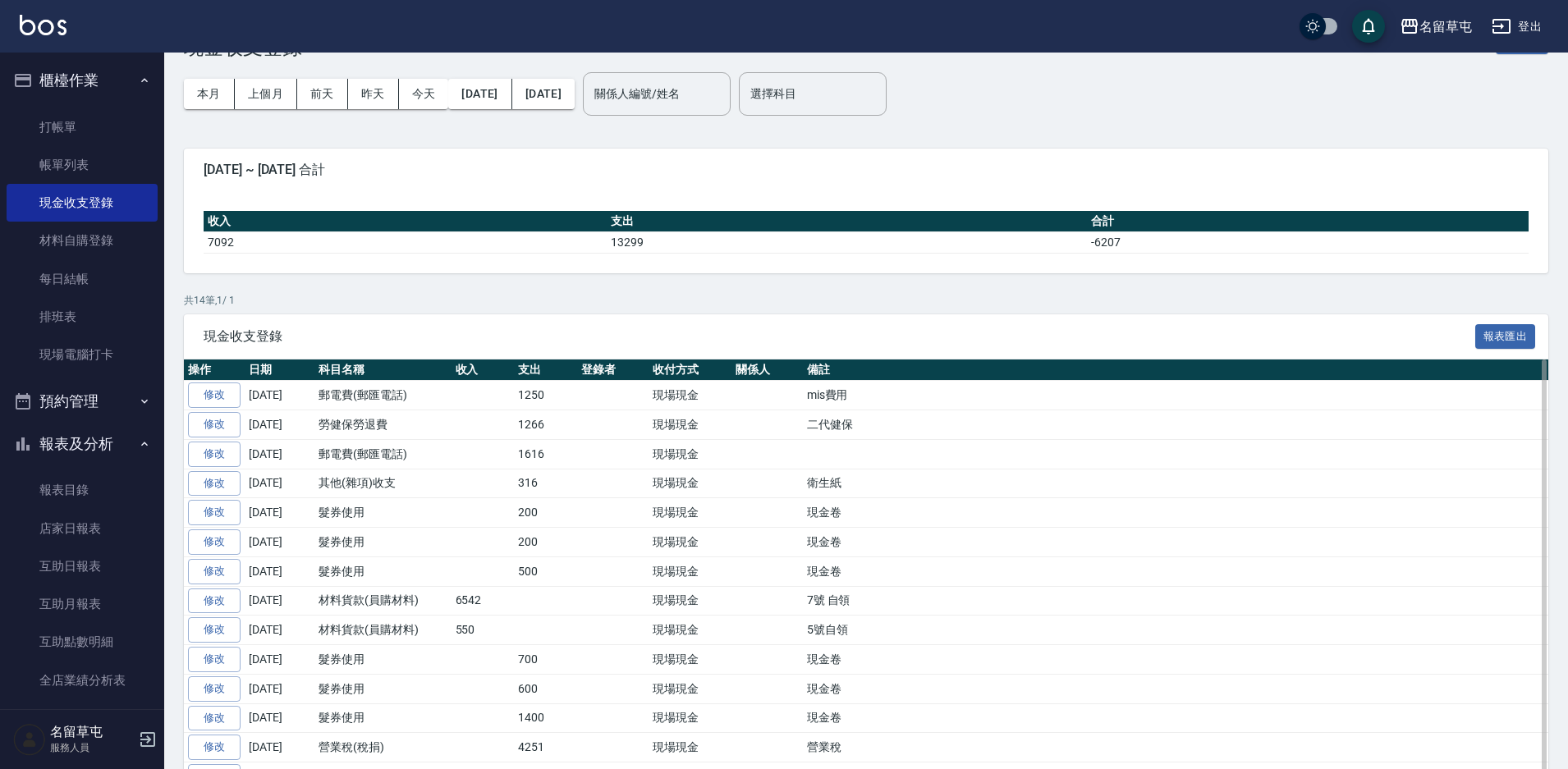
scroll to position [82, 0]
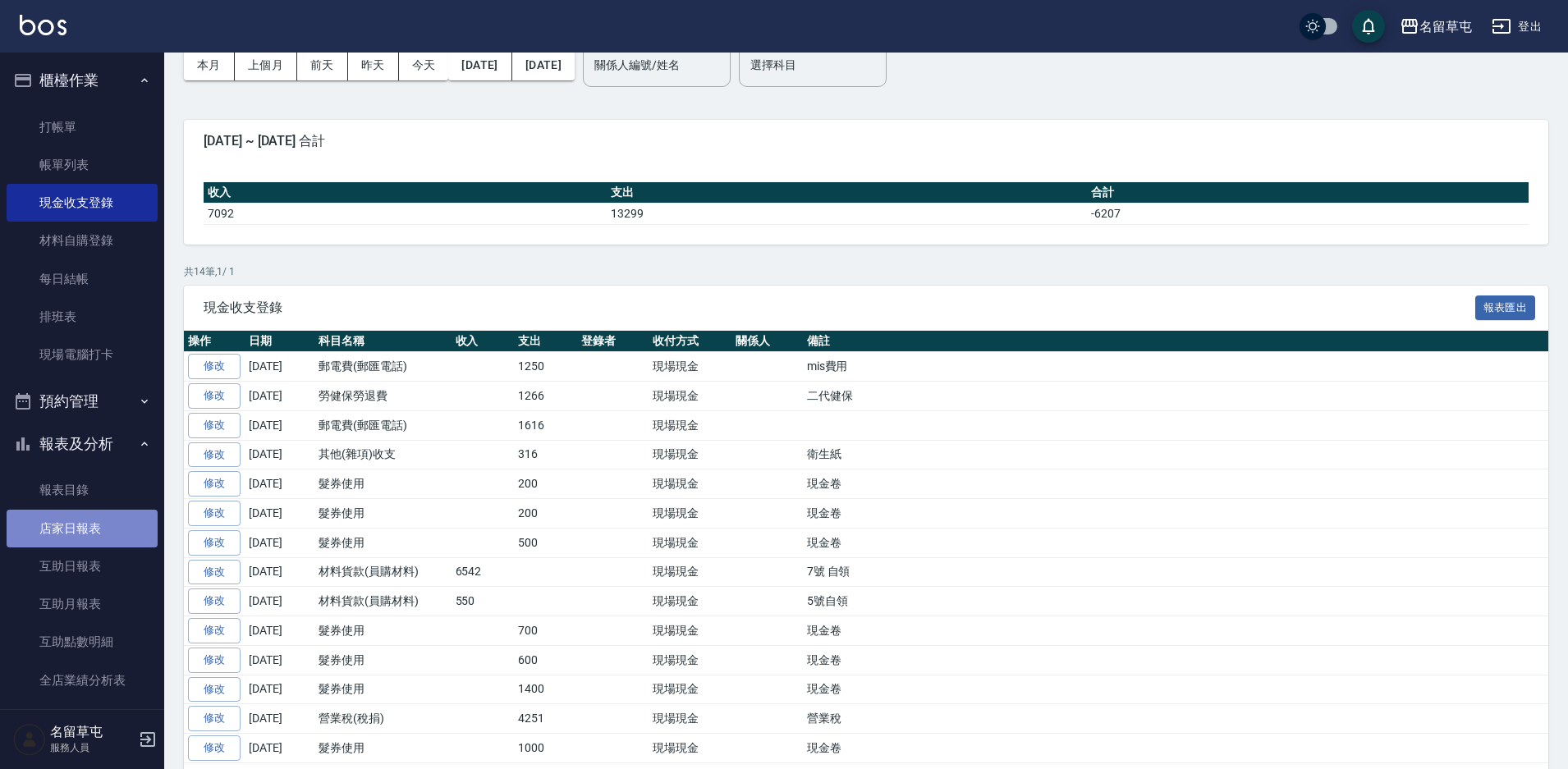
click at [126, 534] on link "店家日報表" at bounding box center [82, 529] width 151 height 38
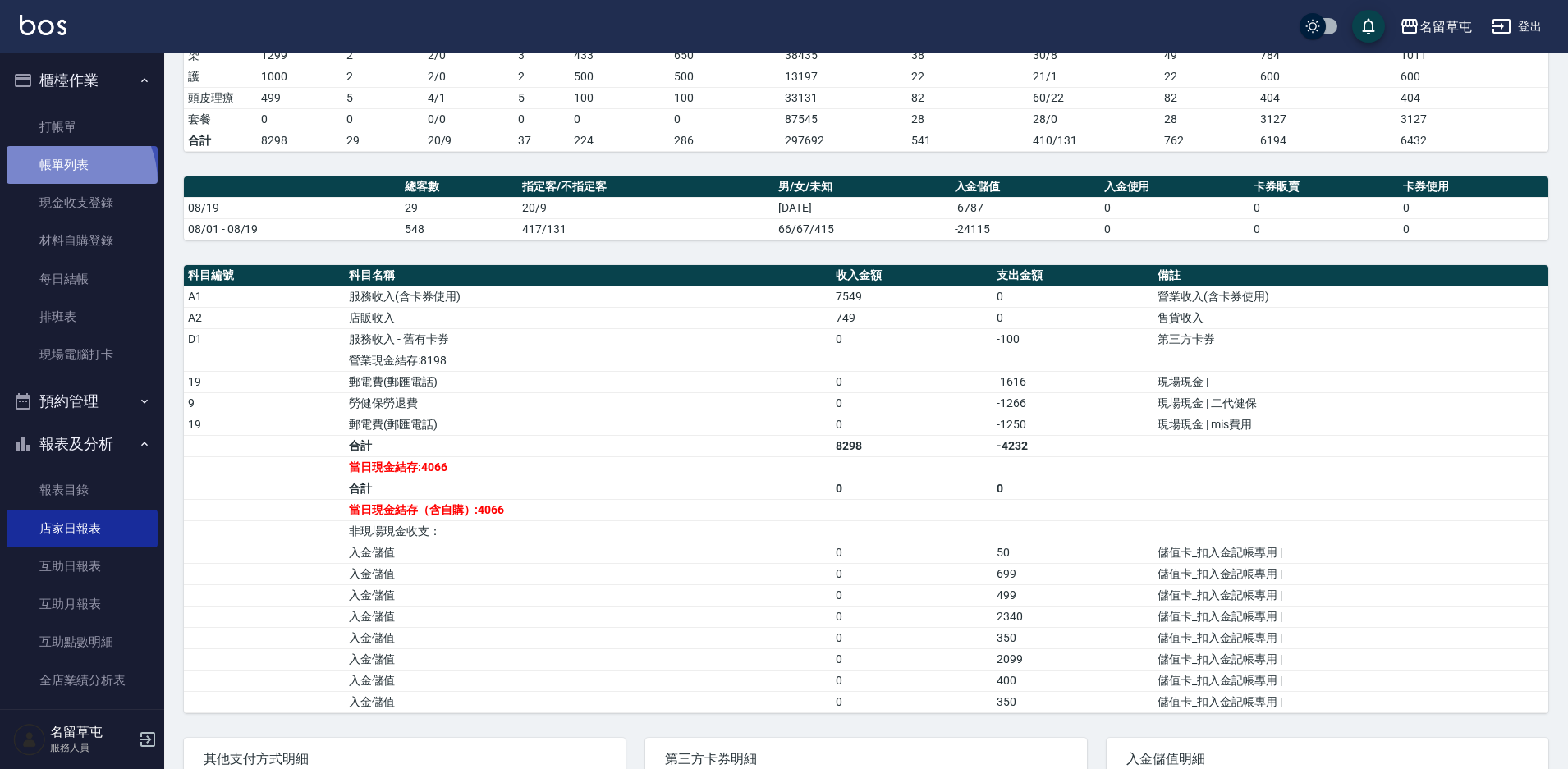
click at [58, 182] on link "帳單列表" at bounding box center [82, 165] width 151 height 38
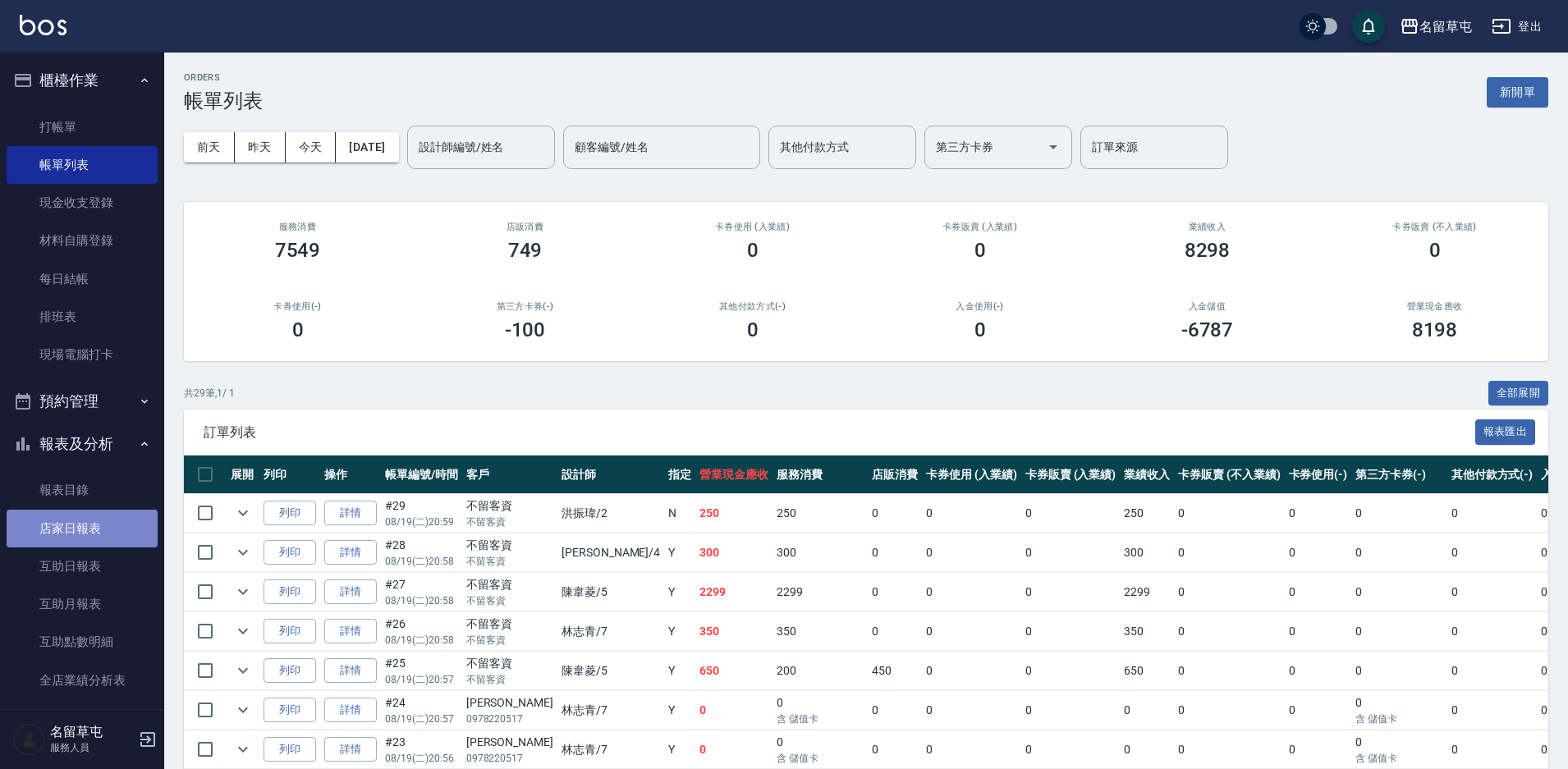
click at [94, 529] on link "店家日報表" at bounding box center [82, 529] width 151 height 38
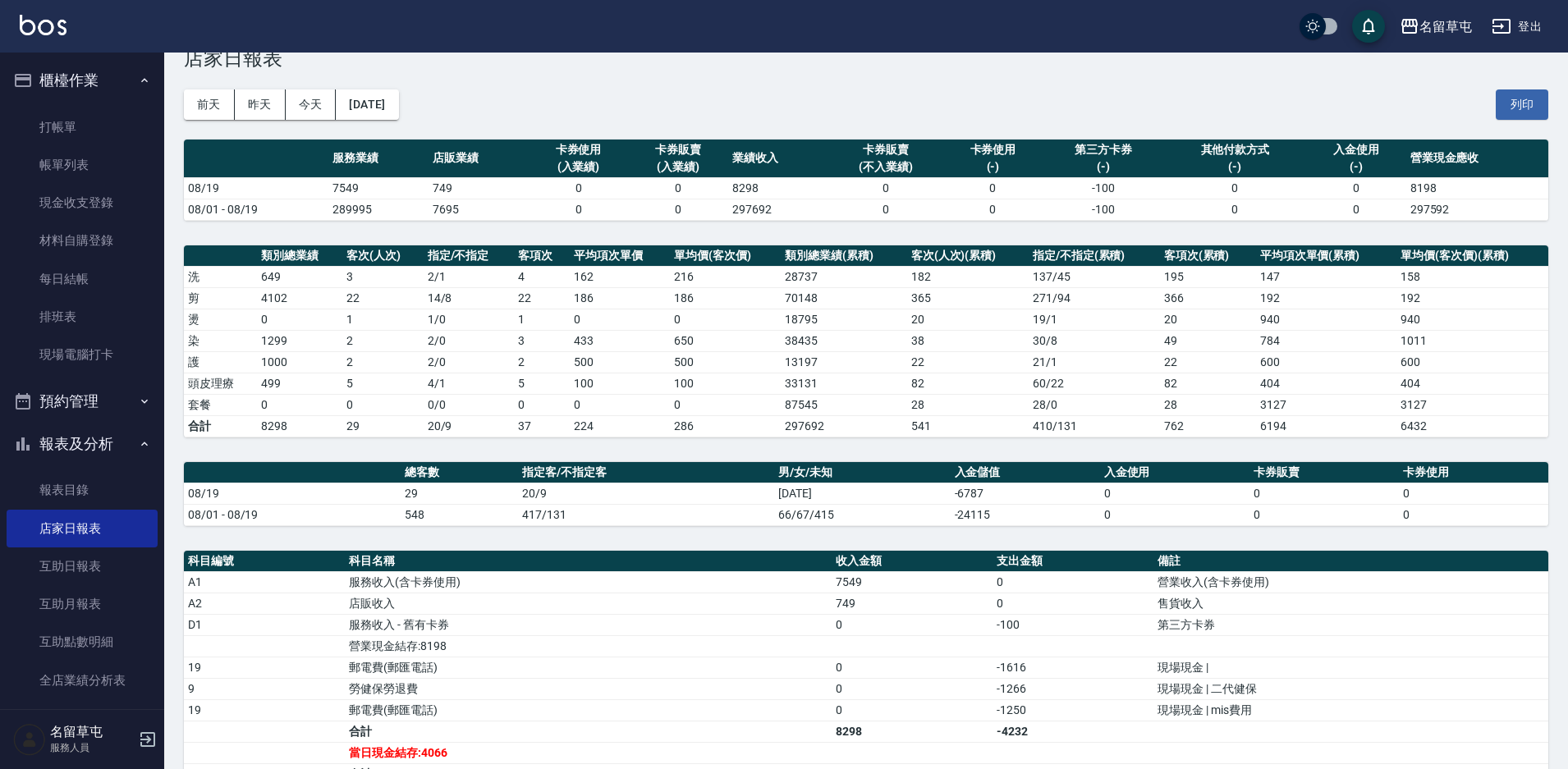
scroll to position [82, 0]
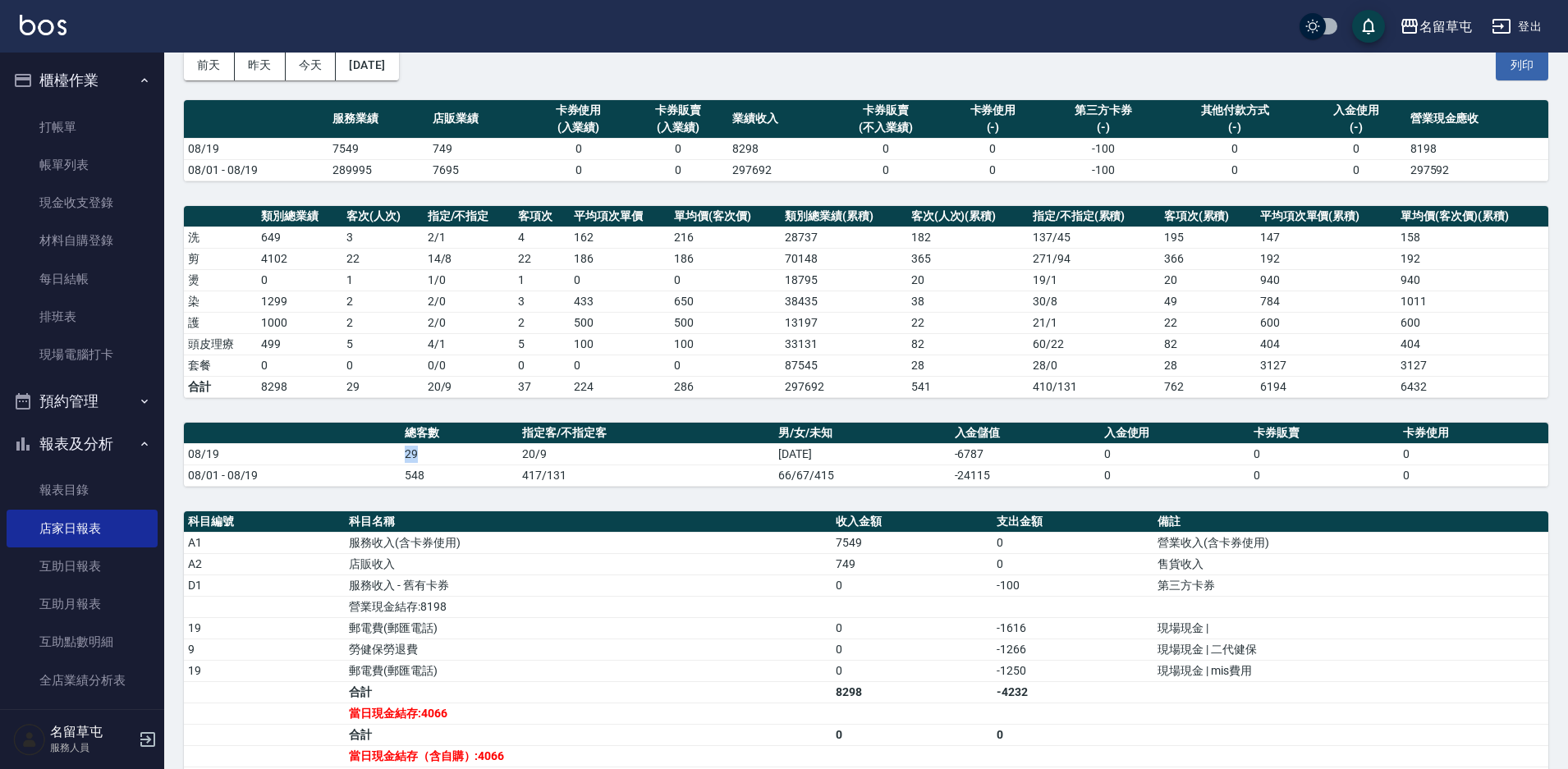
drag, startPoint x: 424, startPoint y: 457, endPoint x: 401, endPoint y: 457, distance: 23.0
click at [401, 457] on td "29" at bounding box center [459, 454] width 117 height 21
click at [539, 556] on td "店販收入" at bounding box center [588, 564] width 487 height 21
drag, startPoint x: 833, startPoint y: 547, endPoint x: 928, endPoint y: 547, distance: 95.0
click at [928, 547] on td "7549" at bounding box center [912, 542] width 161 height 21
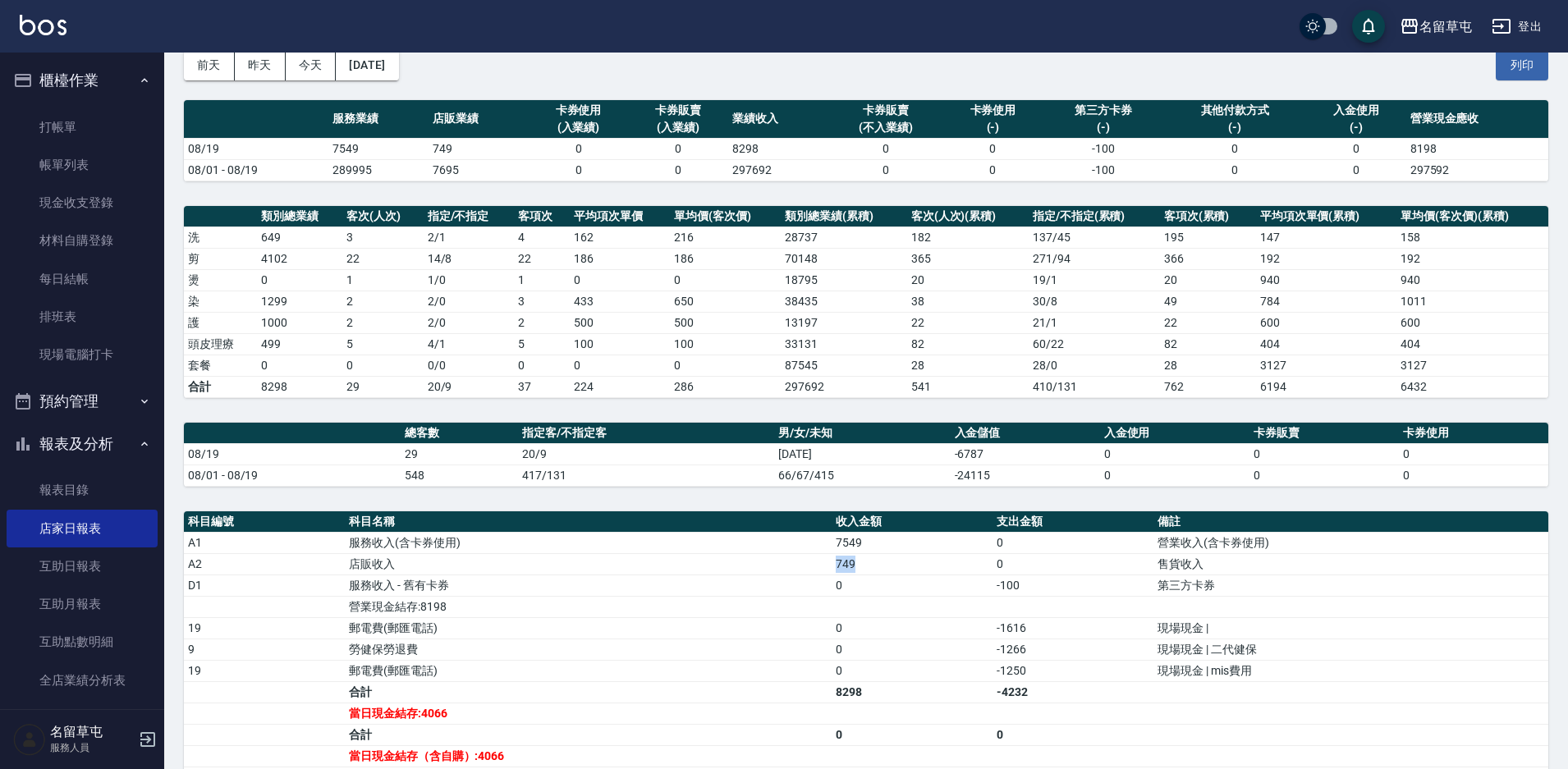
drag, startPoint x: 832, startPoint y: 564, endPoint x: 856, endPoint y: 564, distance: 24.0
click at [856, 564] on td "749" at bounding box center [912, 564] width 161 height 21
drag, startPoint x: 330, startPoint y: 341, endPoint x: 364, endPoint y: 346, distance: 34.4
click at [364, 346] on tr "頭皮理療 499 5 4 / 1 5 100 100 33131 82 60 / 22 82 404 404" at bounding box center [866, 344] width 1364 height 21
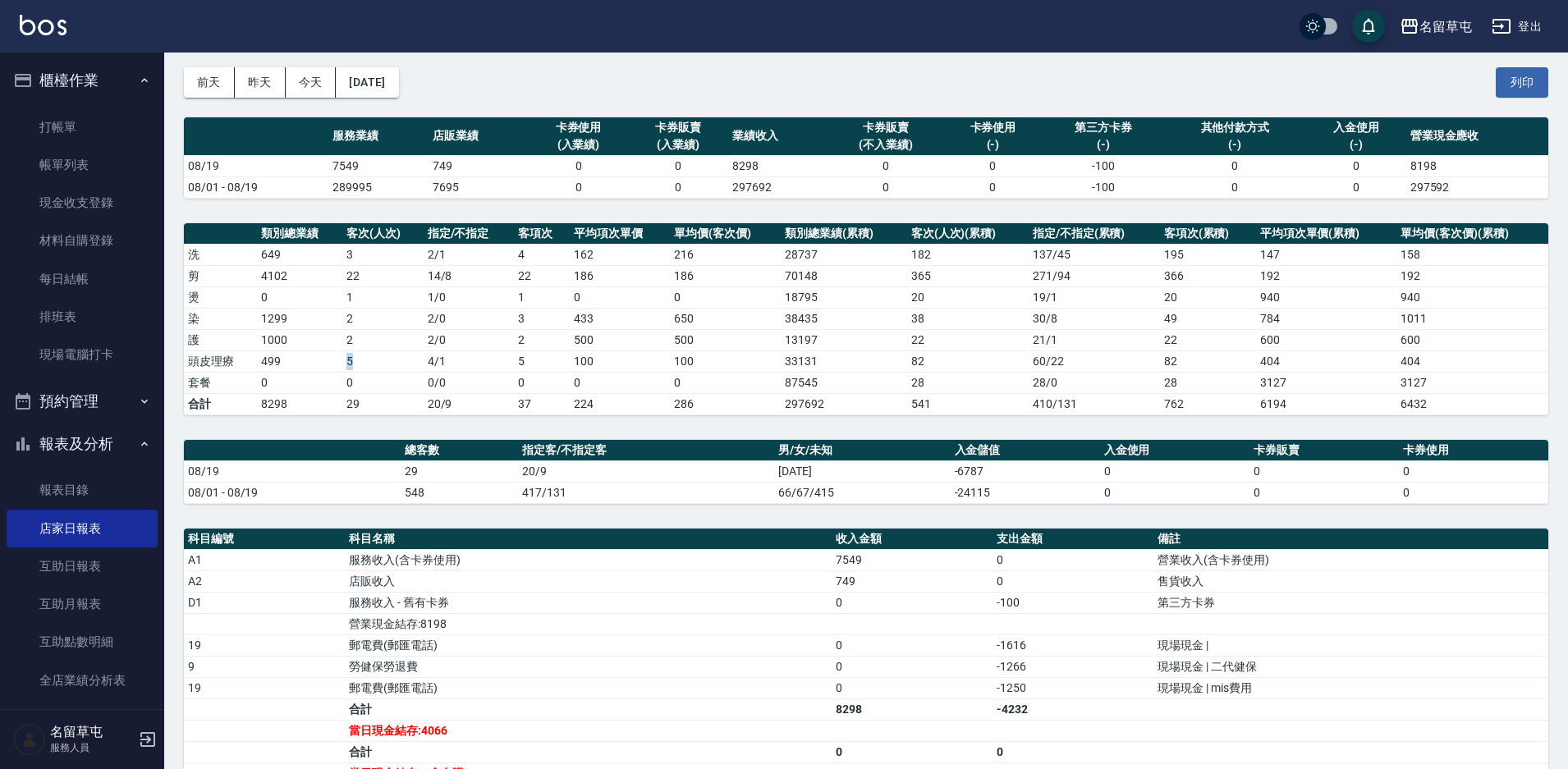
scroll to position [37, 0]
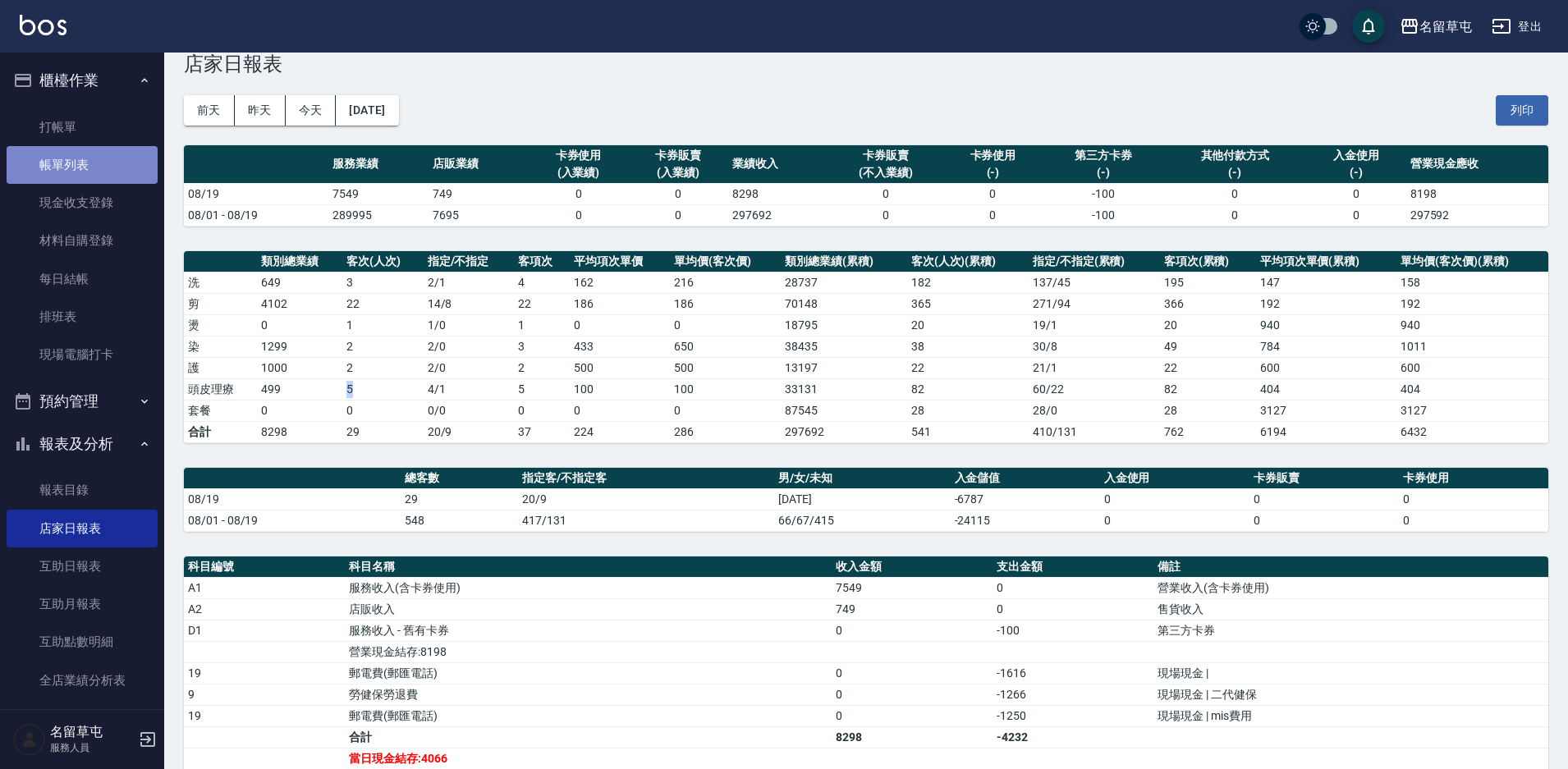
click at [103, 174] on link "帳單列表" at bounding box center [82, 165] width 151 height 38
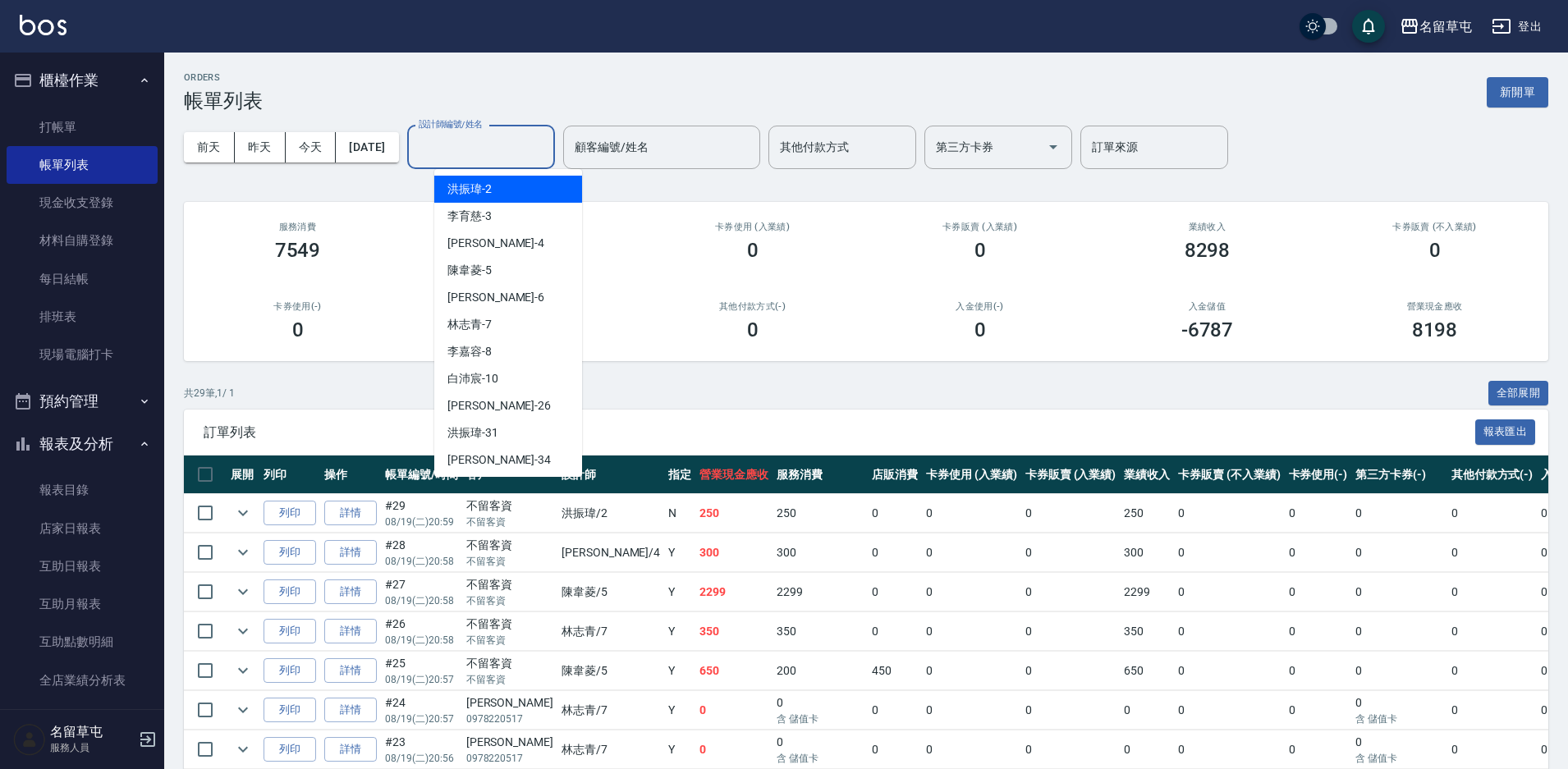
click at [489, 152] on input "設計師編號/姓名" at bounding box center [481, 147] width 133 height 29
click at [480, 327] on span "林志青 -7" at bounding box center [470, 324] width 44 height 17
type input "林志青-7"
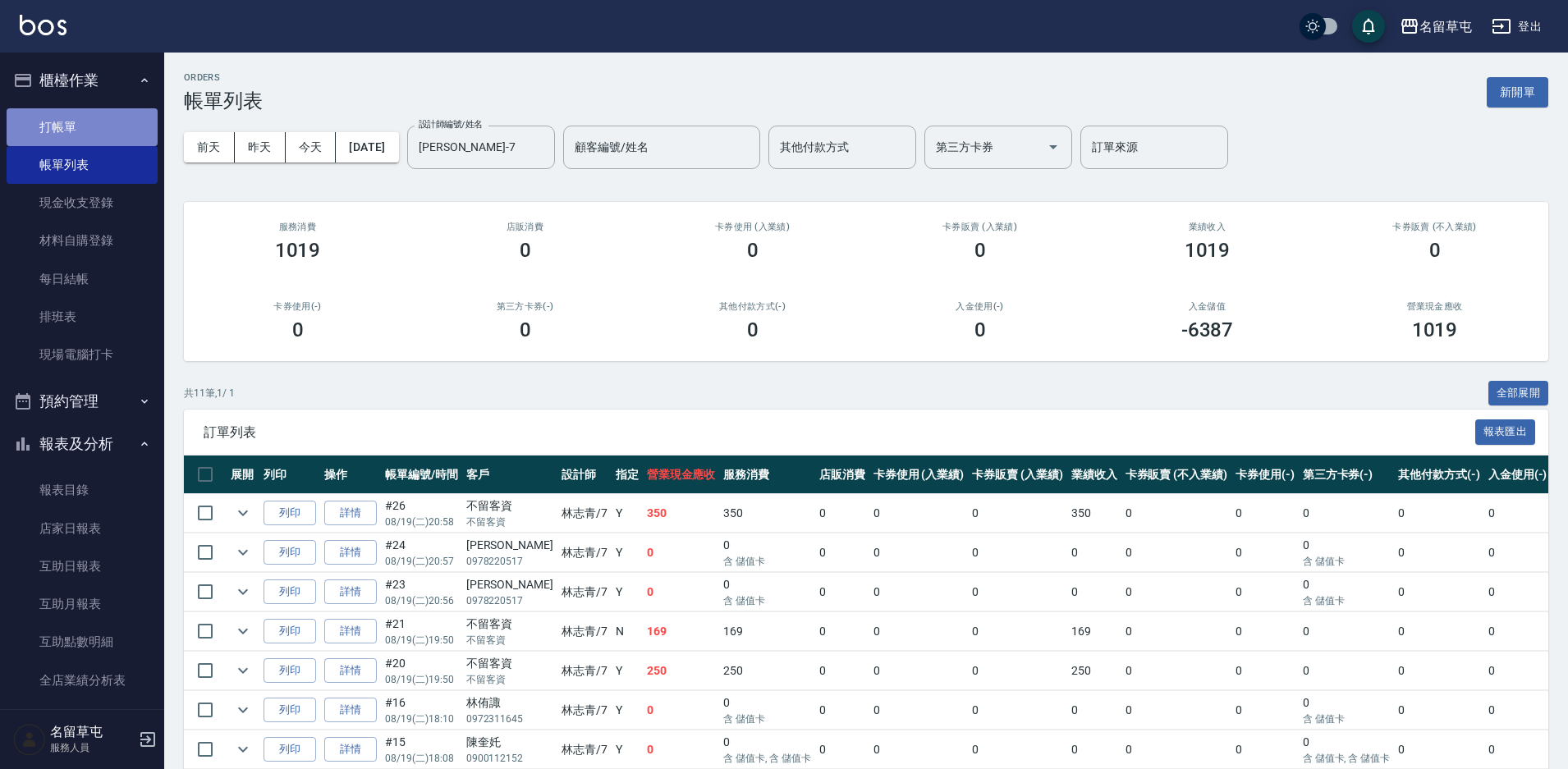
click at [92, 112] on link "打帳單" at bounding box center [82, 127] width 151 height 38
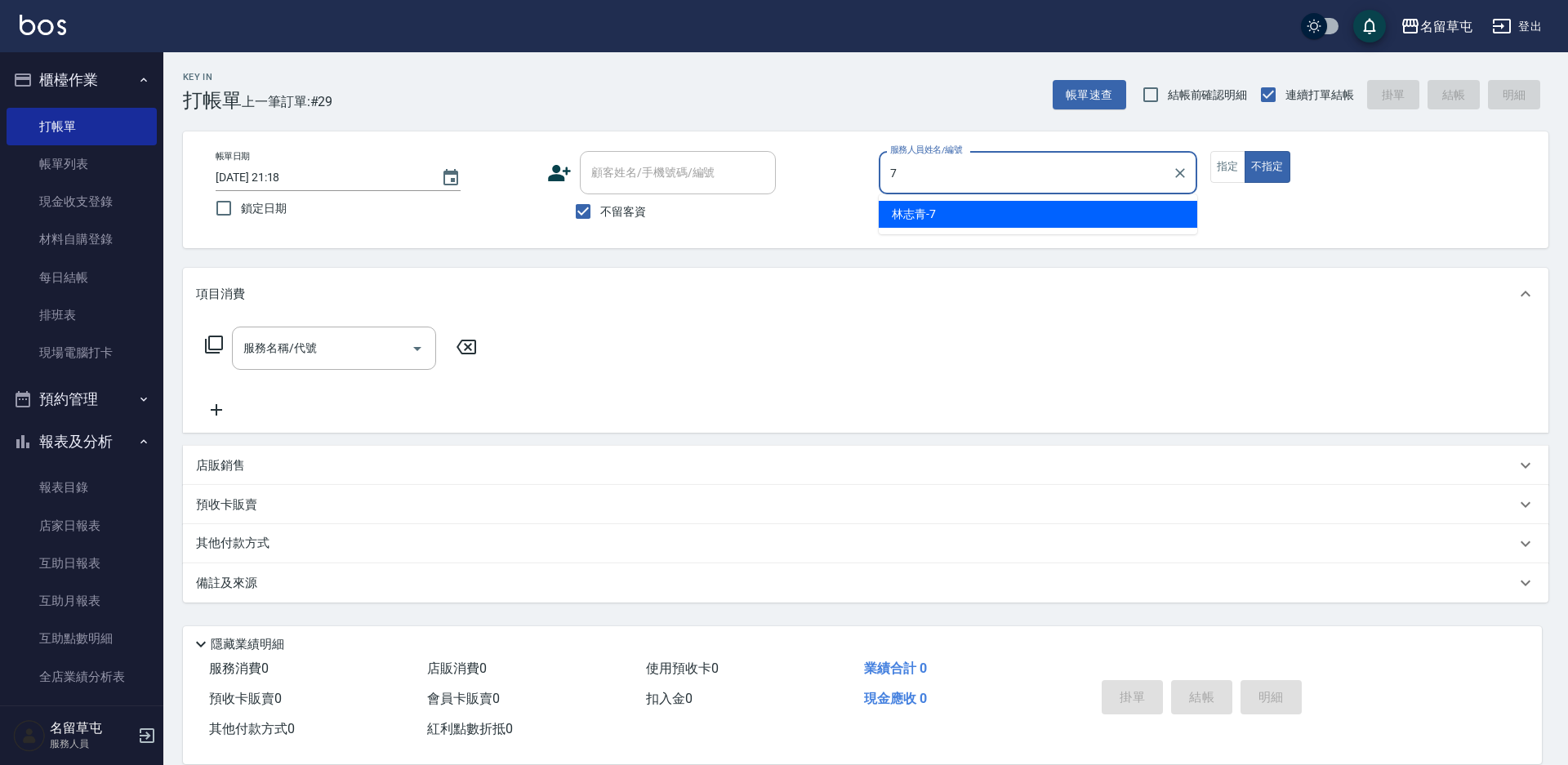
type input "林志青-7"
type button "false"
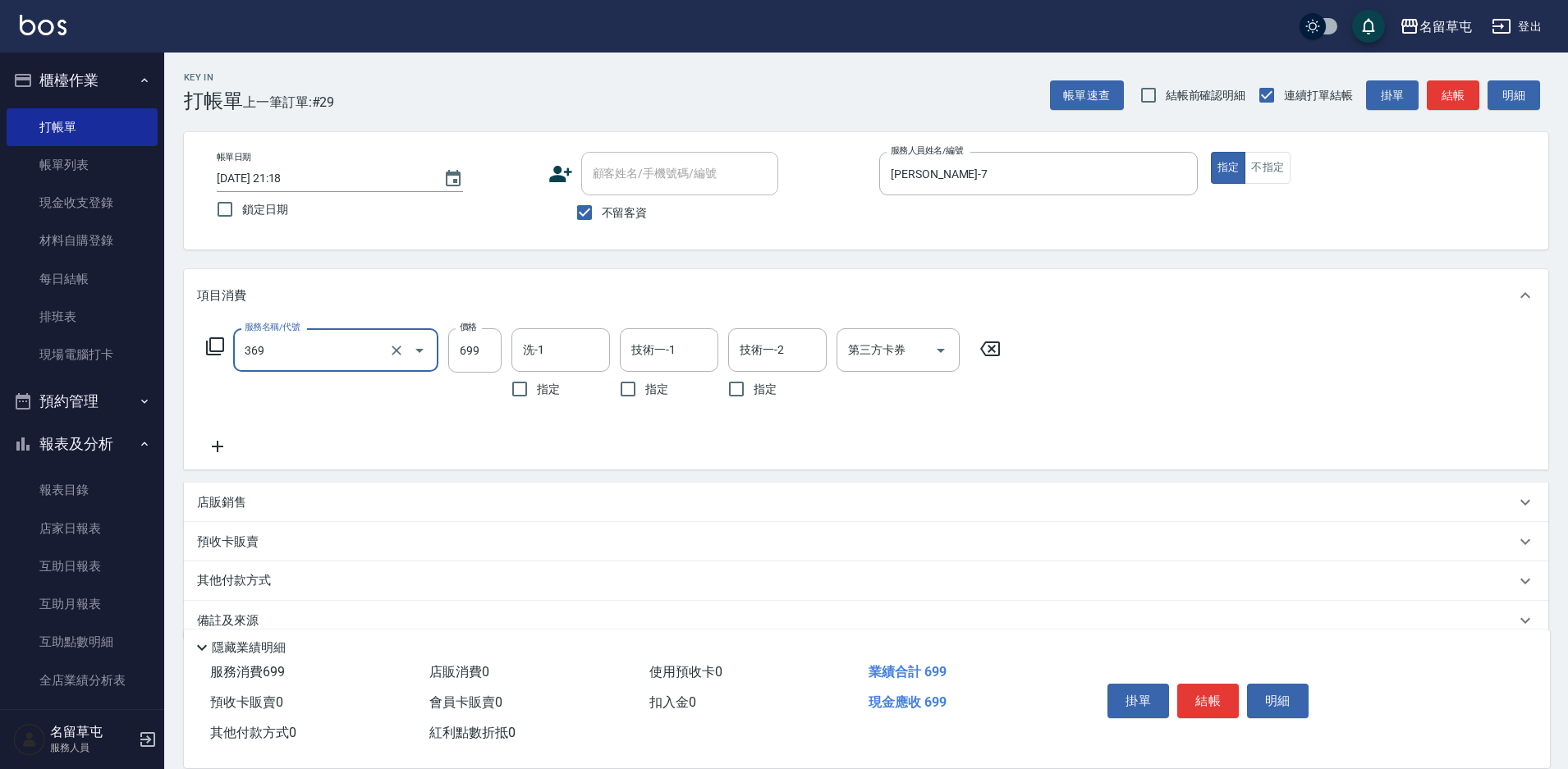
type input "基礎燙699(369)"
type input "1000"
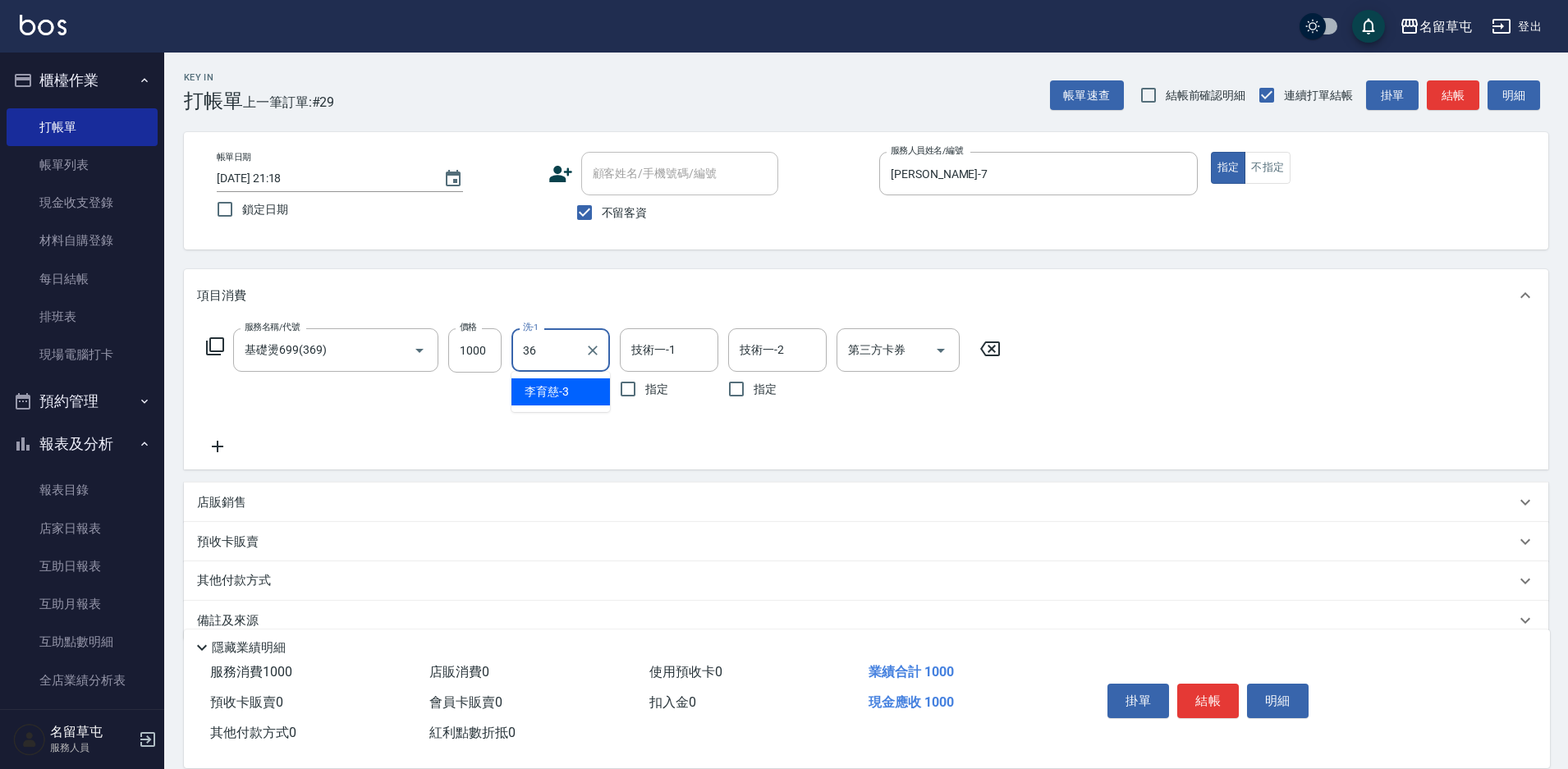
type input "游思岑-36"
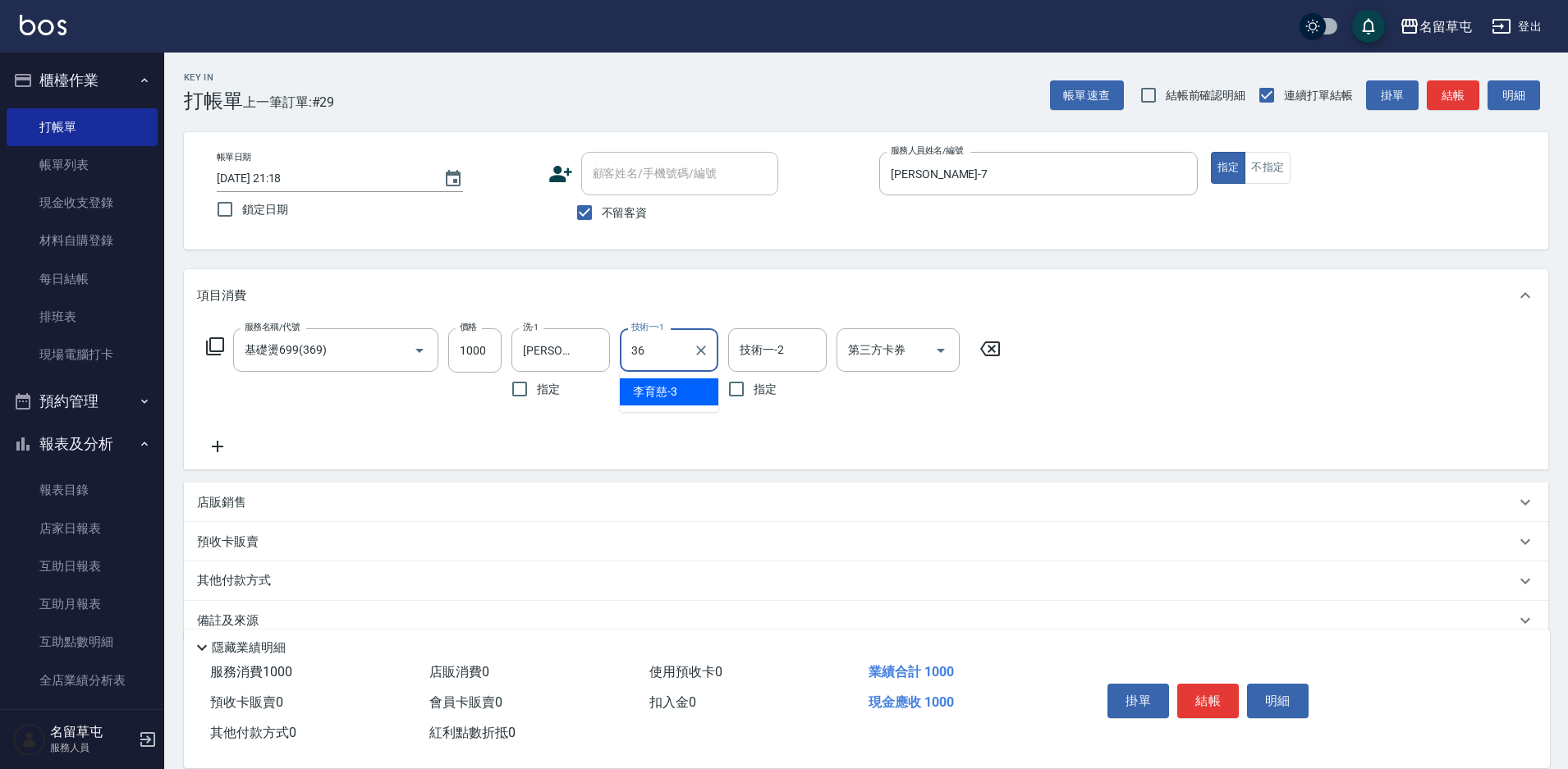
type input "游思岑-36"
click at [1198, 702] on button "結帳" at bounding box center [1208, 701] width 62 height 34
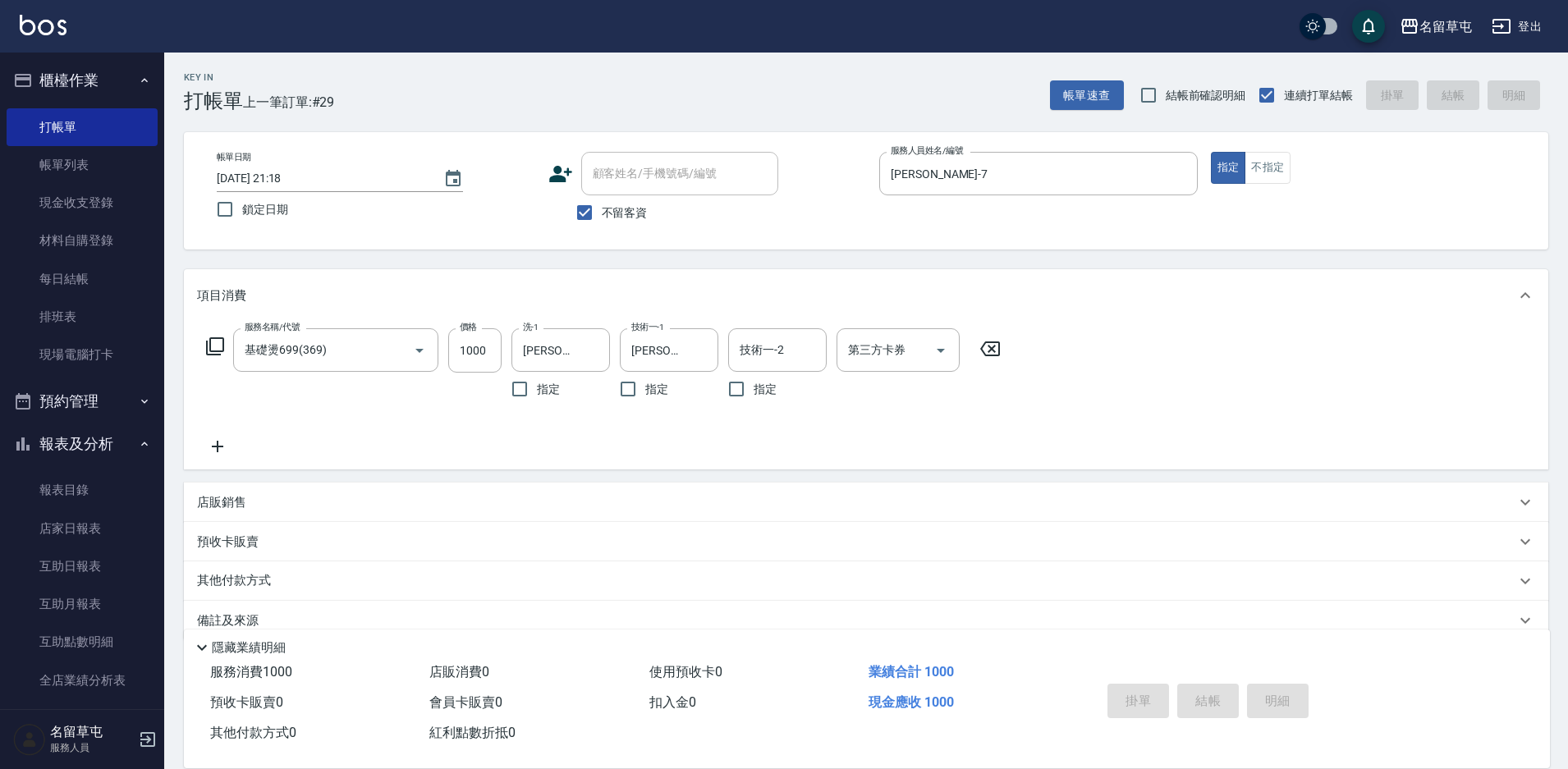
type input "2025/08/19 21:19"
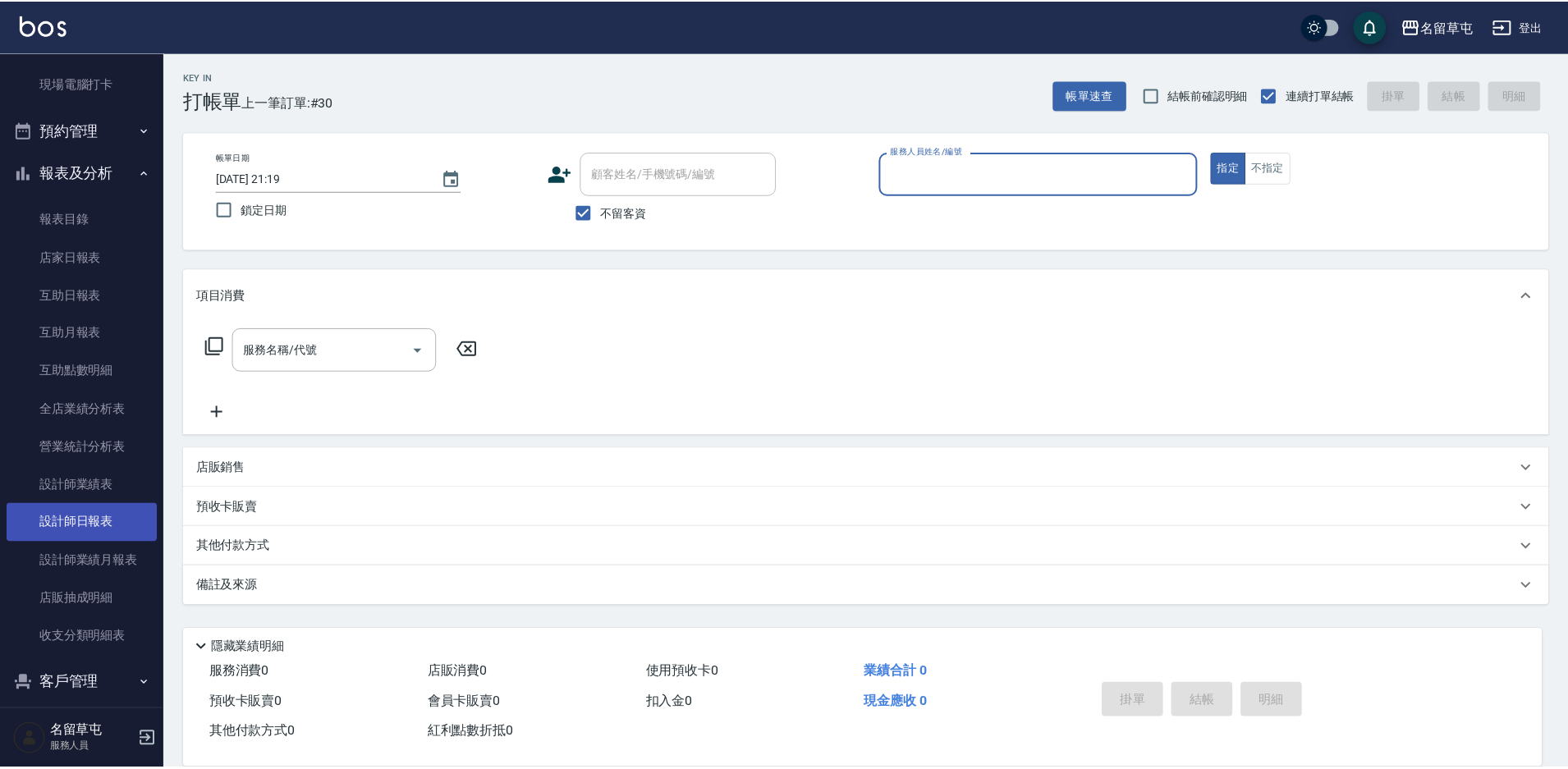
scroll to position [286, 0]
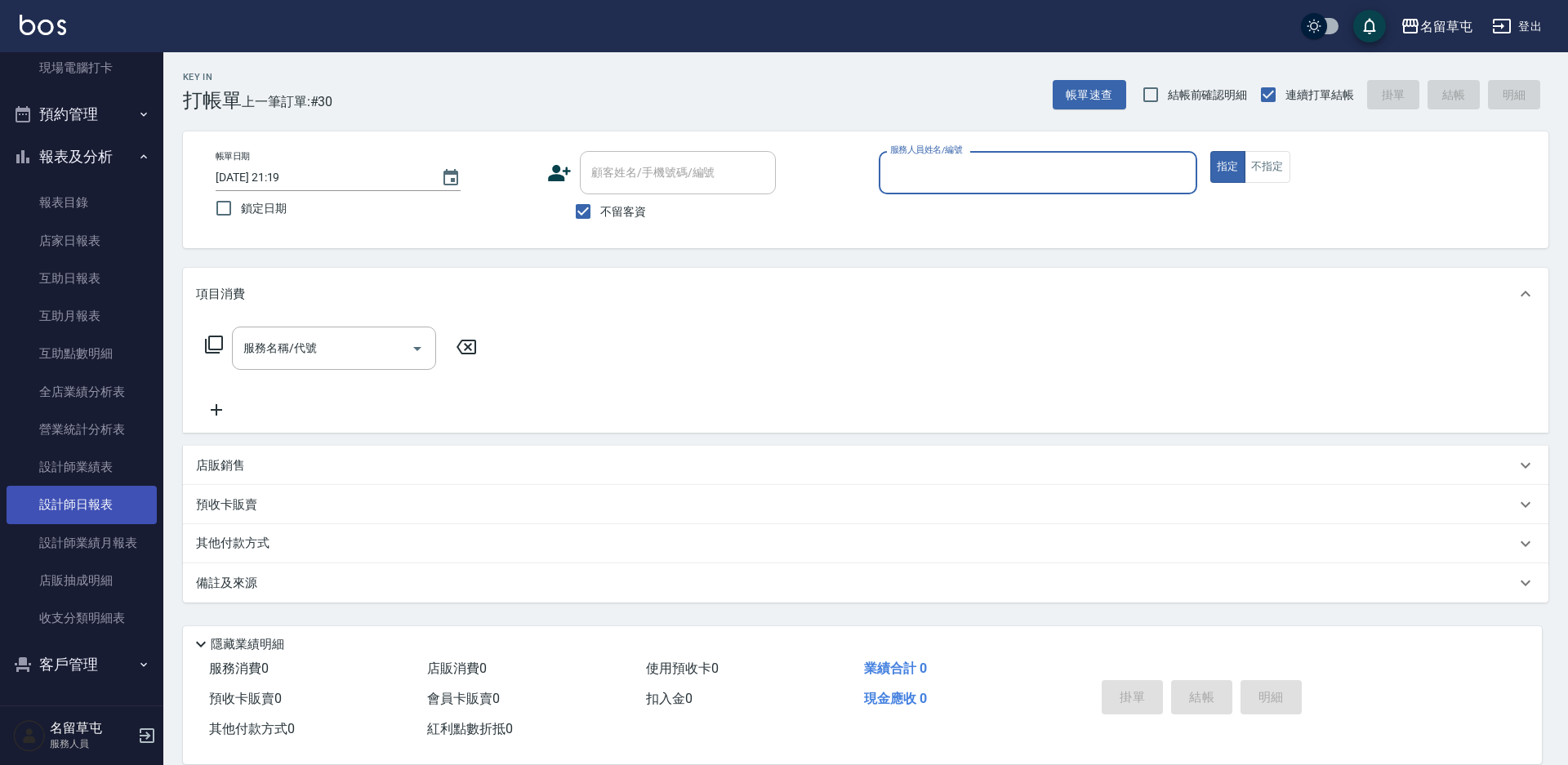
click at [90, 500] on link "設計師日報表" at bounding box center [82, 505] width 150 height 38
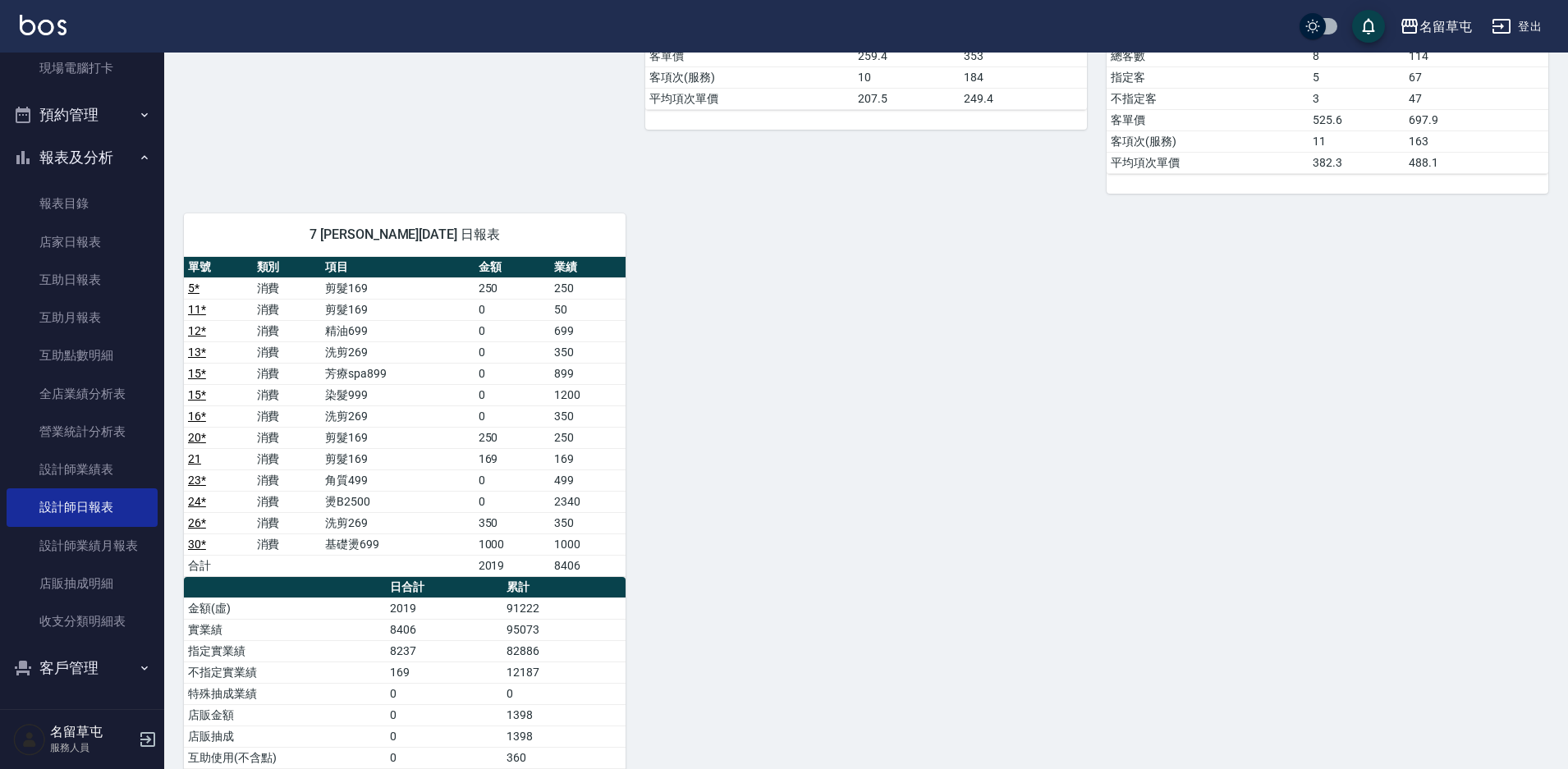
scroll to position [739, 0]
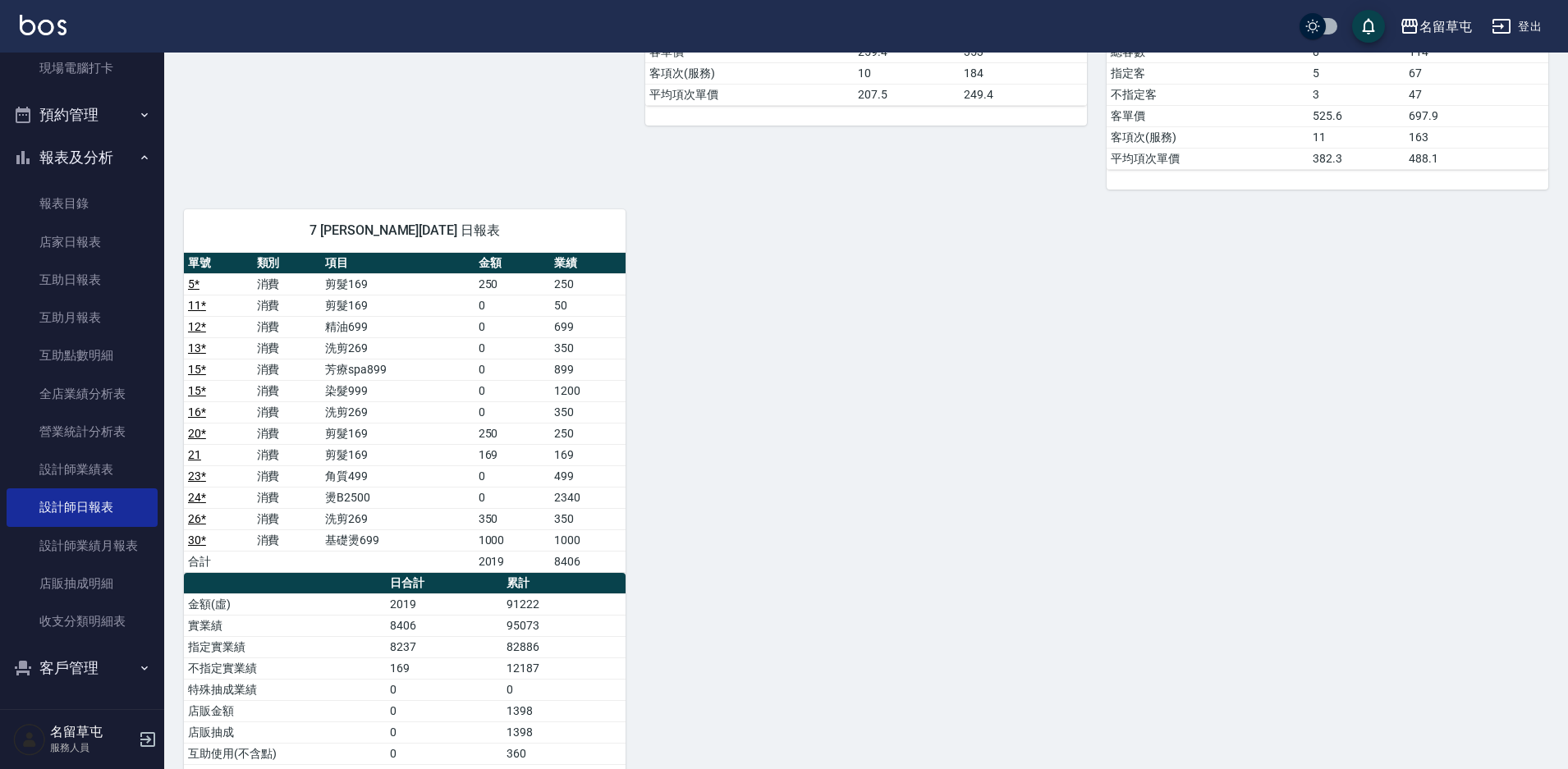
click at [1536, 32] on button "登出" at bounding box center [1516, 26] width 63 height 30
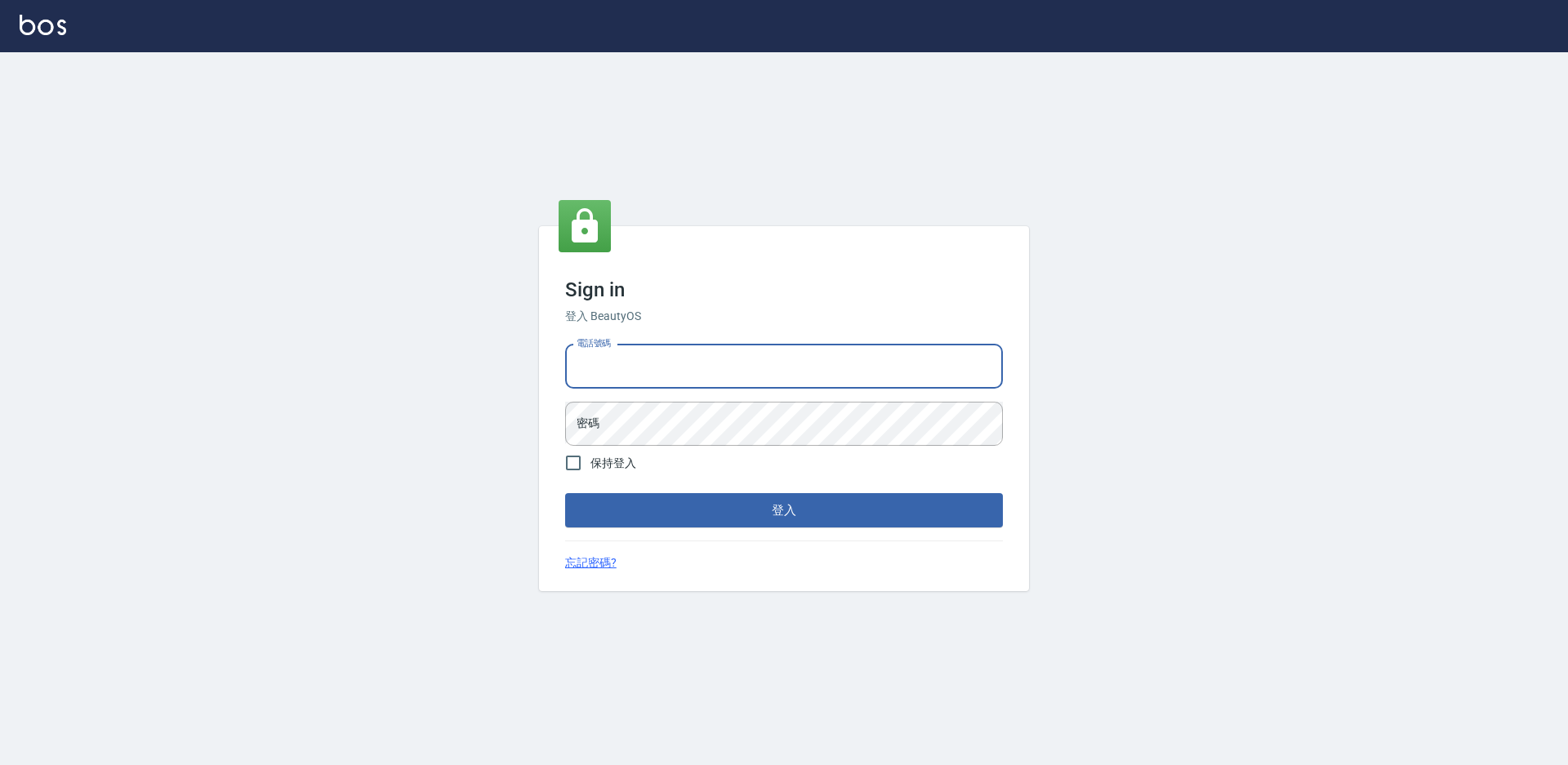
click at [729, 371] on input "電話號碼" at bounding box center [784, 367] width 438 height 44
type input "2988528"
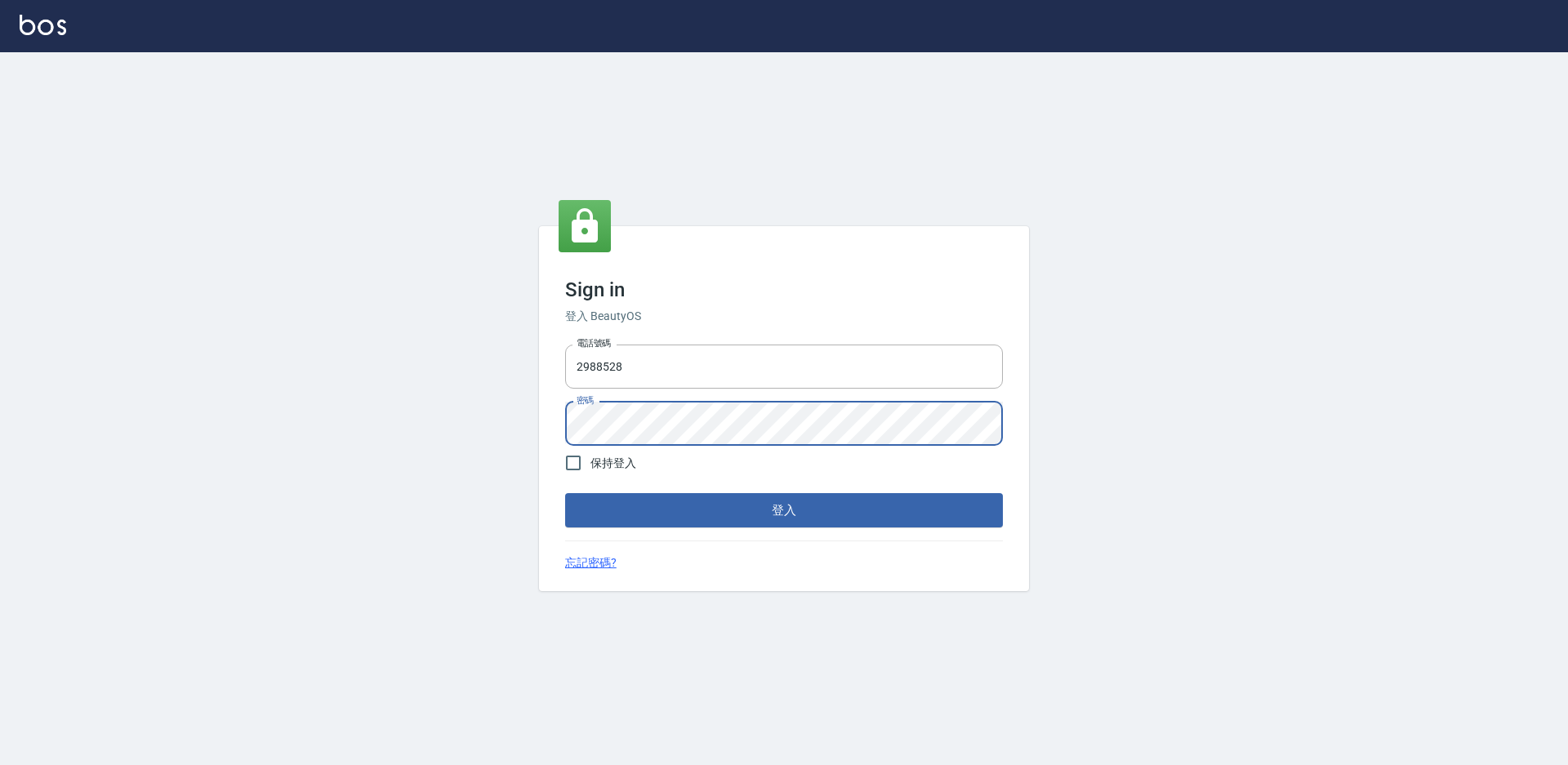
click at [565, 493] on button "登入" at bounding box center [784, 510] width 438 height 34
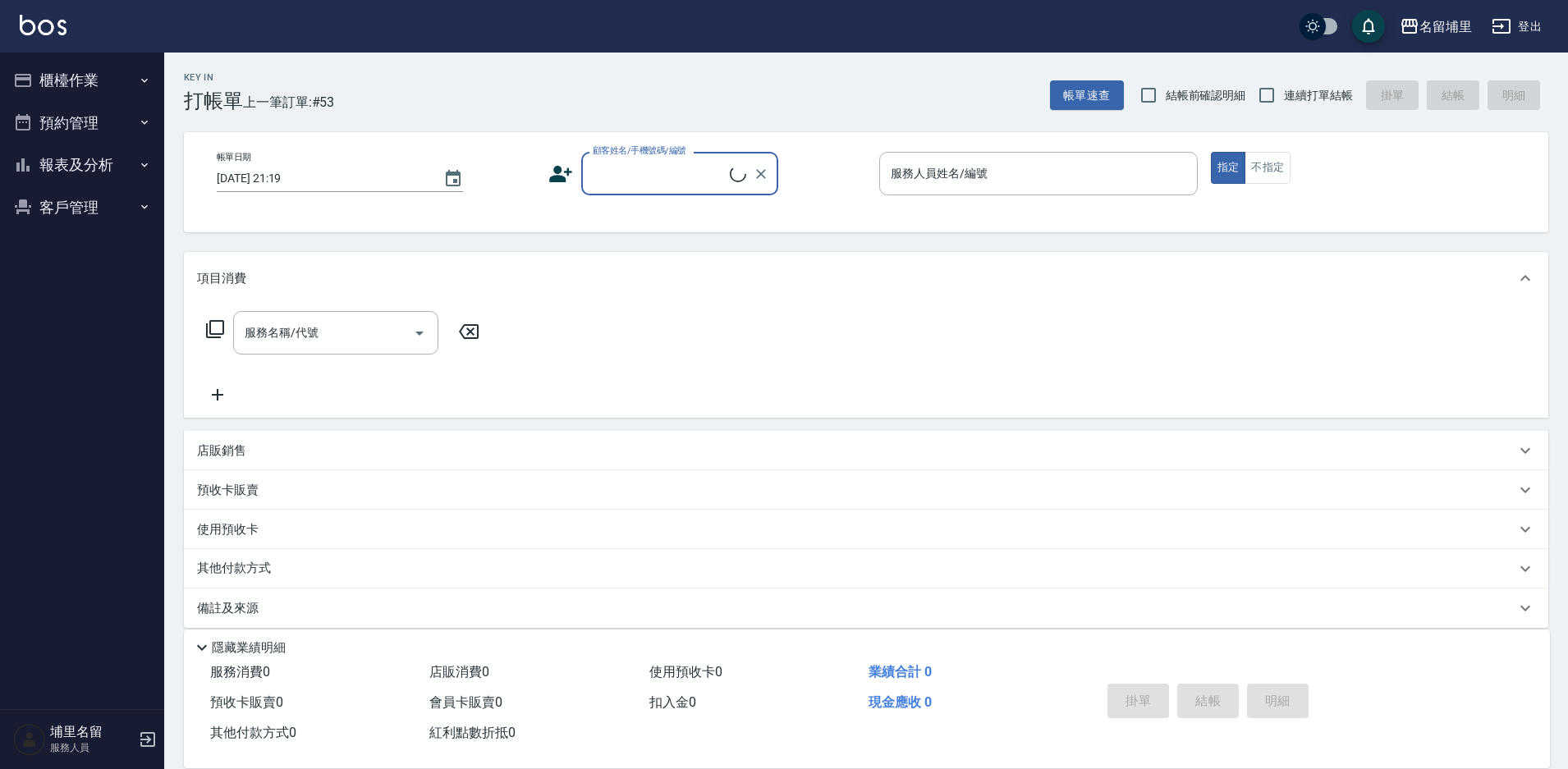
click at [57, 158] on button "報表及分析" at bounding box center [82, 165] width 151 height 43
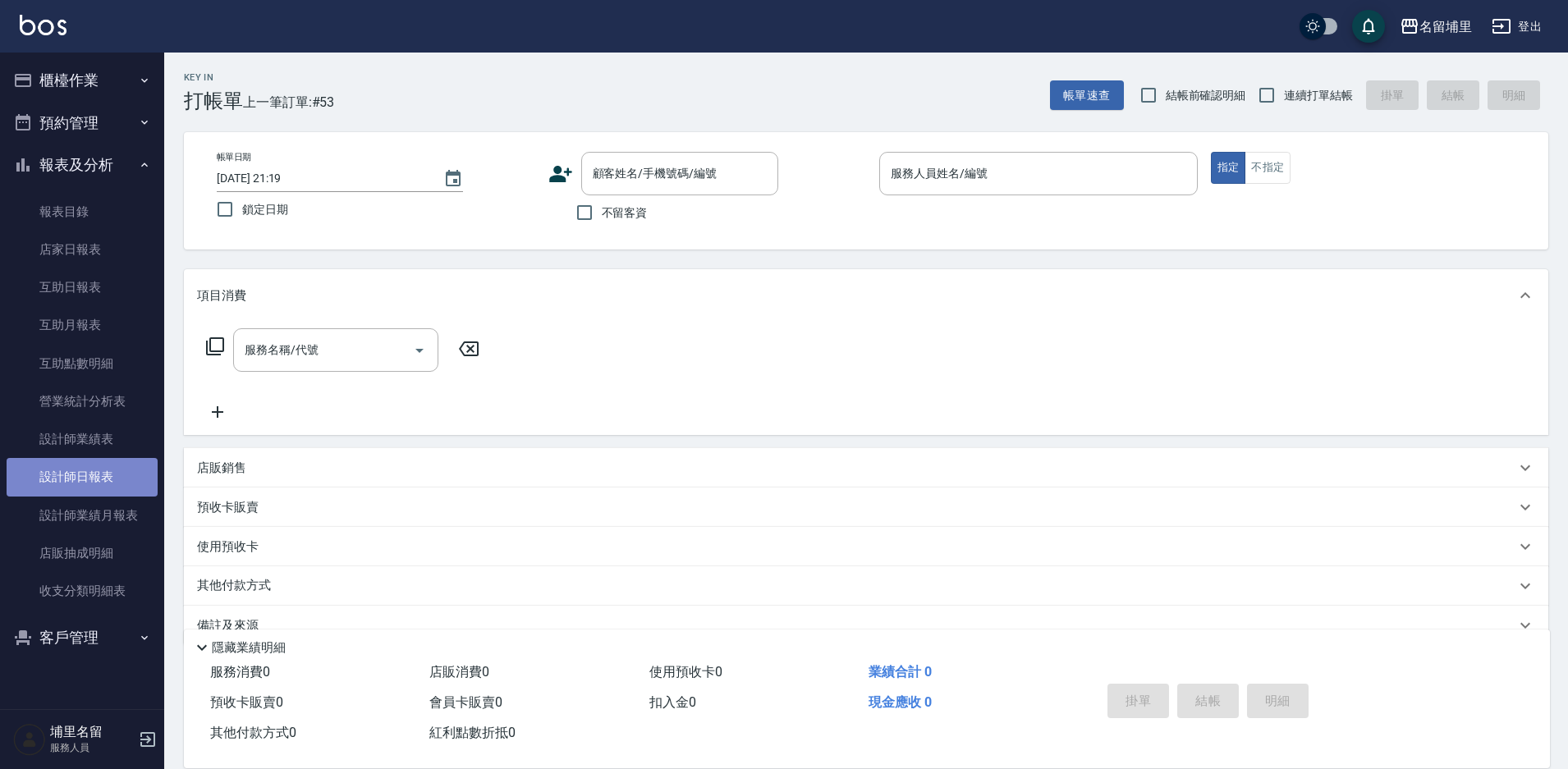
click at [63, 491] on link "設計師日報表" at bounding box center [82, 477] width 151 height 38
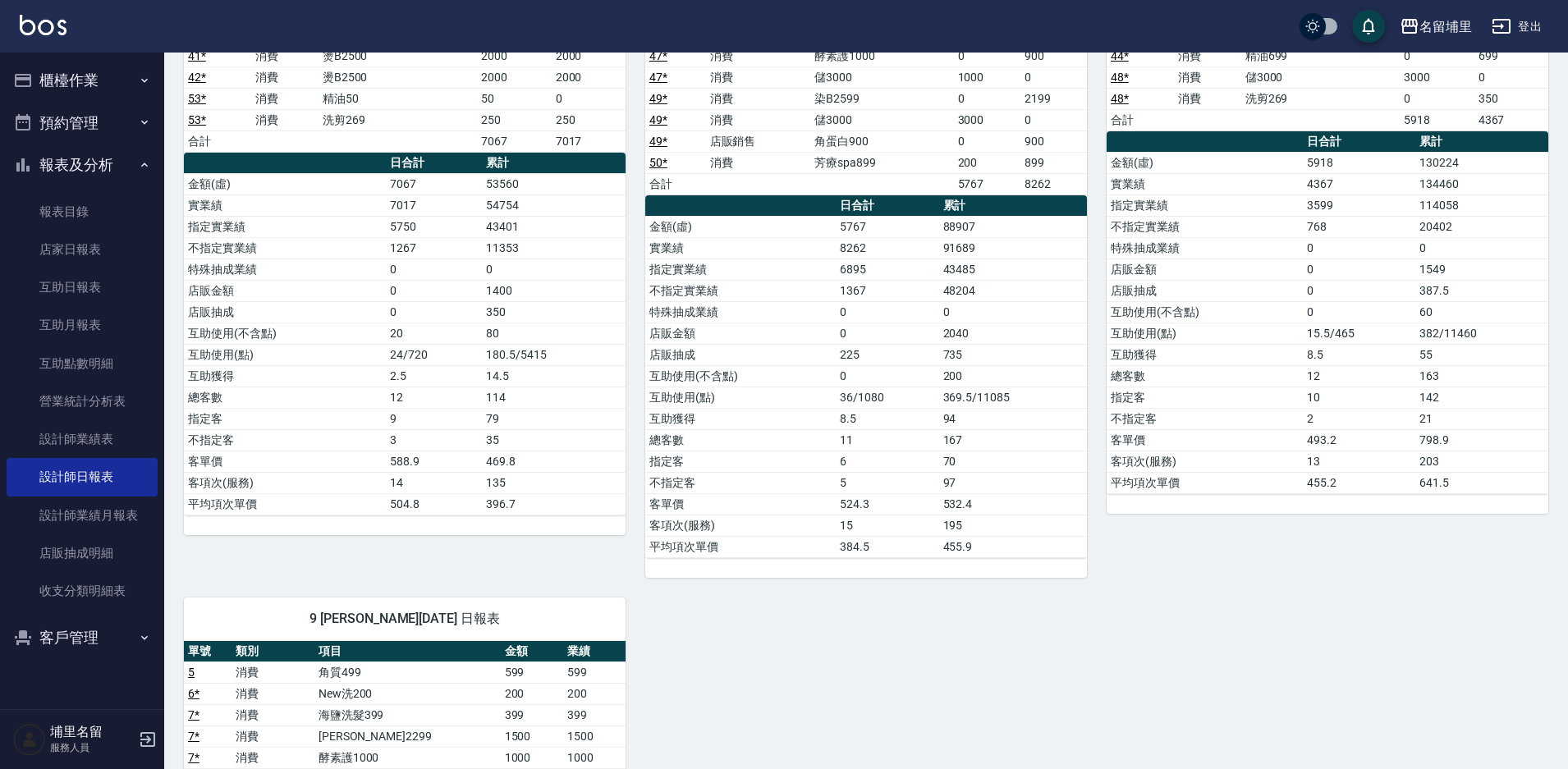
scroll to position [401, 0]
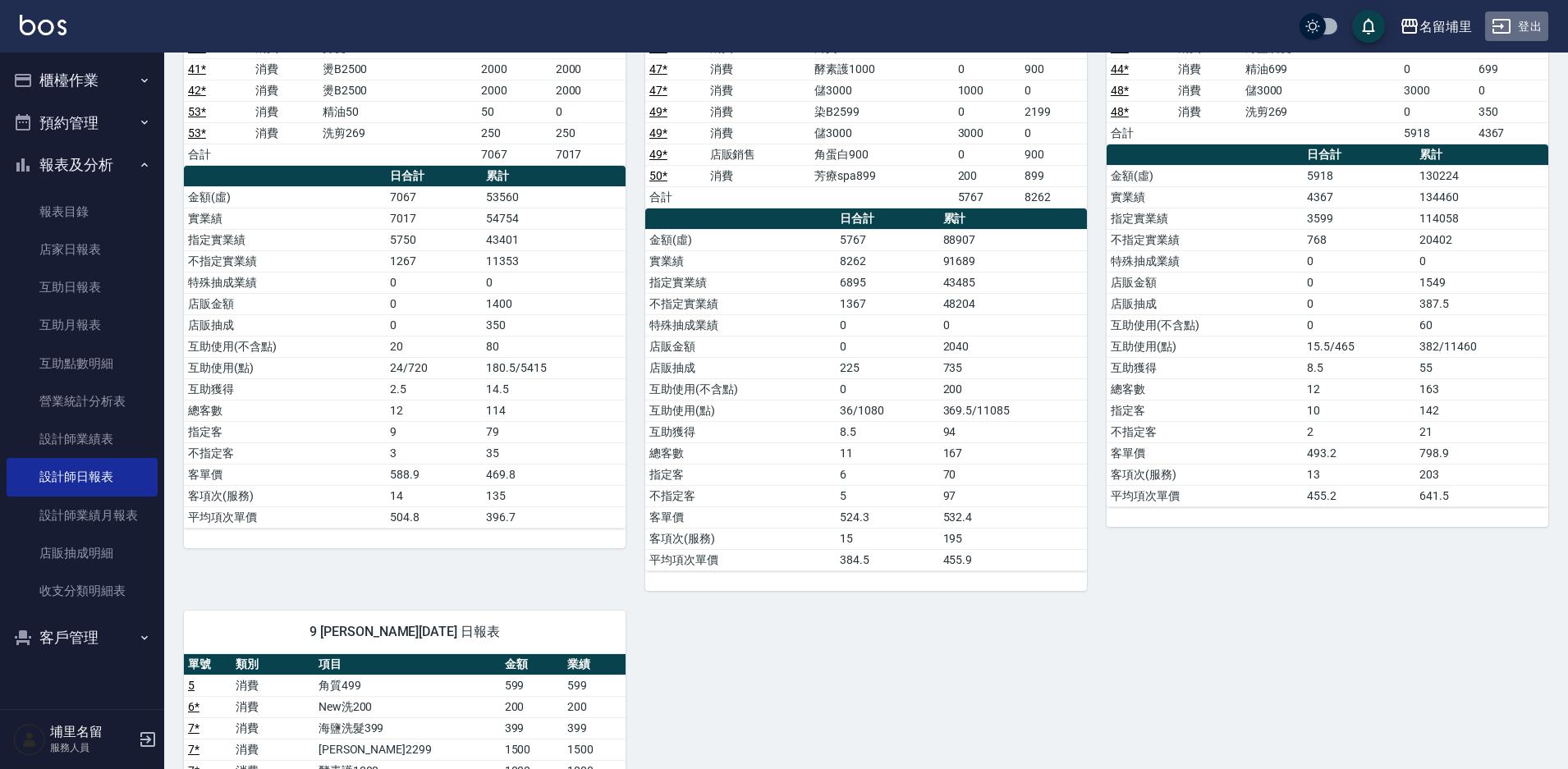
click at [1524, 34] on button "登出" at bounding box center [1516, 26] width 63 height 30
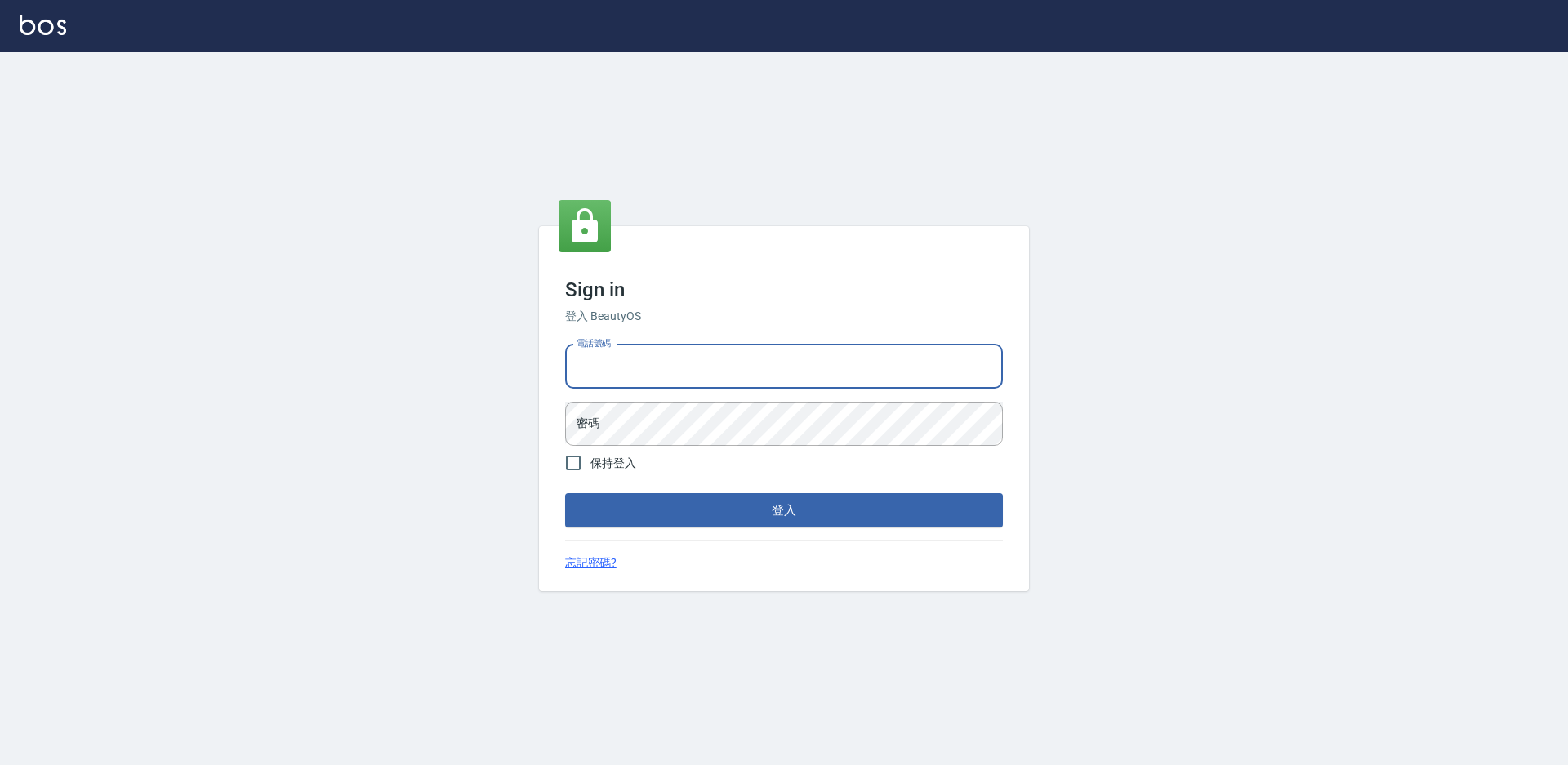
type input "2380118"
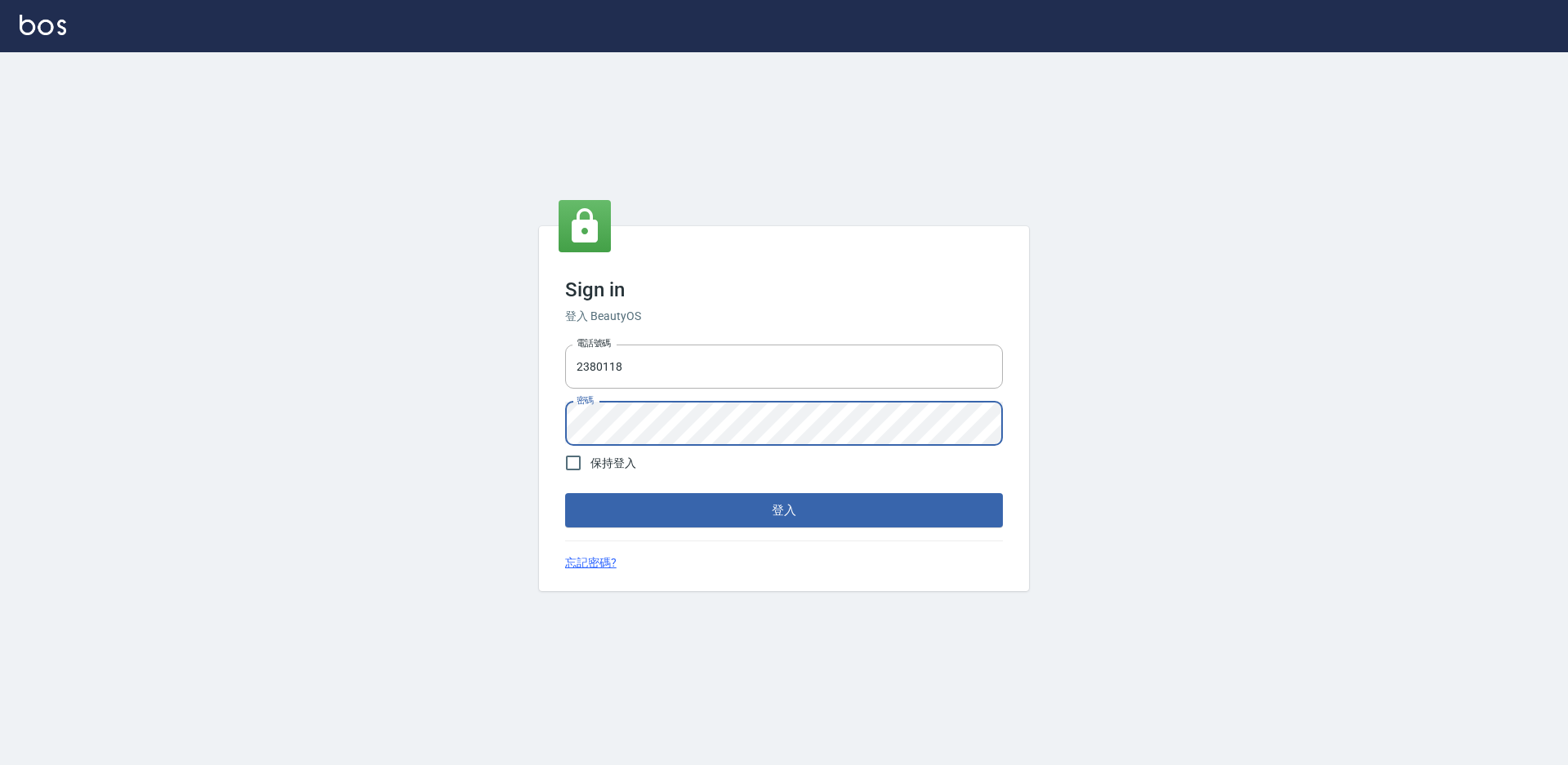
click at [565, 493] on button "登入" at bounding box center [784, 510] width 438 height 34
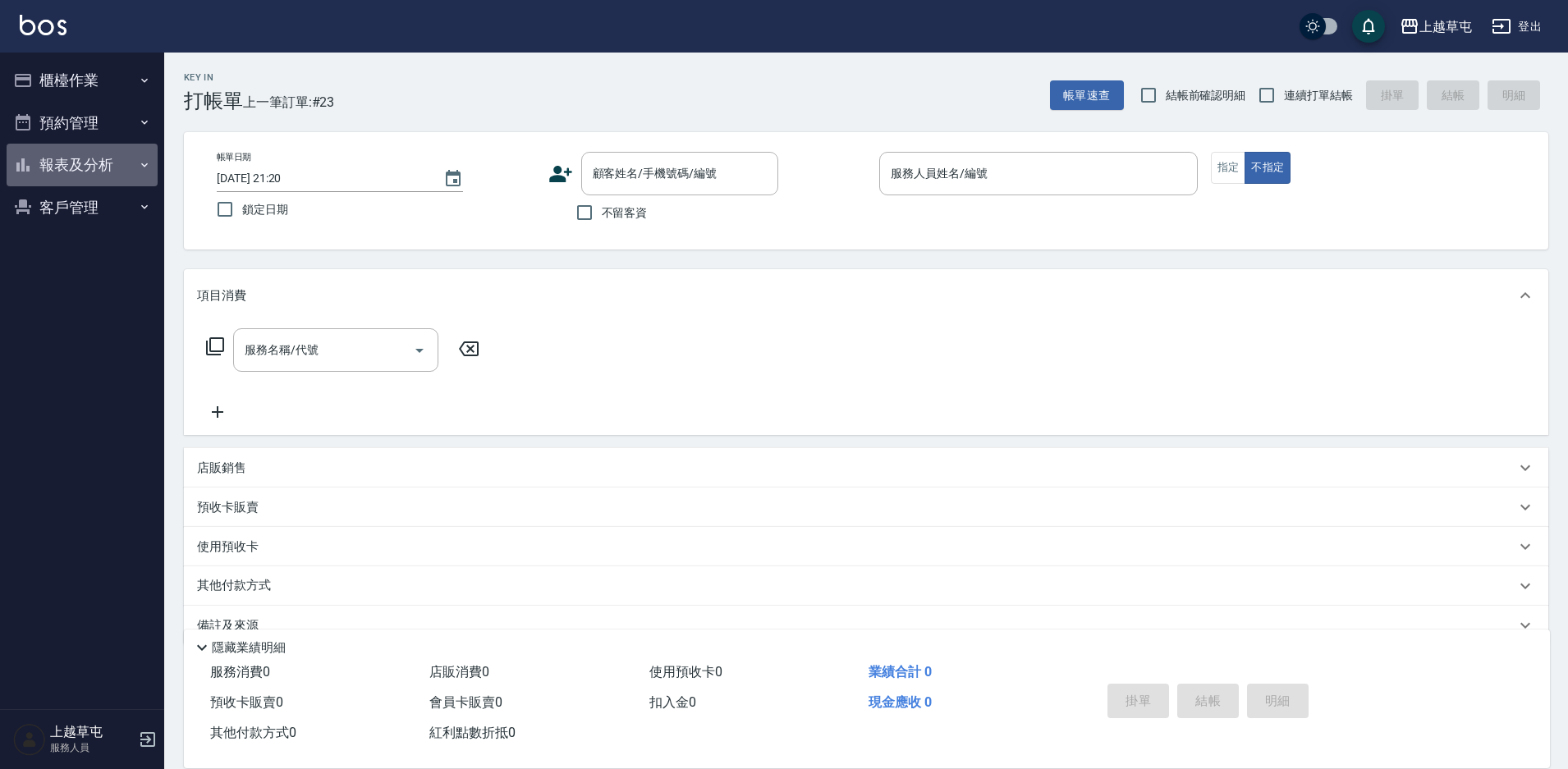
click at [66, 150] on button "報表及分析" at bounding box center [82, 165] width 151 height 43
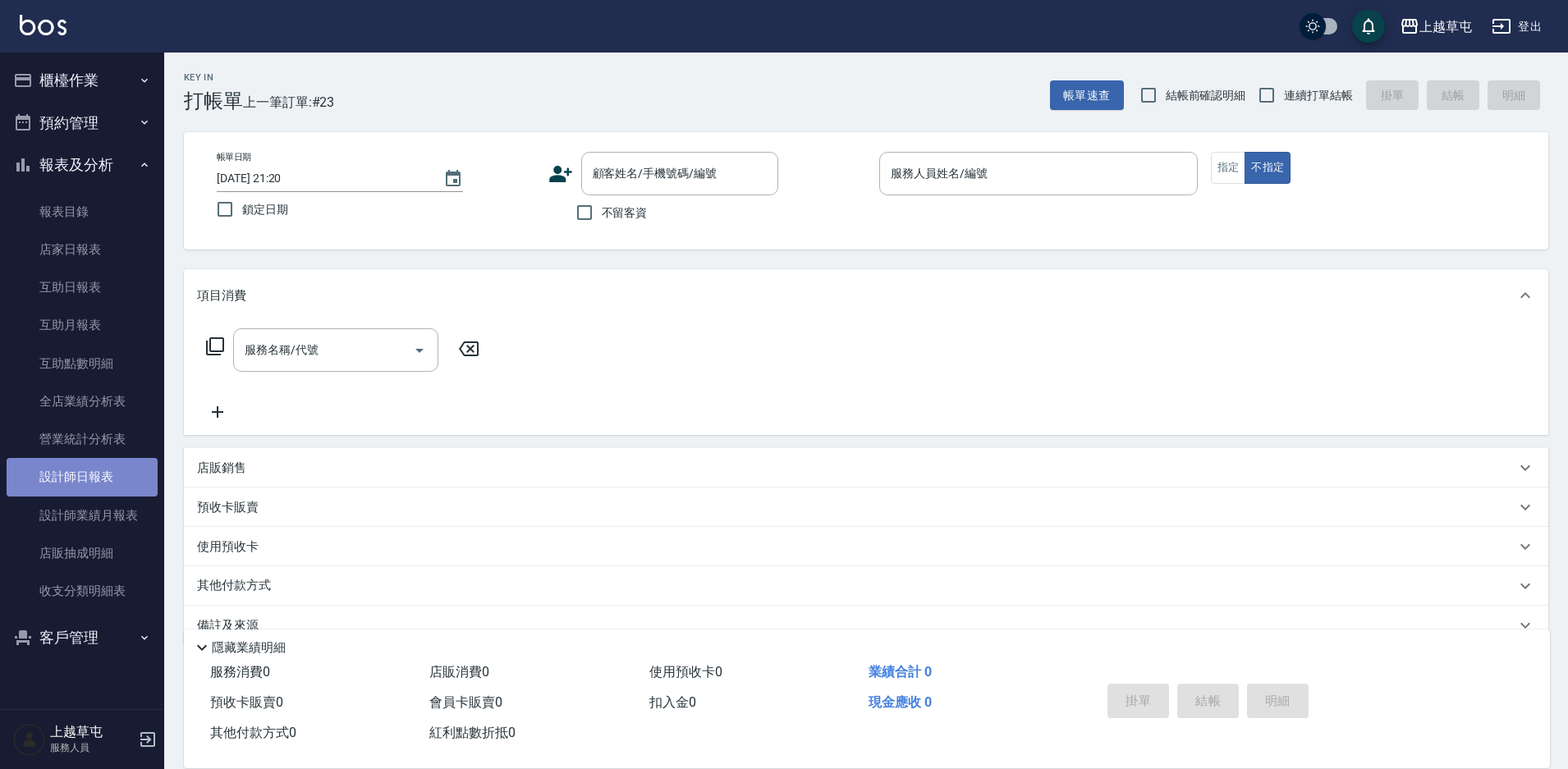
click at [96, 465] on link "設計師日報表" at bounding box center [82, 477] width 151 height 38
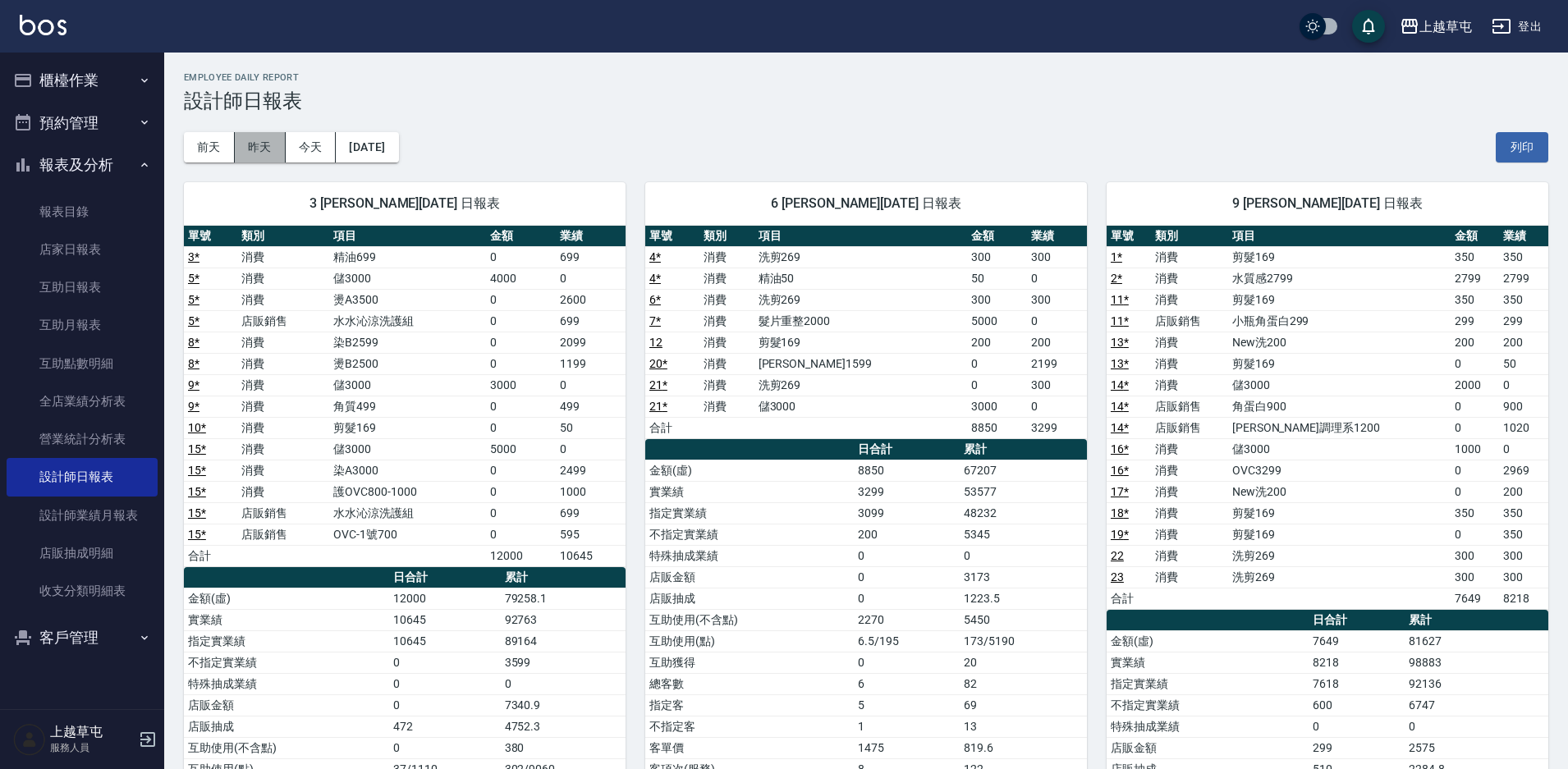
click at [273, 144] on button "昨天" at bounding box center [260, 147] width 51 height 30
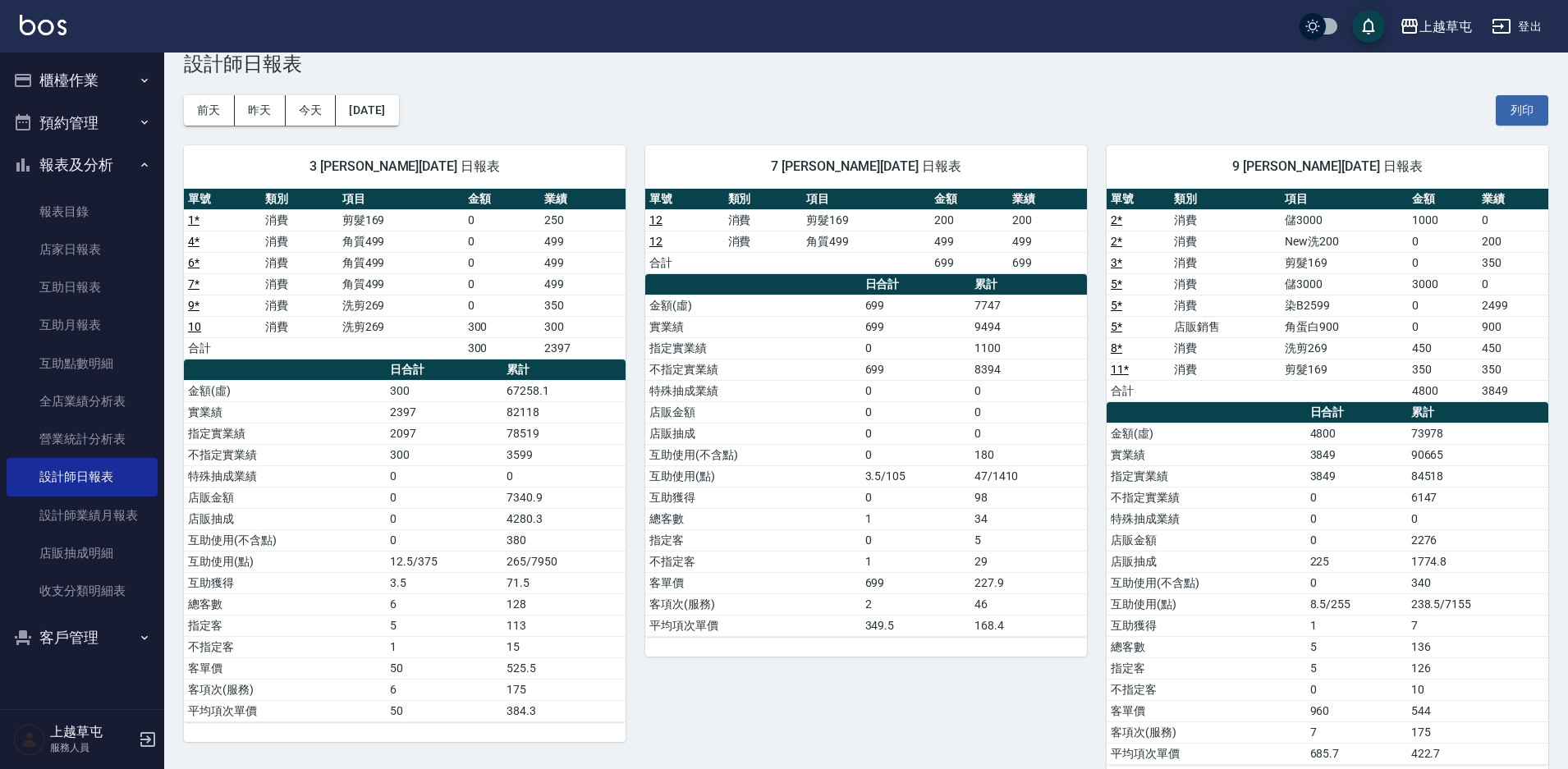
scroll to position [72, 0]
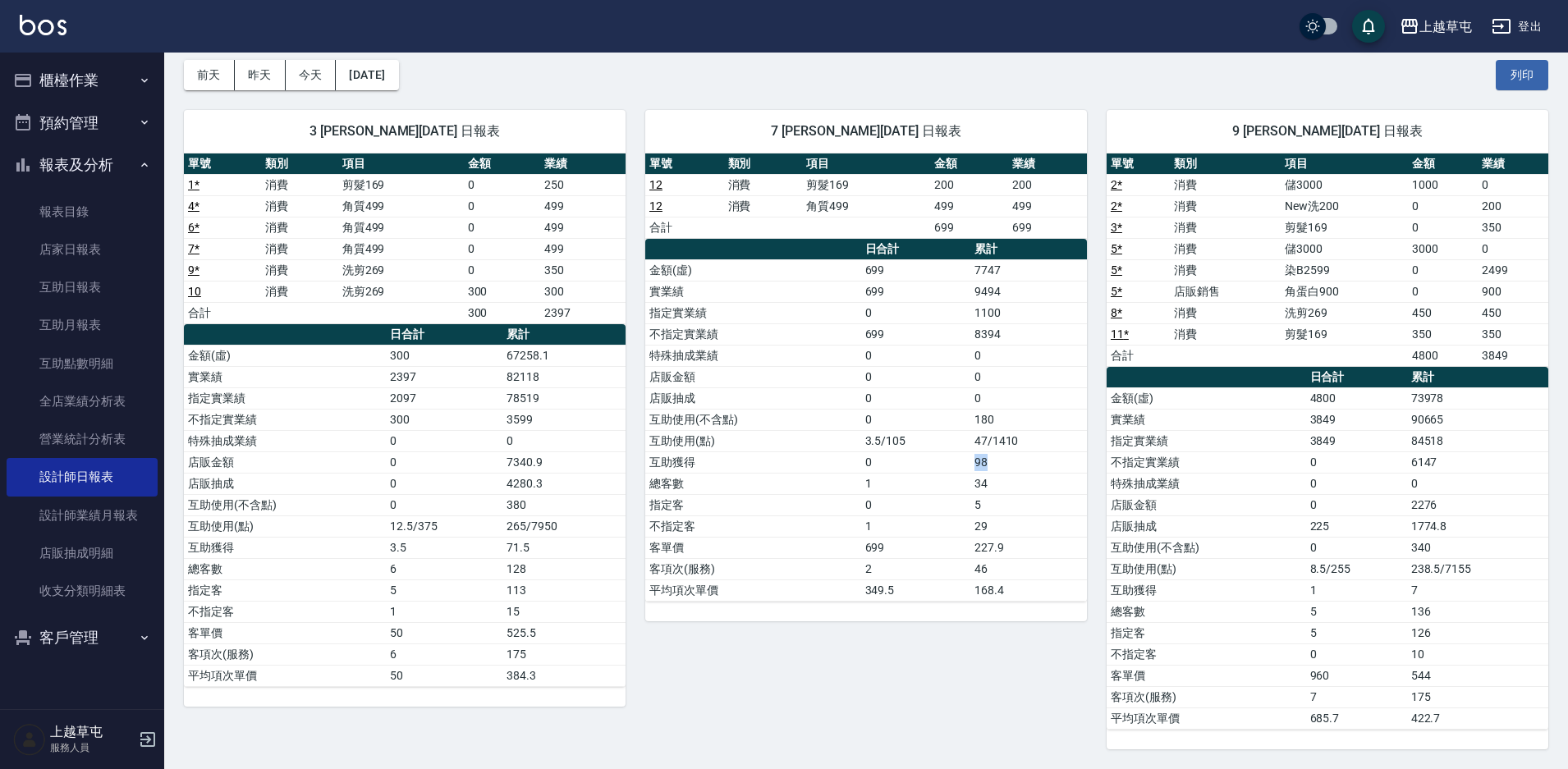
drag, startPoint x: 1007, startPoint y: 463, endPoint x: 971, endPoint y: 458, distance: 36.3
click at [971, 458] on td "98" at bounding box center [1029, 462] width 117 height 21
click at [986, 556] on td "227.9" at bounding box center [1029, 547] width 117 height 21
drag, startPoint x: 1017, startPoint y: 552, endPoint x: 969, endPoint y: 551, distance: 48.0
click at [969, 551] on tr "客單價 699 227.9" at bounding box center [866, 547] width 442 height 21
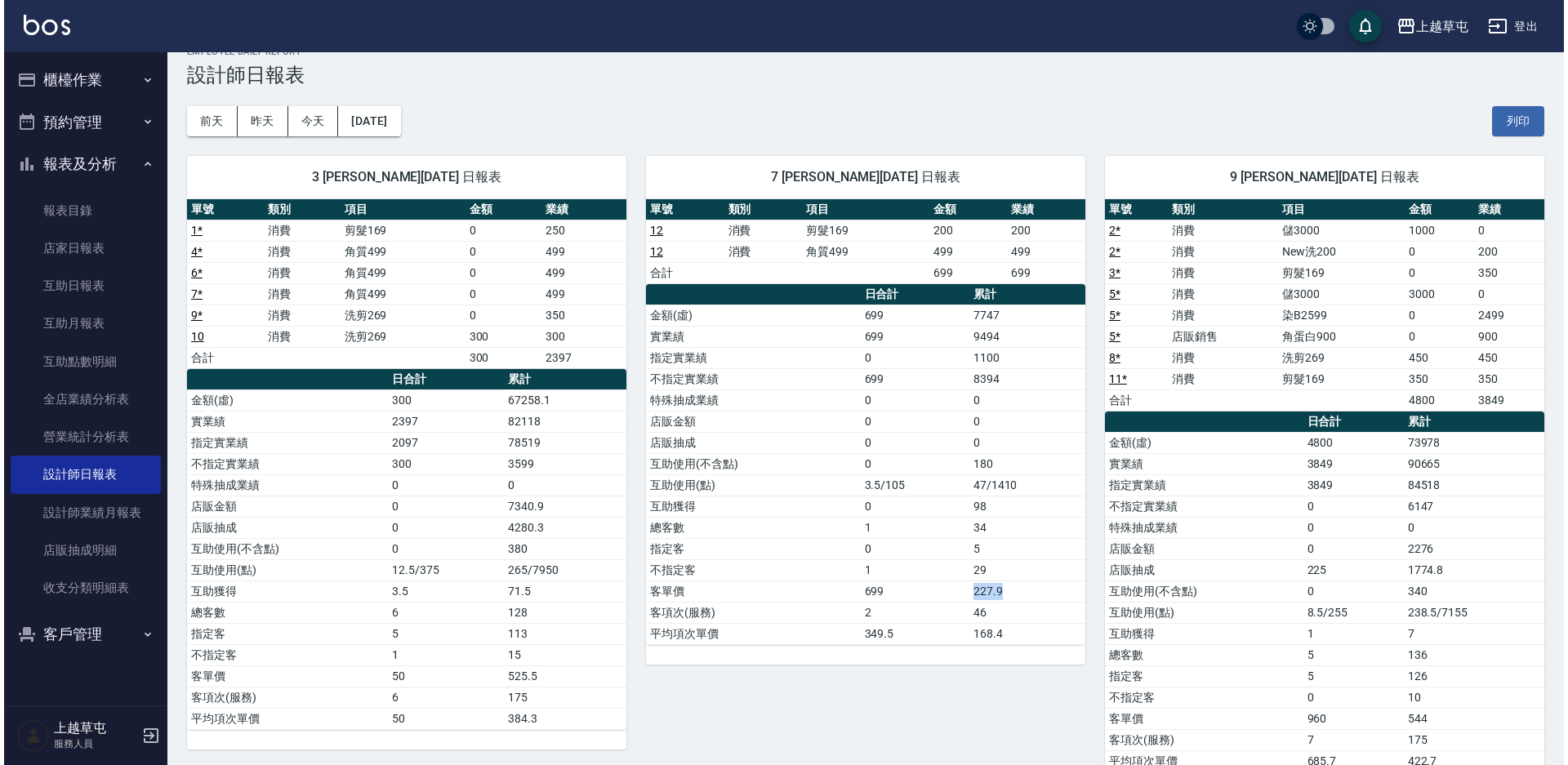
scroll to position [0, 0]
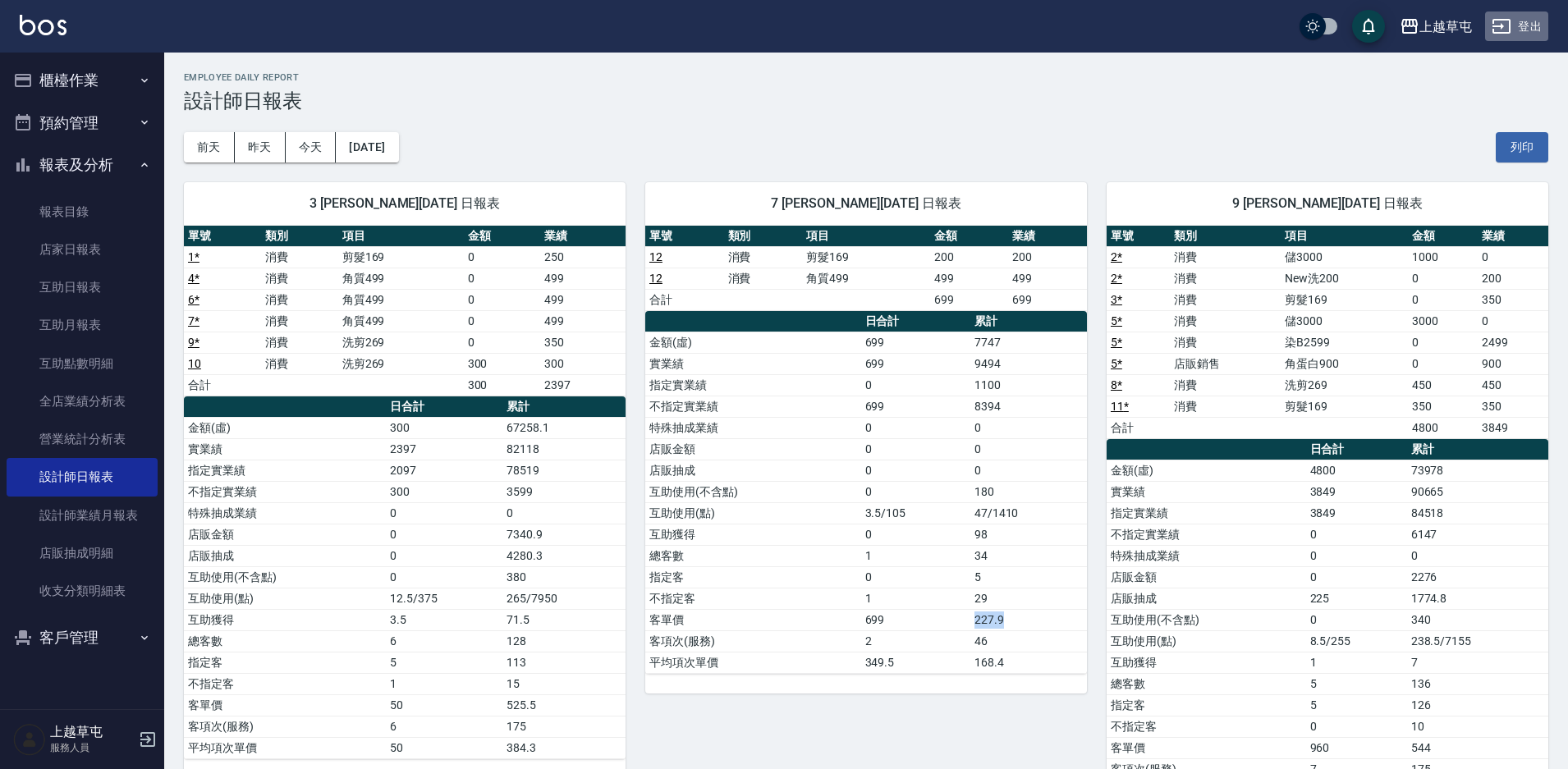
click at [1532, 34] on button "登出" at bounding box center [1516, 26] width 63 height 30
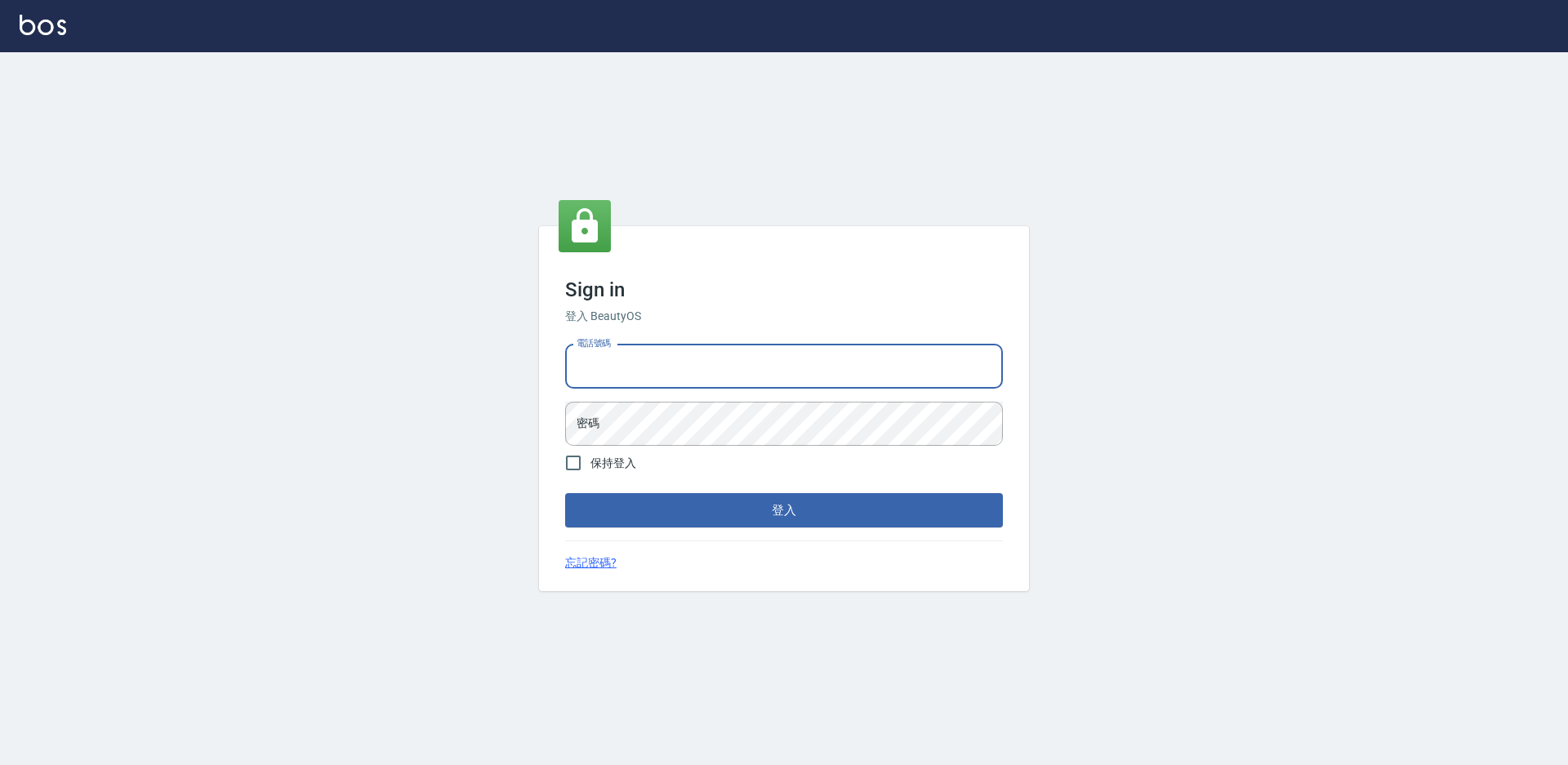
click at [607, 349] on div "電話號碼 電話號碼" at bounding box center [784, 367] width 438 height 44
type input "22357711"
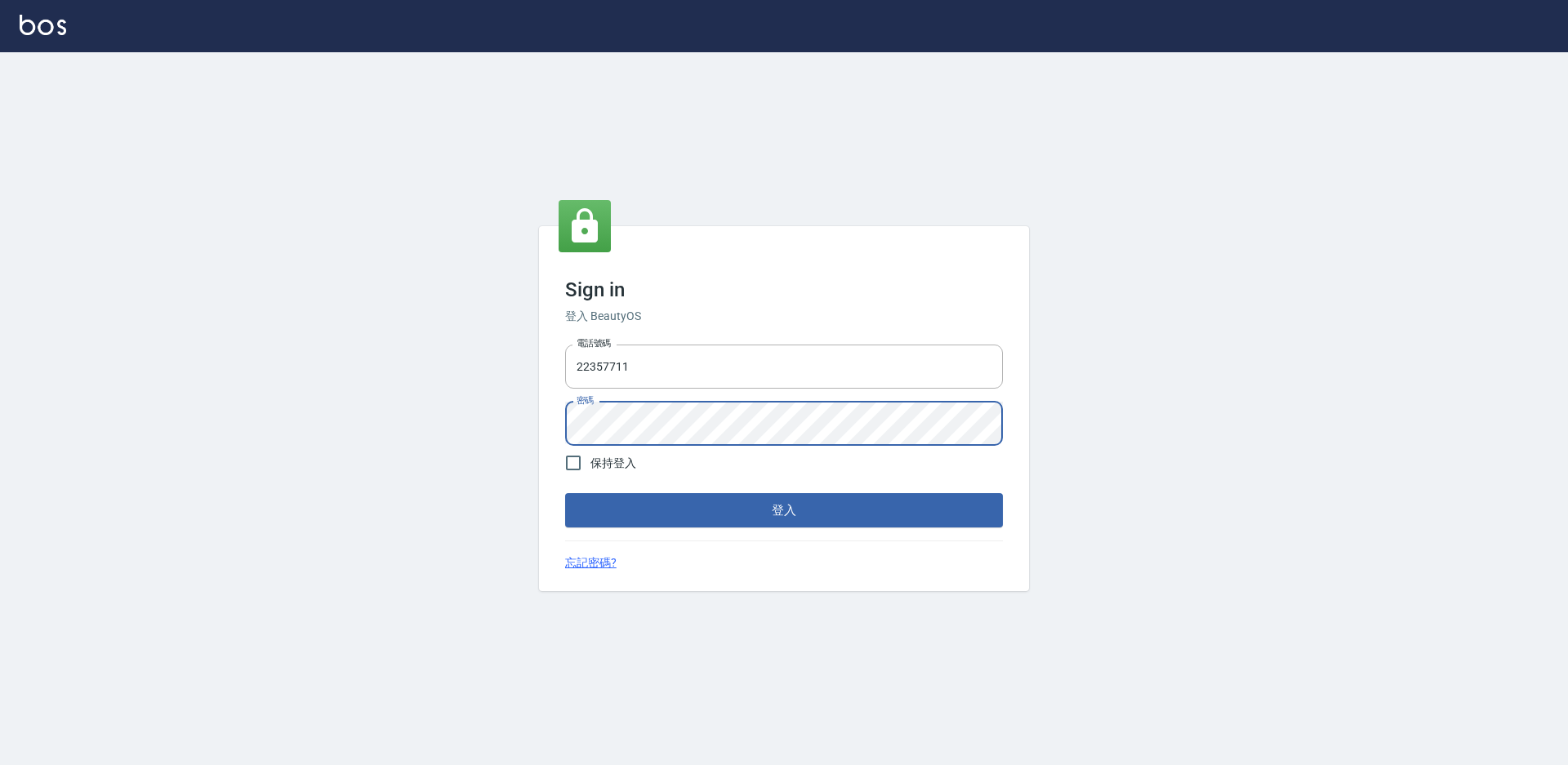
click at [565, 493] on button "登入" at bounding box center [784, 510] width 438 height 34
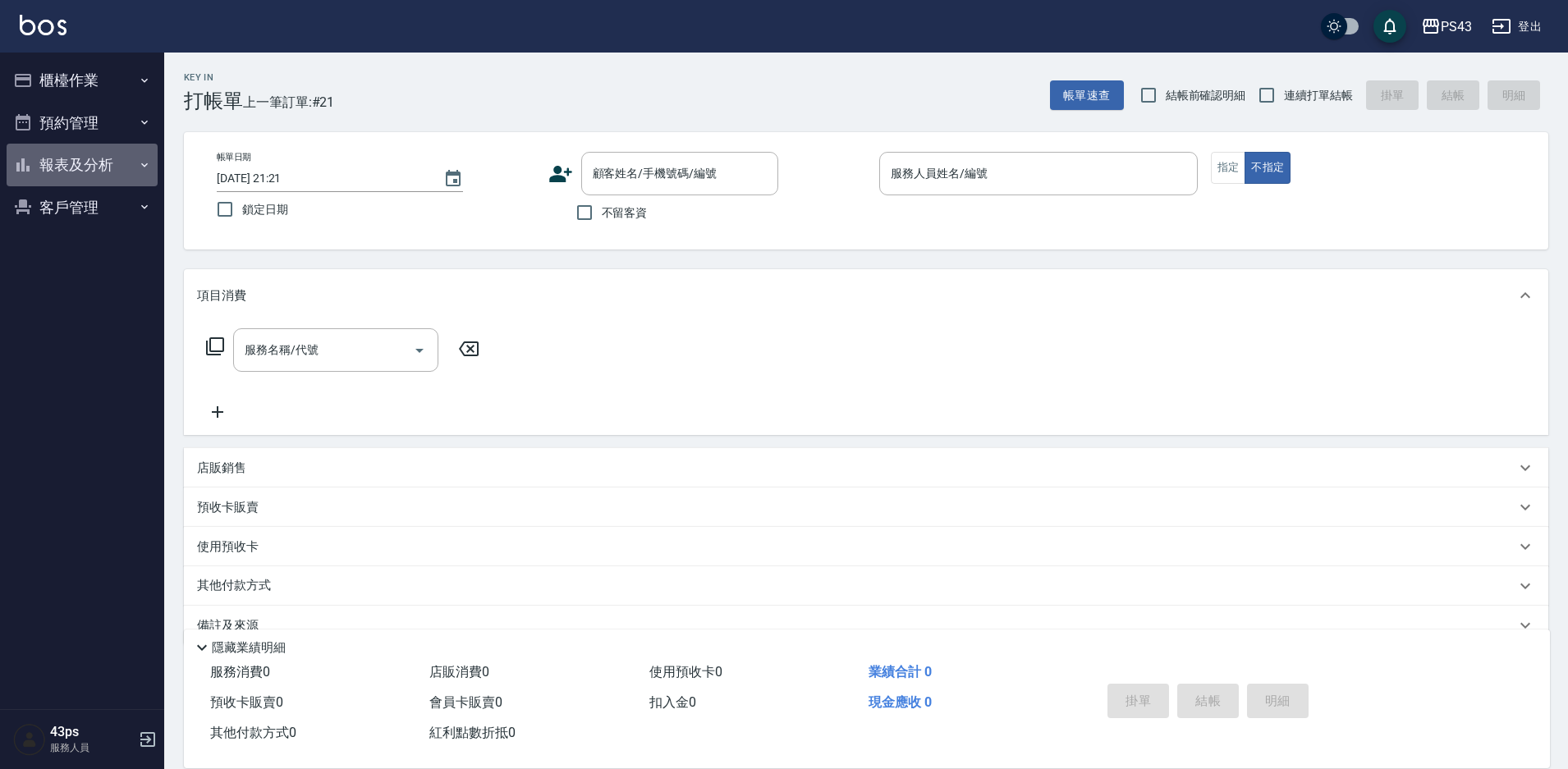
click at [91, 164] on button "報表及分析" at bounding box center [82, 165] width 151 height 43
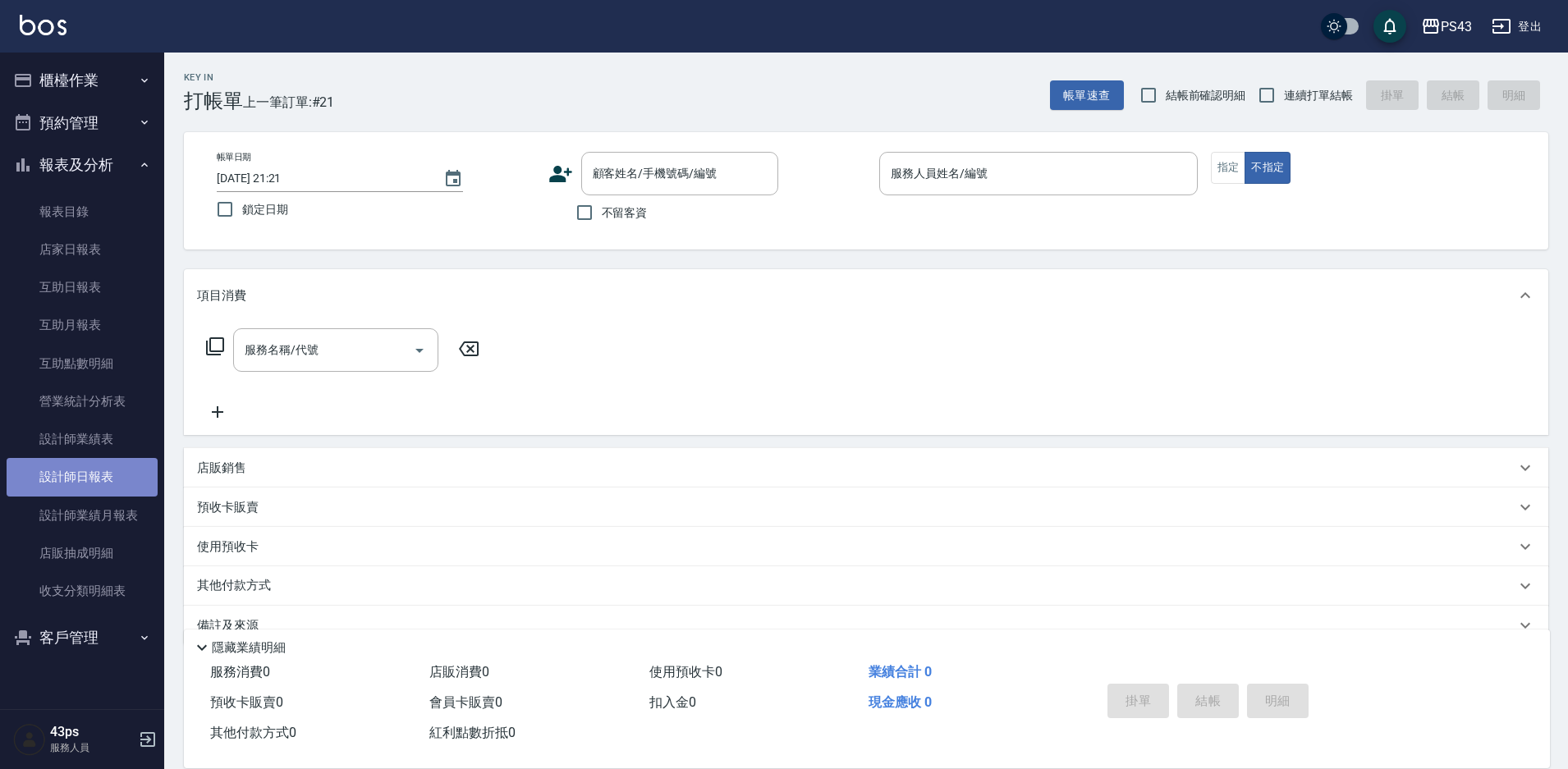
click at [103, 475] on link "設計師日報表" at bounding box center [82, 477] width 151 height 38
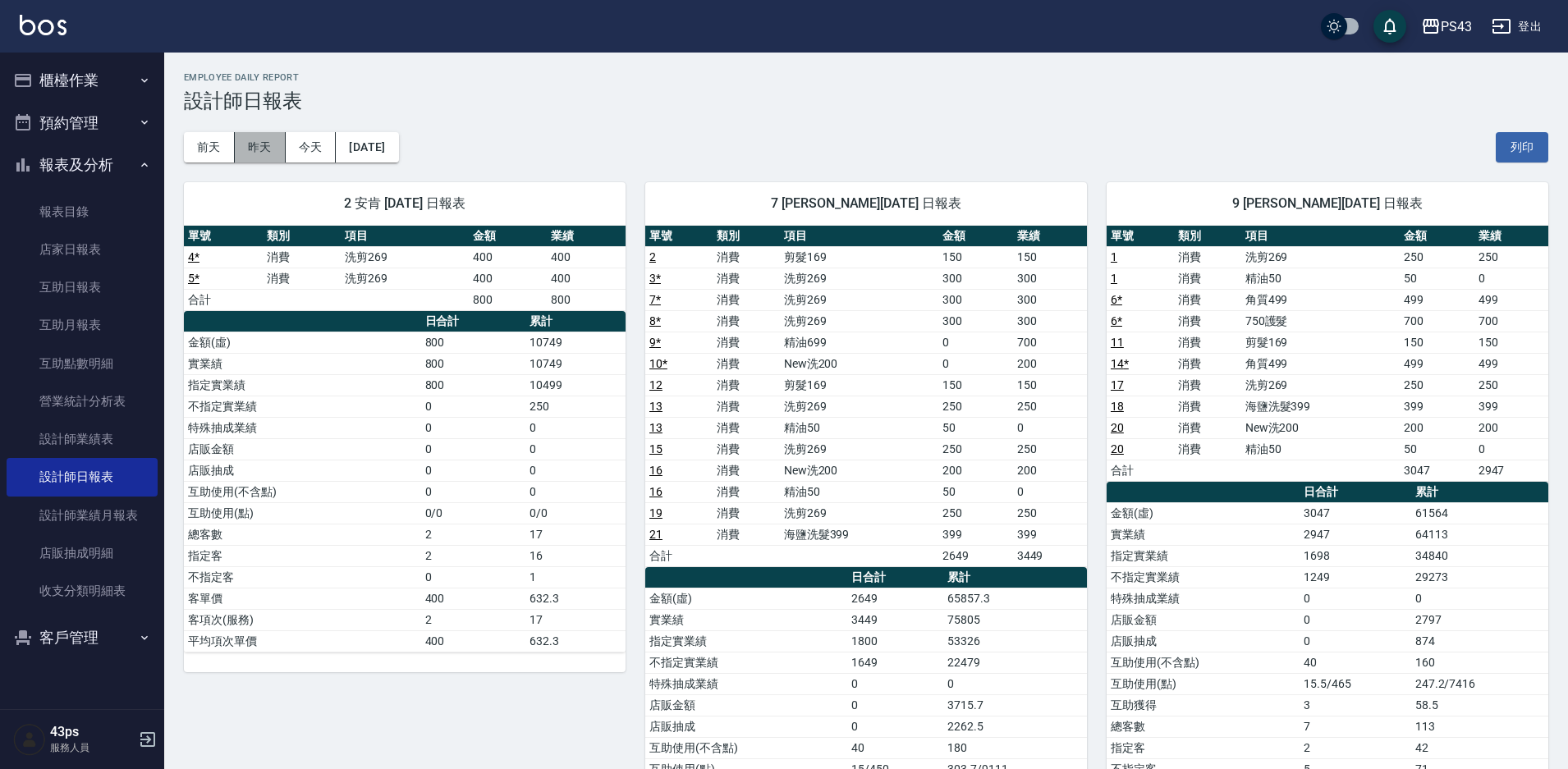
click at [265, 144] on button "昨天" at bounding box center [260, 147] width 51 height 30
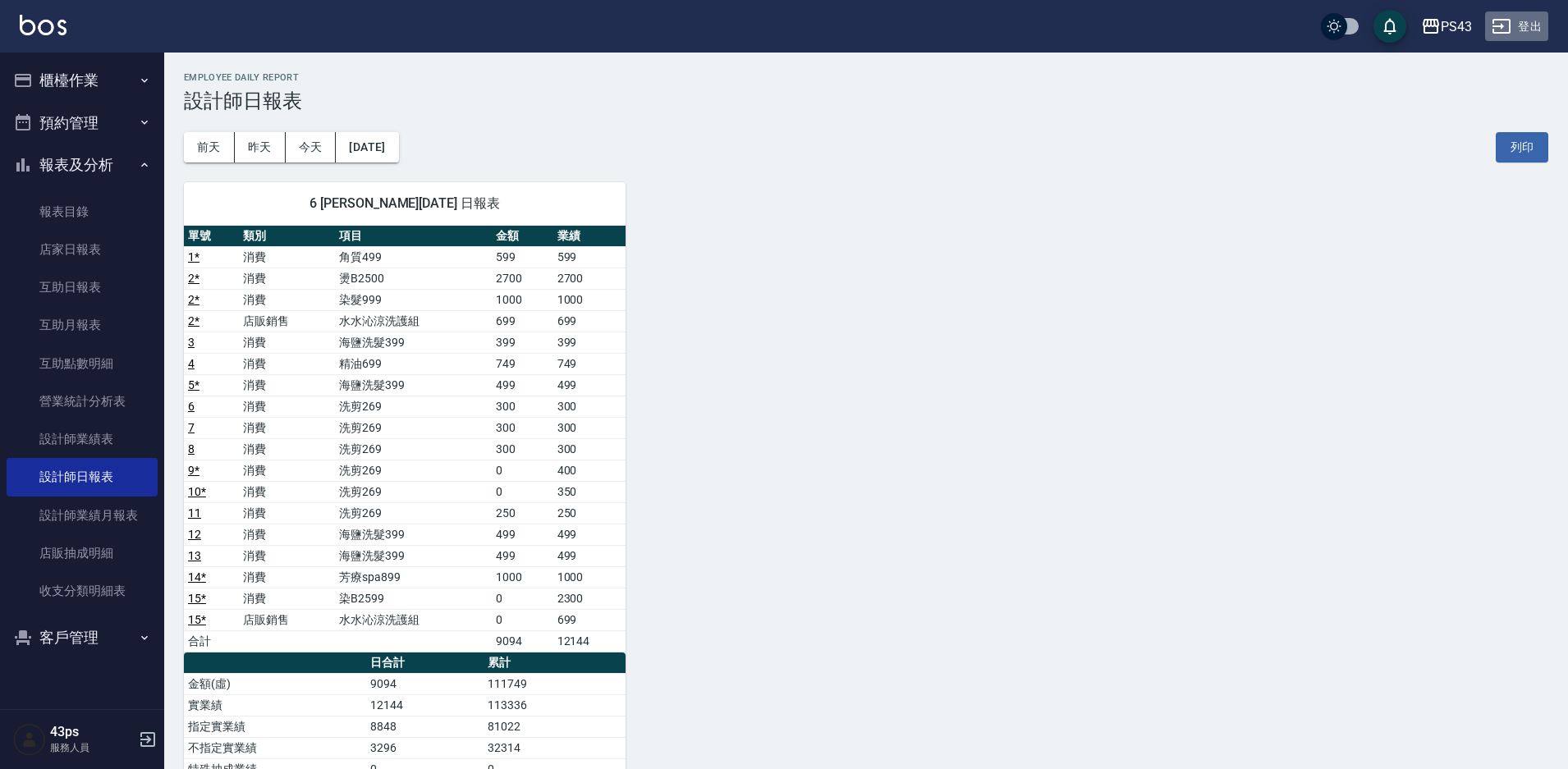
click at [1524, 40] on button "登出" at bounding box center [1516, 26] width 63 height 30
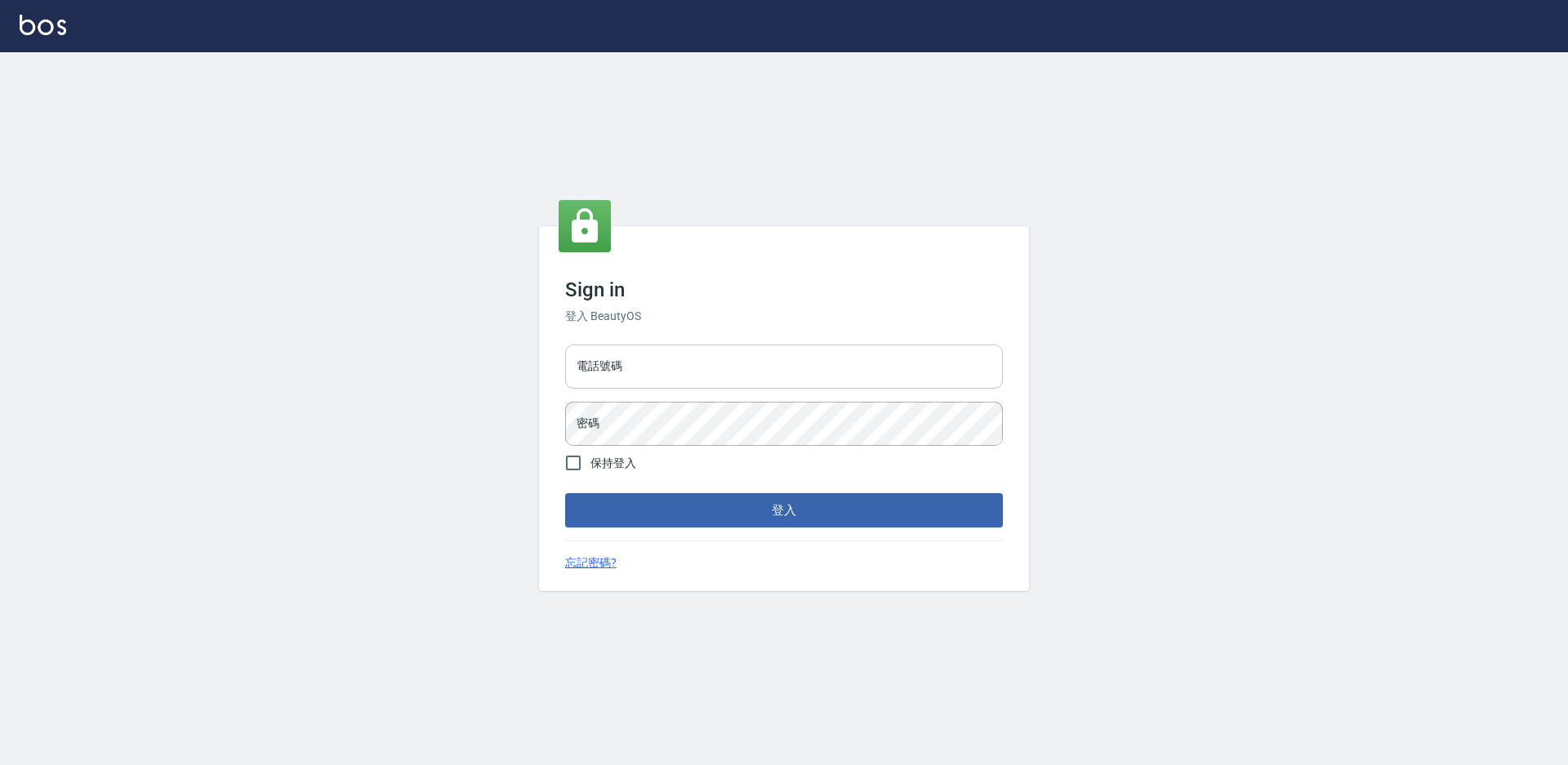
click at [630, 374] on input "電話號碼" at bounding box center [784, 367] width 438 height 44
type input "2306457"
click at [565, 493] on button "登入" at bounding box center [784, 510] width 438 height 34
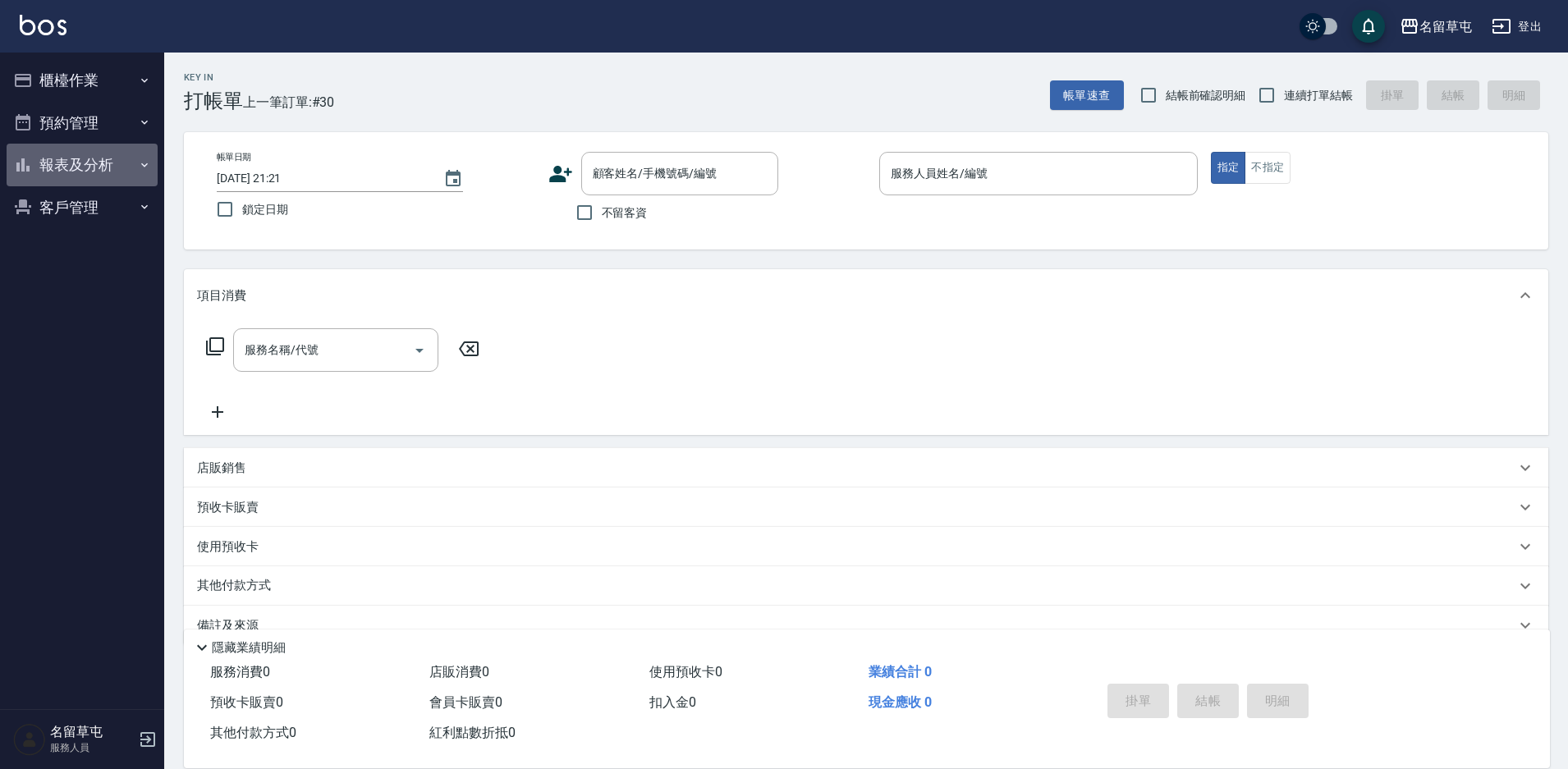
click at [84, 163] on button "報表及分析" at bounding box center [82, 165] width 151 height 43
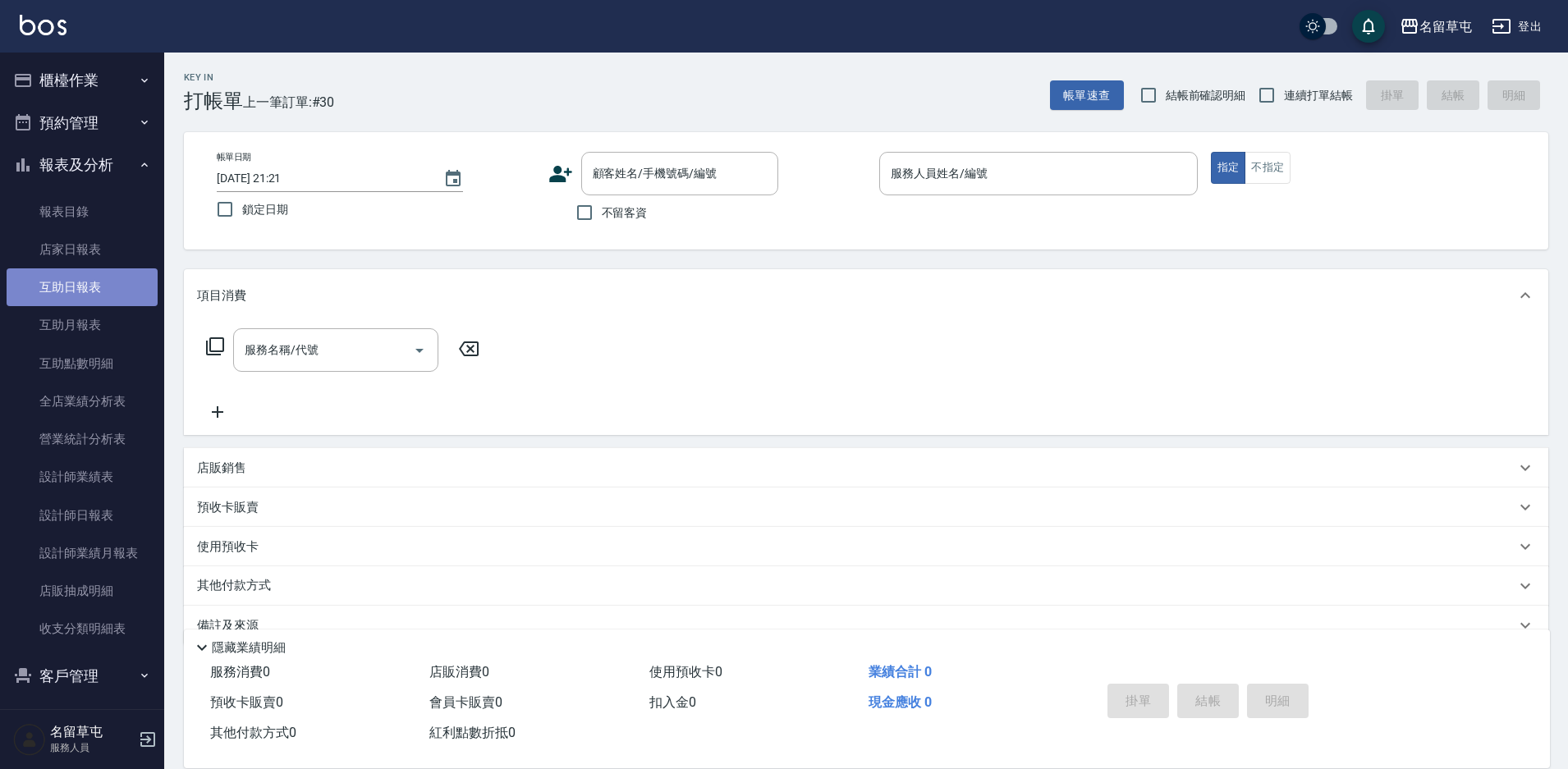
click at [83, 287] on link "互助日報表" at bounding box center [82, 287] width 151 height 38
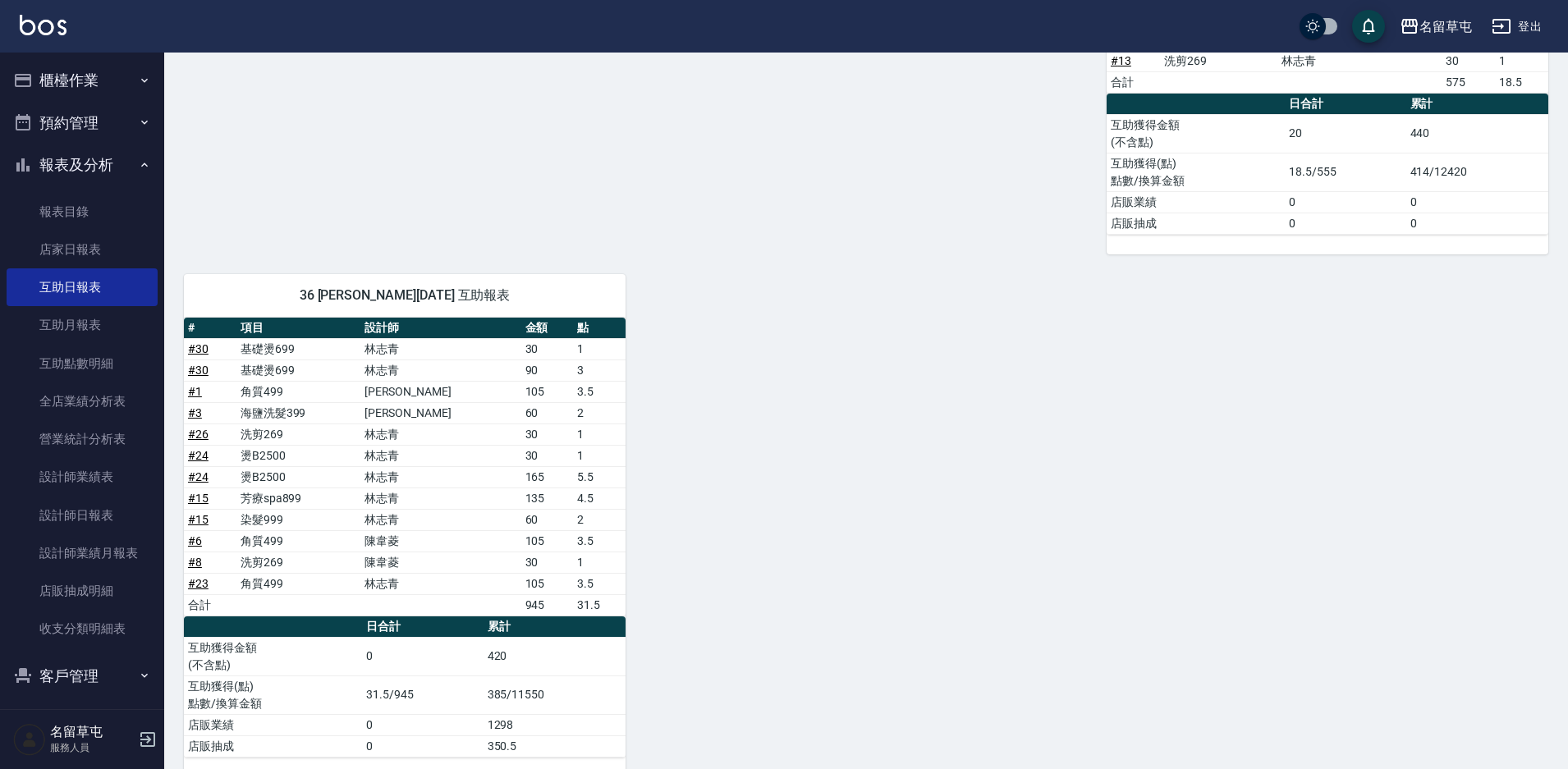
scroll to position [519, 0]
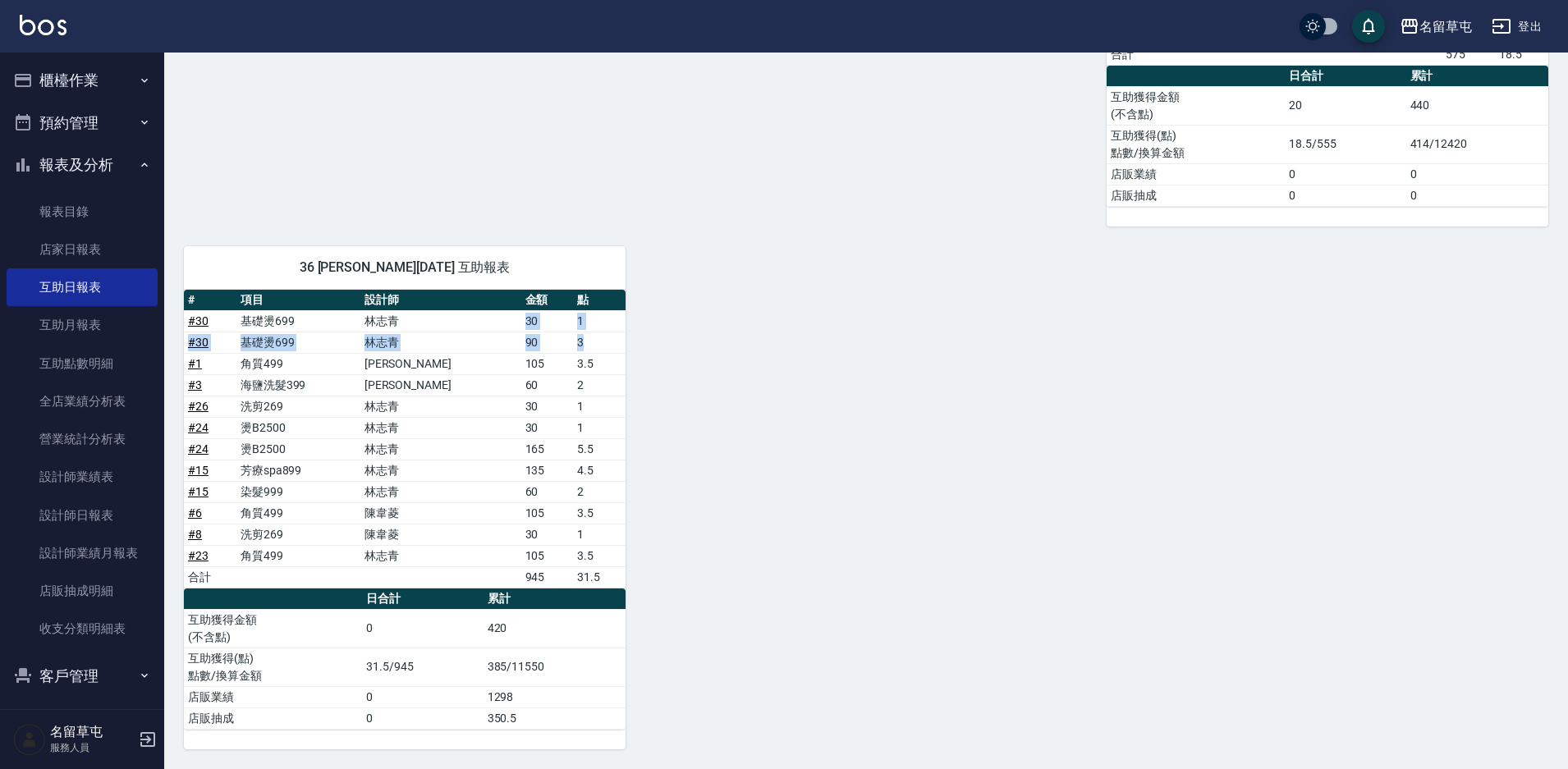
drag, startPoint x: 583, startPoint y: 346, endPoint x: 470, endPoint y: 330, distance: 114.1
click at [470, 330] on tbody "# 30 基礎燙699 [PERSON_NAME]30 1 # 30 基礎燙699 [PERSON_NAME]90 3 # 1 角質499 [PERSON_N…" at bounding box center [405, 449] width 442 height 277
drag, startPoint x: 603, startPoint y: 442, endPoint x: 519, endPoint y: 416, distance: 87.9
click at [519, 416] on tbody "# 30 基礎燙699 [PERSON_NAME]30 1 # 30 基礎燙699 [PERSON_NAME]90 3 # 1 角質499 [PERSON_N…" at bounding box center [405, 449] width 442 height 277
drag, startPoint x: 585, startPoint y: 492, endPoint x: 267, endPoint y: 477, distance: 318.4
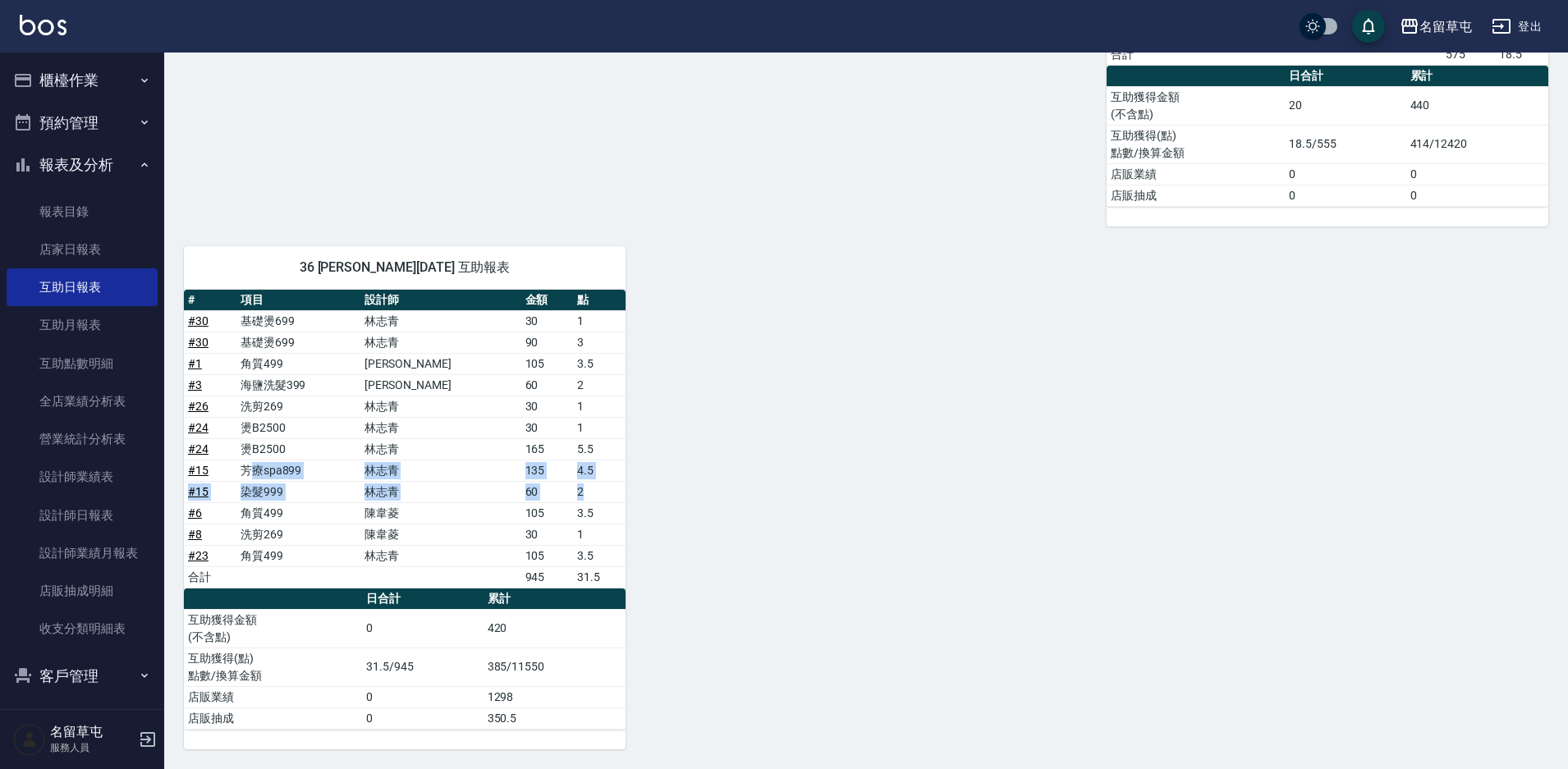
click at [267, 477] on tbody "# 30 基礎燙699 [PERSON_NAME]30 1 # 30 基礎燙699 [PERSON_NAME]90 3 # 1 角質499 [PERSON_N…" at bounding box center [405, 449] width 442 height 277
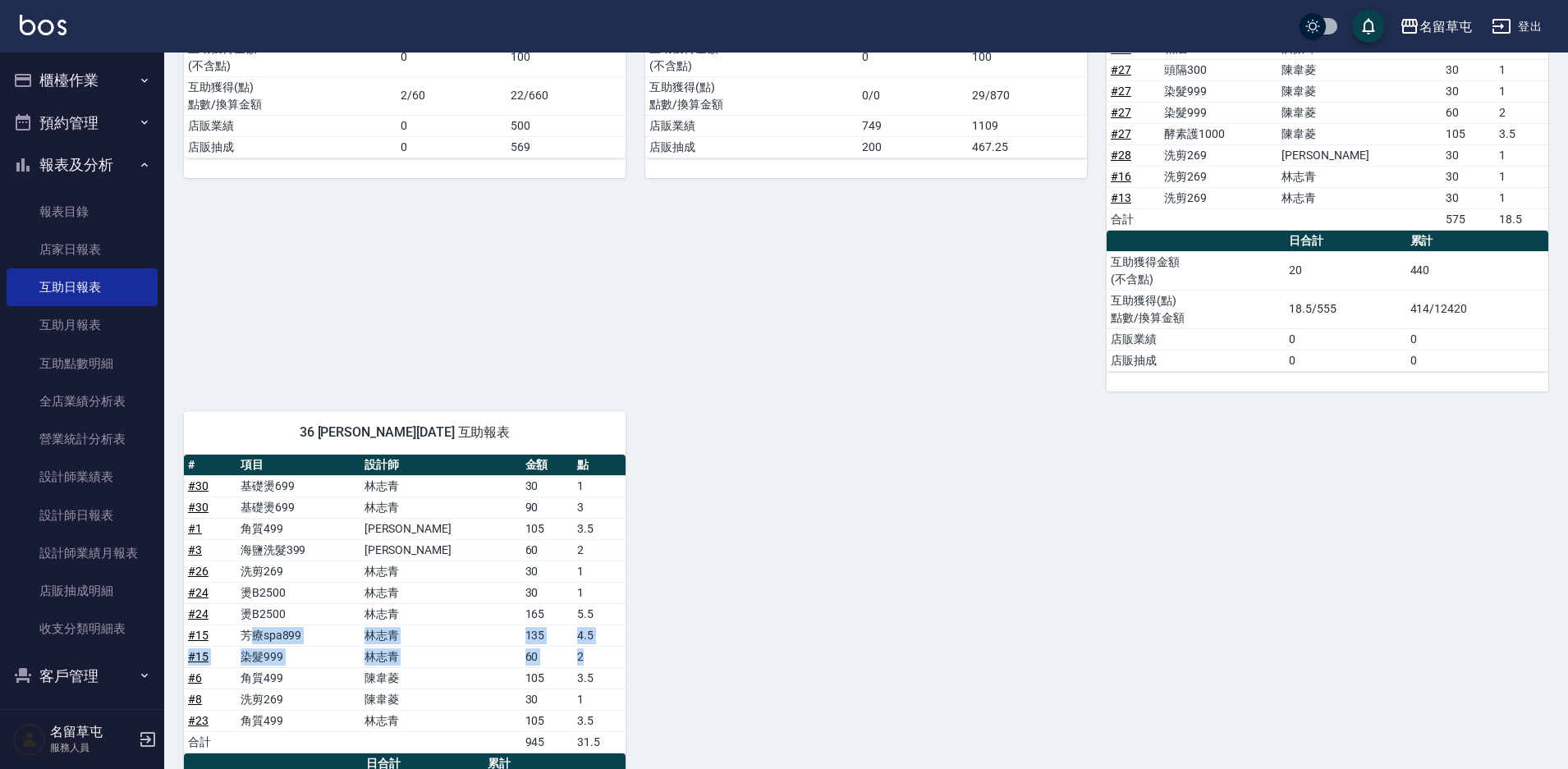
scroll to position [190, 0]
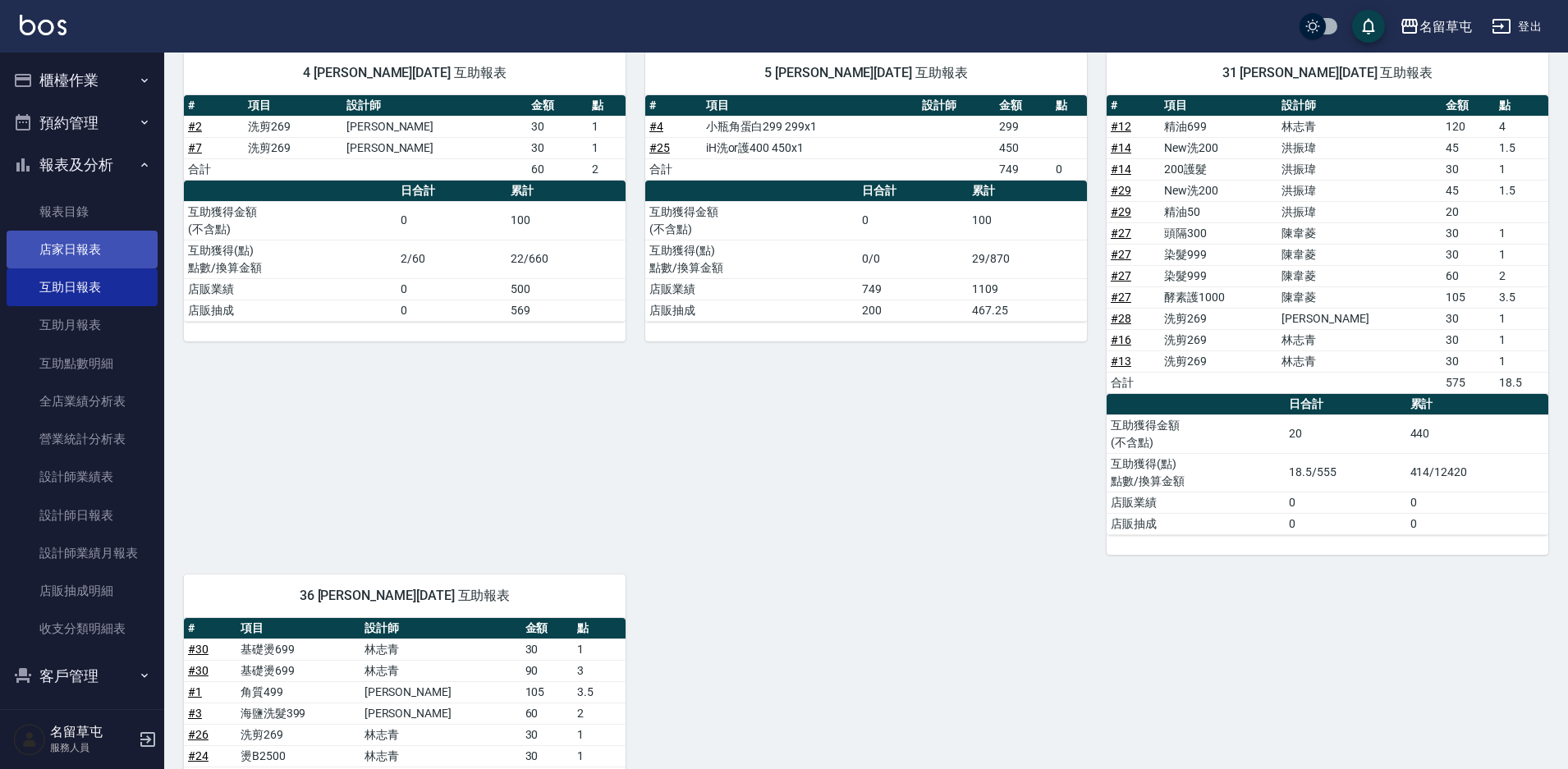
click at [88, 254] on link "店家日報表" at bounding box center [82, 249] width 151 height 38
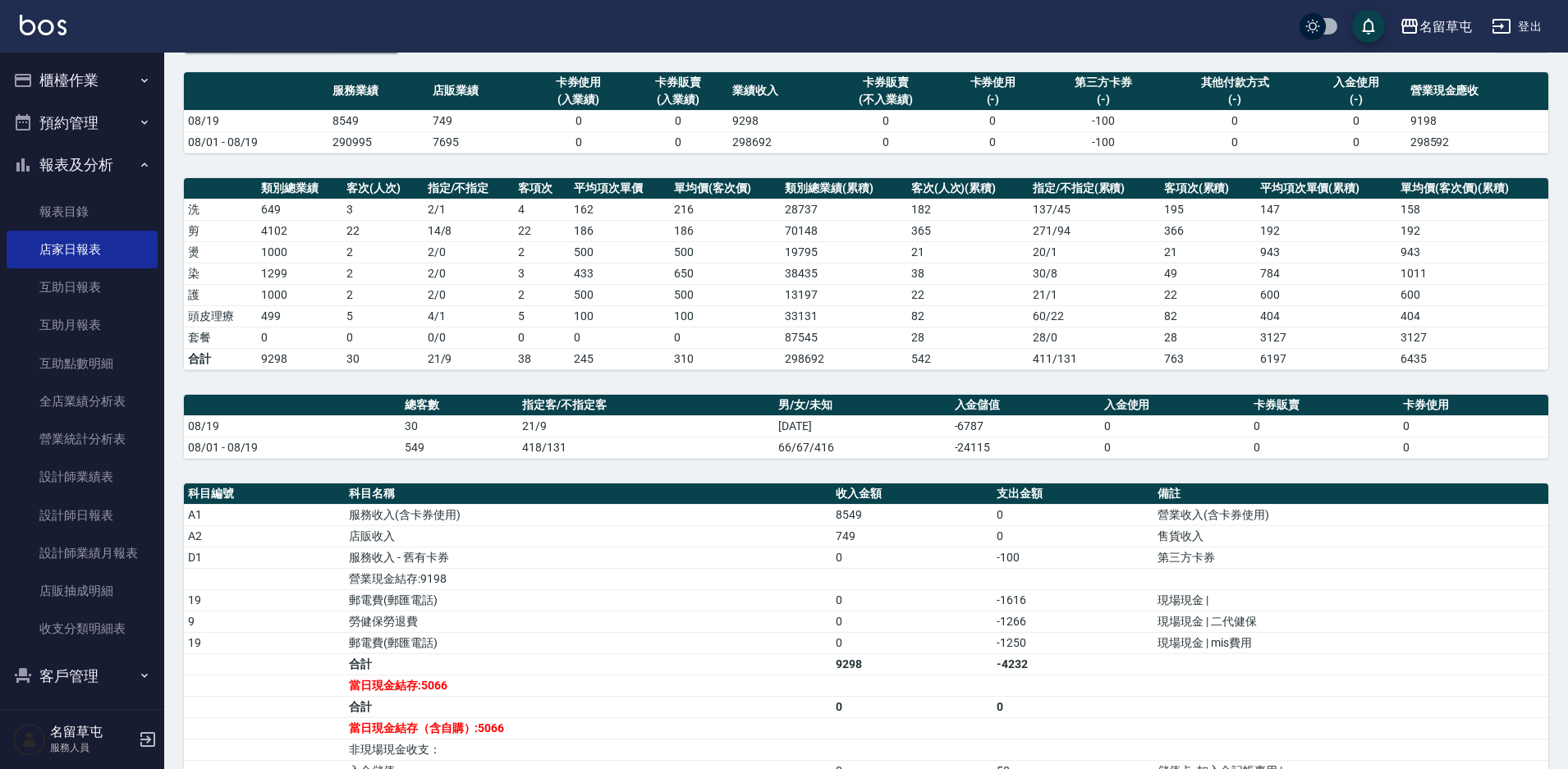
scroll to position [246, 0]
